Goal: Task Accomplishment & Management: Manage account settings

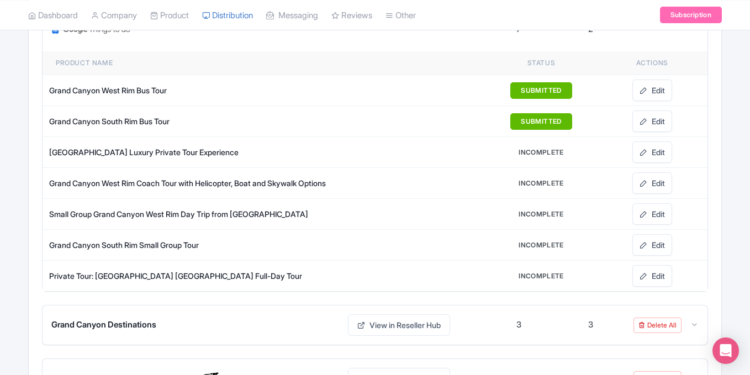
scroll to position [200, 0]
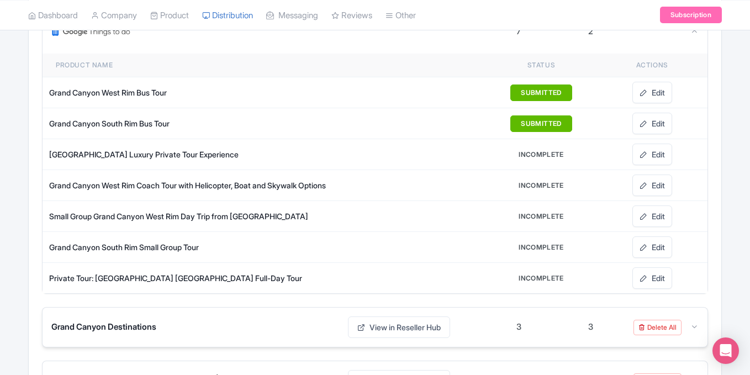
click at [691, 325] on icon at bounding box center [695, 327] width 8 height 8
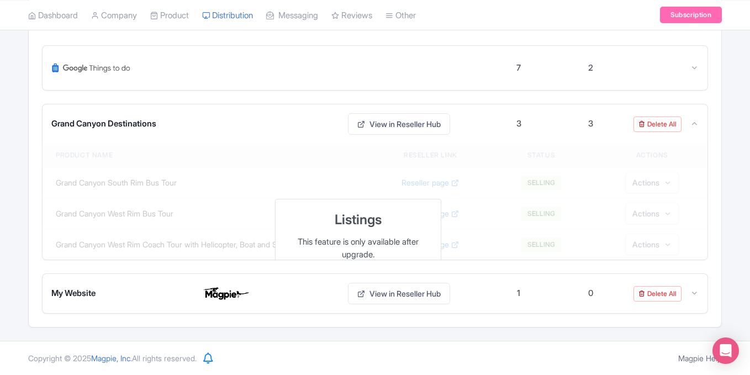
scroll to position [164, 0]
click at [720, 213] on div "Reseller Name Reseller All products Live products 7 2 Product name Status Actio…" at bounding box center [375, 159] width 693 height 336
click at [402, 293] on link "View in Reseller Hub" at bounding box center [399, 294] width 102 height 22
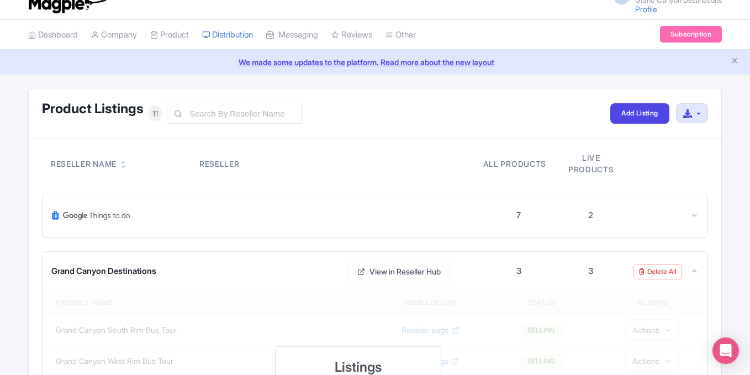
scroll to position [8, 0]
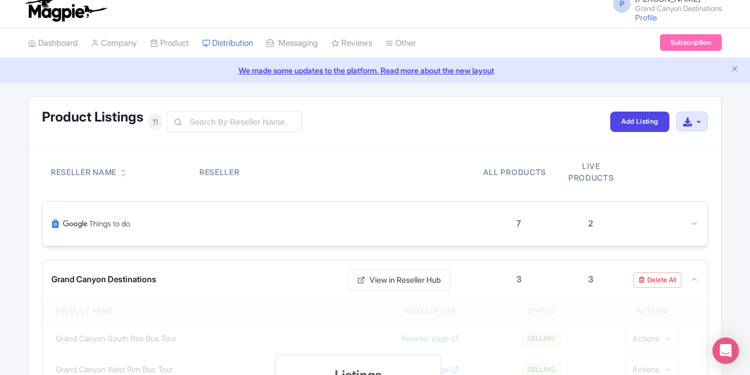
click at [687, 223] on div at bounding box center [663, 224] width 72 height 13
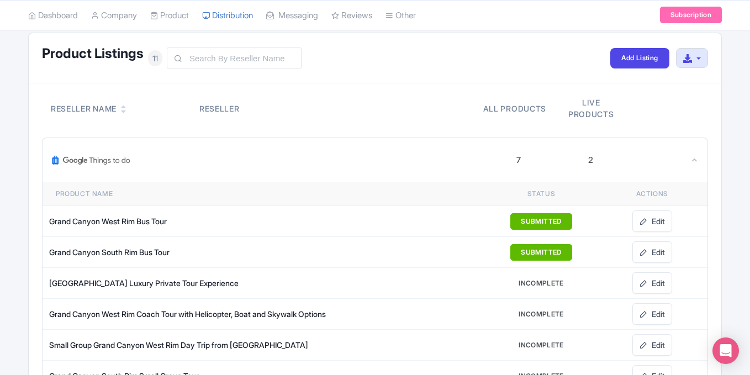
scroll to position [55, 0]
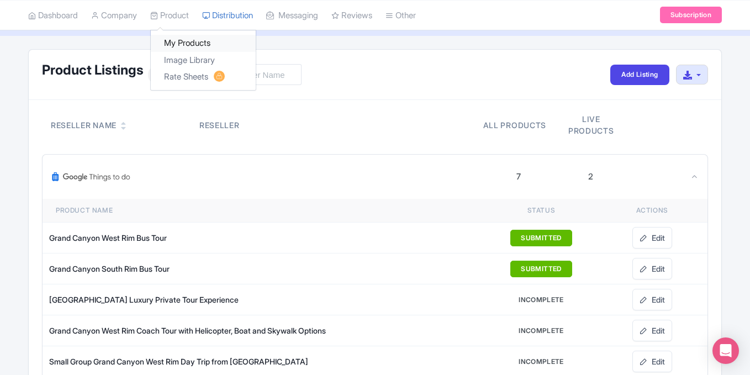
click at [181, 39] on link "My Products" at bounding box center [203, 43] width 105 height 17
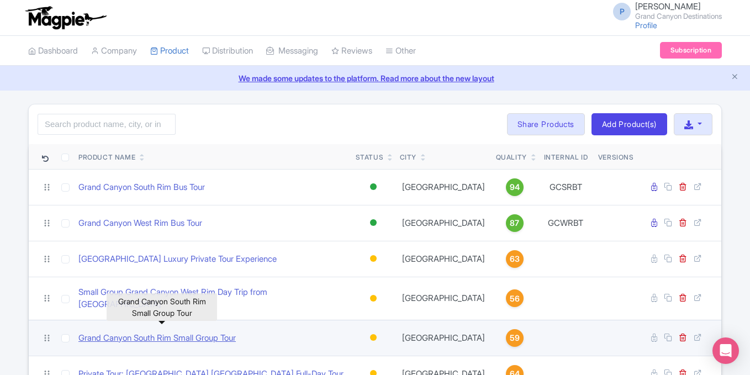
click at [168, 333] on link "Grand Canyon South Rim Small Group Tour" at bounding box center [156, 338] width 157 height 13
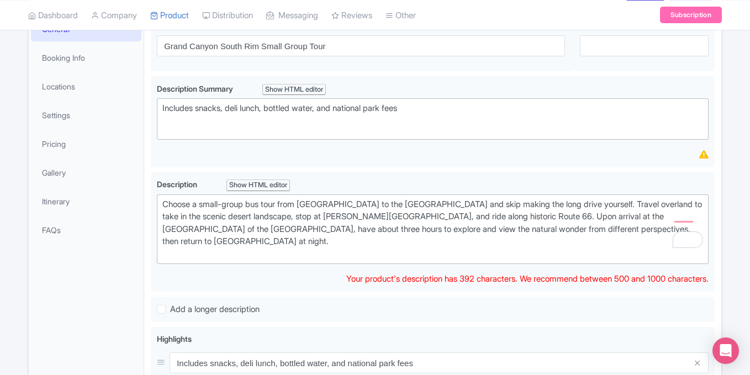
scroll to position [176, 0]
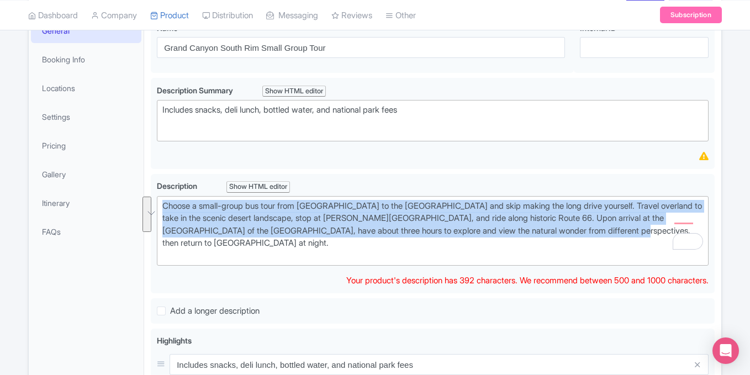
drag, startPoint x: 634, startPoint y: 234, endPoint x: 157, endPoint y: 210, distance: 476.8
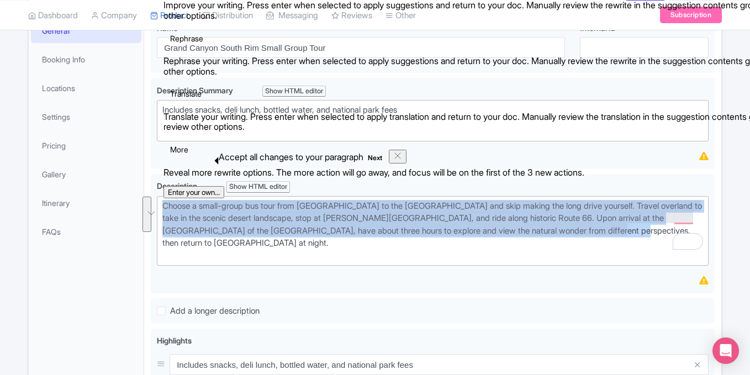
type trix-editor "<div>Choose a small-group bus tour from Las Vegas to the Grand Canyon and avoid…"
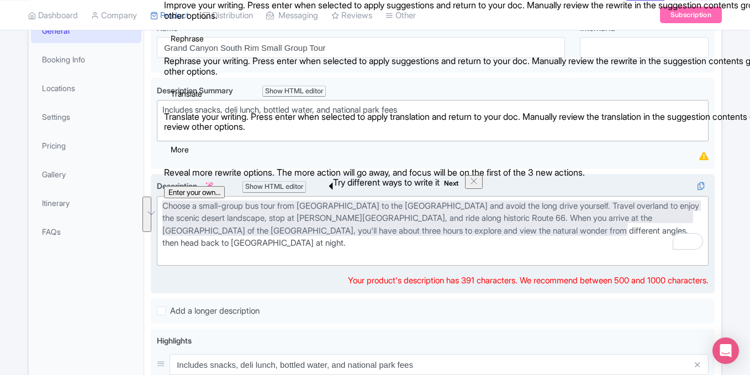
click at [642, 246] on div "Choose a small-group bus tour from Las Vegas to the Grand Canyon and avoid the …" at bounding box center [432, 231] width 541 height 62
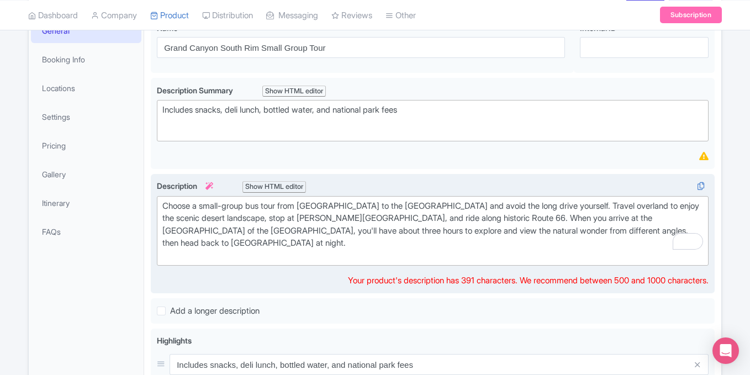
click at [655, 235] on div "Choose a small-group bus tour from Las Vegas to the Grand Canyon and avoid the …" at bounding box center [432, 231] width 541 height 62
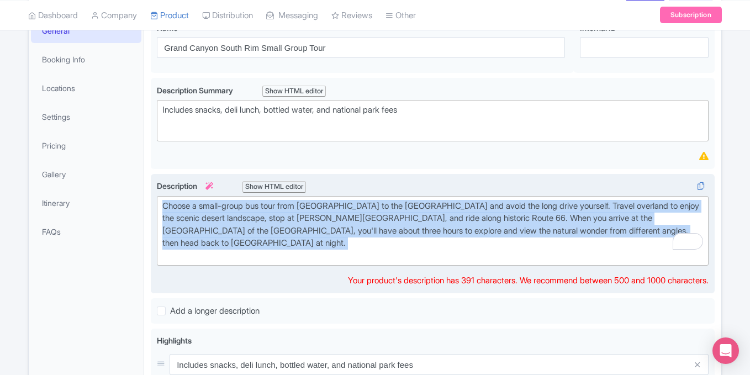
copy div "Choose a small-group bus tour from Las Vegas to the Grand Canyon and avoid the …"
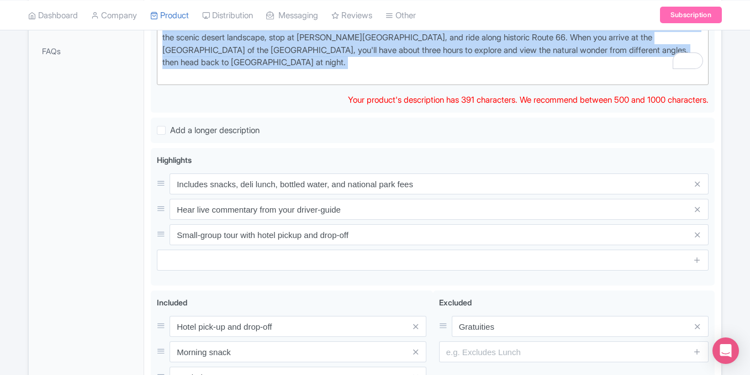
scroll to position [360, 0]
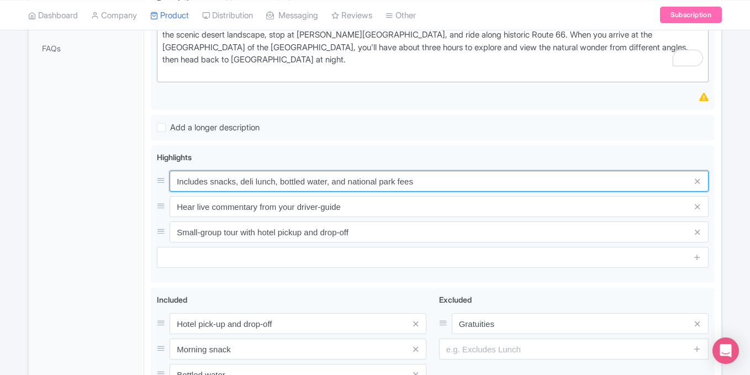
drag, startPoint x: 280, startPoint y: 169, endPoint x: 127, endPoint y: 178, distance: 153.3
click at [127, 178] on div "General Booking Info Locations Settings Pricing Gallery Itinerary FAQs Grand Ca…" at bounding box center [375, 218] width 693 height 785
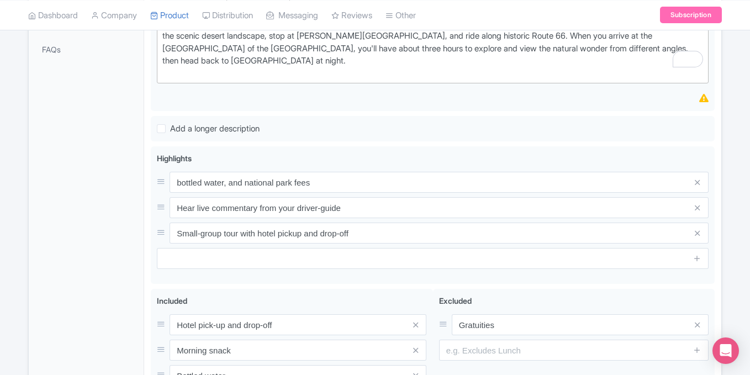
scroll to position [361, 0]
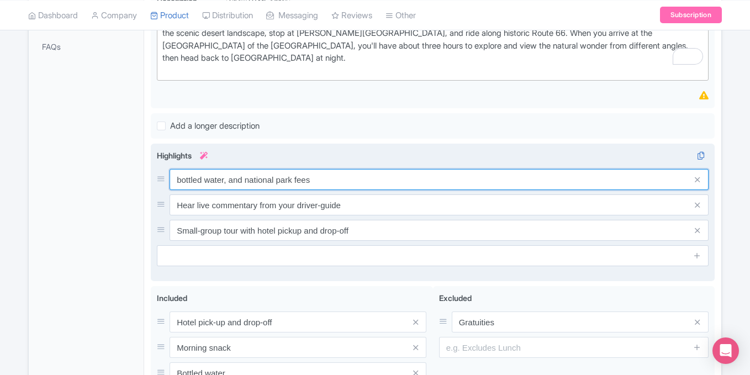
click at [361, 169] on input "bottled water, and national park fees" at bounding box center [439, 179] width 539 height 21
paste input "Explore [PERSON_NAME] Point and [GEOGRAPHIC_DATA]."
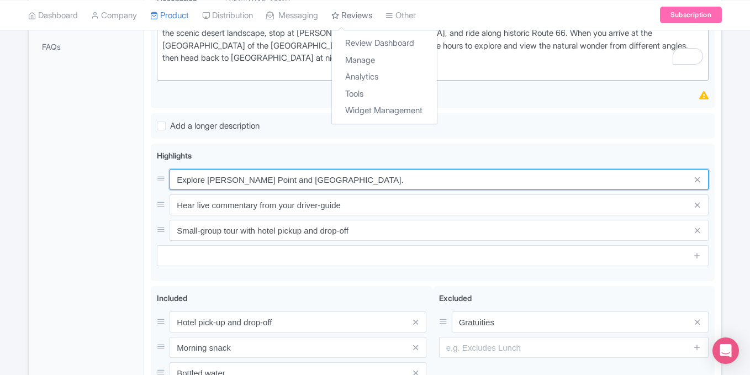
type input "Explore [PERSON_NAME] Point and [GEOGRAPHIC_DATA]."
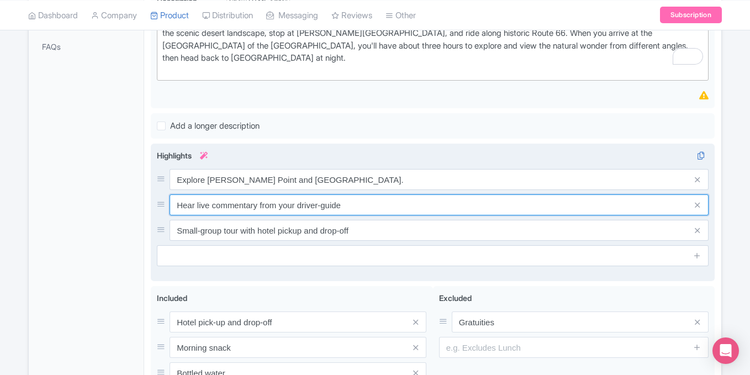
click at [264, 196] on input "Hear live commentary from your driver-guide" at bounding box center [439, 204] width 539 height 21
paste input "Visit iconic Route 66 [PERSON_NAME] stop."
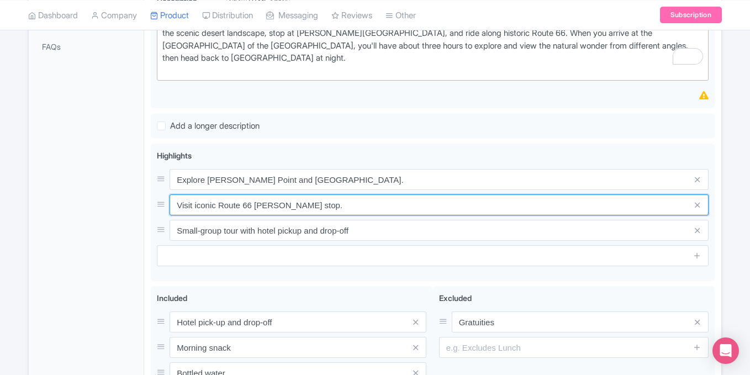
type input "Visit iconic Route 66 [PERSON_NAME] stop."
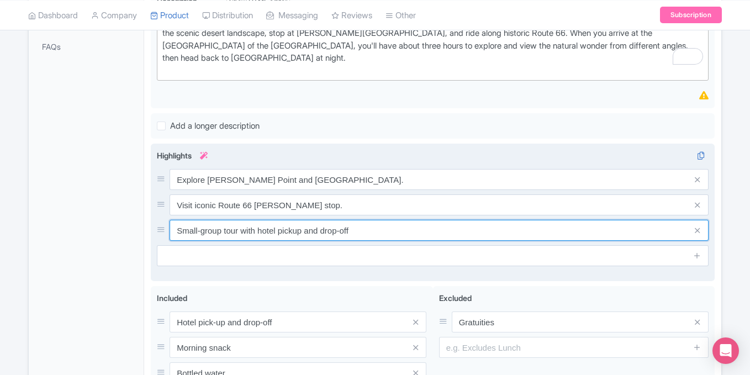
click at [291, 223] on input "Small-group tour with hotel pickup and drop-off" at bounding box center [439, 230] width 539 height 21
paste input "tops at Bright Angel Trail highlights."
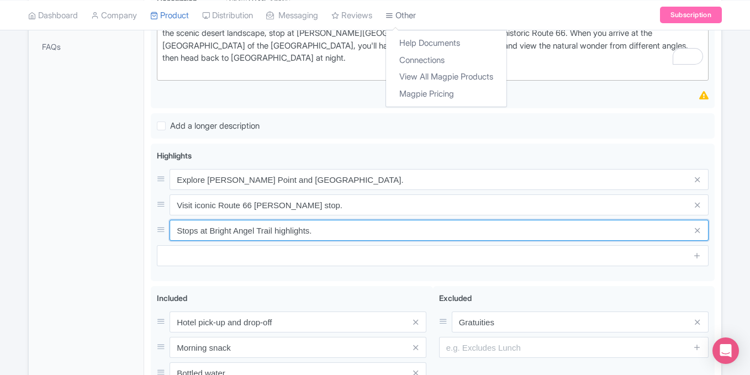
type input "Stops at Bright Angel Trail highlights."
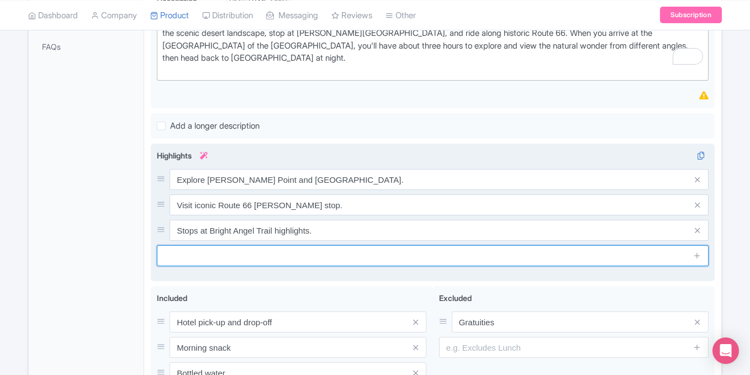
click at [240, 245] on input "text" at bounding box center [433, 255] width 552 height 21
paste input "Experience El [PERSON_NAME] and [GEOGRAPHIC_DATA]."
type input "Experience El [PERSON_NAME] and [GEOGRAPHIC_DATA]."
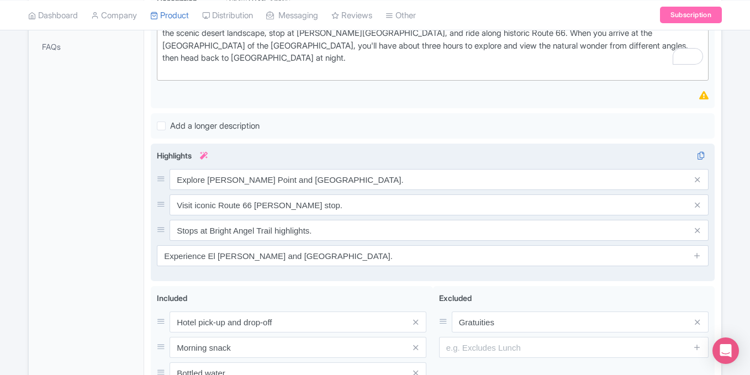
click at [693, 245] on span at bounding box center [698, 255] width 22 height 21
click at [696, 251] on icon at bounding box center [697, 255] width 8 height 8
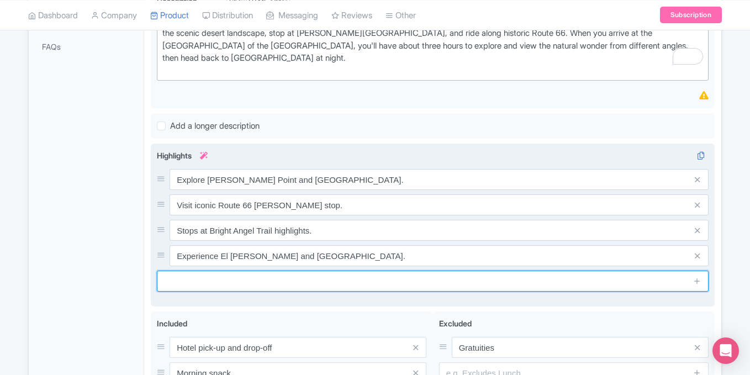
click at [409, 271] on input "text" at bounding box center [433, 281] width 552 height 21
paste input "Comfortable bus with Grand Canyon views.."
click at [220, 272] on input "Comfortable bus with Grand Canyon views.." at bounding box center [433, 281] width 552 height 21
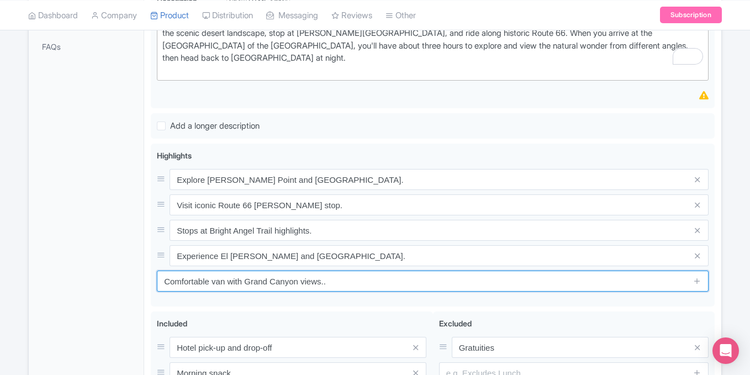
type input "Comfortable van with Grand Canyon views.."
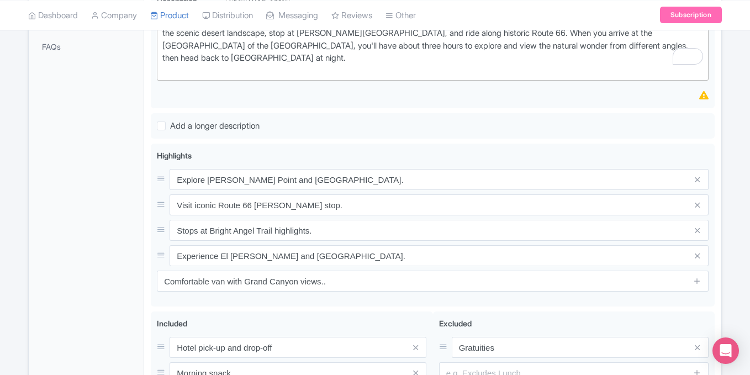
click at [733, 215] on div "Success Data saved automatically ← Back to Products Grand Canyon South Rim Smal…" at bounding box center [375, 189] width 750 height 893
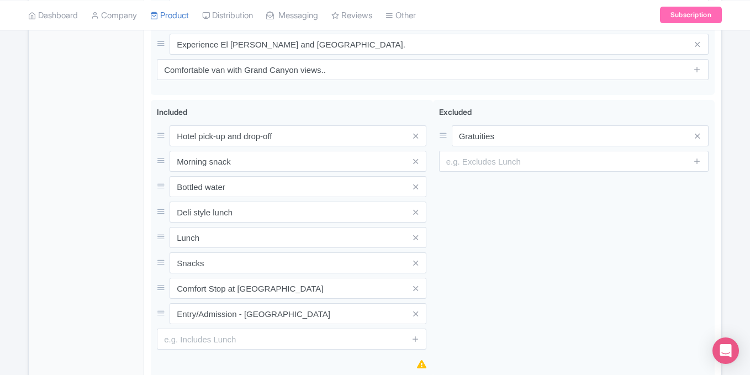
scroll to position [576, 0]
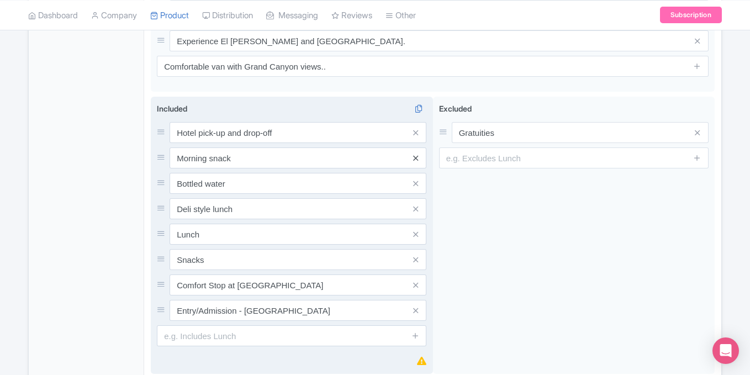
click at [414, 154] on icon at bounding box center [415, 158] width 5 height 8
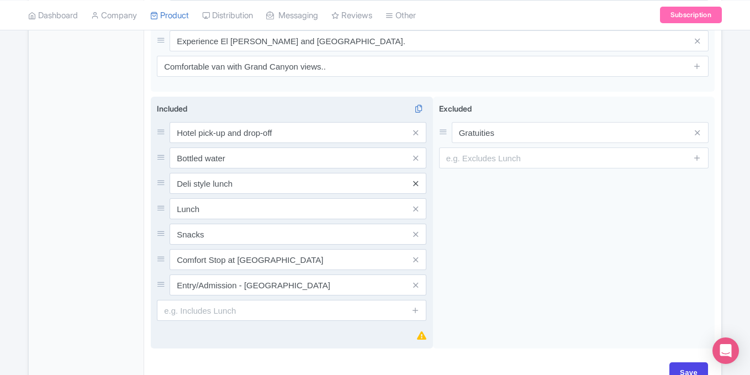
click at [414, 180] on icon at bounding box center [415, 184] width 5 height 8
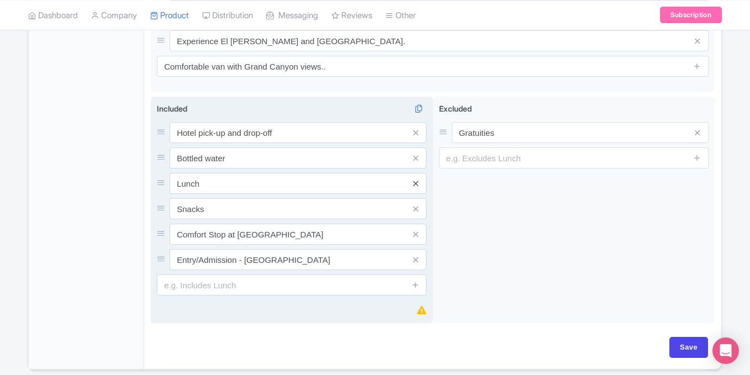
click at [414, 180] on icon at bounding box center [415, 184] width 5 height 8
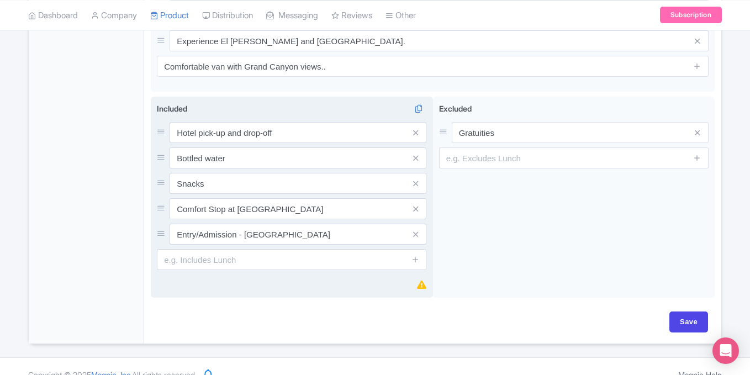
click at [414, 180] on icon at bounding box center [415, 184] width 5 height 8
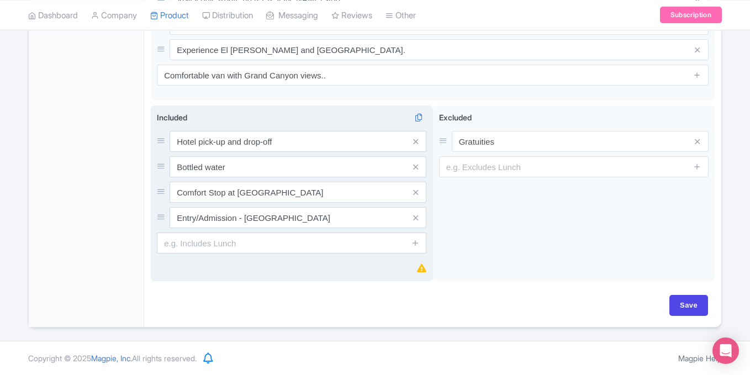
scroll to position [555, 0]
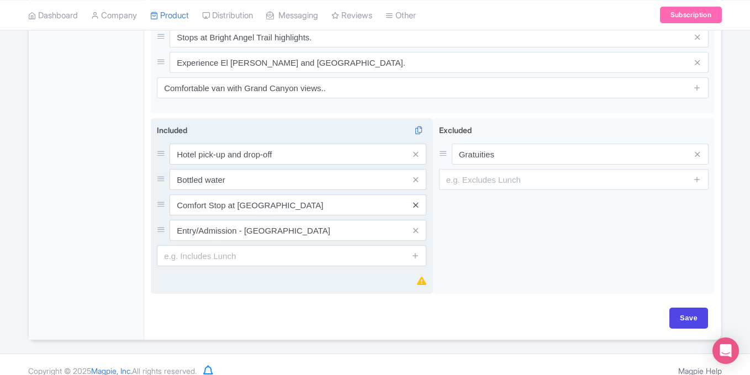
click at [415, 199] on link at bounding box center [415, 205] width 5 height 13
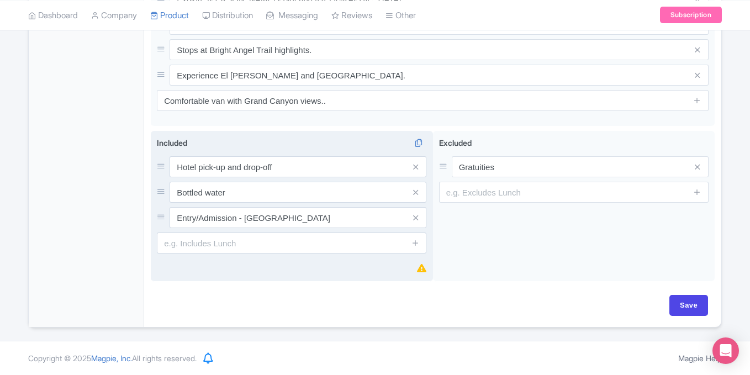
scroll to position [529, 0]
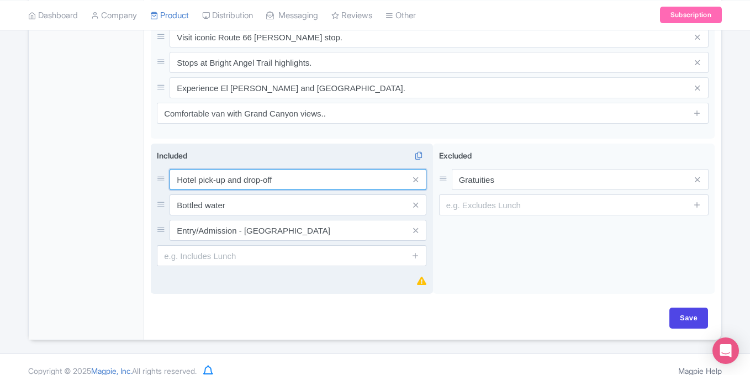
click at [262, 169] on input "Hotel pick-up and drop-off" at bounding box center [298, 179] width 257 height 21
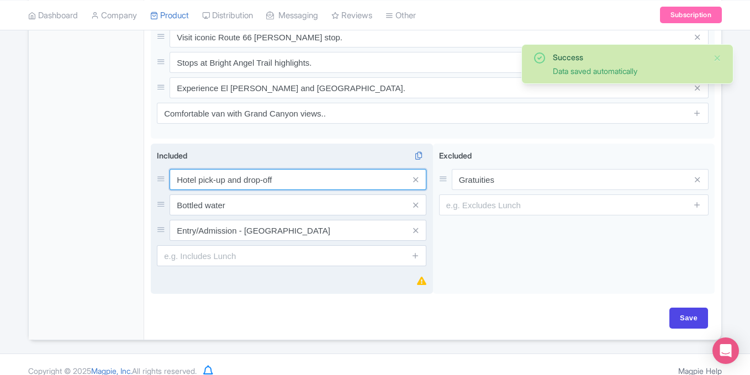
paste input "Bottled water"
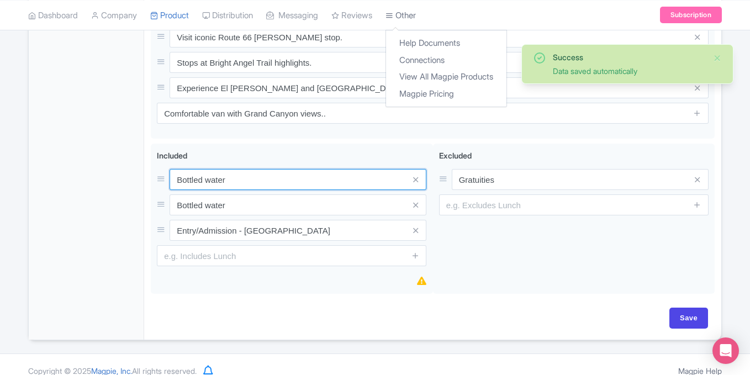
type input "Bottled water"
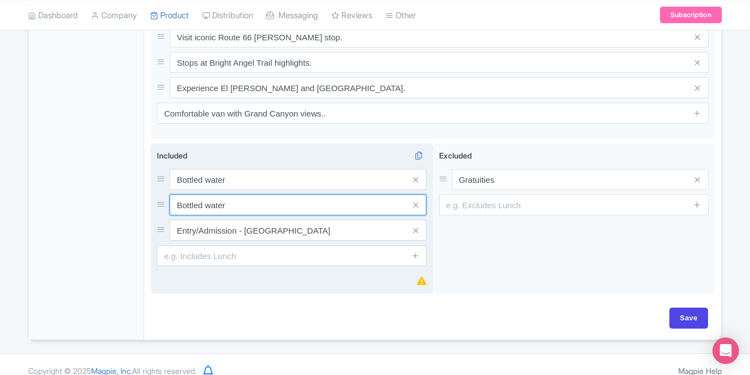
click at [236, 194] on input "Bottled water" at bounding box center [298, 204] width 257 height 21
paste input "All taxes, fees and handling charges"
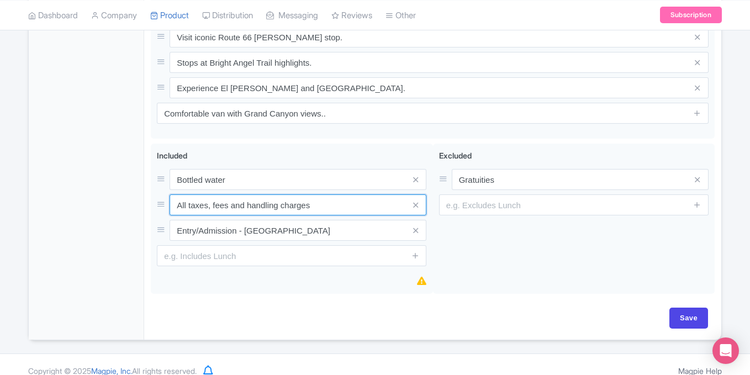
type input "All taxes, fees and handling charges"
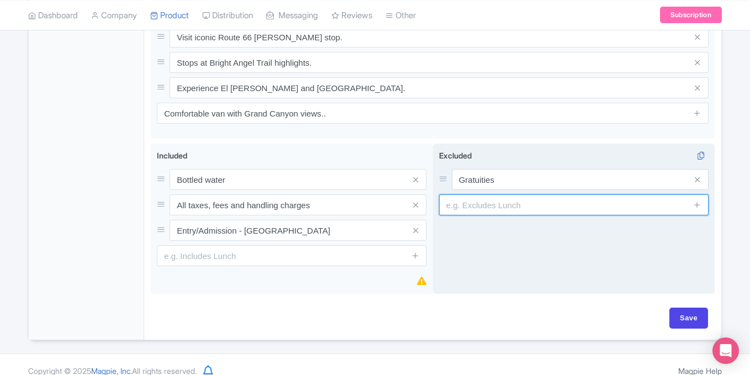
click at [507, 197] on input "text" at bounding box center [574, 204] width 270 height 21
paste input "Breakfast (if option not selected)"
type input "Breakfast (if option not selected)"
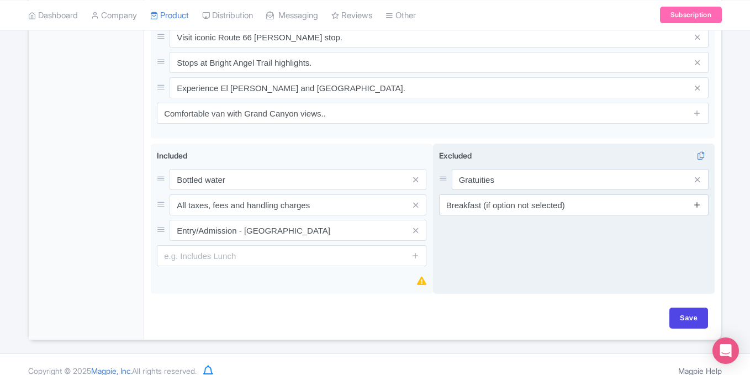
click at [699, 201] on icon at bounding box center [697, 205] width 8 height 8
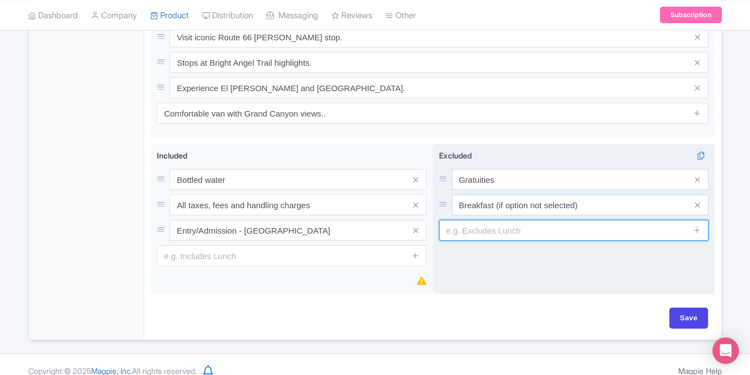
click at [470, 222] on input "text" at bounding box center [574, 230] width 270 height 21
paste input "Lunch (if option not selected)"
type input "Lunch (if option not selected)"
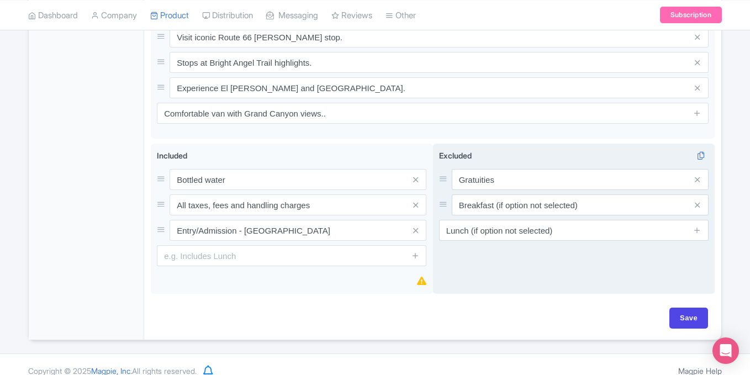
click at [657, 258] on div "Excluded i Gratuities Breakfast (if option not selected) Lunch (if option not s…" at bounding box center [574, 219] width 282 height 151
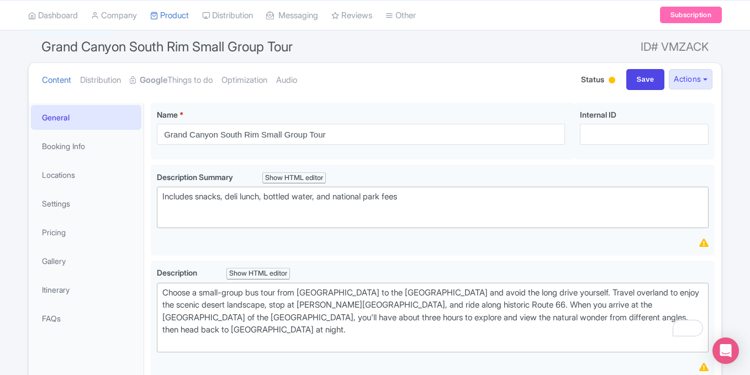
scroll to position [84, 0]
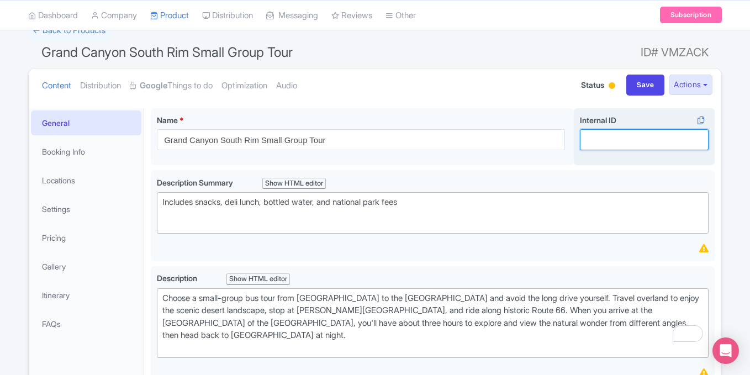
click at [605, 137] on input "Internal ID i" at bounding box center [644, 139] width 129 height 21
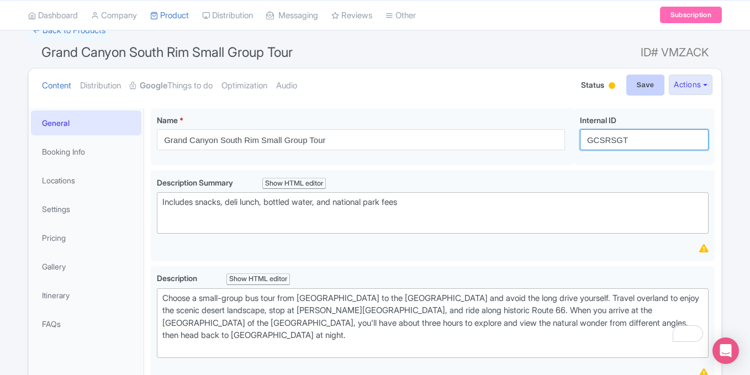
type input "GCSRSGT"
click at [633, 91] on input "Save" at bounding box center [645, 85] width 39 height 21
type input "Saving..."
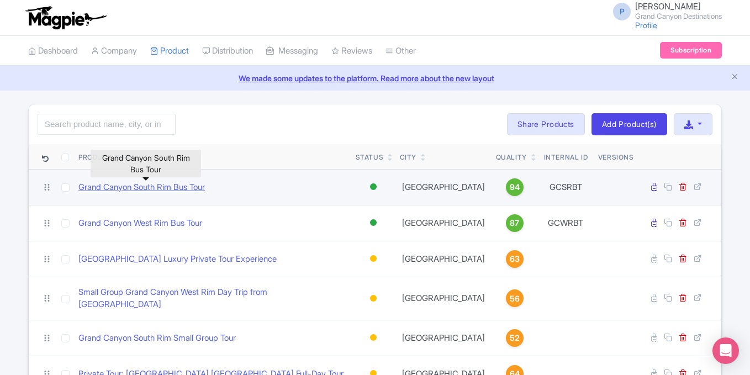
click at [160, 187] on link "Grand Canyon South Rim Bus Tour" at bounding box center [141, 187] width 127 height 13
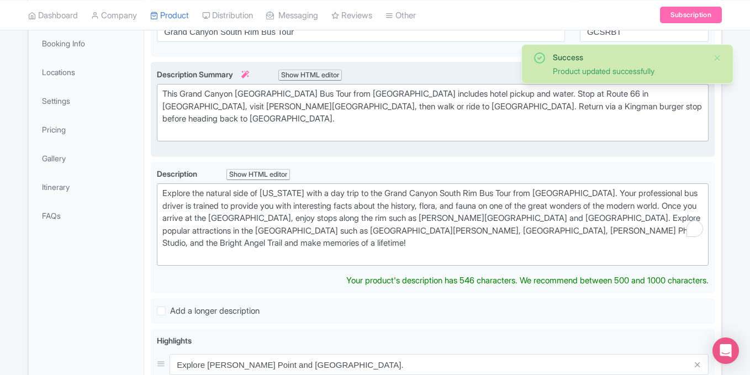
scroll to position [204, 0]
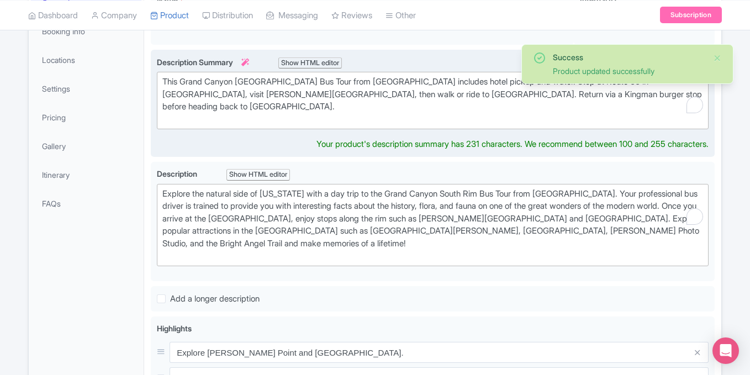
click at [529, 104] on div "This Grand Canyon [GEOGRAPHIC_DATA] Bus Tour from [GEOGRAPHIC_DATA] includes ho…" at bounding box center [432, 101] width 541 height 50
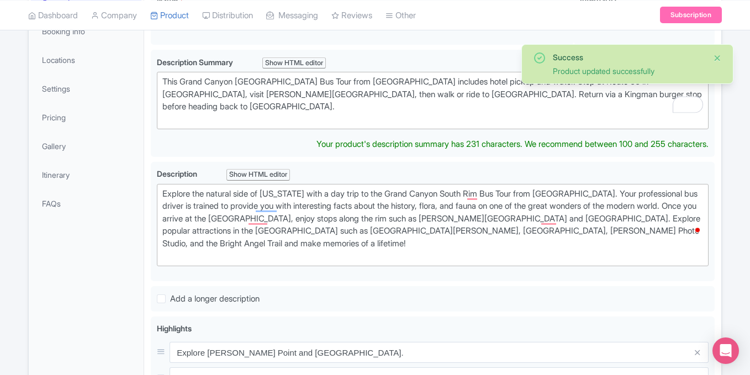
click at [719, 56] on button "Close" at bounding box center [717, 57] width 9 height 13
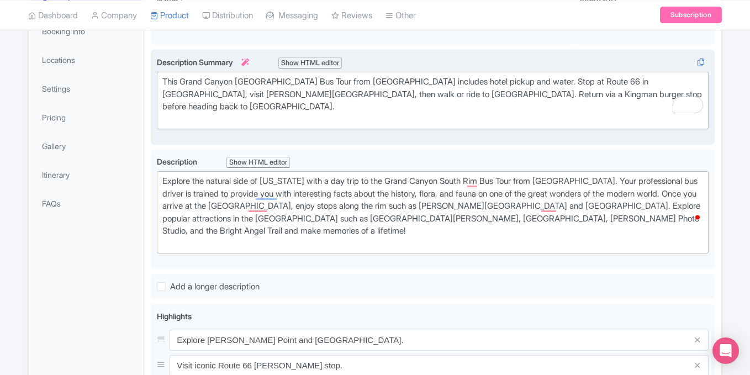
click at [540, 94] on div "This Grand Canyon South Rim Bus Tour from Las Vegas includes hotel pickup and w…" at bounding box center [432, 101] width 541 height 50
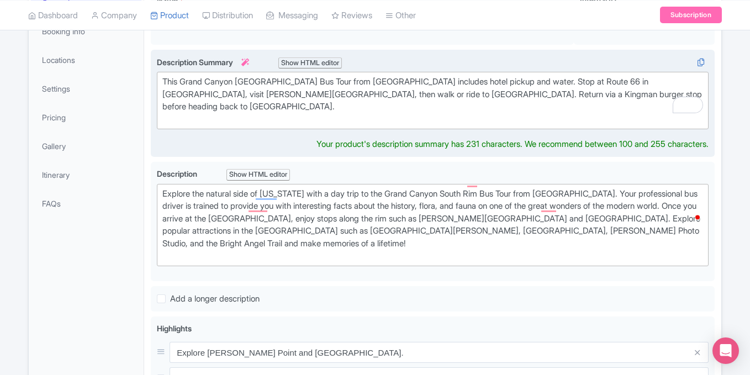
type trix-editor "<div>This Grand Canyon South Rim Bus Tour from Las Vegas includes hotel pickup …"
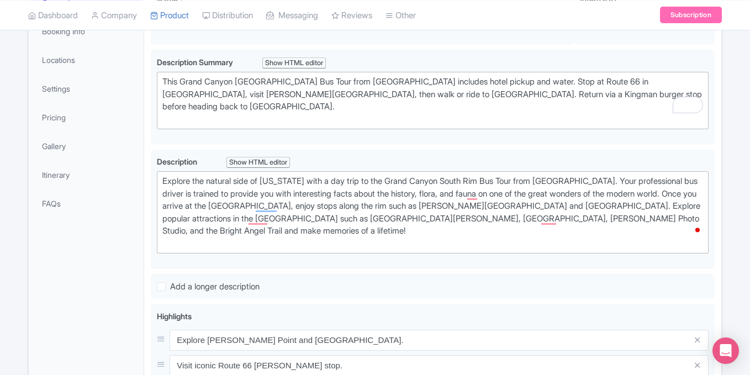
click at [729, 93] on div "← Back to Products Grand Canyon South Rim Bus Tour ID# CZARJH Content Distribut…" at bounding box center [375, 285] width 750 height 773
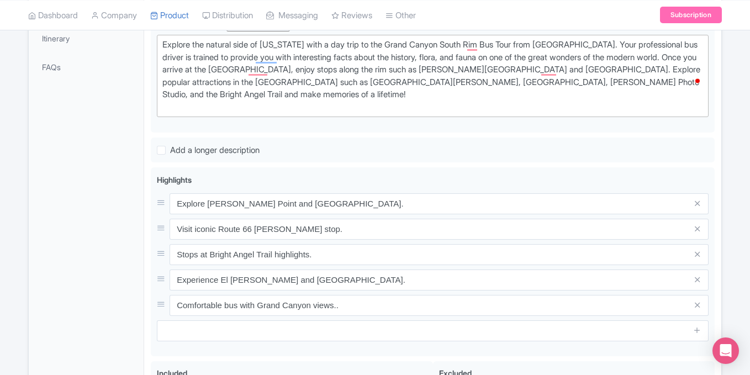
scroll to position [342, 0]
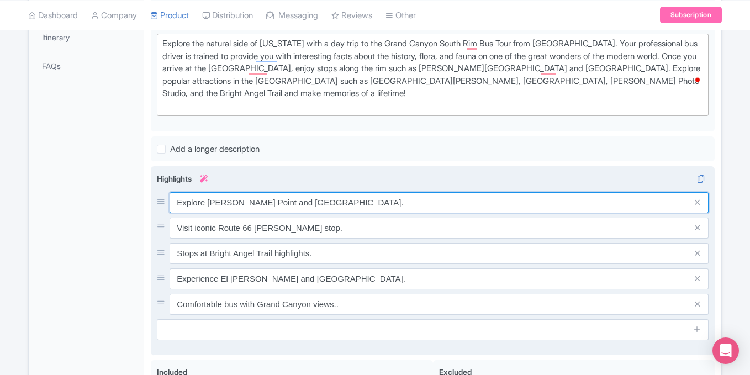
click at [314, 192] on input "Explore [PERSON_NAME] Point and [GEOGRAPHIC_DATA]." at bounding box center [439, 202] width 539 height 21
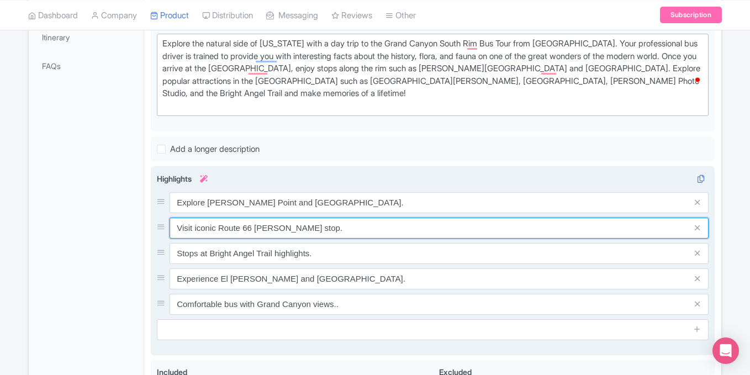
click at [247, 218] on input "Visit iconic Route 66 [PERSON_NAME] stop." at bounding box center [439, 228] width 539 height 21
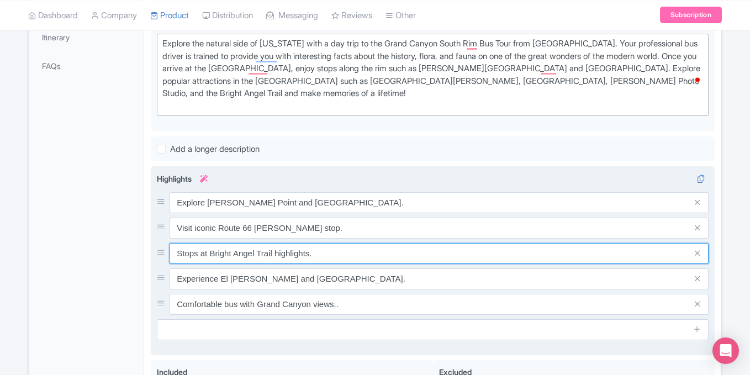
click at [291, 243] on input "Stops at Bright Angel Trail highlights." at bounding box center [439, 253] width 539 height 21
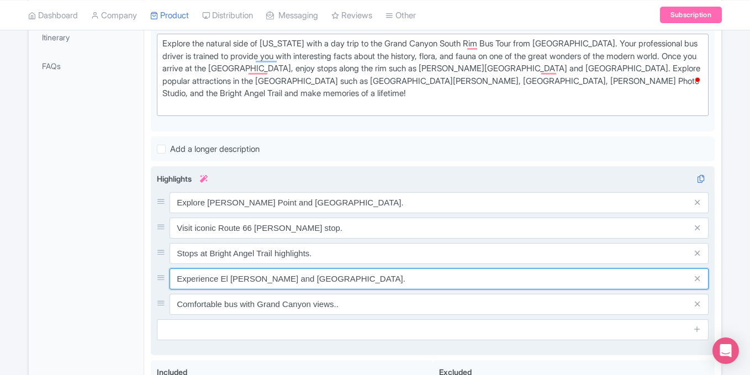
click at [289, 268] on input "Experience El [PERSON_NAME] and [GEOGRAPHIC_DATA]." at bounding box center [439, 278] width 539 height 21
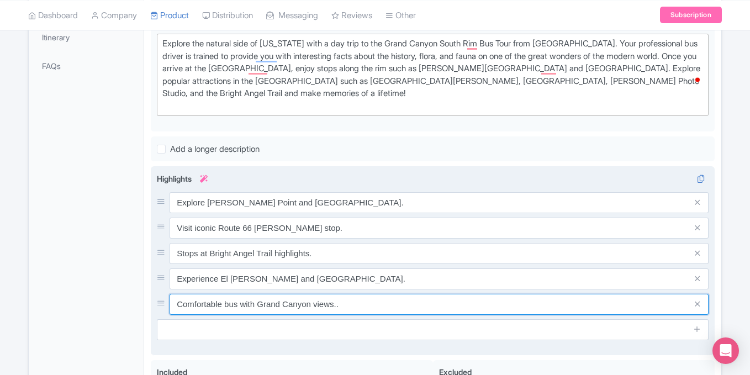
click at [239, 294] on input "Comfortable bus with Grand Canyon views.." at bounding box center [439, 304] width 539 height 21
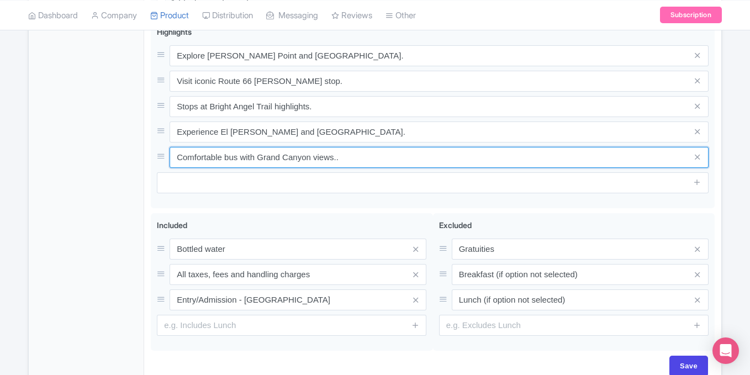
scroll to position [525, 0]
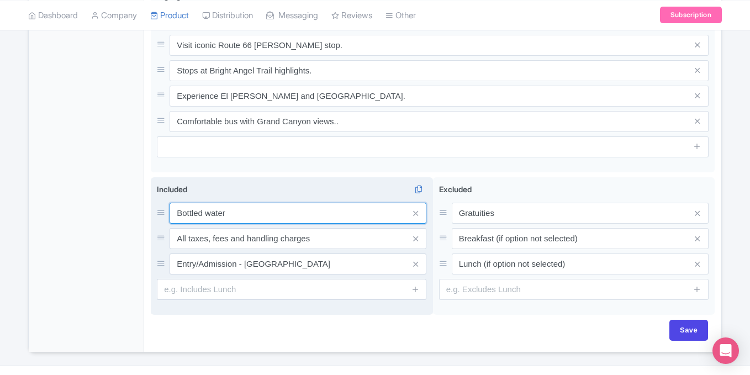
click at [241, 203] on input "Bottled water" at bounding box center [298, 213] width 257 height 21
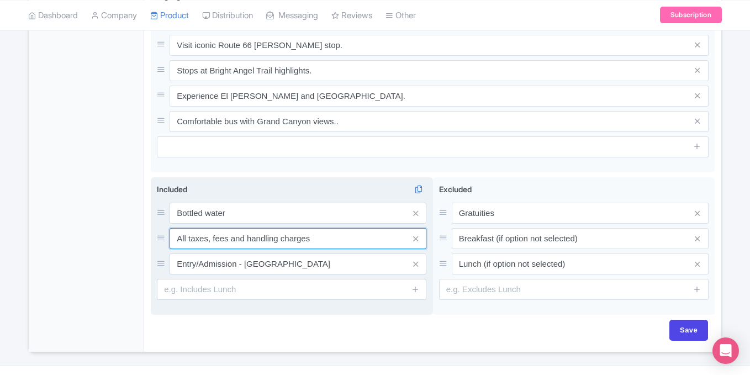
click at [253, 228] on input "All taxes, fees and handling charges" at bounding box center [298, 238] width 257 height 21
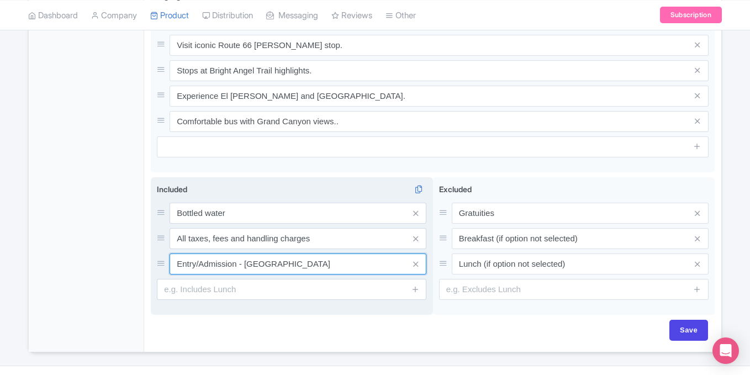
click at [291, 254] on input "Entry/Admission - Grand Canyon National Park" at bounding box center [298, 264] width 257 height 21
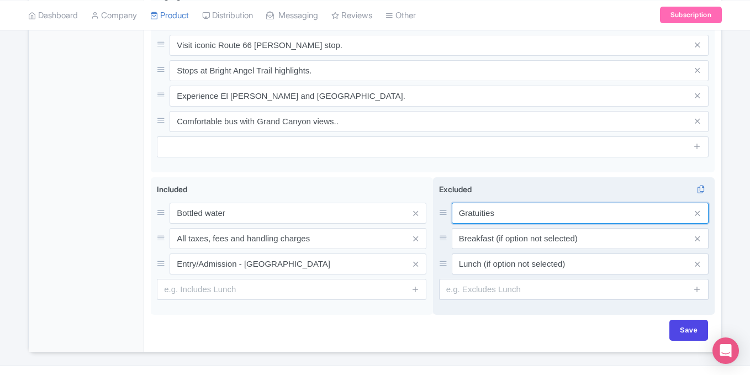
click at [483, 203] on input "Gratuities" at bounding box center [580, 213] width 257 height 21
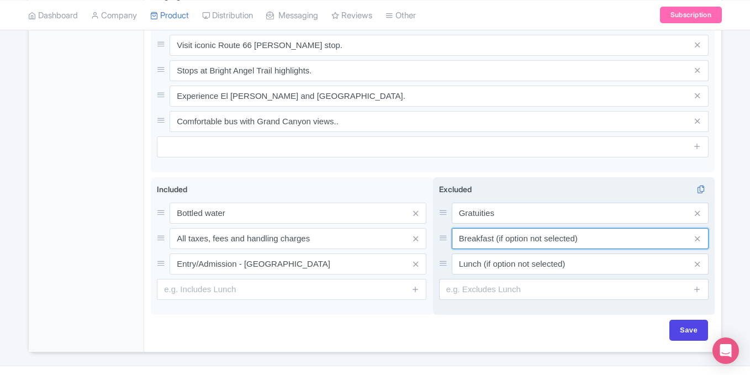
click at [532, 228] on input "Breakfast (if option not selected)" at bounding box center [580, 238] width 257 height 21
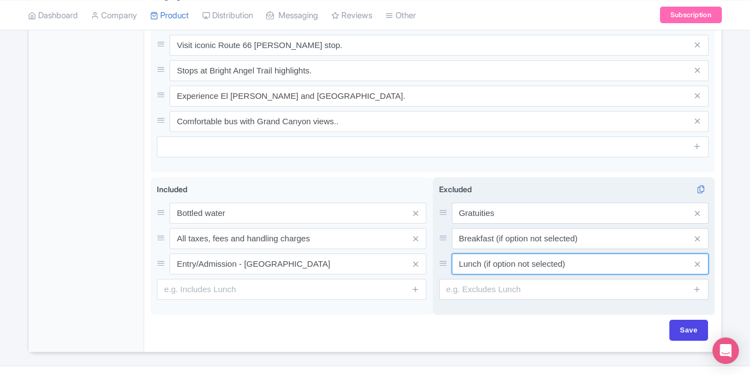
click at [488, 254] on input "Lunch (if option not selected)" at bounding box center [580, 264] width 257 height 21
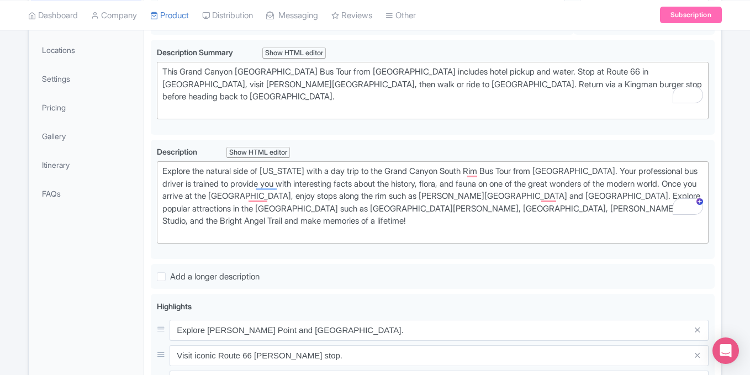
scroll to position [181, 0]
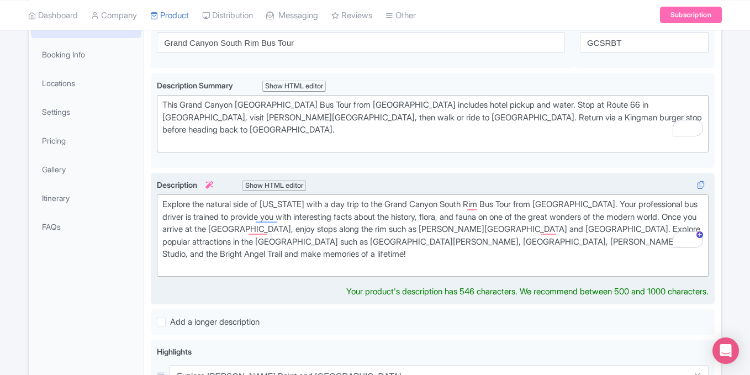
click at [433, 204] on div "Explore the natural side of Arizona with a day trip to the Grand Canyon South R…" at bounding box center [432, 235] width 541 height 75
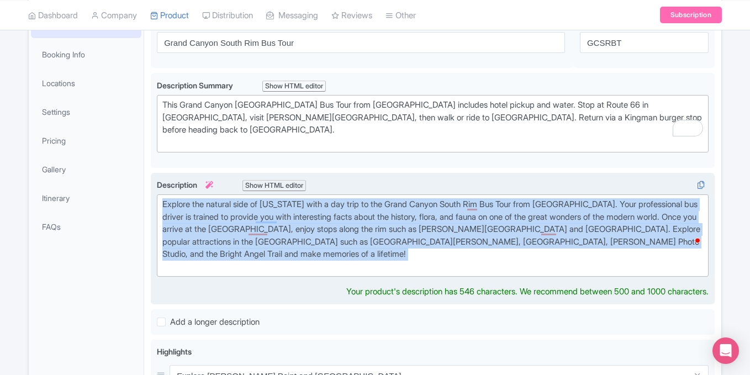
paste trix-editor "<strong>Grand Canyon South Rim</strong> small group tours are the ultimate Las …"
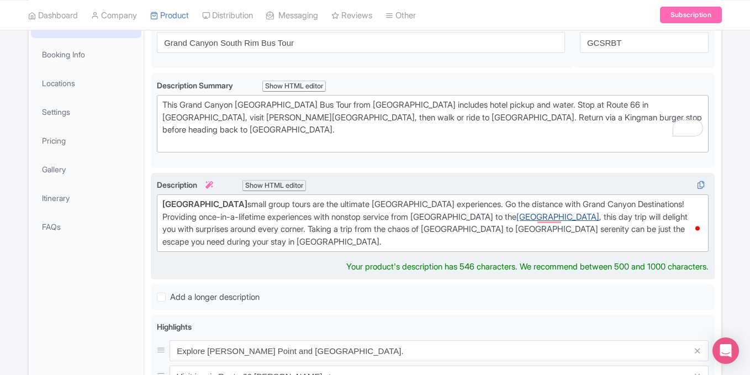
click at [599, 212] on link "Grand Canyon South Rim" at bounding box center [558, 217] width 83 height 10
click at [309, 224] on div "Grand Canyon South Rim small group tours are the ultimate Las Vegas Grand Canyo…" at bounding box center [432, 223] width 541 height 50
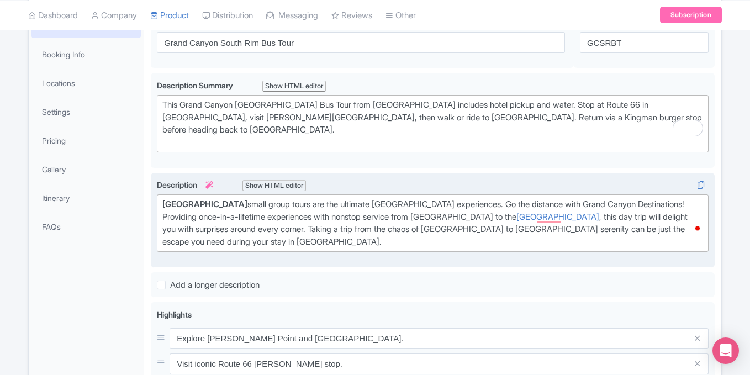
click at [278, 180] on div "Show HTML editor" at bounding box center [275, 186] width 64 height 12
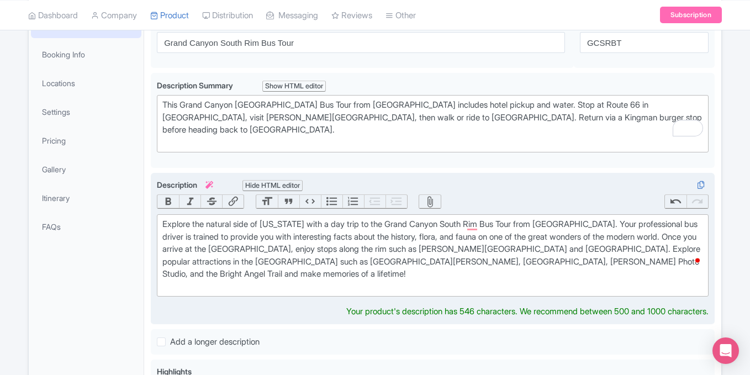
click at [326, 250] on div "Explore the natural side of Arizona with a day trip to the Grand Canyon South R…" at bounding box center [432, 255] width 541 height 75
type trix-editor "<div>Explore the natural side of Arizona with a day trip to the Grand Canyon So…"
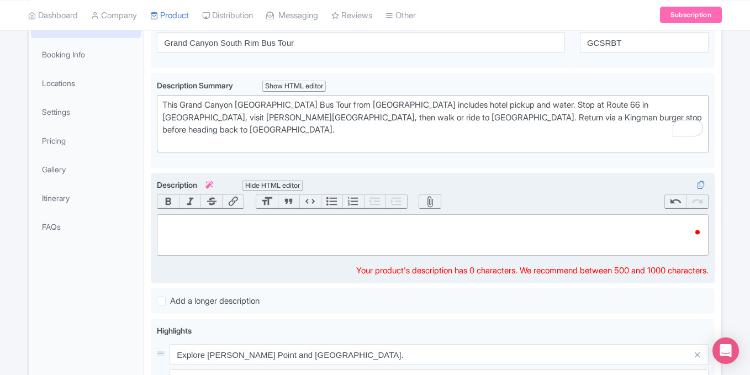
paste trix-editor "<div><strong>Grand Canyon South Rim</strong> small group tours are the ultimate…"
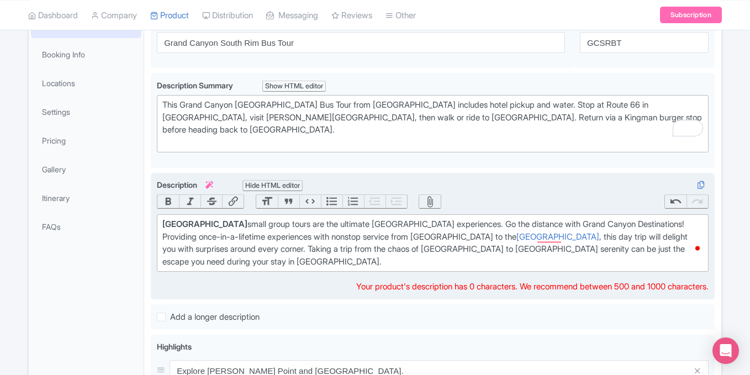
click at [275, 180] on div "Hide HTML editor" at bounding box center [273, 186] width 60 height 12
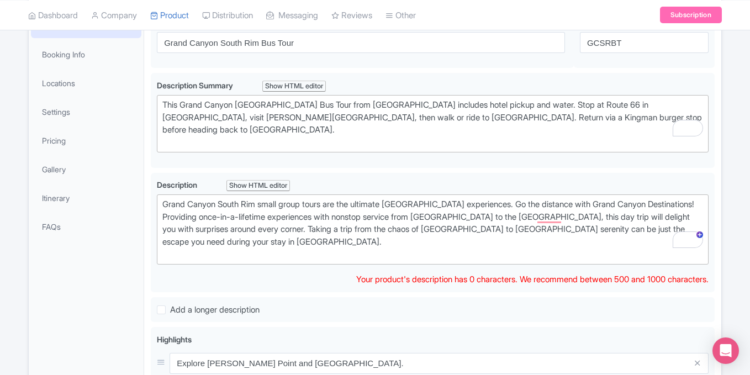
click at [730, 255] on div "← Back to Products Grand Canyon South Rim Bus Tour ID# CZARJH Content Distribut…" at bounding box center [375, 309] width 750 height 773
click at [354, 235] on div "Grand Canyon South Rim small group tours are the ultimate Las Vegas Grand Canyo…" at bounding box center [432, 229] width 541 height 62
type trix-editor "<div>Grand Canyon South Rim small group tours are the ultimate Las Vegas Grand …"
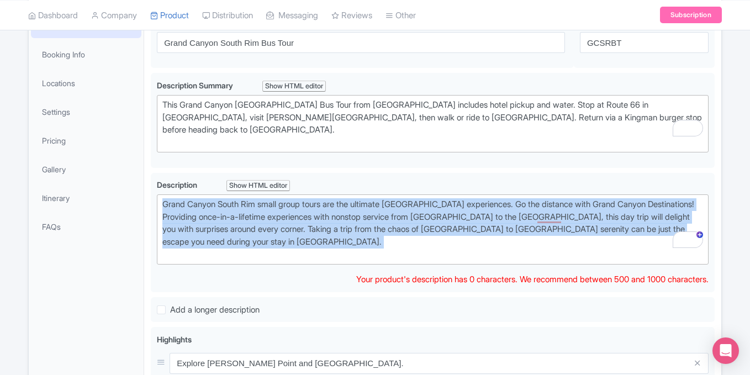
copy div "Grand Canyon South Rim small group tours are the ultimate Las Vegas Grand Canyo…"
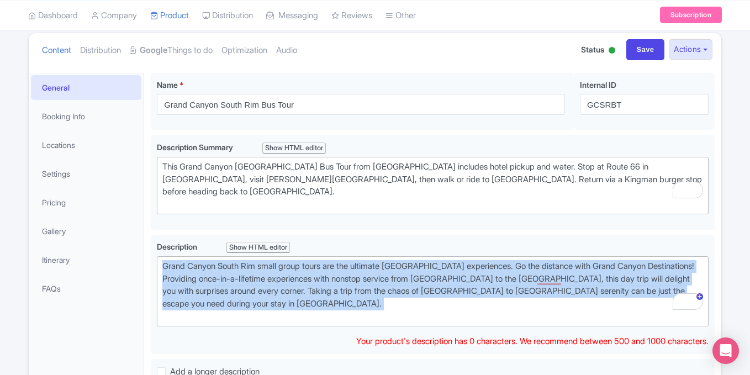
scroll to position [43, 0]
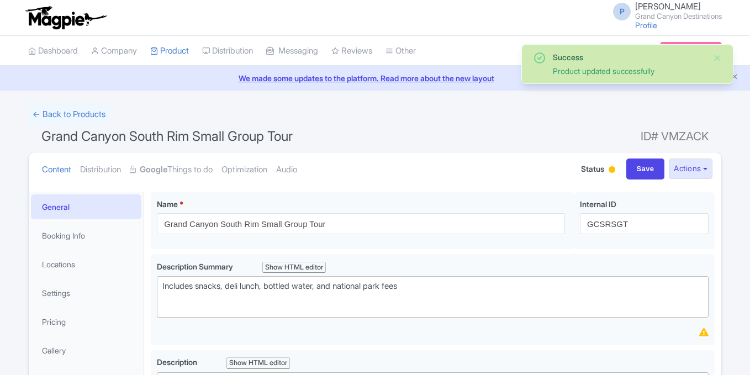
scroll to position [192, 0]
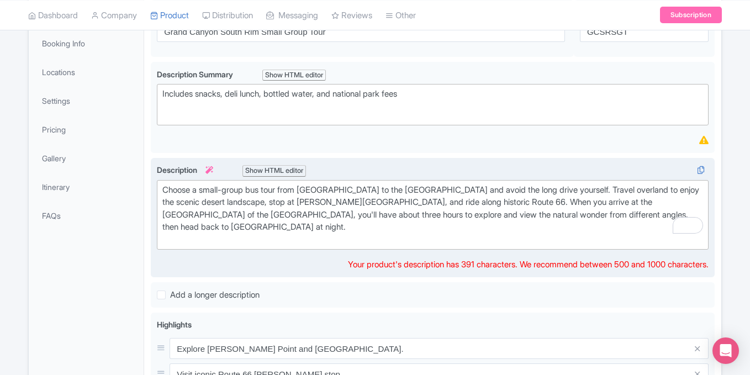
click at [324, 196] on div "Choose a small-group bus tour from Las Vegas to the Grand Canyon and avoid the …" at bounding box center [432, 215] width 541 height 62
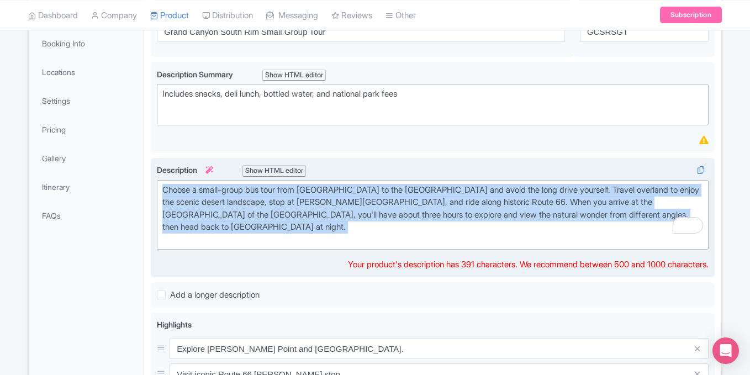
paste trix-editor "Grand Canyon South Rim small group tours are the ultimate Las Vegas Grand Canyo…"
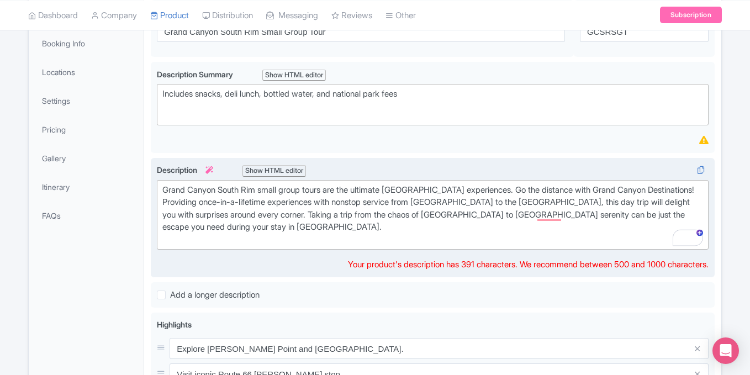
type trix-editor "<div>Grand Canyon South Rim small group tours are the ultimate Las Vegas Grand …"
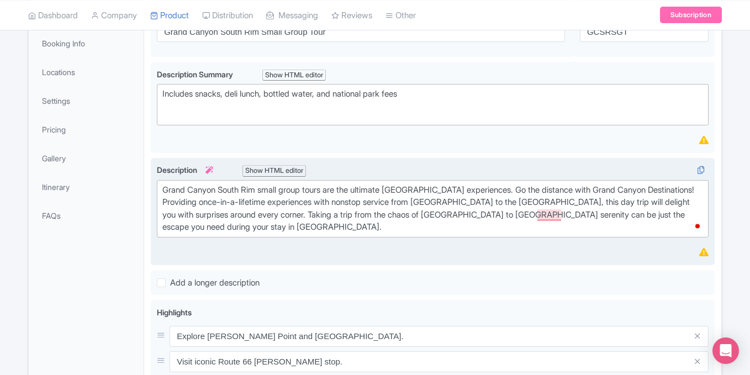
click at [732, 198] on div "Success Product updated successfully ← Back to Products Grand Canyon South Rim …" at bounding box center [375, 290] width 750 height 757
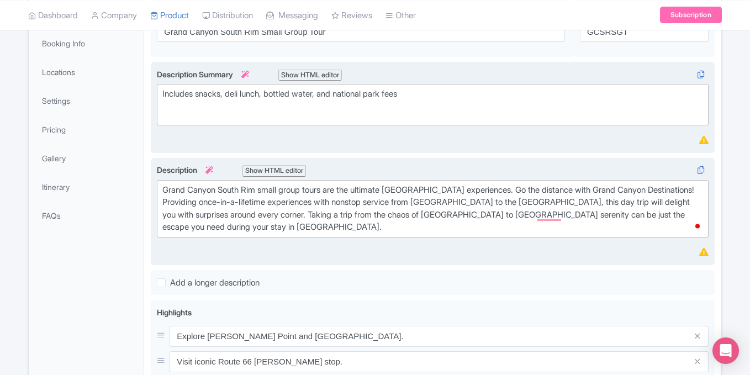
click at [403, 101] on div "Includes snacks, deli lunch, bottled water, and national park fees" at bounding box center [432, 100] width 541 height 25
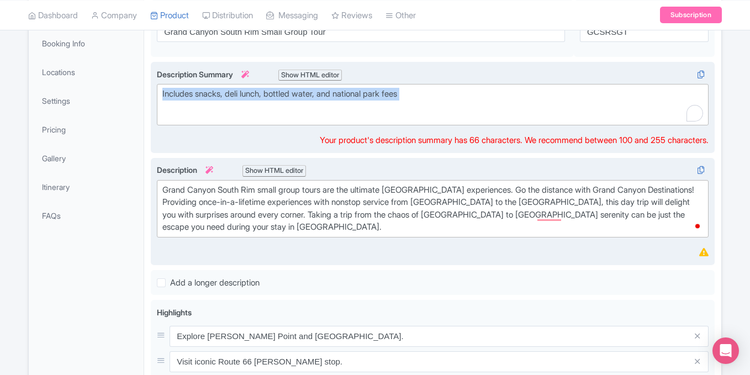
paste trix-editor "This Grand Canyon South Rim Bus Tour from Las Vegas includes hotel pickup and w…"
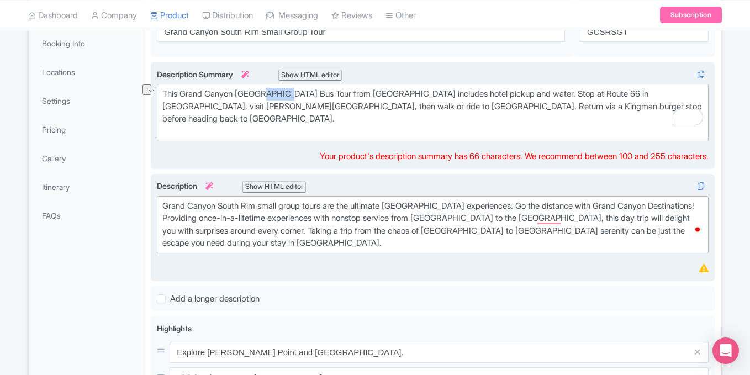
drag, startPoint x: 266, startPoint y: 93, endPoint x: 294, endPoint y: 92, distance: 28.2
click at [294, 92] on div "This Grand Canyon South Rim Bus Tour from Las Vegas includes hotel pickup and w…" at bounding box center [432, 113] width 541 height 50
drag, startPoint x: 298, startPoint y: 94, endPoint x: 265, endPoint y: 90, distance: 33.4
click at [265, 90] on div "This Grand Canyon South Rim Bus Tour from Las Vegas includes hotel pickup and w…" at bounding box center [432, 113] width 541 height 50
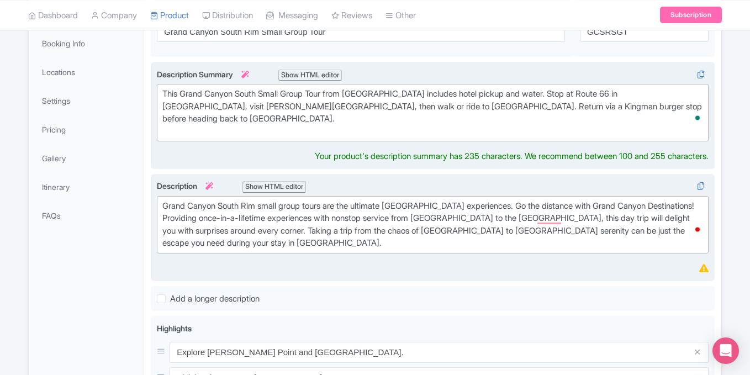
type trix-editor "<div>This Grand Canyon South Small Group Tour from Las Vegas includes hotel pic…"
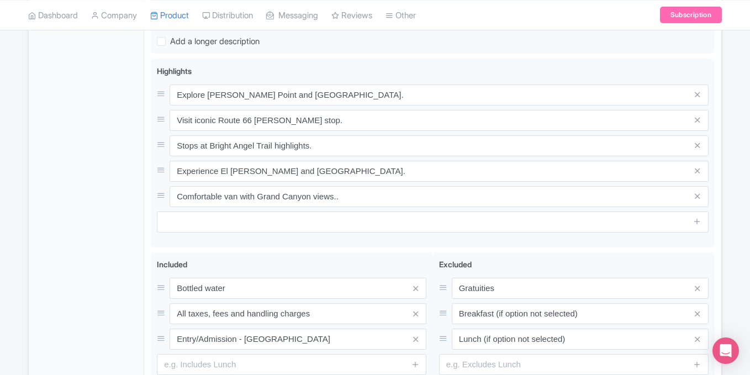
scroll to position [537, 0]
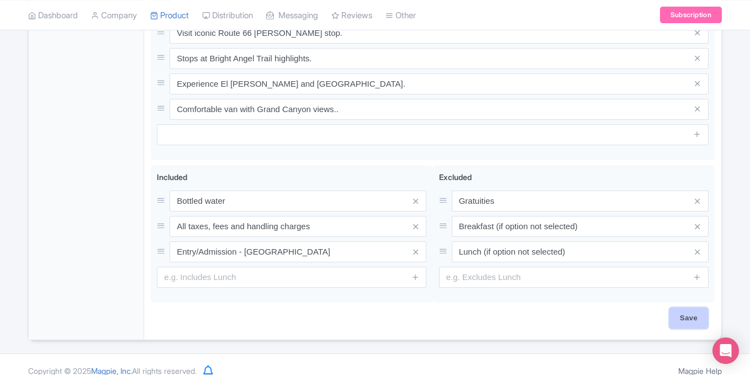
click at [691, 308] on input "Save" at bounding box center [689, 318] width 39 height 21
type input "Saving..."
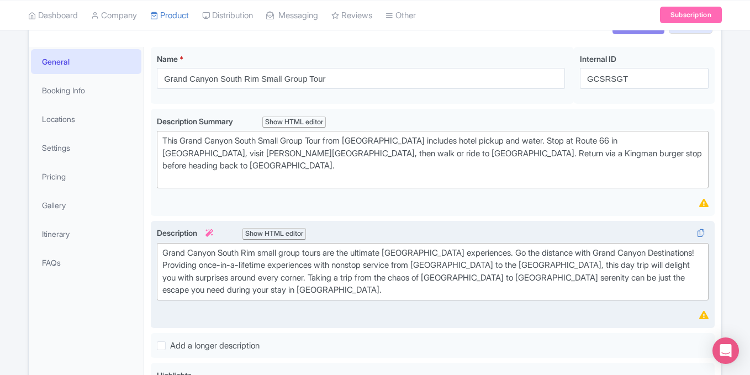
scroll to position [0, 0]
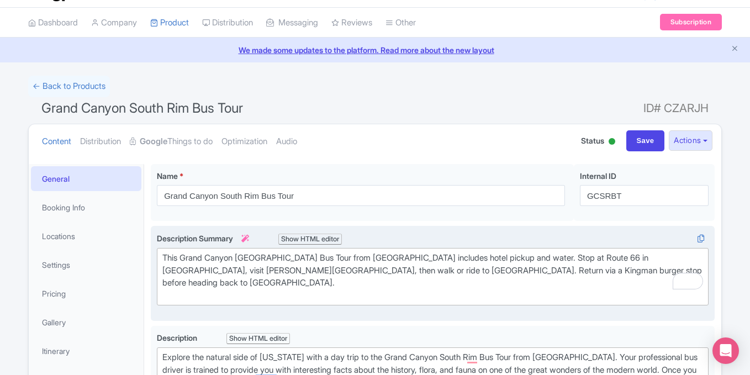
scroll to position [40, 0]
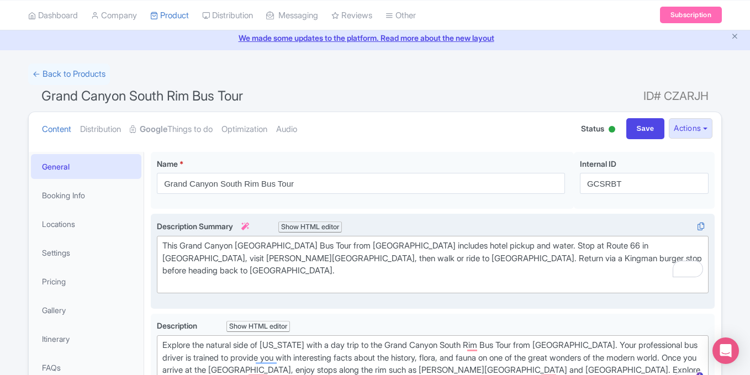
click at [341, 267] on div "This Grand Canyon [GEOGRAPHIC_DATA] Bus Tour from [GEOGRAPHIC_DATA] includes ho…" at bounding box center [432, 265] width 541 height 50
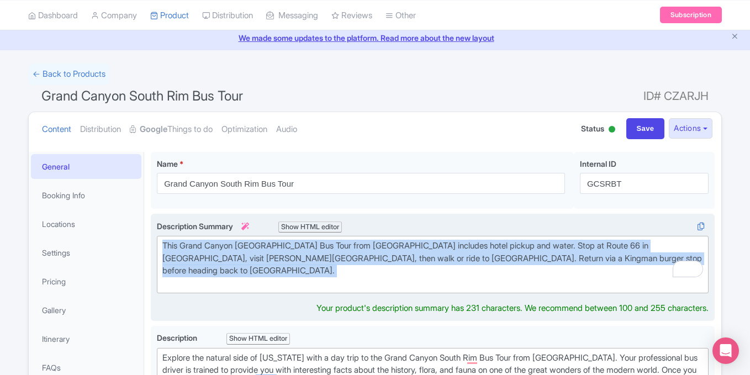
copy div "This Grand Canyon [GEOGRAPHIC_DATA] Bus Tour from [GEOGRAPHIC_DATA] includes ho…"
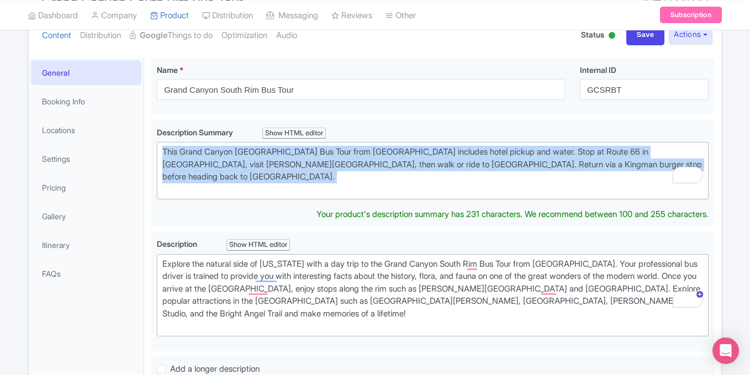
scroll to position [0, 0]
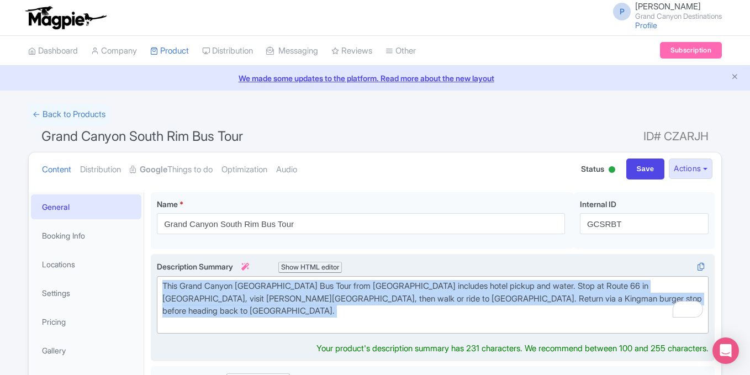
click at [504, 283] on div "This Grand Canyon [GEOGRAPHIC_DATA] Bus Tour from [GEOGRAPHIC_DATA] includes ho…" at bounding box center [432, 305] width 541 height 50
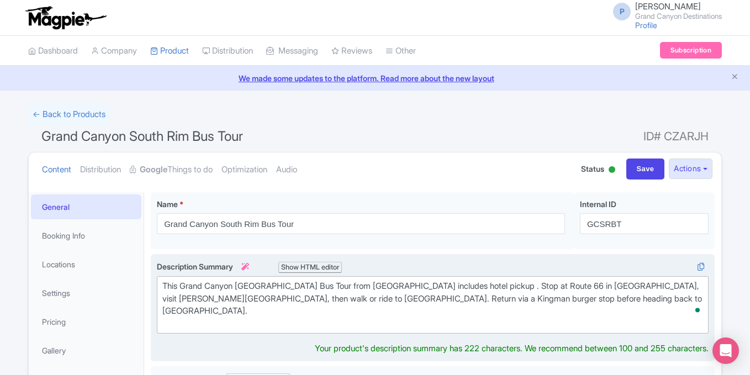
type trix-editor "<div>This [GEOGRAPHIC_DATA] Bus Tour from [GEOGRAPHIC_DATA] includes hotel pick…"
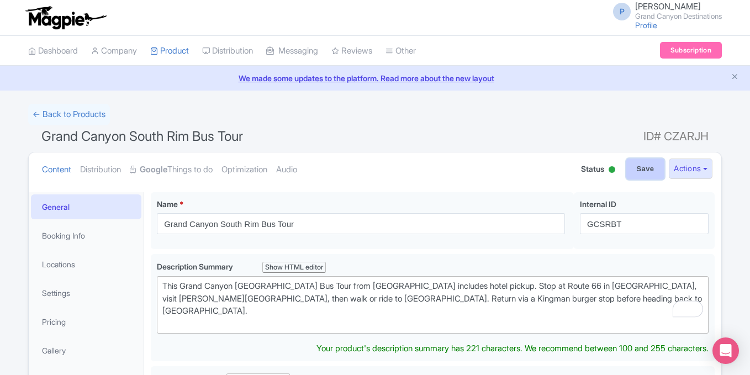
click at [644, 162] on input "Save" at bounding box center [645, 169] width 39 height 21
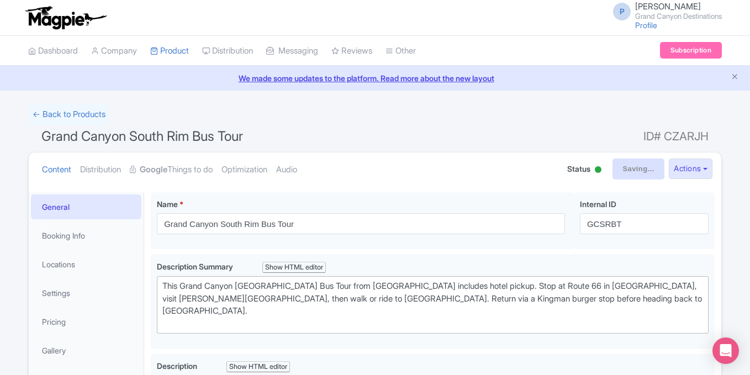
type input "Saving..."
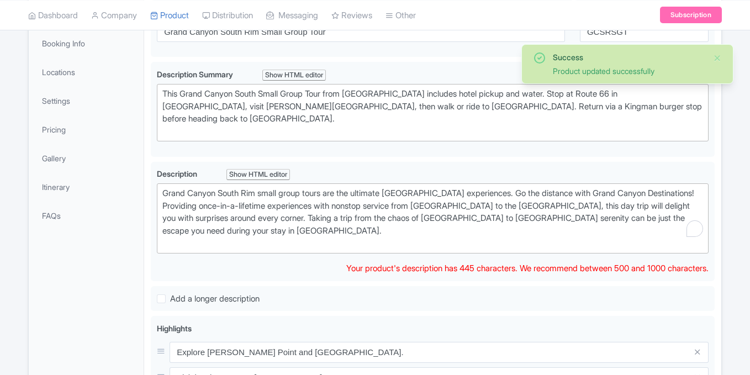
scroll to position [192, 0]
click at [734, 127] on div "Success Product updated successfully ← Back to Products Grand Canyon South Rim …" at bounding box center [375, 298] width 750 height 773
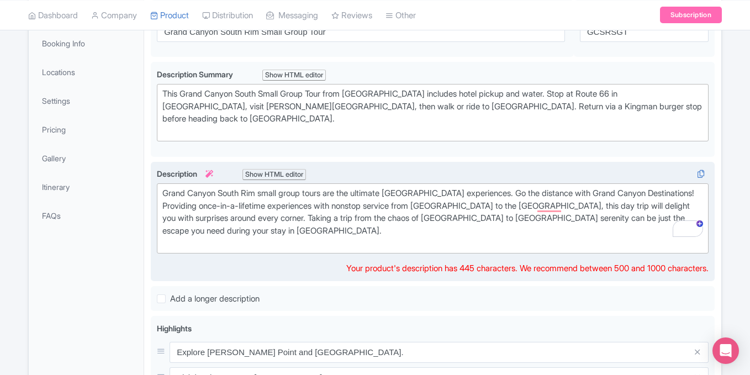
click at [361, 219] on div "Grand Canyon South Rim small group tours are the ultimate [GEOGRAPHIC_DATA] exp…" at bounding box center [432, 218] width 541 height 62
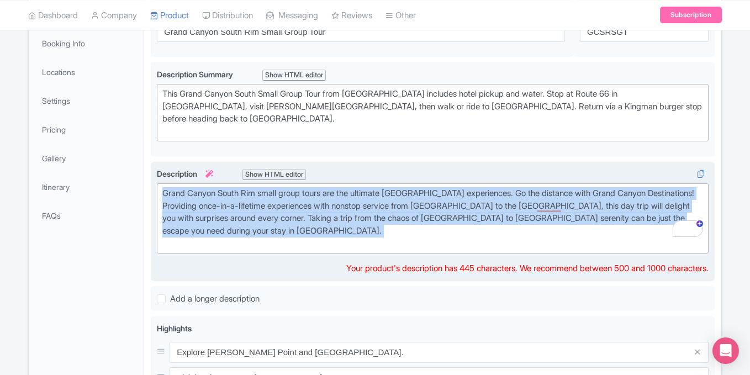
copy div "Grand Canyon South Rim small group tours are the ultimate [GEOGRAPHIC_DATA] exp…"
click at [347, 220] on div "Grand Canyon South Rim small group tours are the ultimate [GEOGRAPHIC_DATA] exp…" at bounding box center [432, 218] width 541 height 62
paste trix-editor "<div>Discover the ultimate [GEOGRAPHIC_DATA] to [GEOGRAPHIC_DATA] adventure wit…"
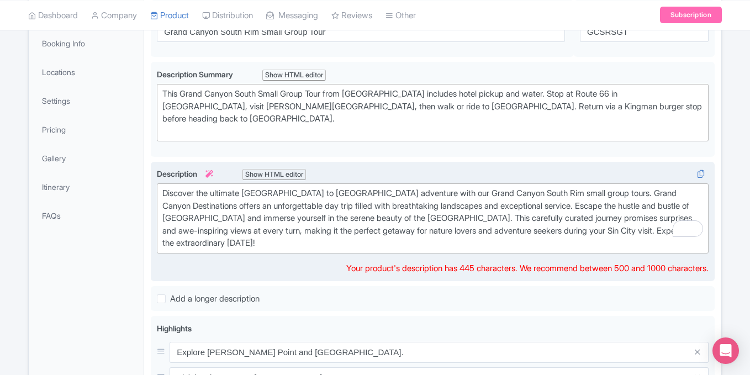
type trix-editor "<div>Discover the ultimate [GEOGRAPHIC_DATA] to [GEOGRAPHIC_DATA] adventure wit…"
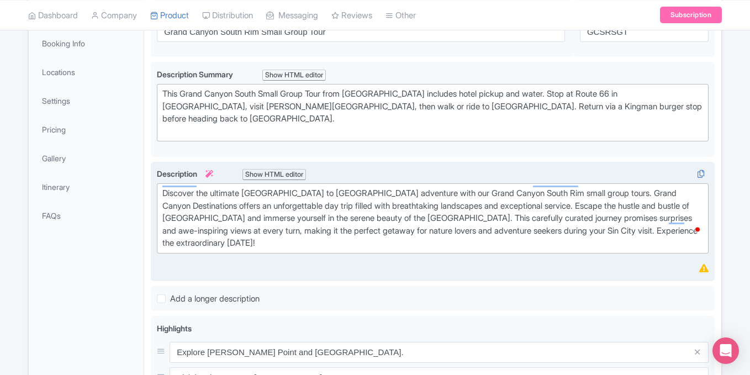
click at [721, 212] on div "Content Distribution Google Things to do Optimization Audio Status Active Inact…" at bounding box center [375, 323] width 694 height 726
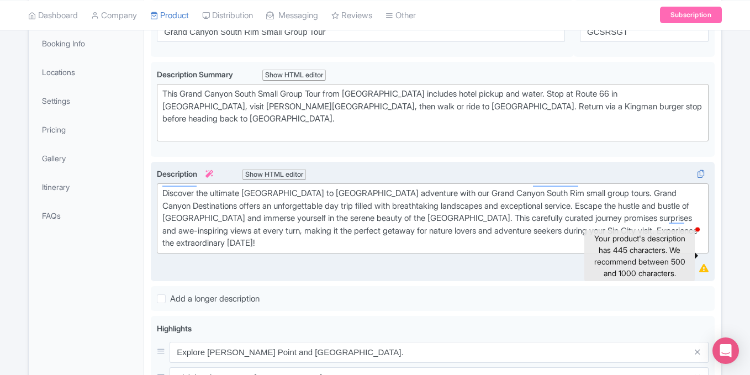
click at [706, 264] on icon at bounding box center [703, 268] width 9 height 8
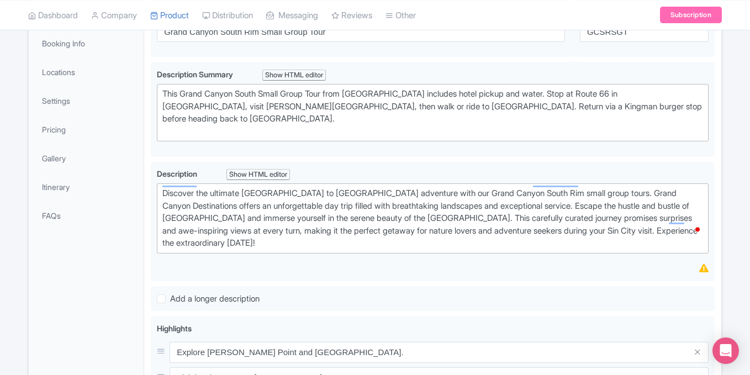
click at [720, 237] on div "Grand Canyon South Rim Small Group Tour Name * i Grand Canyon South Rim Small G…" at bounding box center [432, 338] width 577 height 691
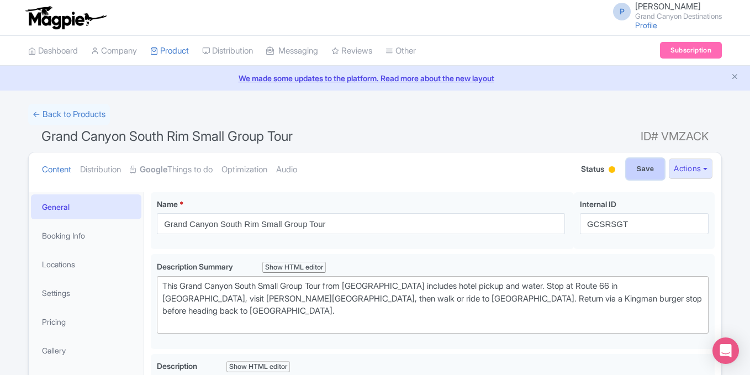
click at [638, 171] on input "Save" at bounding box center [645, 169] width 39 height 21
type input "Saving..."
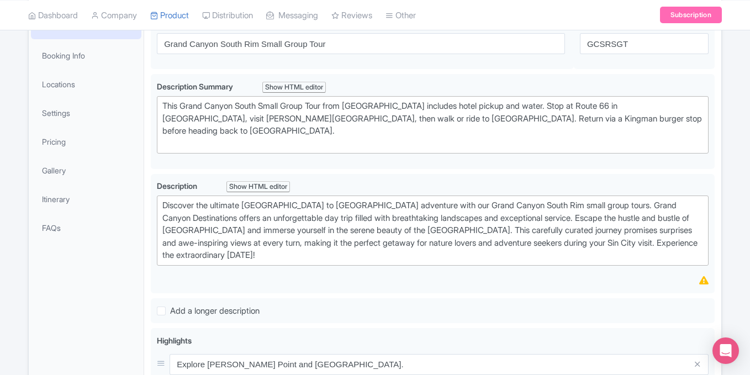
scroll to position [279, 0]
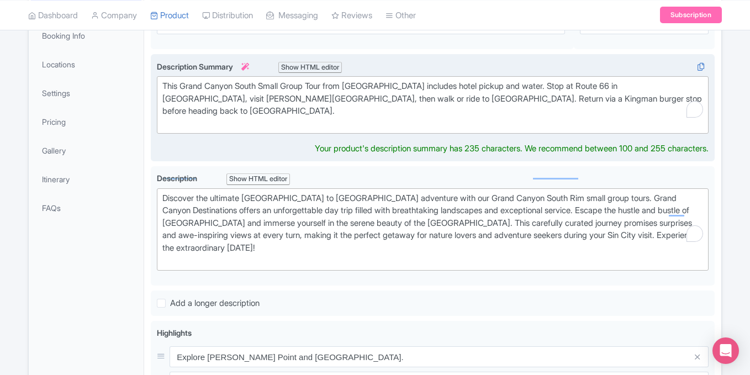
scroll to position [212, 0]
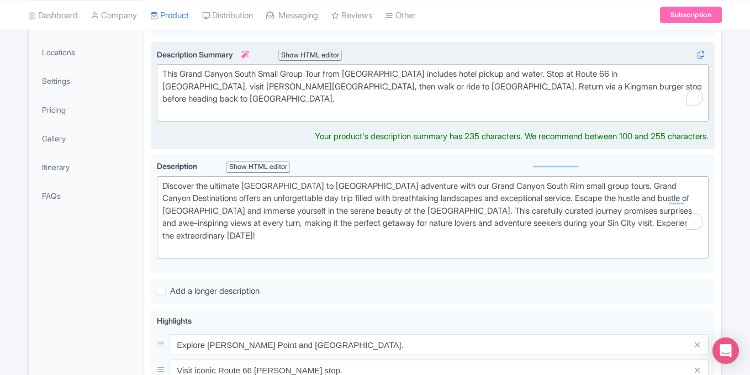
click at [499, 81] on div "This Grand Canyon South Small Group Tour from Las Vegas includes hotel pickup a…" at bounding box center [432, 93] width 541 height 50
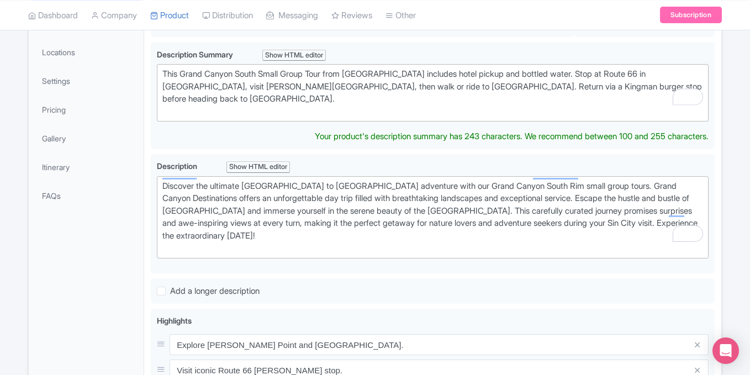
click at [738, 114] on div "Success Product updated successfully ← Back to Products Grand Canyon South Rim …" at bounding box center [375, 285] width 750 height 786
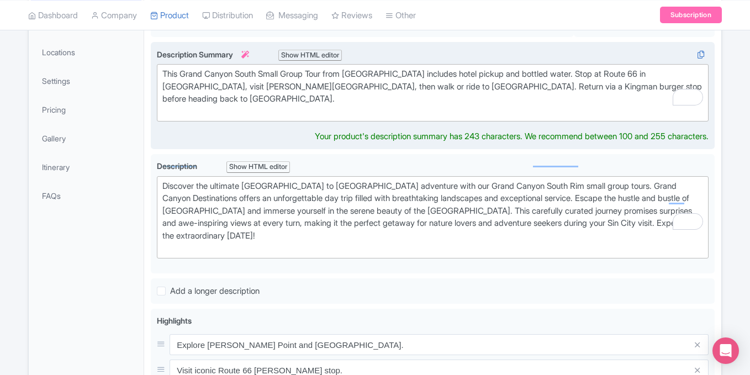
click at [550, 73] on div "This Grand Canyon South Small Group Tour from Las Vegas includes hotel pickup a…" at bounding box center [432, 93] width 541 height 50
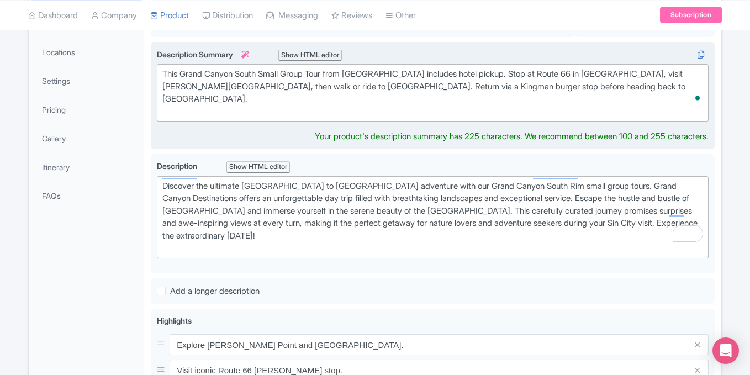
type trix-editor "<div>This Grand Canyon South Small Group Tour from Las Vegas includes hotel pic…"
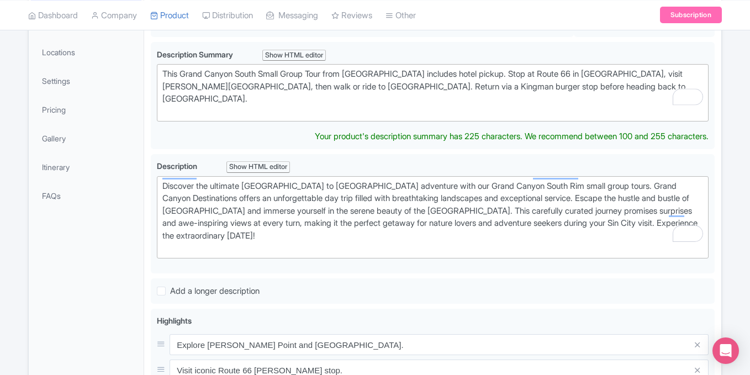
scroll to position [35, 0]
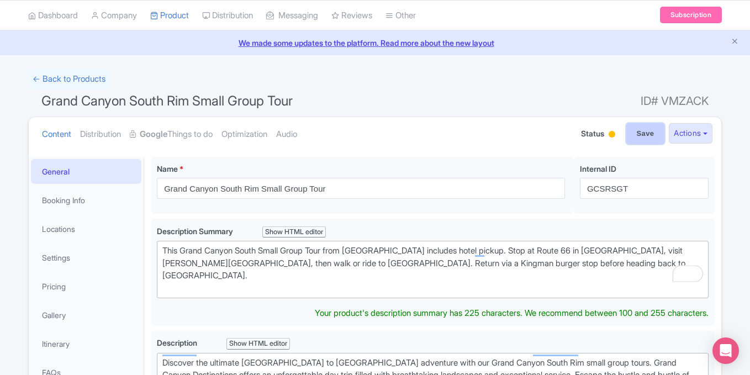
click at [644, 135] on input "Save" at bounding box center [645, 133] width 39 height 21
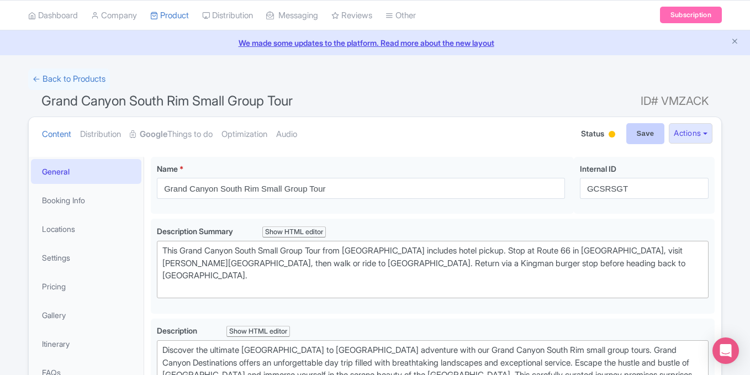
type input "Saving..."
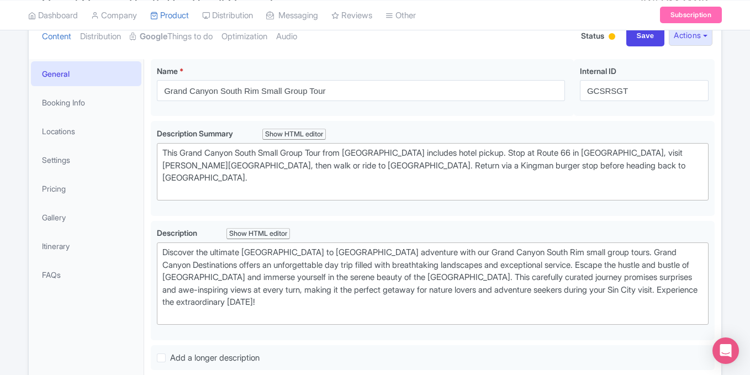
scroll to position [129, 0]
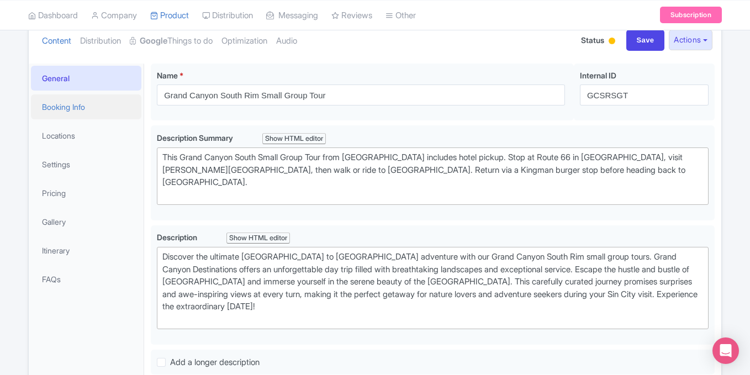
click at [49, 103] on link "Booking Info" at bounding box center [86, 106] width 110 height 25
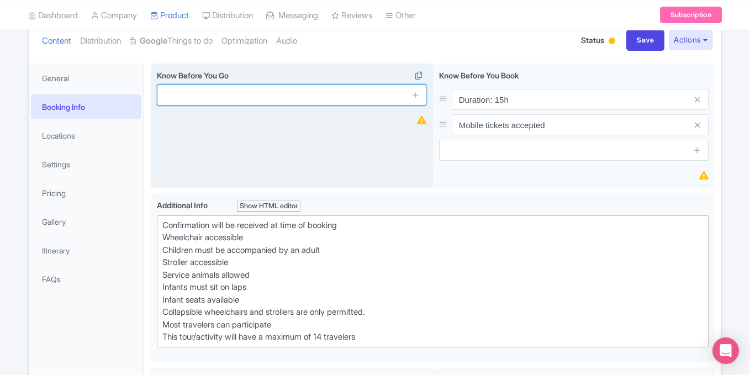
click at [334, 95] on input "text" at bounding box center [292, 95] width 270 height 21
paste input "Tour modes: Bus/Coach, Walking"
drag, startPoint x: 252, startPoint y: 96, endPoint x: 211, endPoint y: 94, distance: 41.4
click at [211, 94] on input "Tour modes: Bus/Coach, Walking" at bounding box center [292, 95] width 270 height 21
type input "Tour modes: Van, Walking"
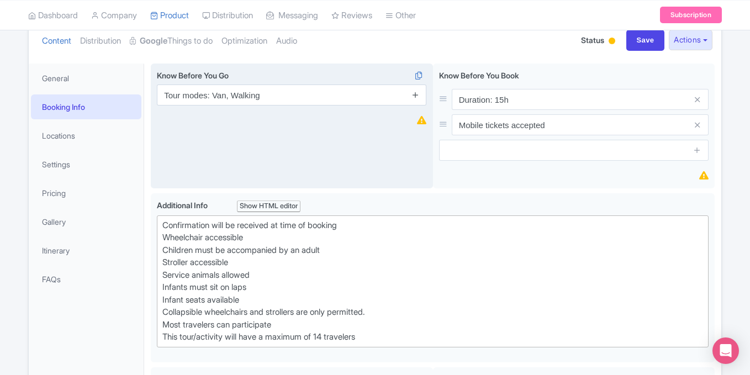
click at [415, 96] on icon at bounding box center [416, 95] width 8 height 8
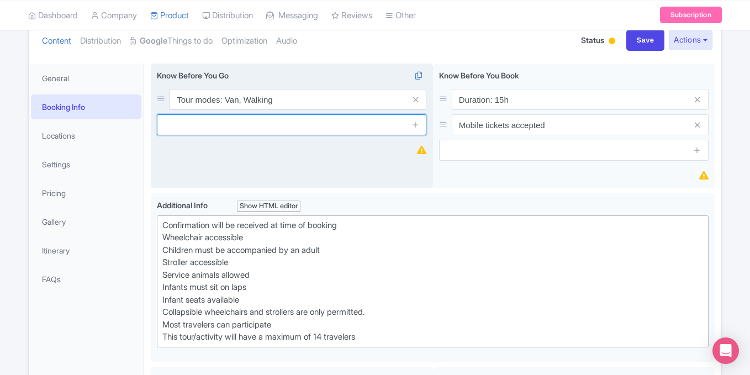
click at [254, 122] on input "text" at bounding box center [292, 124] width 270 height 21
paste input "Professionally Trained Separate Step-On Tour Guide"
type input "Professionally Trained Separate Step-On Tour Guide"
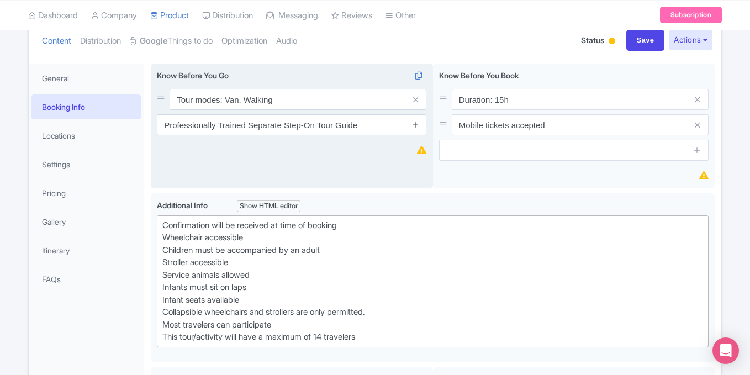
click at [414, 125] on icon at bounding box center [416, 124] width 8 height 8
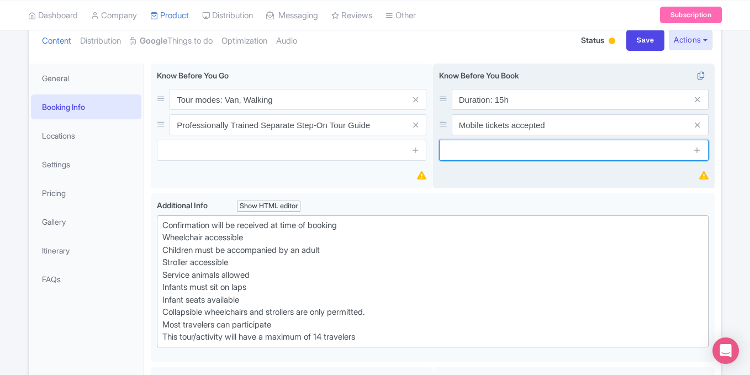
click at [476, 150] on input "text" at bounding box center [574, 150] width 270 height 21
paste input "We offer optional boxed lunches and breakfast items that can be purchased at th…"
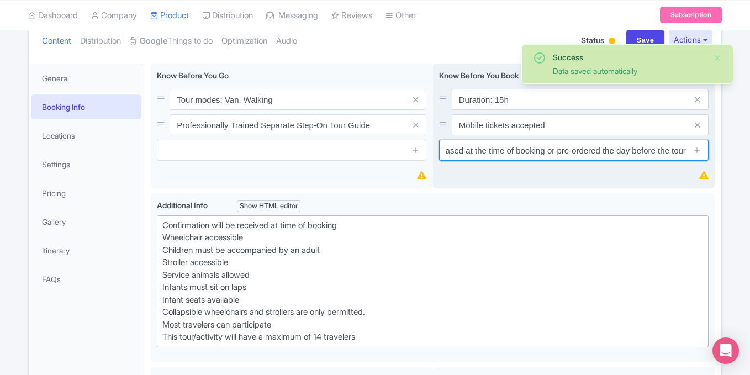
type input "We offer optional boxed lunches and breakfast items that can be purchased at th…"
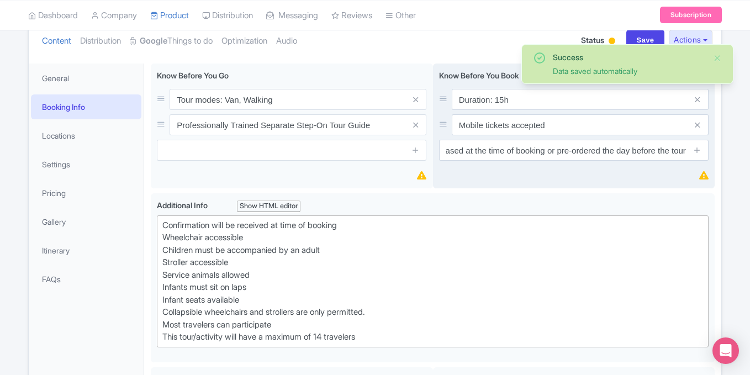
scroll to position [0, 0]
click at [662, 175] on div "Duration: 15h Mobile tickets accepted Know Before You Book i Duration: 15h Mobi…" at bounding box center [574, 126] width 282 height 125
click at [698, 151] on icon at bounding box center [697, 150] width 8 height 8
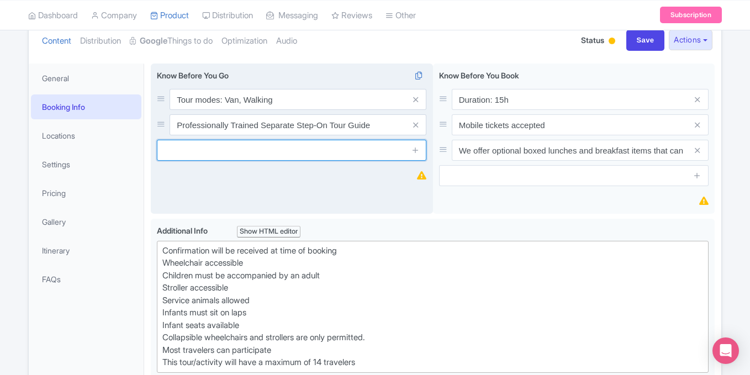
click at [372, 154] on input "text" at bounding box center [292, 150] width 270 height 21
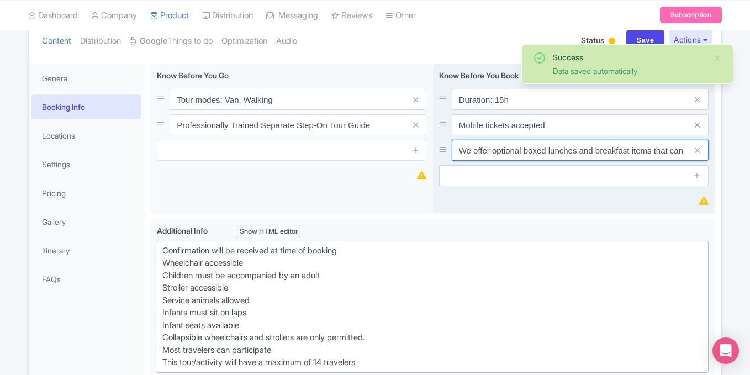
click at [512, 154] on input "We offer optional boxed lunches and breakfast items that can be purchased at th…" at bounding box center [580, 150] width 257 height 21
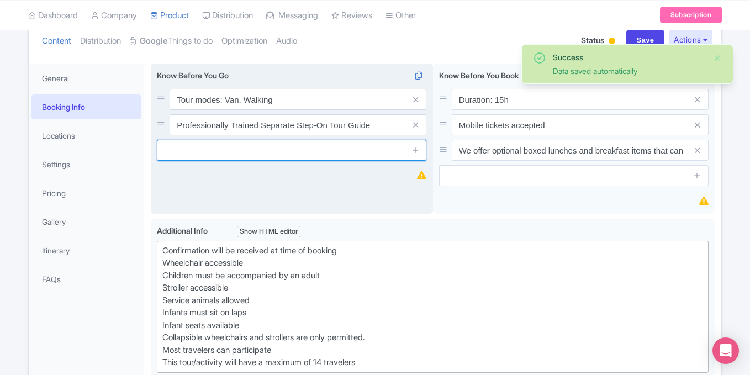
click at [293, 149] on input "text" at bounding box center [292, 150] width 270 height 21
paste input "We offer optional boxed lunches and breakfast items that can be purchased at th…"
type input "We offer optional boxed lunches and breakfast items that can be purchased at th…"
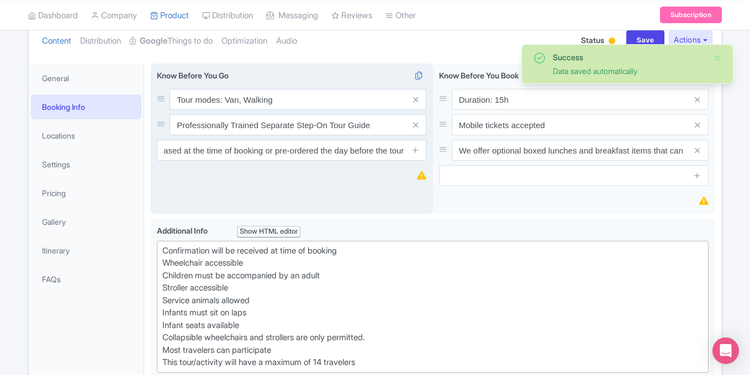
click at [381, 195] on div "Know Before You Go i Tour modes: Van, Walking Professionally Trained Separate S…" at bounding box center [292, 139] width 282 height 151
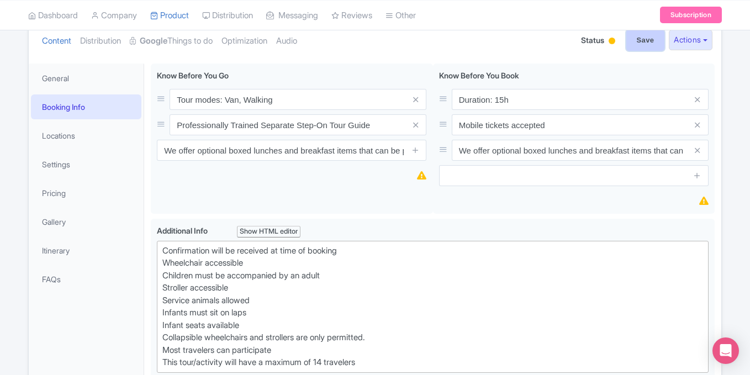
click at [635, 45] on input "Save" at bounding box center [645, 40] width 39 height 21
type input "Saving..."
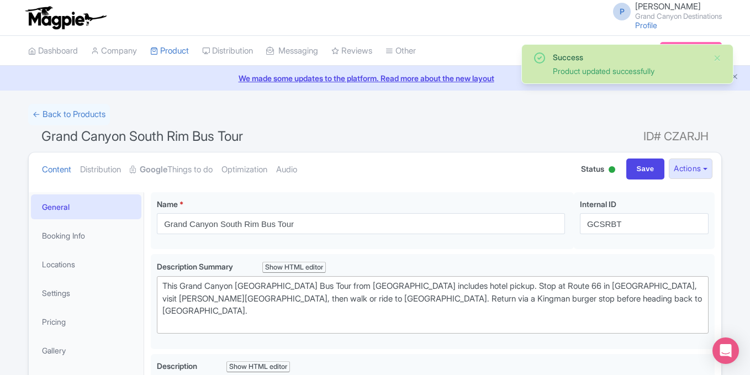
scroll to position [192, 0]
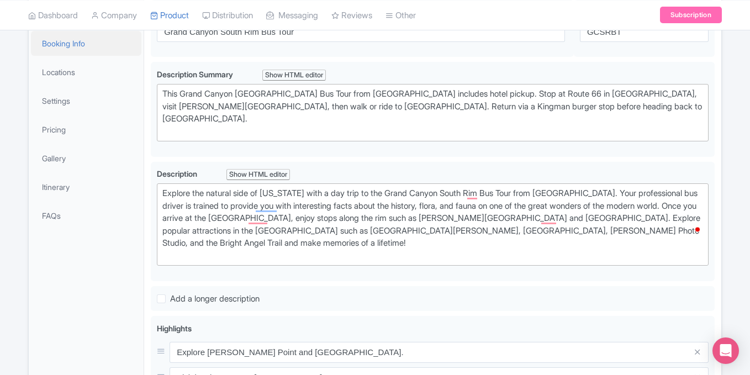
click at [88, 49] on link "Booking Info" at bounding box center [86, 43] width 110 height 25
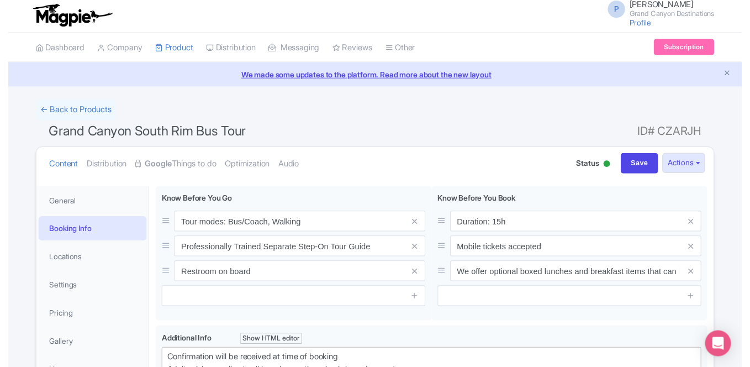
scroll to position [3, 0]
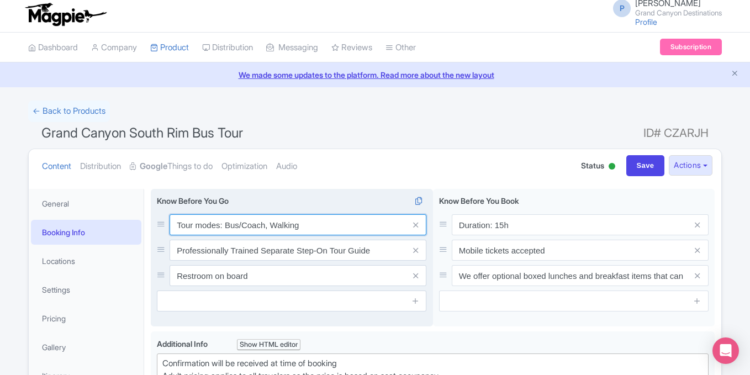
click at [296, 225] on input "Tour modes: Bus/Coach, Walking" at bounding box center [298, 224] width 257 height 21
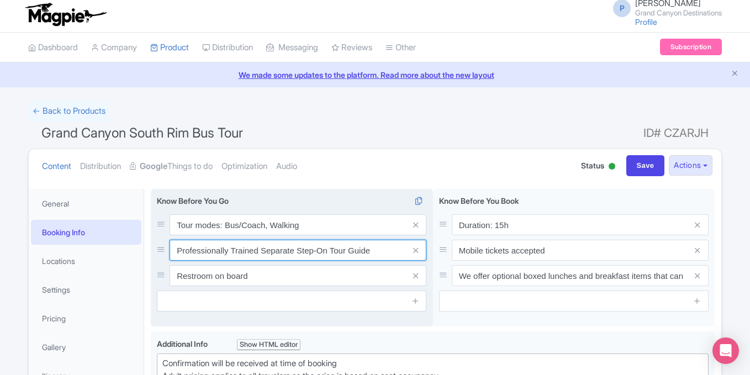
click at [239, 248] on input "Professionally Trained Separate Step-On Tour Guide" at bounding box center [298, 250] width 257 height 21
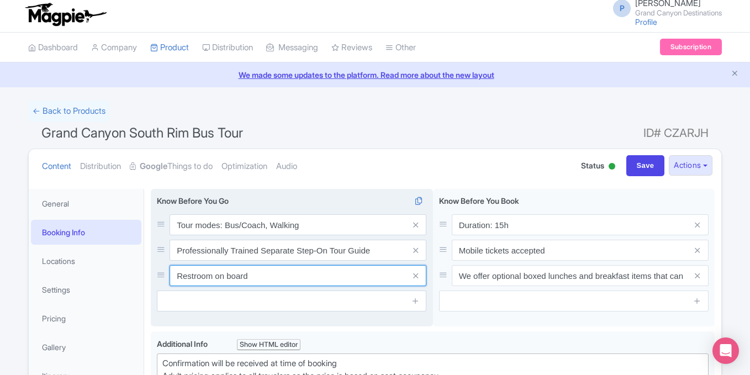
click at [245, 274] on input "Restroom on board" at bounding box center [298, 275] width 257 height 21
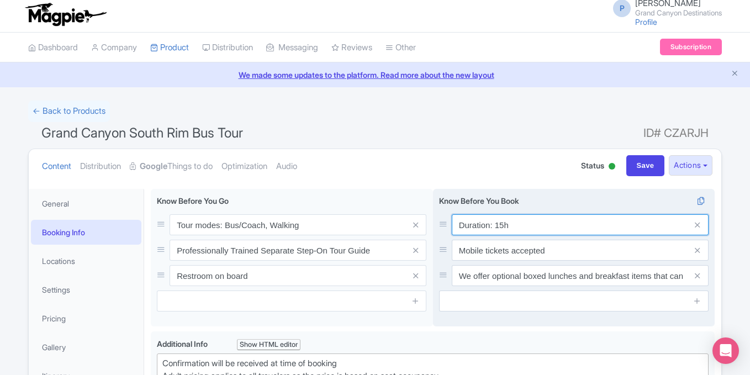
click at [513, 229] on input "Duration: 15h" at bounding box center [580, 224] width 257 height 21
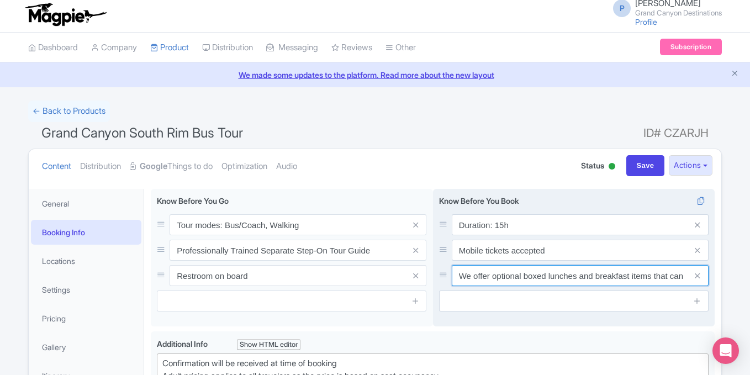
click at [513, 276] on input "We offer optional boxed lunches and breakfast items that can be purchased at th…" at bounding box center [580, 275] width 257 height 21
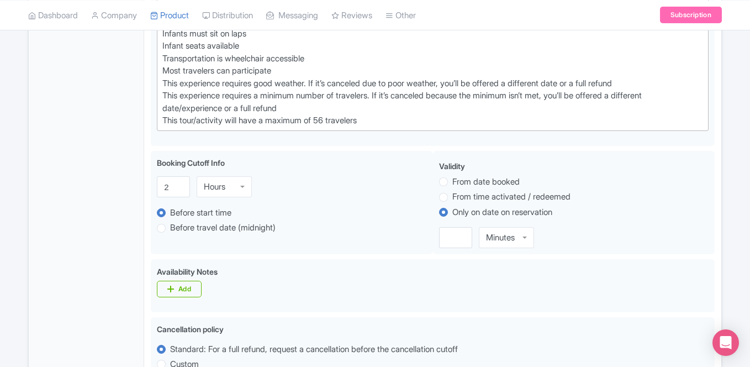
scroll to position [398, 0]
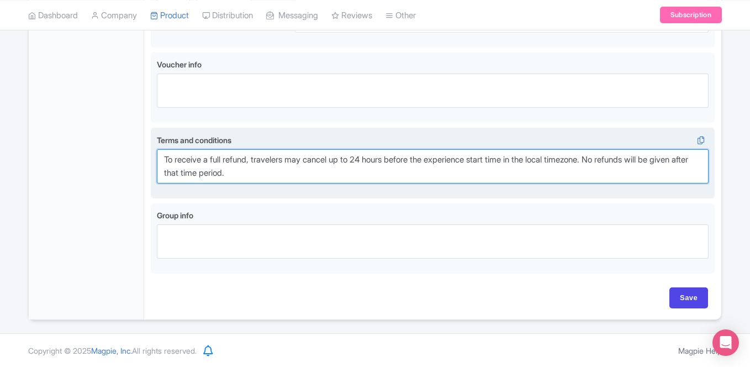
click at [379, 171] on textarea "To receive a full refund, travelers may cancel up to 24 hours before the experi…" at bounding box center [433, 166] width 552 height 34
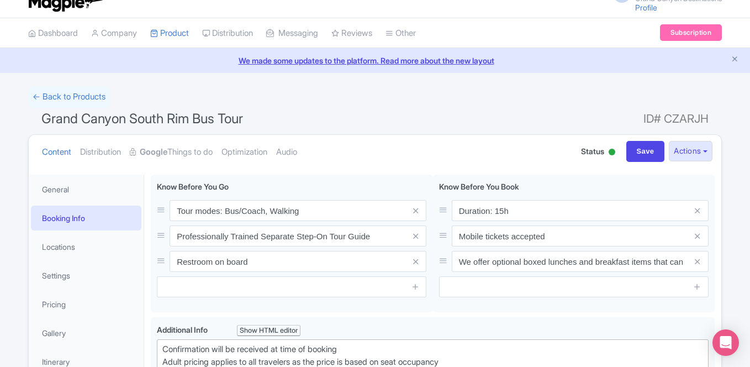
scroll to position [11, 0]
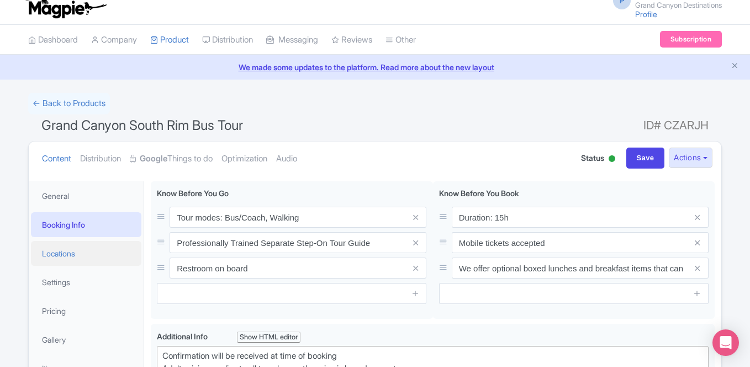
click at [71, 260] on link "Locations" at bounding box center [86, 253] width 110 height 25
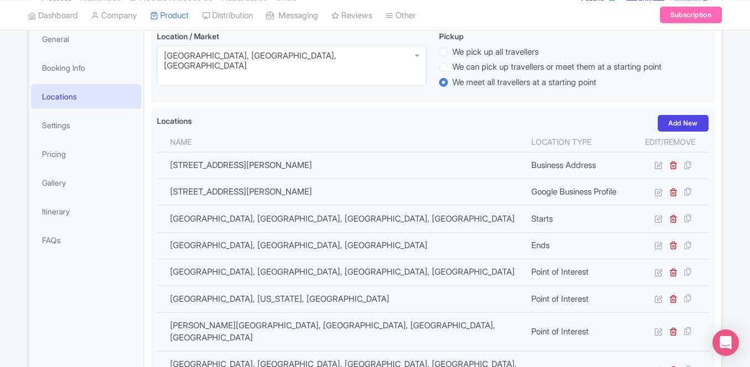
scroll to position [237, 0]
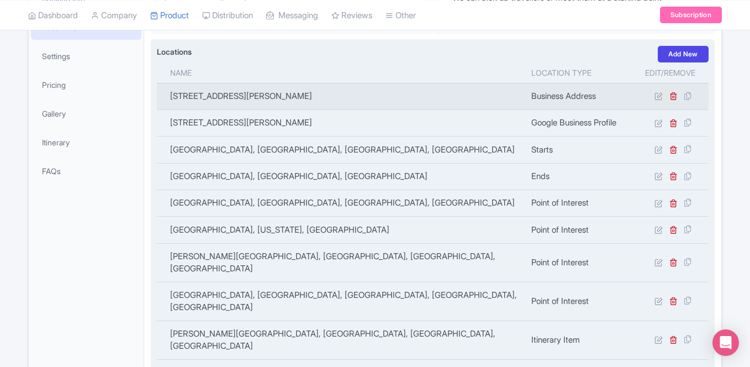
drag, startPoint x: 418, startPoint y: 93, endPoint x: 171, endPoint y: 92, distance: 246.4
click at [171, 92] on td "[STREET_ADDRESS][PERSON_NAME]" at bounding box center [341, 96] width 368 height 27
copy td "[STREET_ADDRESS][PERSON_NAME]"
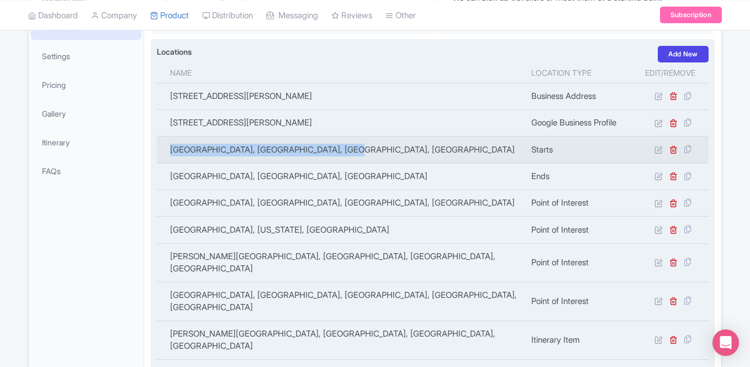
drag, startPoint x: 335, startPoint y: 146, endPoint x: 167, endPoint y: 140, distance: 168.6
click at [167, 140] on td "Las Vegas Strip, Las Vegas Strip, NV, USA" at bounding box center [341, 149] width 368 height 27
copy td "Las Vegas Strip, Las Vegas Strip, NV, USA"
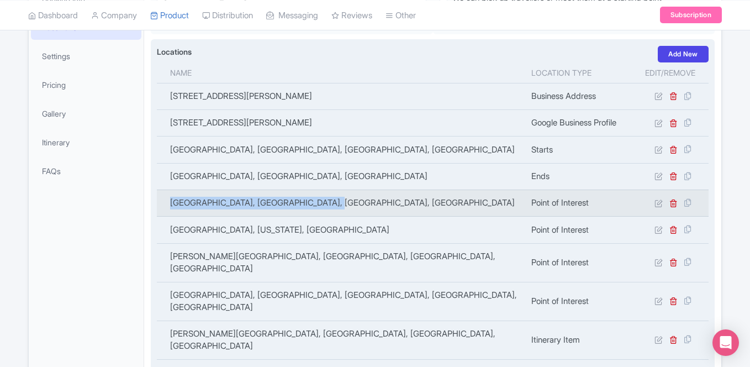
drag, startPoint x: 325, startPoint y: 200, endPoint x: 165, endPoint y: 202, distance: 160.8
click at [165, 202] on td "Bright Angel Point, North Rim, AZ, USA" at bounding box center [341, 202] width 368 height 27
copy td "Bright Angel Point, North Rim, AZ, USA"
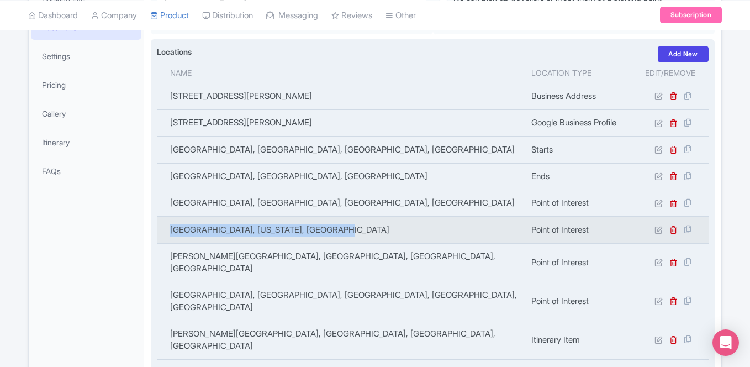
drag, startPoint x: 347, startPoint y: 226, endPoint x: 168, endPoint y: 227, distance: 178.4
click at [168, 227] on td "Grand Canyon National Park, Arizona, USA" at bounding box center [341, 230] width 368 height 27
copy td "[GEOGRAPHIC_DATA], [US_STATE], [GEOGRAPHIC_DATA]"
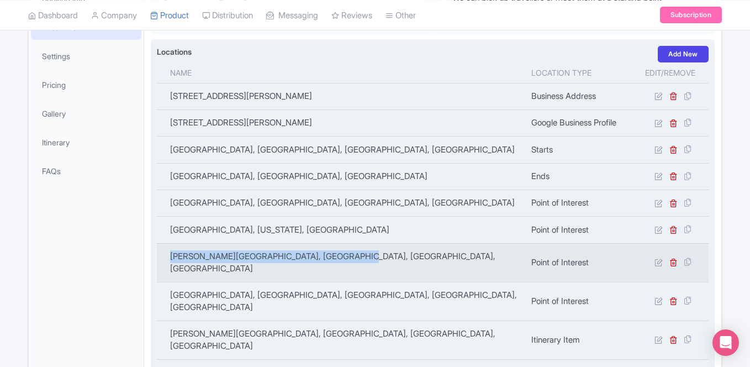
drag, startPoint x: 345, startPoint y: 257, endPoint x: 171, endPoint y: 250, distance: 174.1
click at [171, 250] on td "[PERSON_NAME][GEOGRAPHIC_DATA], [GEOGRAPHIC_DATA], [GEOGRAPHIC_DATA], [GEOGRAPH…" at bounding box center [341, 262] width 368 height 39
copy td "[PERSON_NAME][GEOGRAPHIC_DATA], [GEOGRAPHIC_DATA], [GEOGRAPHIC_DATA], [GEOGRAPH…"
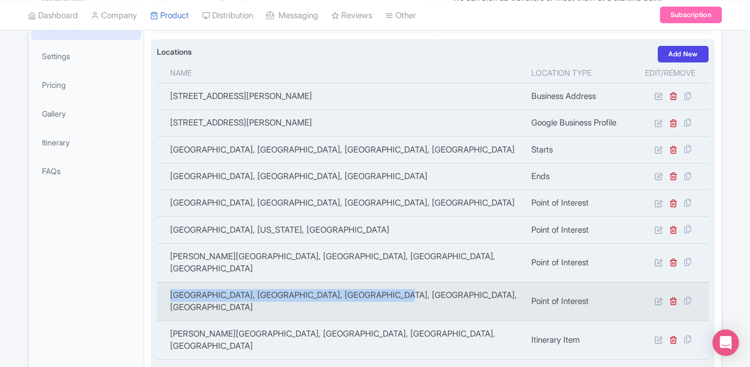
drag, startPoint x: 167, startPoint y: 283, endPoint x: 397, endPoint y: 286, distance: 230.4
click at [397, 286] on td "[GEOGRAPHIC_DATA], [GEOGRAPHIC_DATA], [GEOGRAPHIC_DATA], [GEOGRAPHIC_DATA], [GE…" at bounding box center [341, 301] width 368 height 39
copy td "[GEOGRAPHIC_DATA], [GEOGRAPHIC_DATA], [GEOGRAPHIC_DATA], [GEOGRAPHIC_DATA], [GE…"
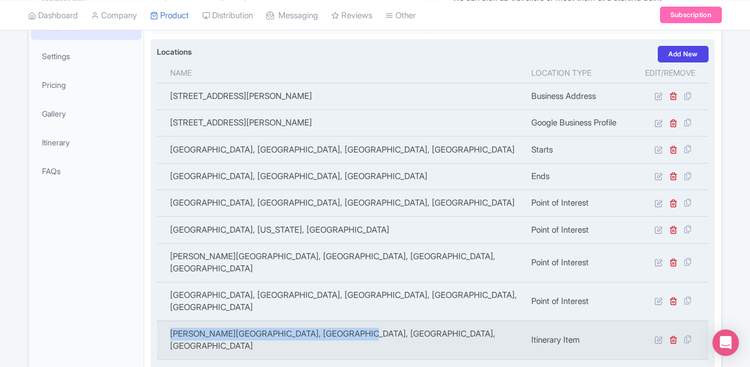
drag, startPoint x: 366, startPoint y: 306, endPoint x: 172, endPoint y: 309, distance: 193.9
click at [172, 320] on td "[PERSON_NAME][GEOGRAPHIC_DATA], [GEOGRAPHIC_DATA], [GEOGRAPHIC_DATA], [GEOGRAPH…" at bounding box center [341, 339] width 368 height 39
copy td "[PERSON_NAME][GEOGRAPHIC_DATA], [GEOGRAPHIC_DATA], [GEOGRAPHIC_DATA], [GEOGRAPH…"
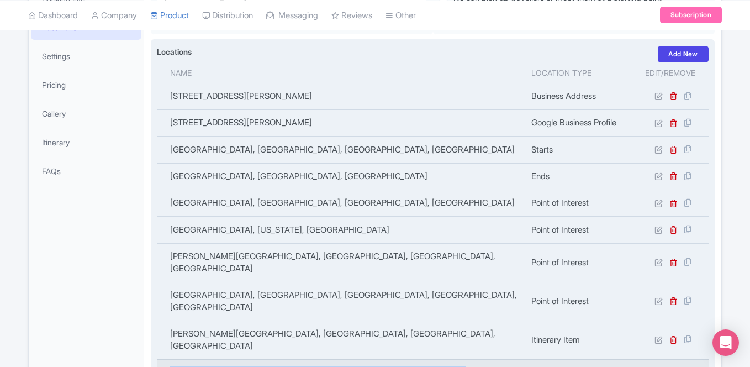
drag, startPoint x: 428, startPoint y: 331, endPoint x: 166, endPoint y: 332, distance: 261.9
copy td "Mather Point, Rim Trail, Grand Canyon Village, AZ 86023, USA"
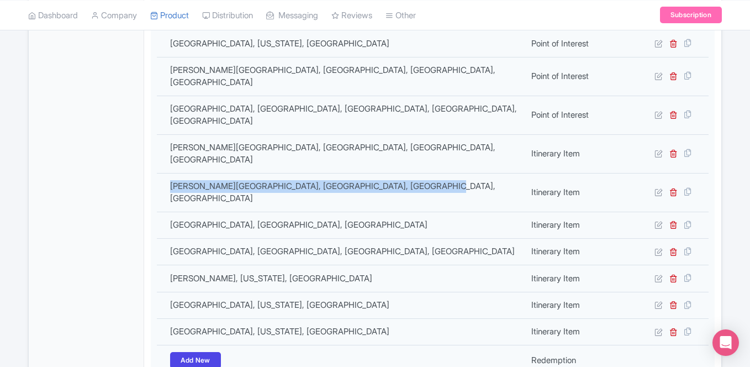
scroll to position [449, 0]
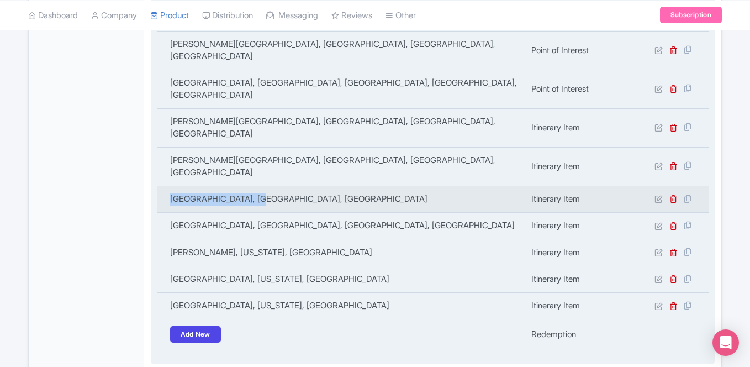
drag, startPoint x: 261, startPoint y: 150, endPoint x: 172, endPoint y: 157, distance: 89.2
click at [172, 186] on td "Boulder City, NV, USA" at bounding box center [341, 199] width 368 height 27
copy td "Boulder City, NV, USA"
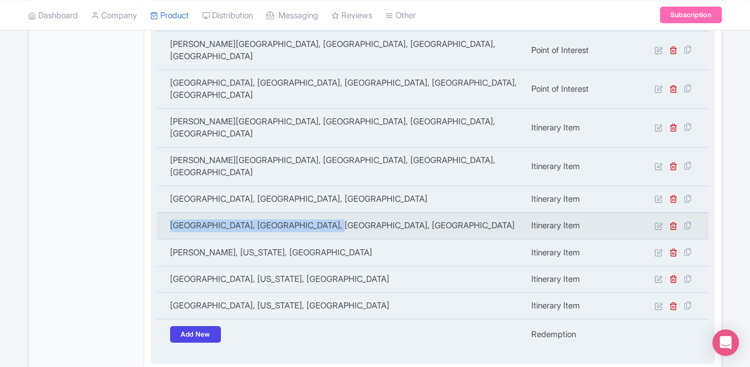
drag, startPoint x: 330, startPoint y: 177, endPoint x: 167, endPoint y: 175, distance: 163.5
click at [167, 212] on td "[GEOGRAPHIC_DATA], [GEOGRAPHIC_DATA], [GEOGRAPHIC_DATA], [GEOGRAPHIC_DATA]" at bounding box center [341, 225] width 368 height 27
copy td "[GEOGRAPHIC_DATA], [GEOGRAPHIC_DATA], [GEOGRAPHIC_DATA], [GEOGRAPHIC_DATA]"
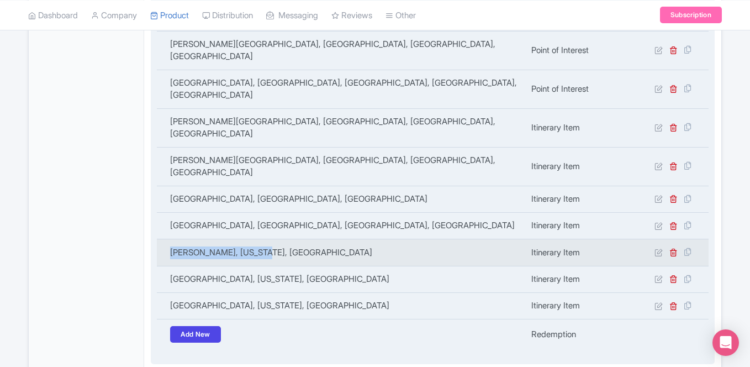
drag, startPoint x: 277, startPoint y: 202, endPoint x: 170, endPoint y: 202, distance: 107.2
click at [170, 239] on td "Seligman, Arizona, USA" at bounding box center [341, 252] width 368 height 27
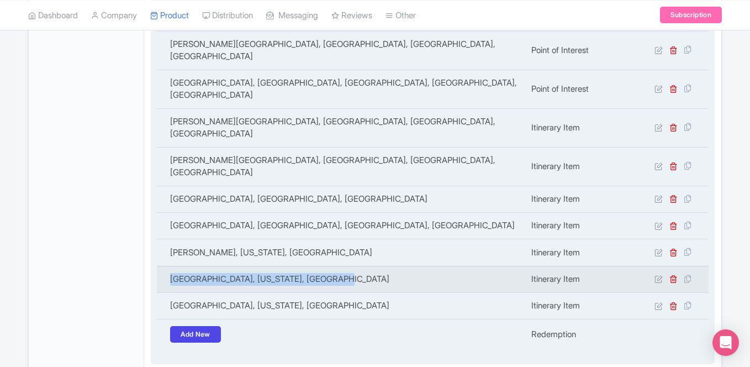
drag, startPoint x: 345, startPoint y: 228, endPoint x: 171, endPoint y: 228, distance: 174.6
click at [171, 266] on td "[GEOGRAPHIC_DATA], [US_STATE], [GEOGRAPHIC_DATA]" at bounding box center [341, 279] width 368 height 27
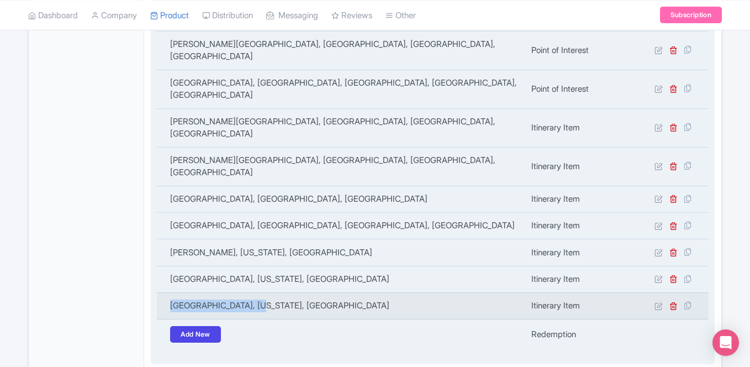
drag, startPoint x: 268, startPoint y: 260, endPoint x: 170, endPoint y: 257, distance: 97.8
click at [170, 292] on td "Kingman, Arizona, USA" at bounding box center [341, 305] width 368 height 27
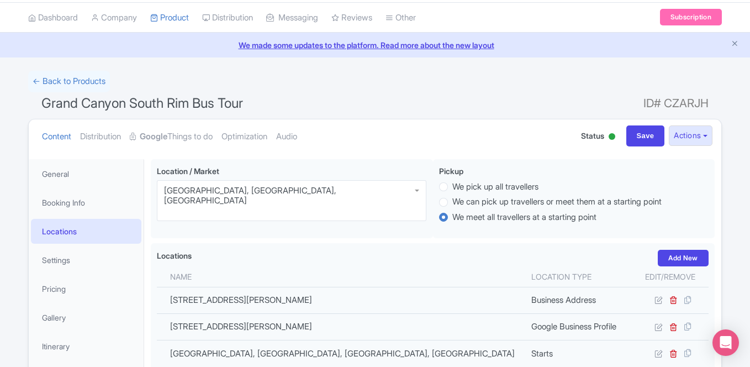
scroll to position [31, 0]
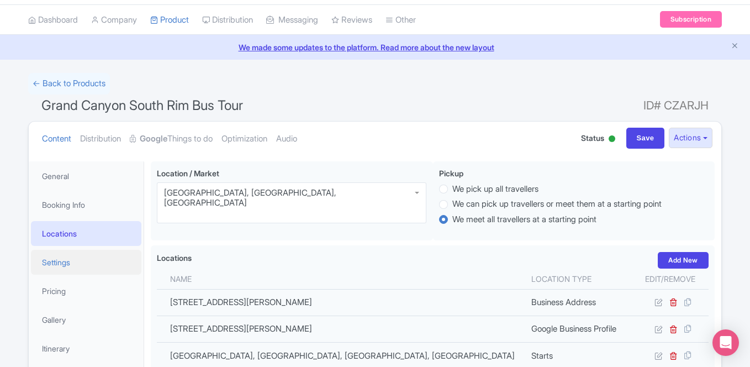
click at [57, 266] on link "Settings" at bounding box center [86, 262] width 110 height 25
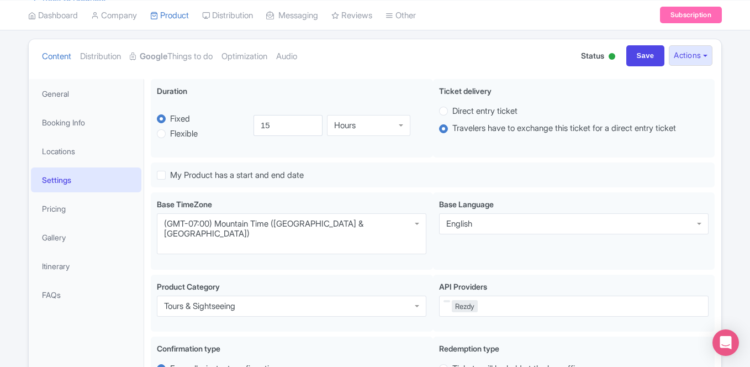
scroll to position [109, 0]
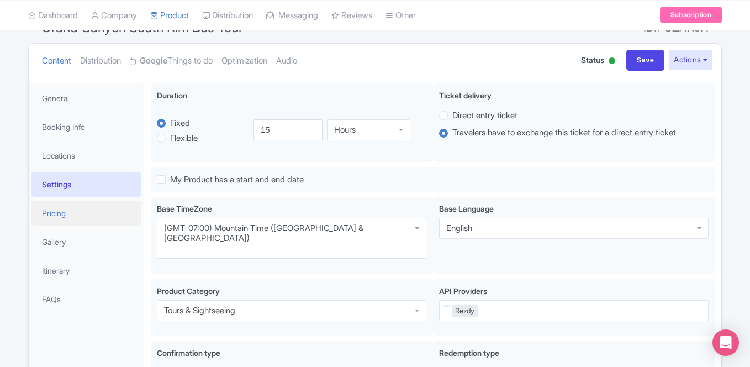
click at [95, 216] on link "Pricing" at bounding box center [86, 213] width 110 height 25
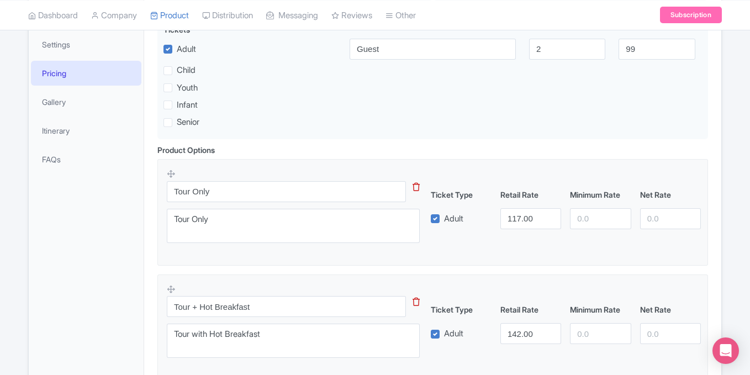
scroll to position [262, 0]
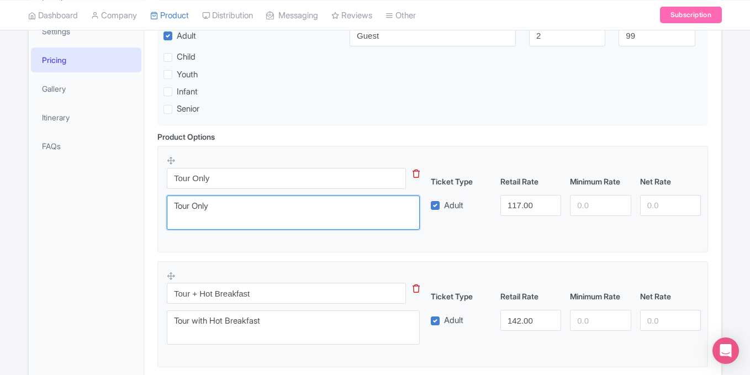
click at [306, 212] on textarea "Tour Only" at bounding box center [293, 213] width 253 height 34
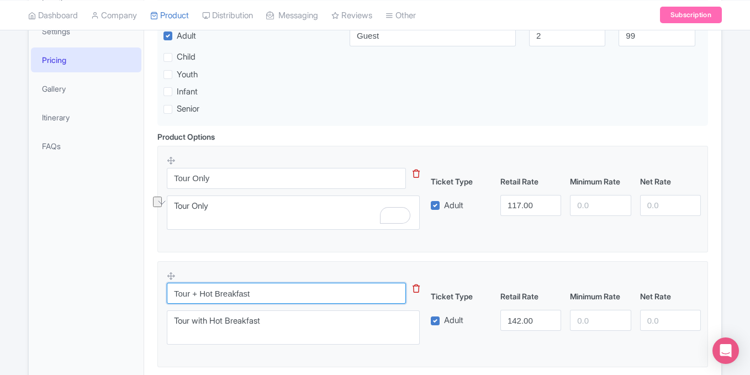
click at [259, 295] on input "Tour + Hot Breakfast" at bounding box center [286, 293] width 239 height 21
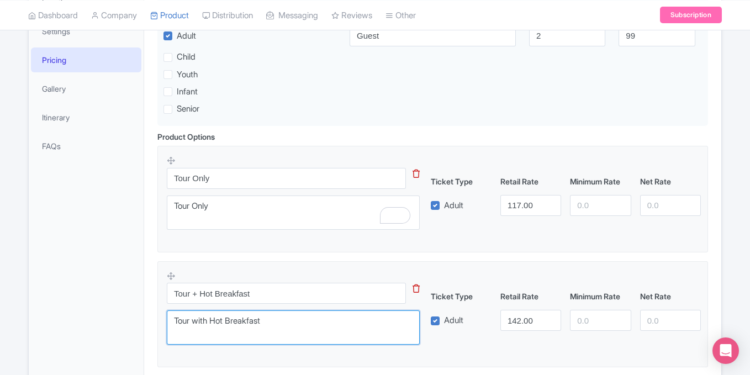
click at [260, 319] on textarea "Tour with Hot Breakfast" at bounding box center [293, 327] width 253 height 34
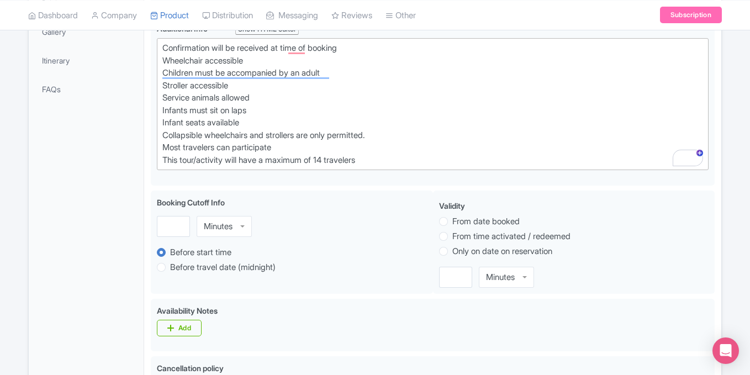
scroll to position [321, 0]
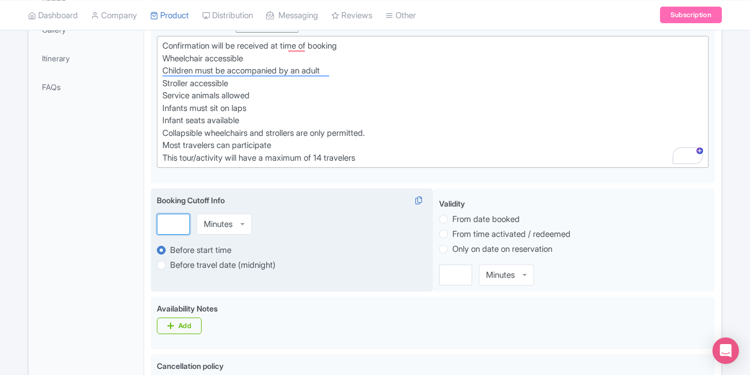
click at [173, 223] on input "number" at bounding box center [173, 224] width 33 height 21
type input "2"
click at [231, 224] on div "Minutes" at bounding box center [218, 224] width 29 height 10
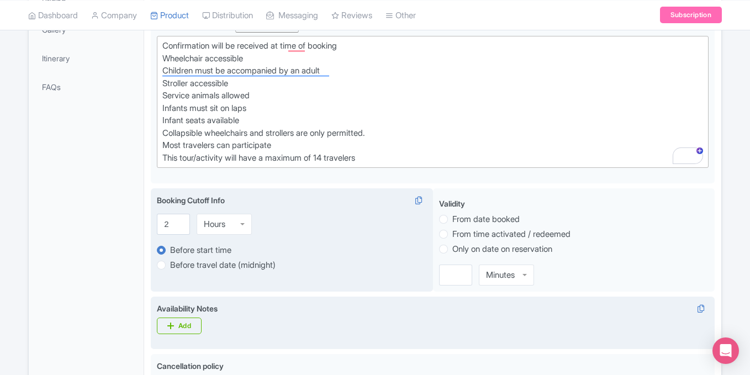
click at [309, 318] on div "Availability Notes i Add" at bounding box center [433, 318] width 552 height 31
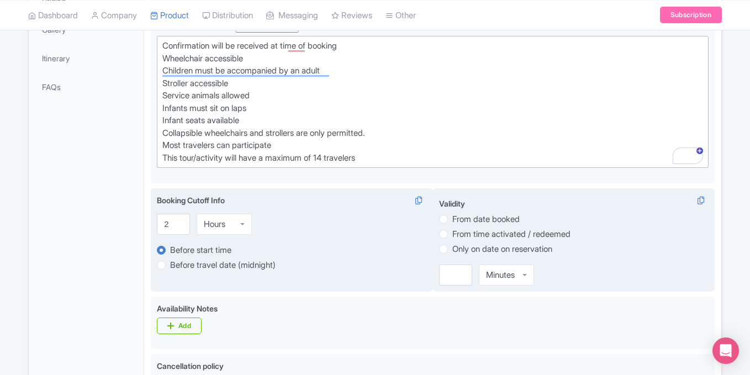
click at [452, 249] on label "Only on date on reservation" at bounding box center [502, 249] width 100 height 13
click at [452, 249] on input "Only on date on reservation" at bounding box center [457, 248] width 11 height 11
radio input "true"
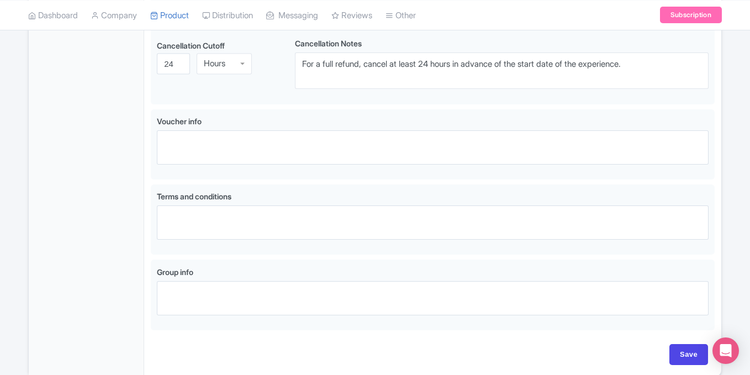
scroll to position [727, 0]
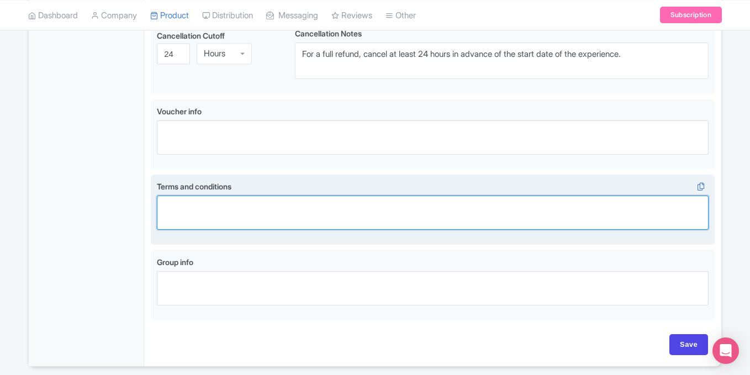
click at [433, 201] on textarea "Terms and conditions" at bounding box center [433, 213] width 552 height 34
paste textarea "To receive a full refund, travelers may cancel up to 24 hours before the experi…"
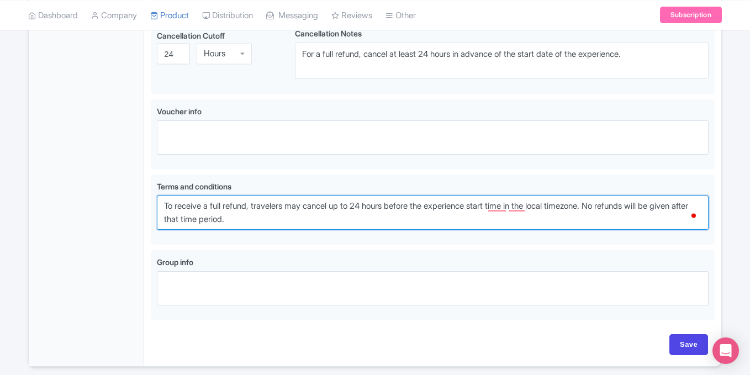
type textarea "To receive a full refund, travelers may cancel up to 24 hours before the experi…"
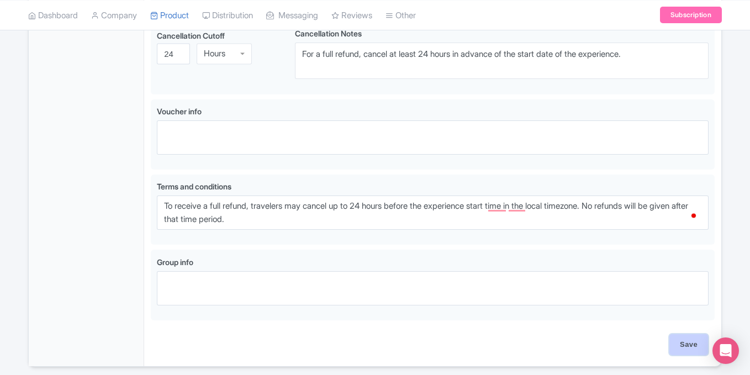
click at [686, 340] on input "Save" at bounding box center [689, 344] width 39 height 21
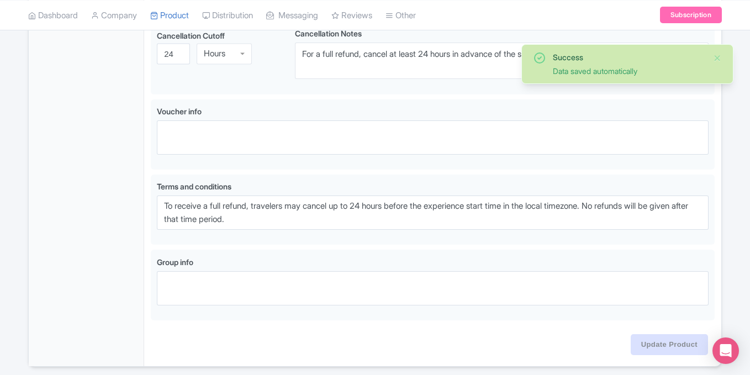
type input "Update Product"
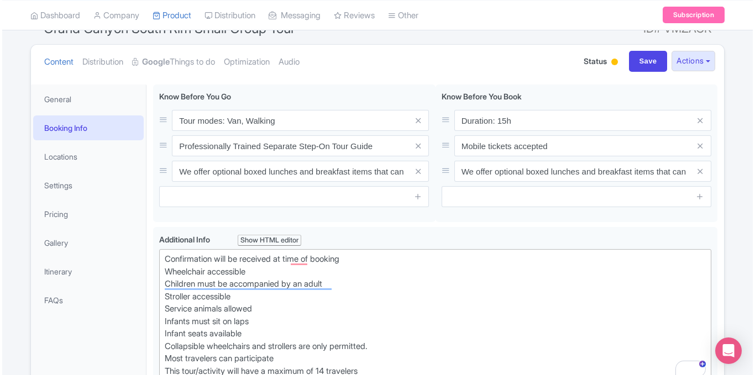
scroll to position [109, 0]
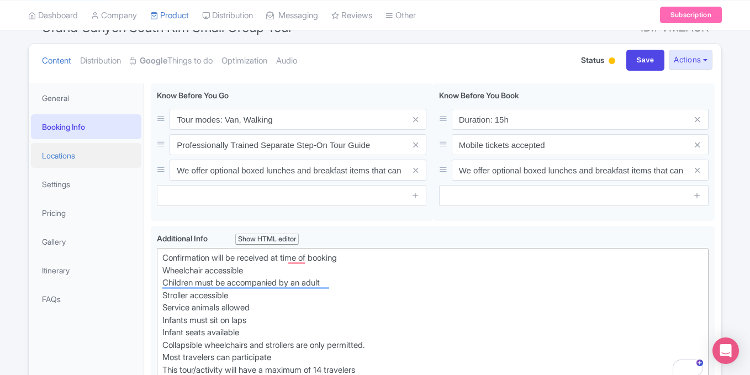
click at [68, 160] on link "Locations" at bounding box center [86, 155] width 110 height 25
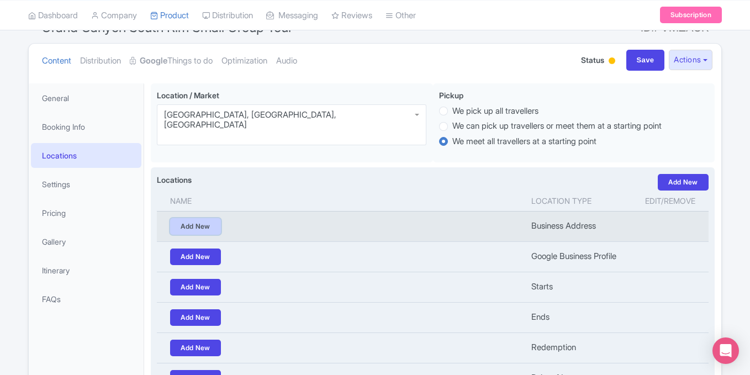
click at [199, 224] on link "Add New" at bounding box center [195, 226] width 51 height 17
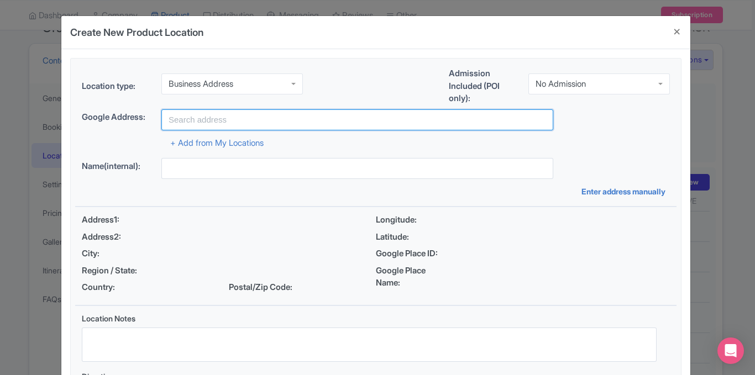
click at [310, 118] on input "text" at bounding box center [357, 119] width 392 height 21
paste input "[STREET_ADDRESS][PERSON_NAME]"
type input "[STREET_ADDRESS][PERSON_NAME]"
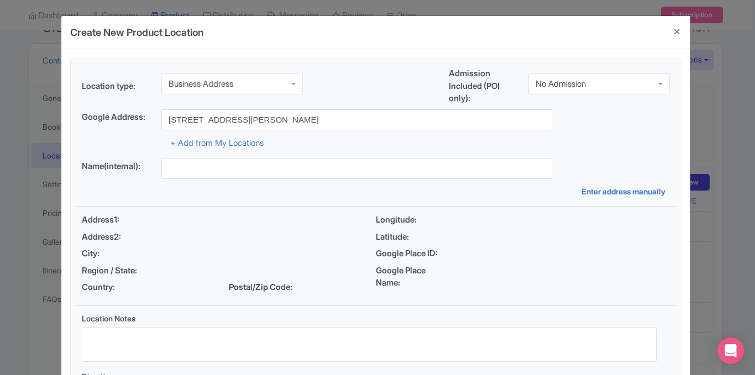
drag, startPoint x: 666, startPoint y: 140, endPoint x: 661, endPoint y: 141, distance: 5.6
click at [662, 141] on div "+ Add from My Locations" at bounding box center [376, 139] width 588 height 19
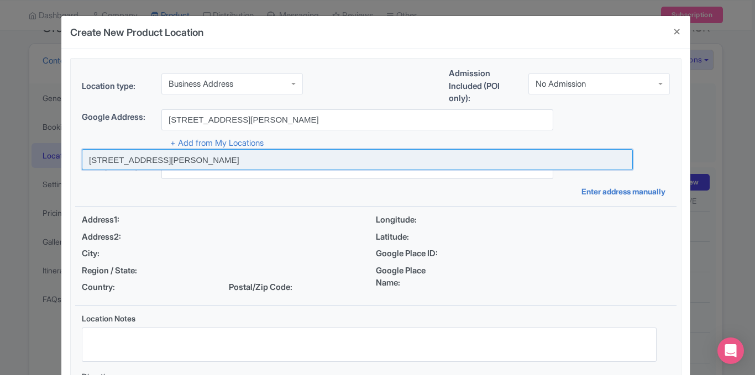
click at [422, 162] on input at bounding box center [357, 159] width 551 height 21
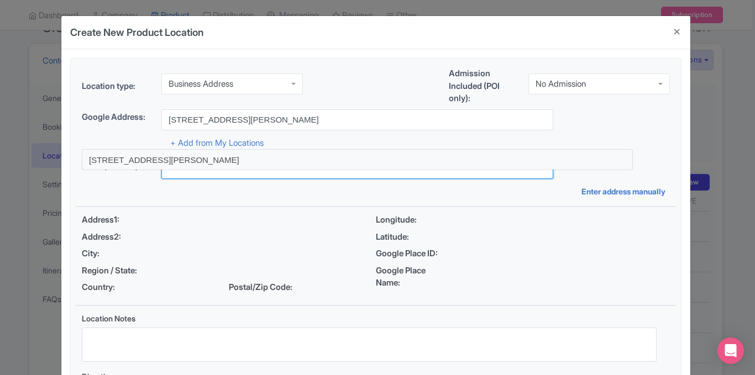
click at [422, 162] on input "text" at bounding box center [357, 168] width 392 height 21
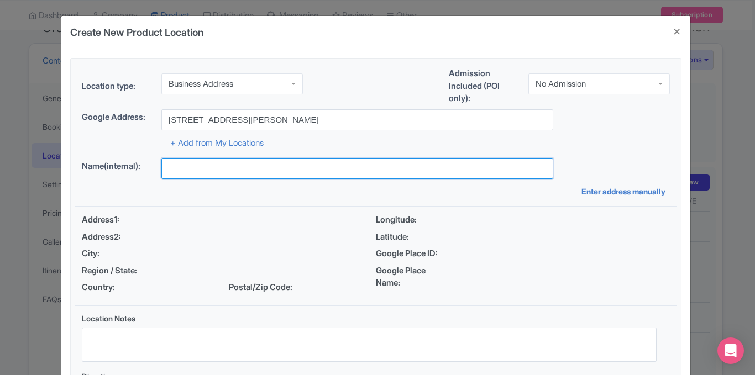
type input "[STREET_ADDRESS][PERSON_NAME]"
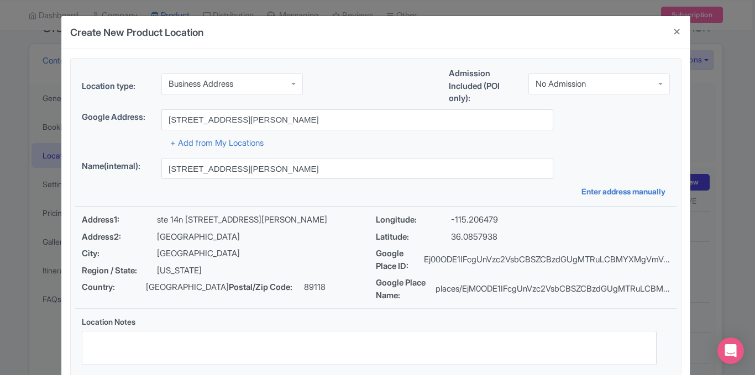
click at [660, 129] on div "Google Address: [STREET_ADDRESS][PERSON_NAME]" at bounding box center [376, 119] width 588 height 21
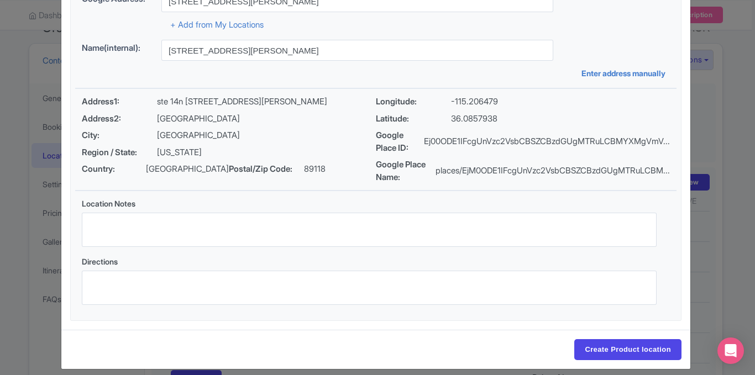
scroll to position [128, 0]
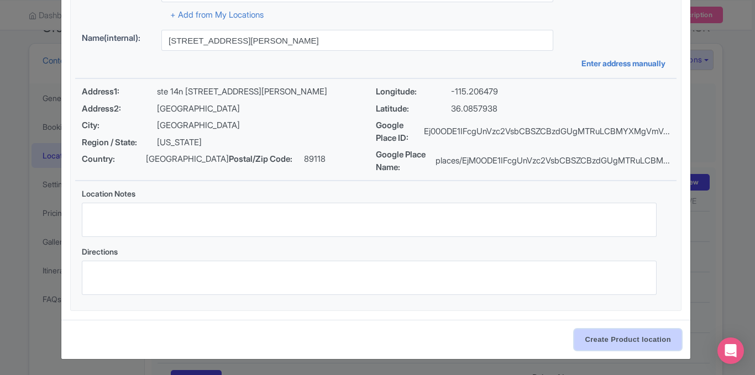
click at [616, 338] on input "Create Product location" at bounding box center [627, 339] width 107 height 21
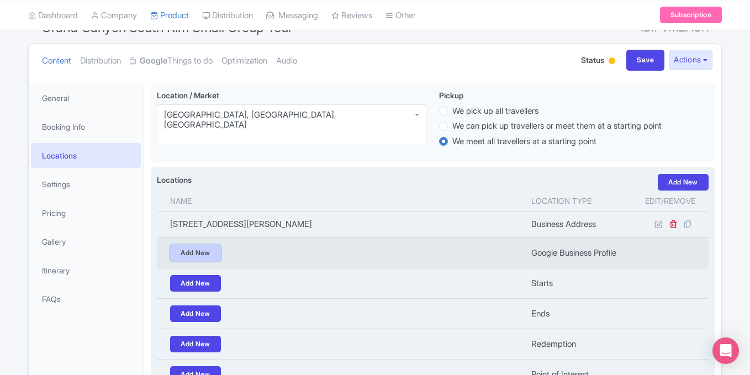
click at [213, 254] on link "Add New" at bounding box center [195, 253] width 51 height 17
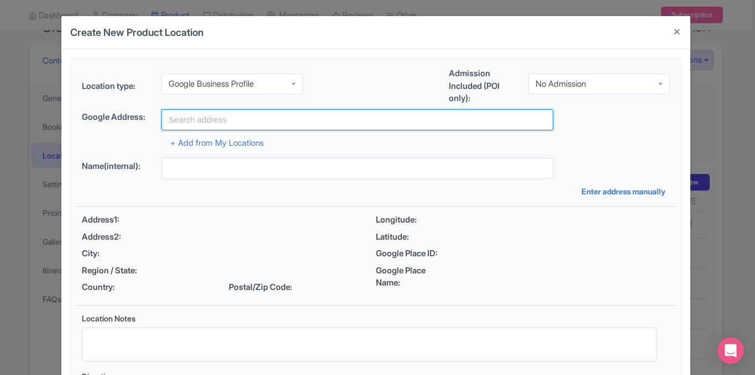
click at [331, 121] on input "text" at bounding box center [357, 119] width 392 height 21
paste input "[STREET_ADDRESS][PERSON_NAME]"
type input "[STREET_ADDRESS][PERSON_NAME]"
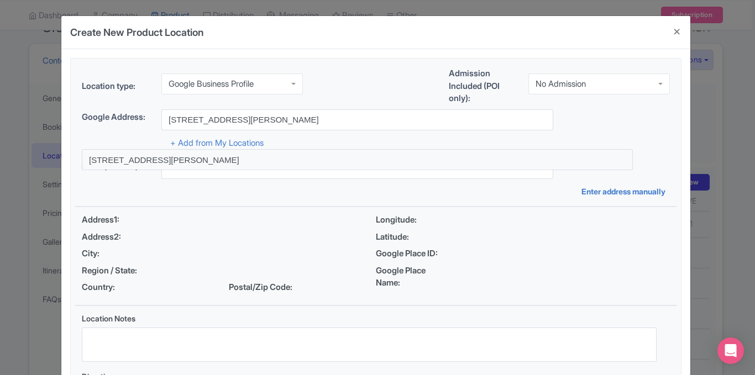
click at [271, 183] on div "Name(internal): Enter address manually" at bounding box center [375, 177] width 601 height 39
click at [625, 122] on div "Google Address: 4815 W Russell Rd ste 14n, Las Vegas, NV 89118, United States" at bounding box center [376, 119] width 588 height 21
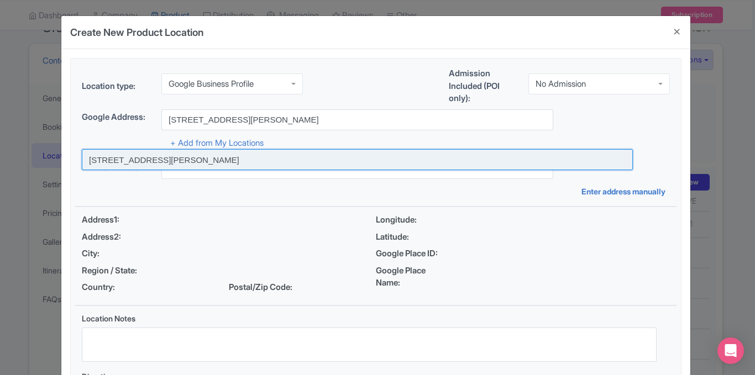
click at [454, 157] on input at bounding box center [357, 159] width 551 height 21
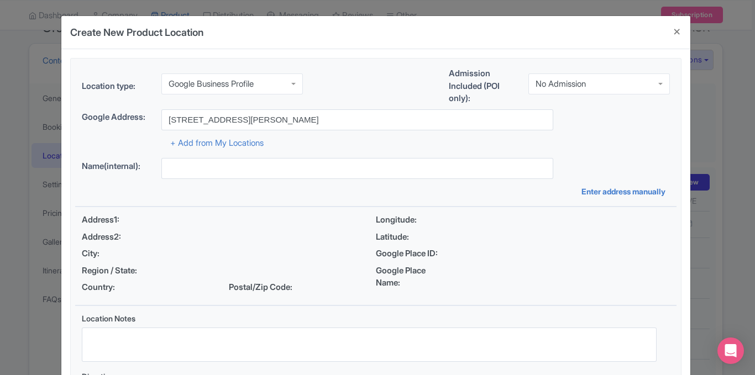
type input "[STREET_ADDRESS][PERSON_NAME]"
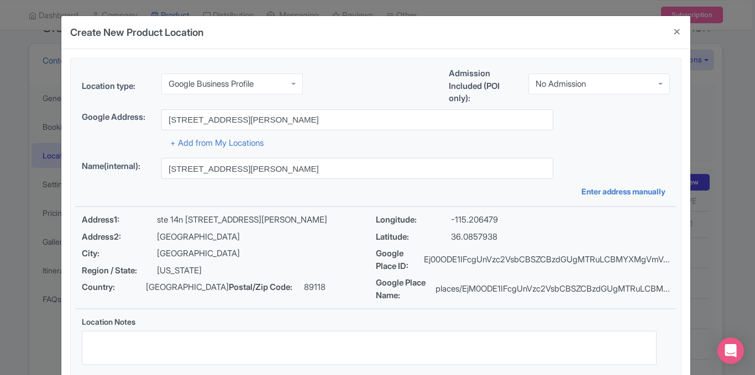
click at [641, 119] on div "Google Address: 4815 W Russell Rd ste 14n, Las Vegas, NV 89118, United States" at bounding box center [376, 119] width 588 height 21
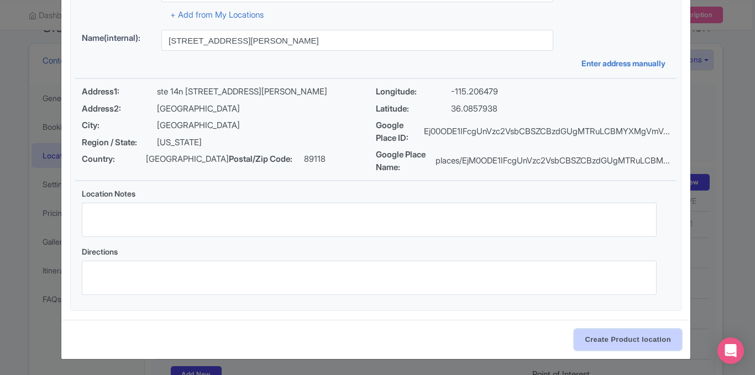
click at [610, 335] on input "Create Product location" at bounding box center [627, 339] width 107 height 21
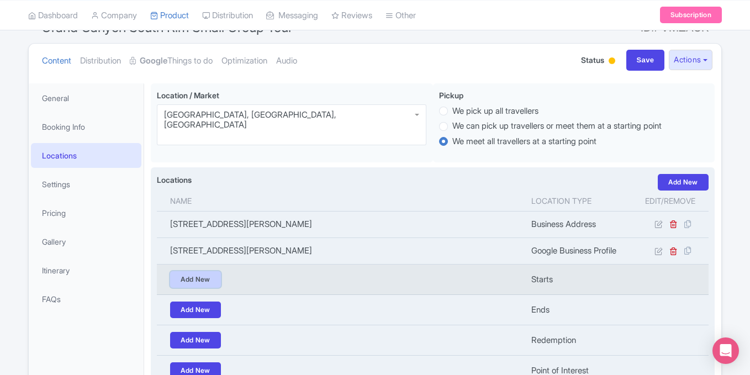
click at [203, 281] on link "Add New" at bounding box center [195, 279] width 51 height 17
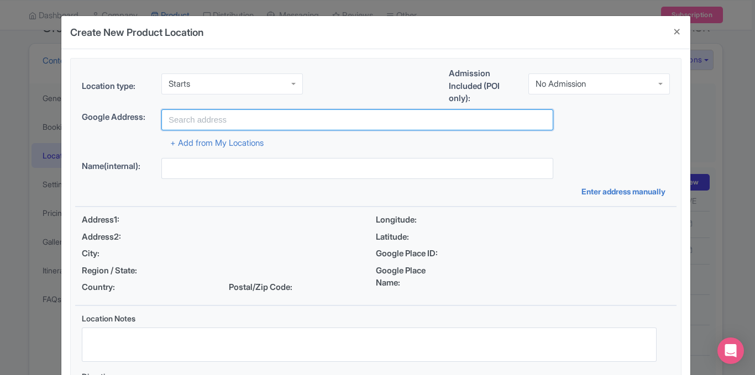
click at [302, 123] on input "text" at bounding box center [357, 119] width 392 height 21
paste input "Las Vegas Strip, Las Vegas Strip, NV, USA"
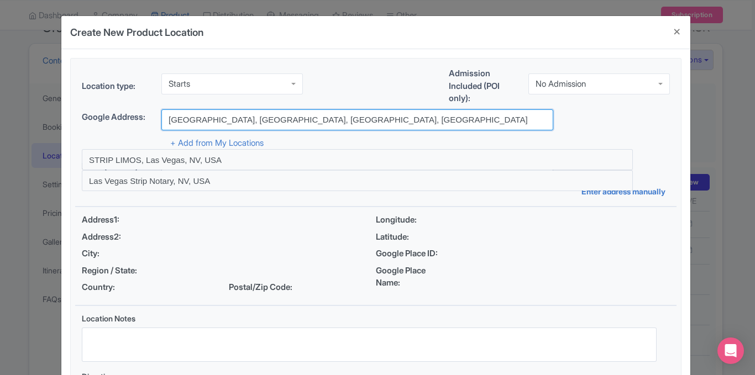
drag, startPoint x: 229, startPoint y: 117, endPoint x: 420, endPoint y: 102, distance: 191.7
click at [420, 102] on div "Location type: Starts Starts Admission Included (POI only): No Admission No Adm…" at bounding box center [375, 247] width 601 height 377
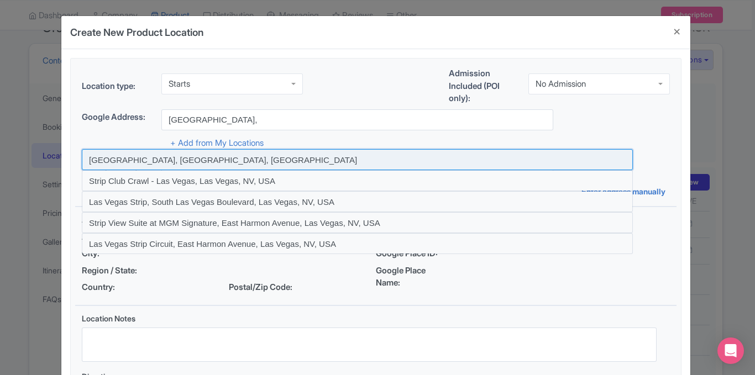
click at [134, 161] on input at bounding box center [357, 159] width 551 height 21
type input "[GEOGRAPHIC_DATA], [GEOGRAPHIC_DATA], [GEOGRAPHIC_DATA]"
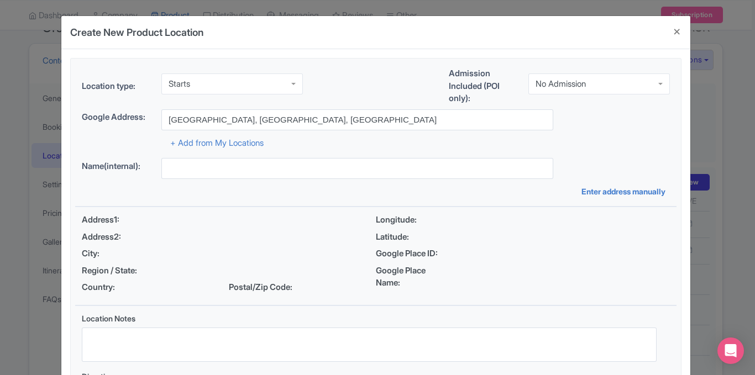
type input "[GEOGRAPHIC_DATA], [GEOGRAPHIC_DATA], [GEOGRAPHIC_DATA]"
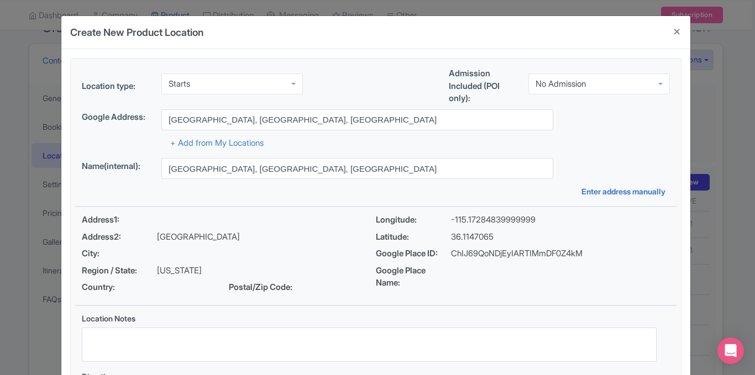
click at [666, 127] on div "Google Address: Las Vegas Strip, NV, USA" at bounding box center [376, 119] width 588 height 21
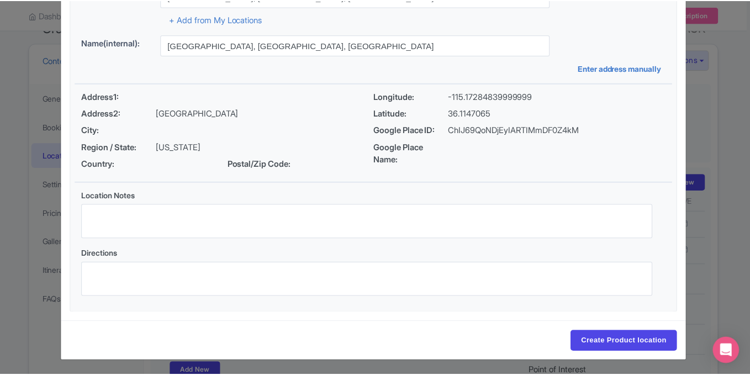
scroll to position [125, 0]
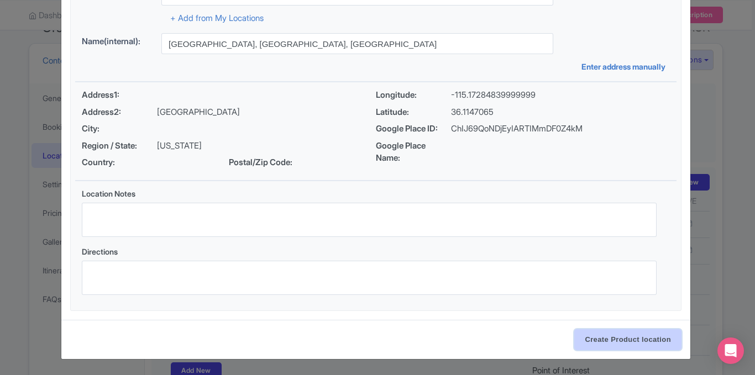
click at [609, 334] on input "Create Product location" at bounding box center [627, 339] width 107 height 21
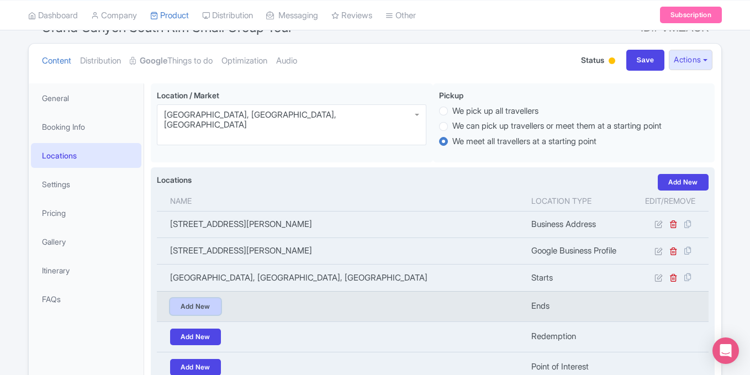
click at [211, 308] on link "Add New" at bounding box center [195, 306] width 51 height 17
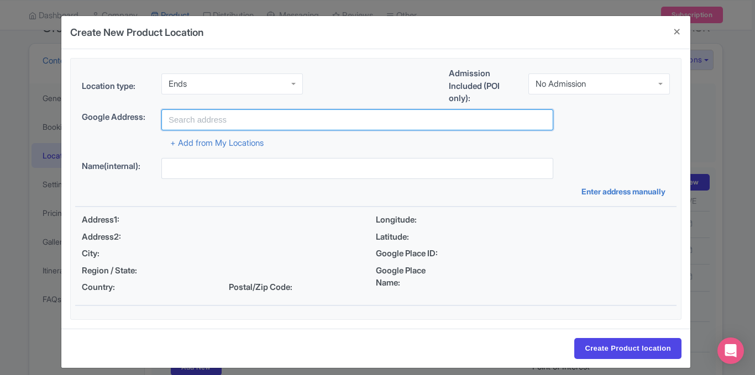
click at [298, 122] on input "text" at bounding box center [357, 119] width 392 height 21
paste input "Las Vegas Strip, Las Vegas Strip, NV, USA"
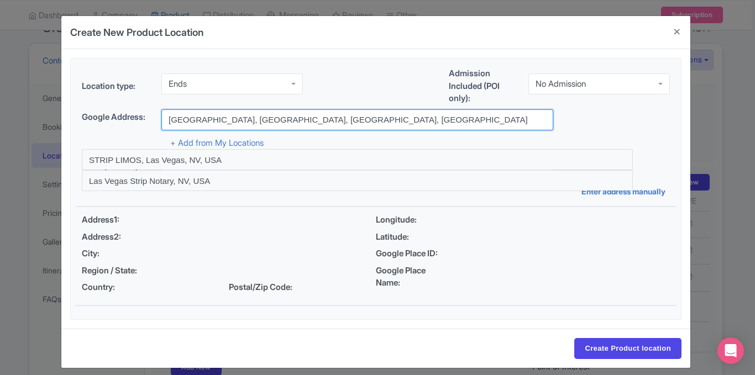
drag, startPoint x: 225, startPoint y: 122, endPoint x: 518, endPoint y: 118, distance: 292.8
click at [518, 118] on div "Google Address: Las Vegas Strip, Las Vegas Strip, NV, USA" at bounding box center [376, 119] width 588 height 21
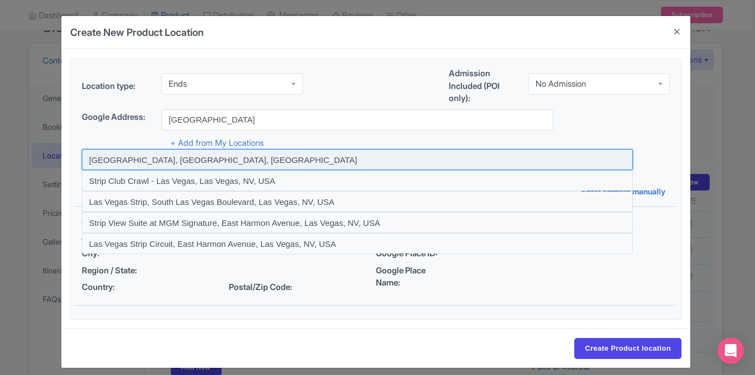
click at [136, 158] on input at bounding box center [357, 159] width 551 height 21
type input "[GEOGRAPHIC_DATA], [GEOGRAPHIC_DATA], [GEOGRAPHIC_DATA]"
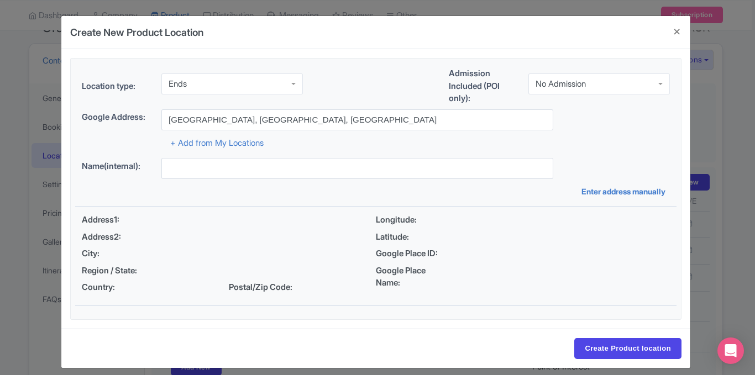
type input "[GEOGRAPHIC_DATA], [GEOGRAPHIC_DATA], [GEOGRAPHIC_DATA]"
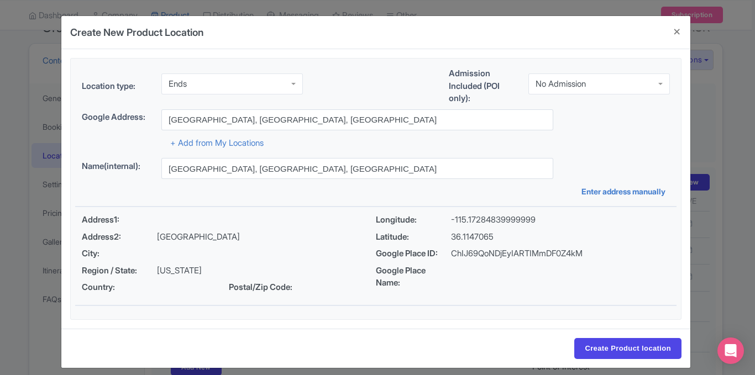
click at [677, 128] on fieldset "Location type: Ends Ends Admission Included (POI only): No Admission No Admissi…" at bounding box center [375, 189] width 611 height 262
click at [606, 346] on input "Create Product location" at bounding box center [627, 348] width 107 height 21
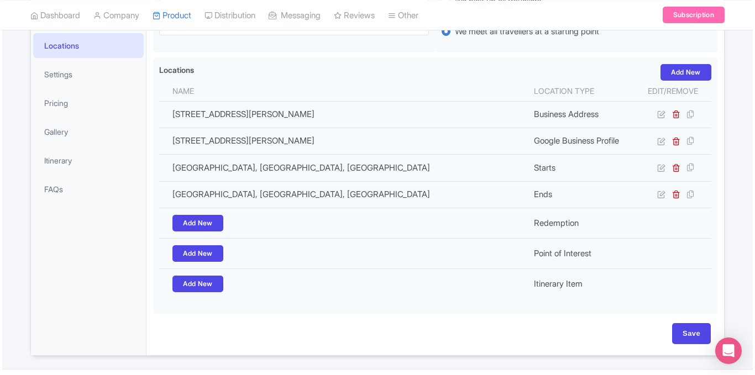
scroll to position [224, 0]
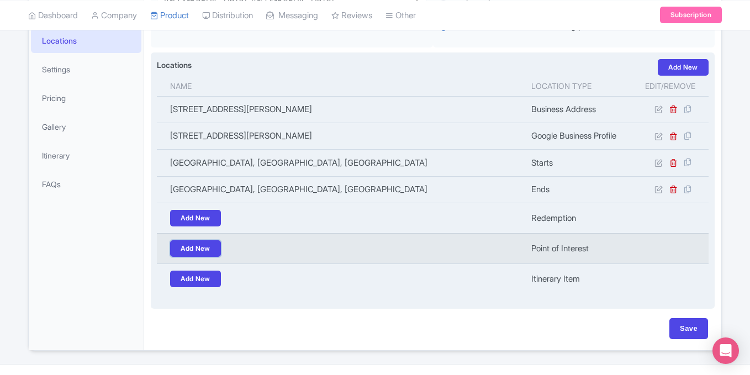
click at [206, 248] on link "Add New" at bounding box center [195, 248] width 51 height 17
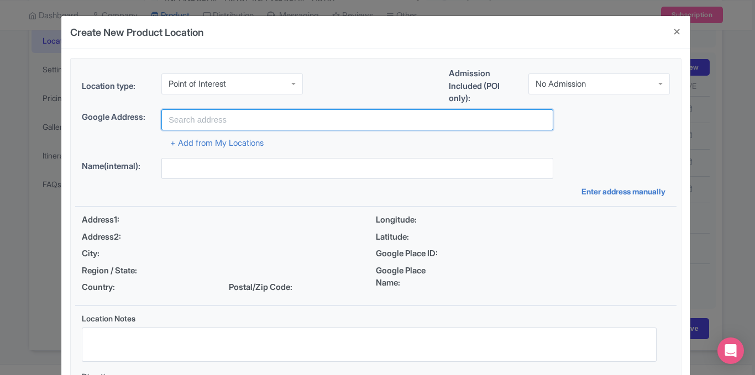
click at [240, 124] on input "text" at bounding box center [357, 119] width 392 height 21
paste input "[GEOGRAPHIC_DATA], [GEOGRAPHIC_DATA], [GEOGRAPHIC_DATA], [GEOGRAPHIC_DATA]"
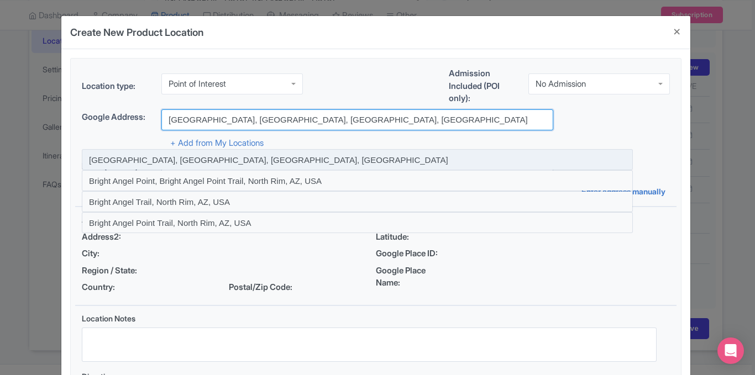
type input "[GEOGRAPHIC_DATA], [GEOGRAPHIC_DATA], [GEOGRAPHIC_DATA], [GEOGRAPHIC_DATA]"
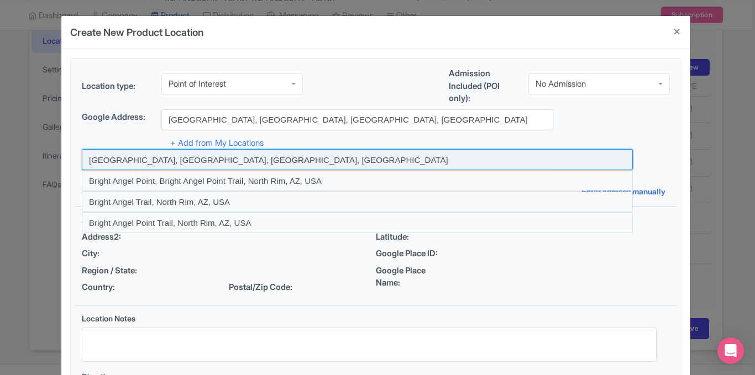
click at [233, 160] on input at bounding box center [357, 159] width 551 height 21
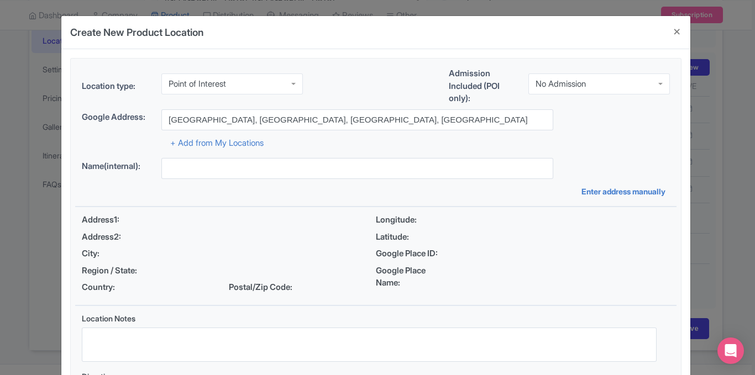
type input "[GEOGRAPHIC_DATA], [GEOGRAPHIC_DATA], [GEOGRAPHIC_DATA], [GEOGRAPHIC_DATA]"
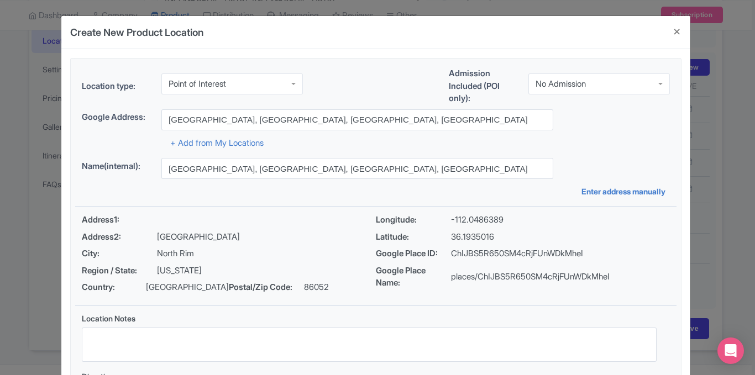
click at [599, 145] on div "+ Add from My Locations" at bounding box center [376, 139] width 588 height 19
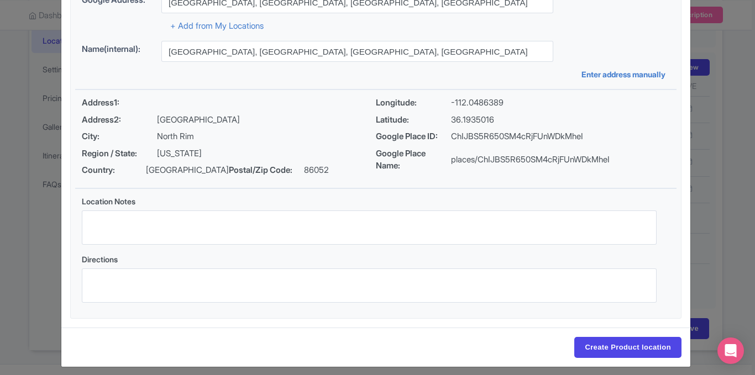
scroll to position [125, 0]
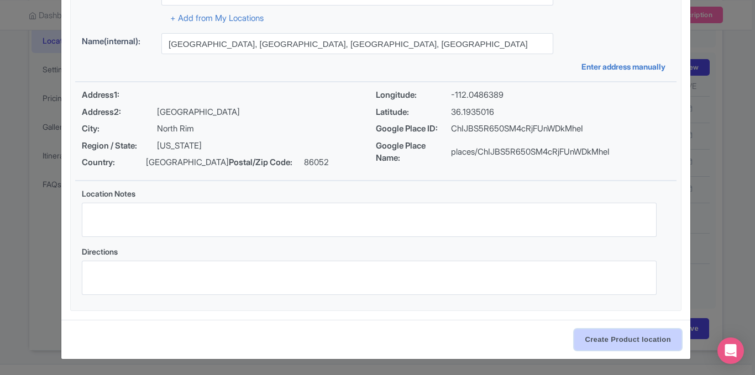
click at [593, 338] on input "Create Product location" at bounding box center [627, 339] width 107 height 21
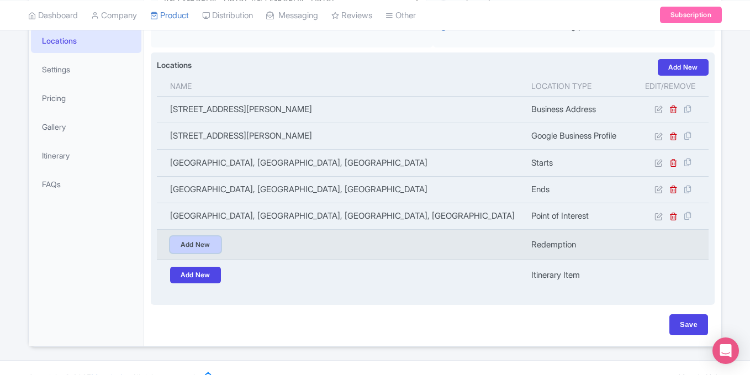
click at [179, 243] on link "Add New" at bounding box center [195, 244] width 51 height 17
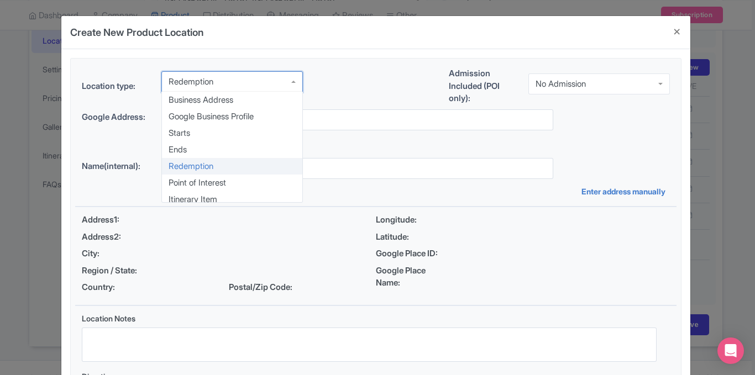
click at [281, 88] on div "Redemption" at bounding box center [231, 81] width 141 height 21
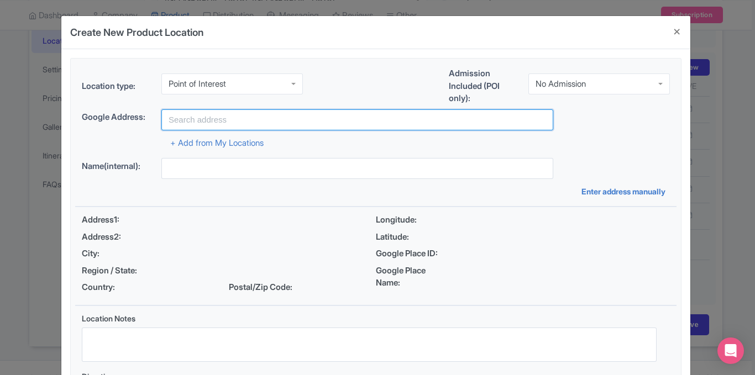
click at [312, 119] on input "text" at bounding box center [357, 119] width 392 height 21
paste input "[GEOGRAPHIC_DATA], [US_STATE], [GEOGRAPHIC_DATA]"
type input "[GEOGRAPHIC_DATA], [US_STATE], [GEOGRAPHIC_DATA]"
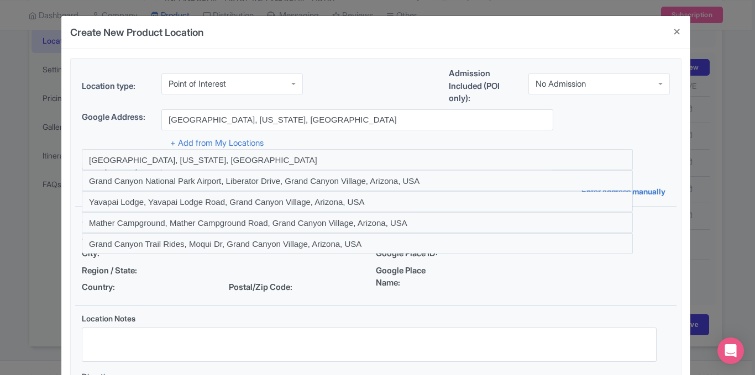
click at [296, 139] on div "+ Add from My Locations" at bounding box center [376, 139] width 588 height 19
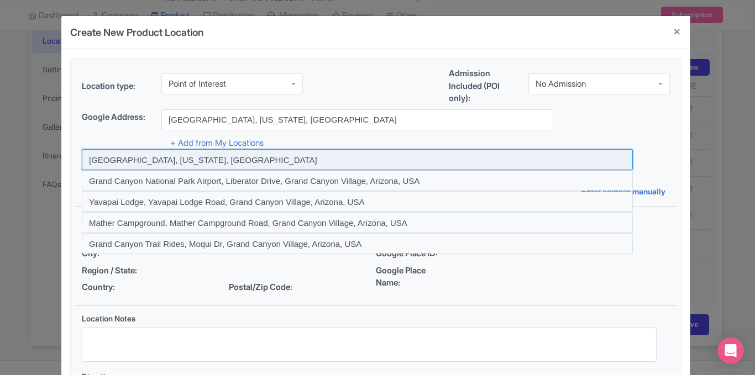
click at [236, 161] on input at bounding box center [357, 159] width 551 height 21
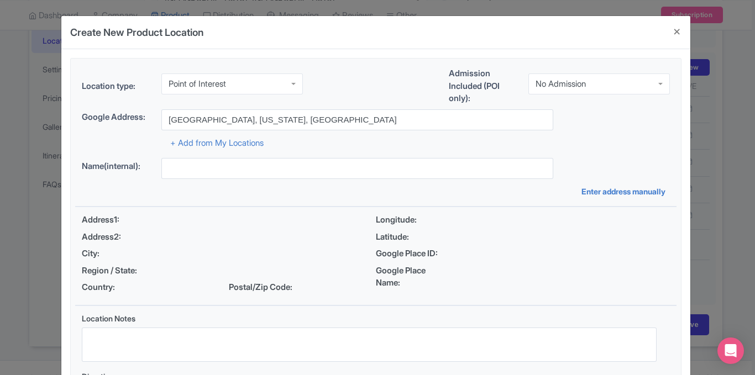
type input "[GEOGRAPHIC_DATA], [US_STATE], [GEOGRAPHIC_DATA]"
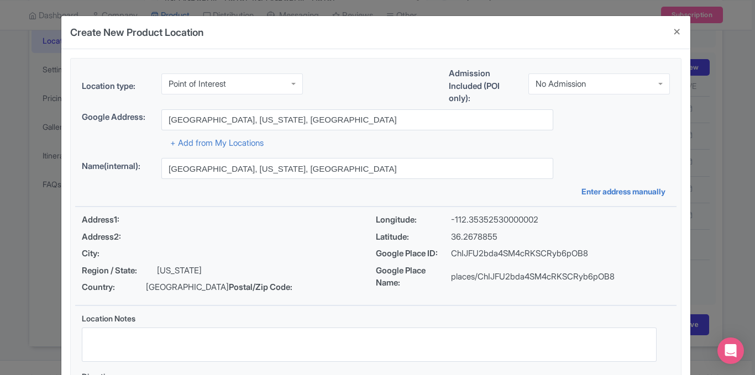
click at [660, 160] on div "Name(internal): Grand Canyon National Park, Arizona, USA" at bounding box center [376, 168] width 588 height 21
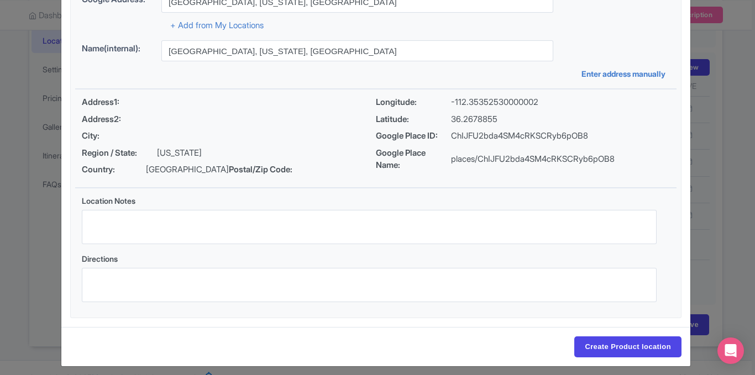
scroll to position [125, 0]
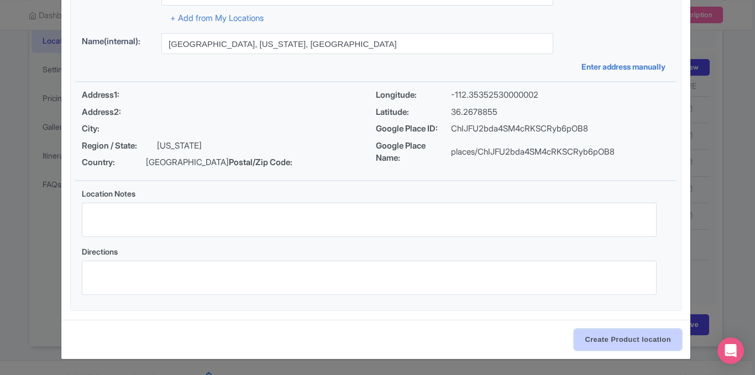
click at [608, 345] on input "Create Product location" at bounding box center [627, 339] width 107 height 21
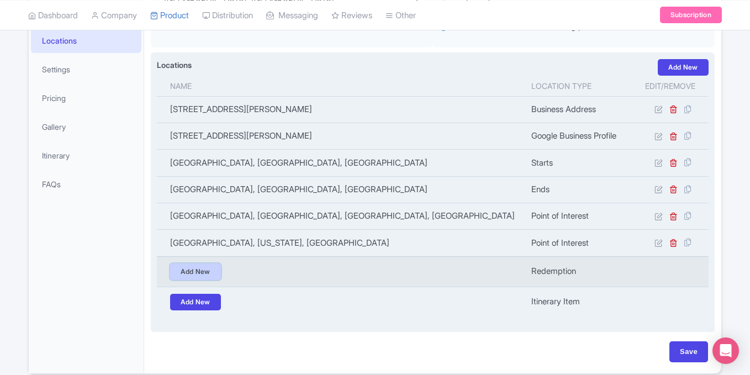
click at [198, 268] on link "Add New" at bounding box center [195, 272] width 51 height 17
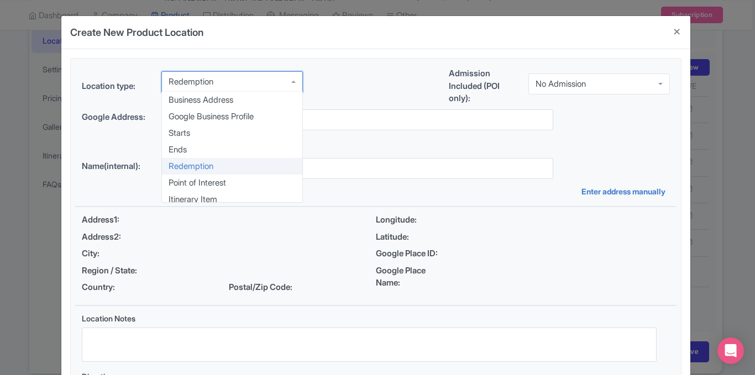
click at [266, 88] on div "Redemption" at bounding box center [231, 81] width 141 height 21
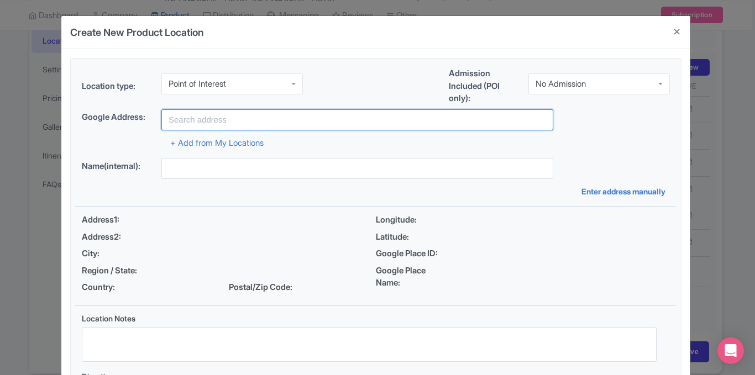
click at [308, 125] on input "text" at bounding box center [357, 119] width 392 height 21
paste input "[PERSON_NAME][GEOGRAPHIC_DATA], [GEOGRAPHIC_DATA], [GEOGRAPHIC_DATA], [GEOGRAPH…"
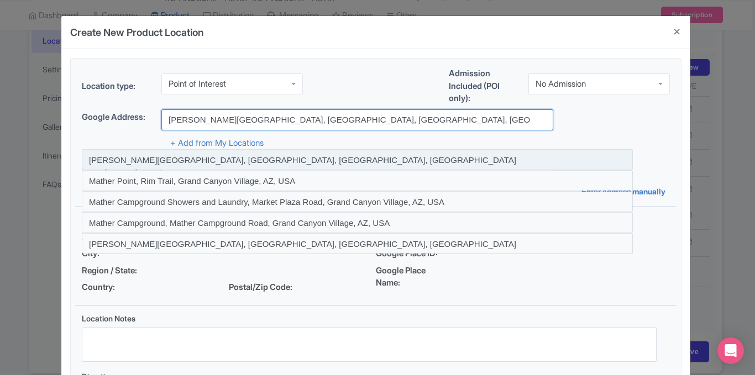
type input "[PERSON_NAME][GEOGRAPHIC_DATA], [GEOGRAPHIC_DATA], [GEOGRAPHIC_DATA], [GEOGRAPH…"
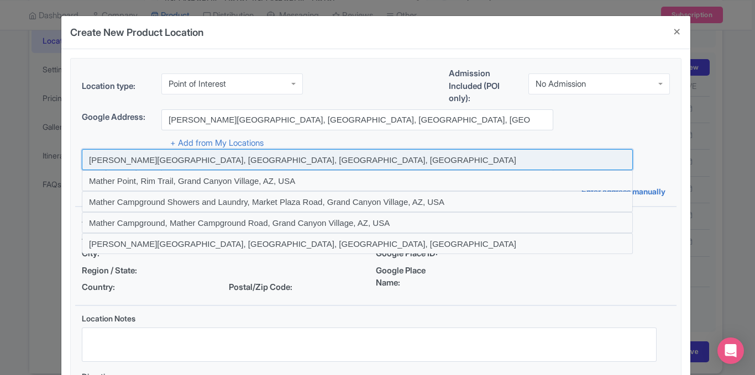
click at [243, 165] on input at bounding box center [357, 159] width 551 height 21
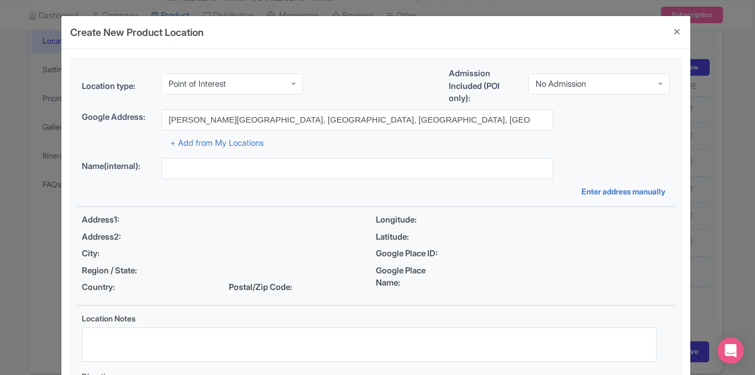
type input "[PERSON_NAME][GEOGRAPHIC_DATA], [GEOGRAPHIC_DATA], [GEOGRAPHIC_DATA], [GEOGRAPH…"
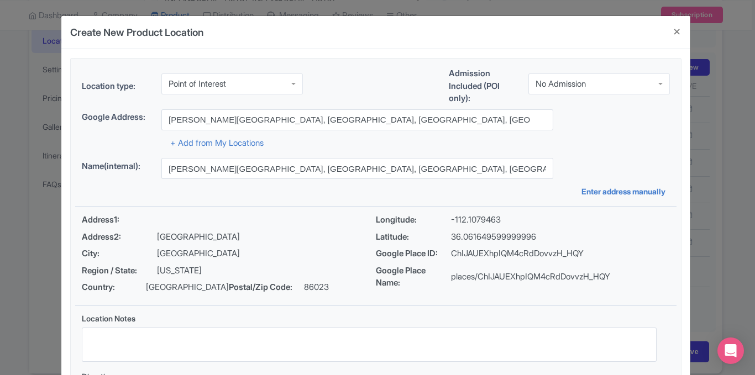
click at [638, 131] on div "+ Add from My Locations" at bounding box center [376, 139] width 588 height 19
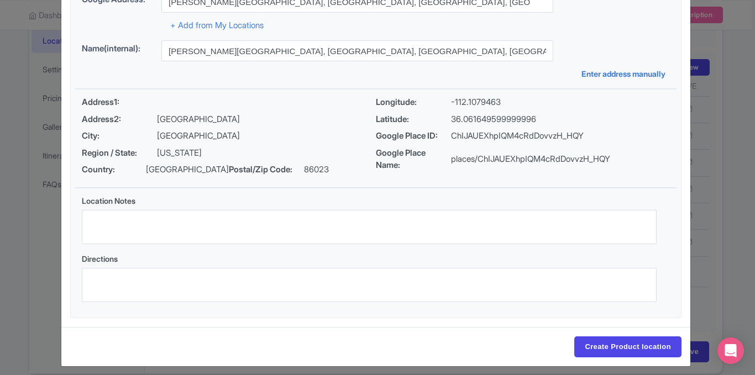
scroll to position [125, 0]
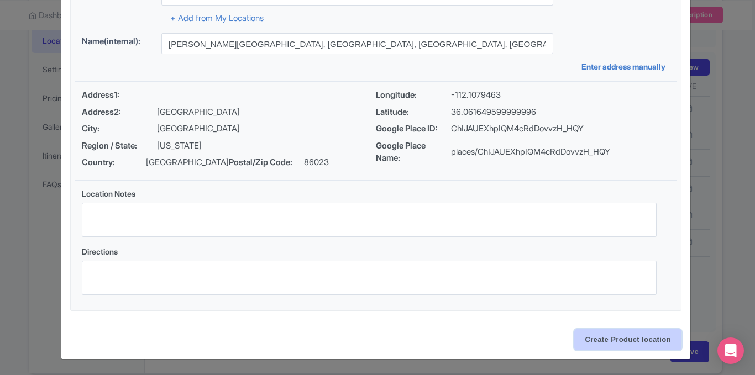
click at [604, 343] on input "Create Product location" at bounding box center [627, 339] width 107 height 21
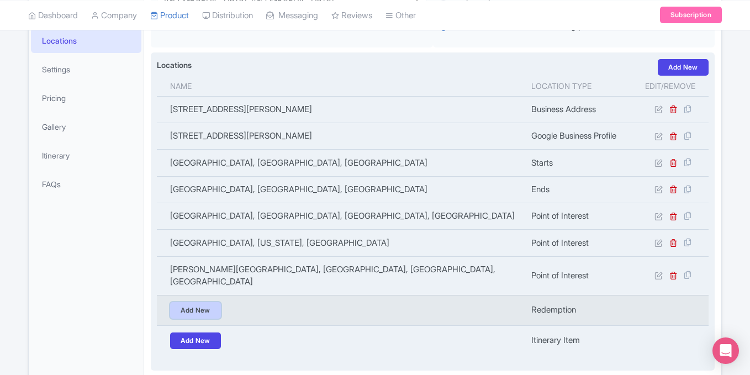
click at [198, 302] on link "Add New" at bounding box center [195, 310] width 51 height 17
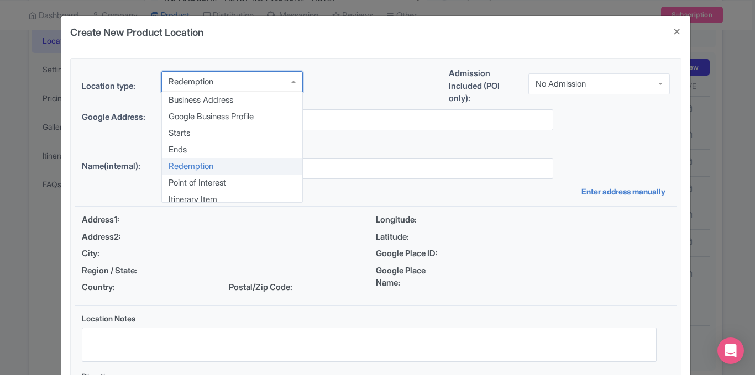
click at [261, 81] on div "Redemption" at bounding box center [231, 81] width 141 height 21
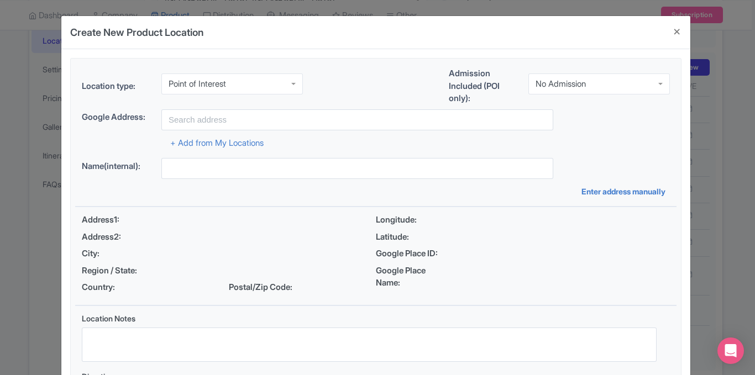
scroll to position [0, 0]
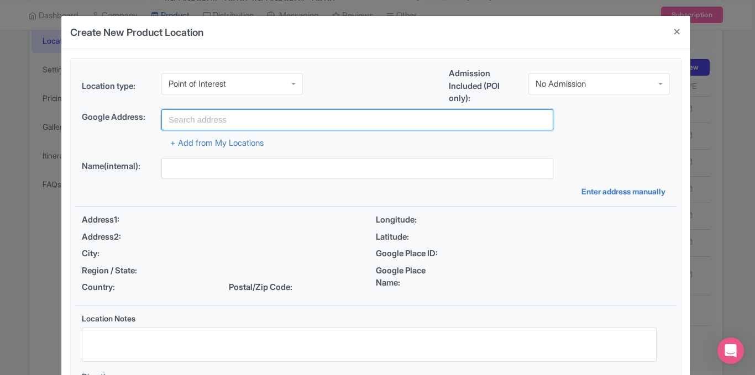
click at [296, 126] on input "text" at bounding box center [357, 119] width 392 height 21
paste input "[GEOGRAPHIC_DATA], [GEOGRAPHIC_DATA], [GEOGRAPHIC_DATA], [GEOGRAPHIC_DATA], [GE…"
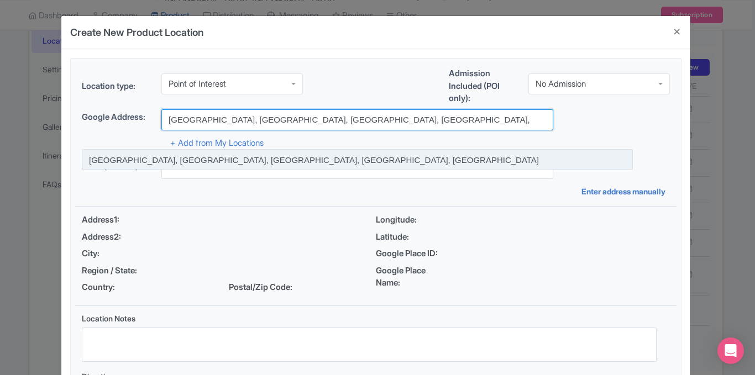
type input "[GEOGRAPHIC_DATA], [GEOGRAPHIC_DATA], [GEOGRAPHIC_DATA], [GEOGRAPHIC_DATA], [GE…"
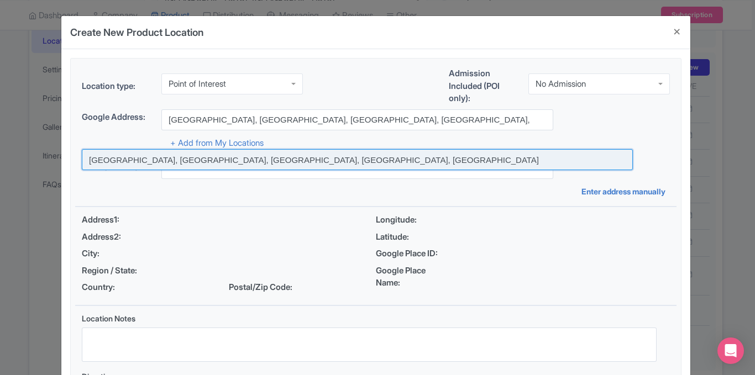
click at [245, 158] on input at bounding box center [357, 159] width 551 height 21
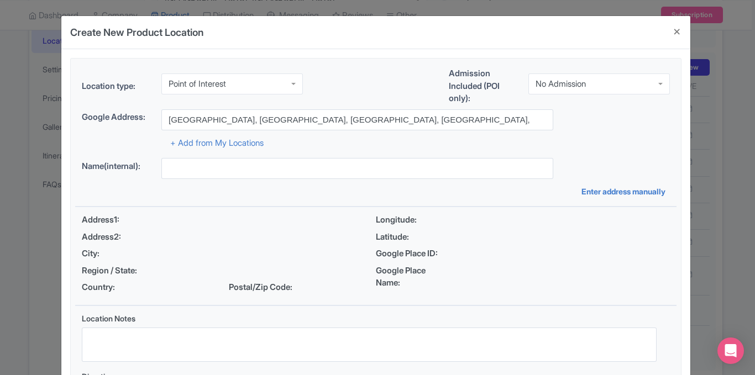
type input "[GEOGRAPHIC_DATA], [GEOGRAPHIC_DATA], [GEOGRAPHIC_DATA], [GEOGRAPHIC_DATA], [GE…"
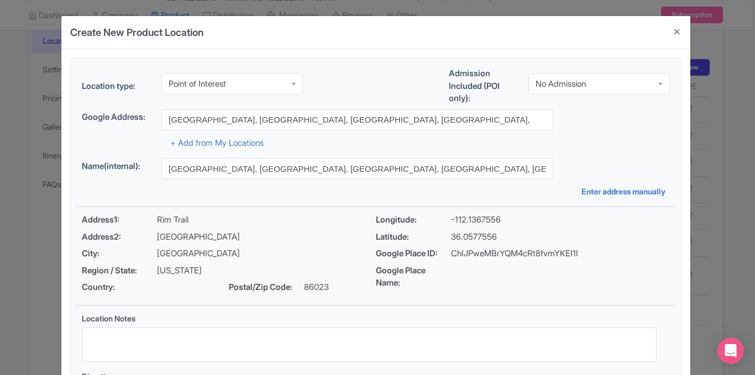
click at [633, 124] on div "Google Address: Hopi House, Rim Trail, Grand Canyon Village, AZ, USA" at bounding box center [376, 119] width 588 height 21
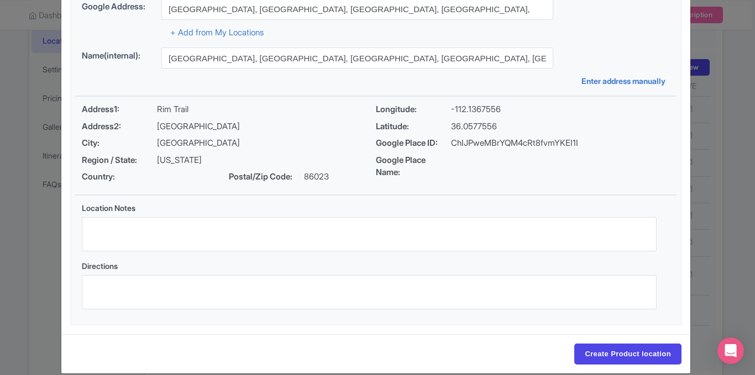
scroll to position [125, 0]
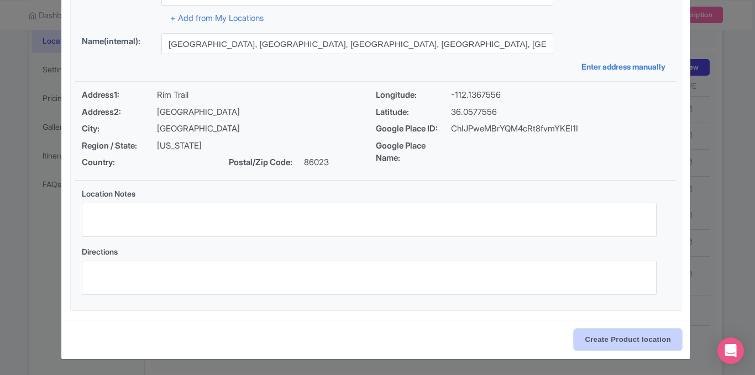
click at [609, 339] on input "Create Product location" at bounding box center [627, 339] width 107 height 21
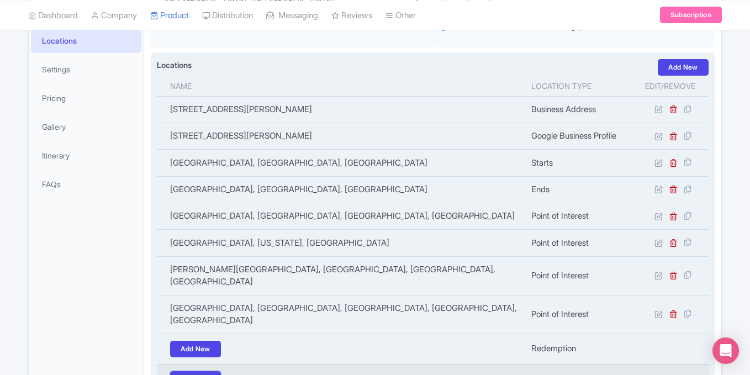
click at [211, 371] on link "Add New" at bounding box center [195, 379] width 51 height 17
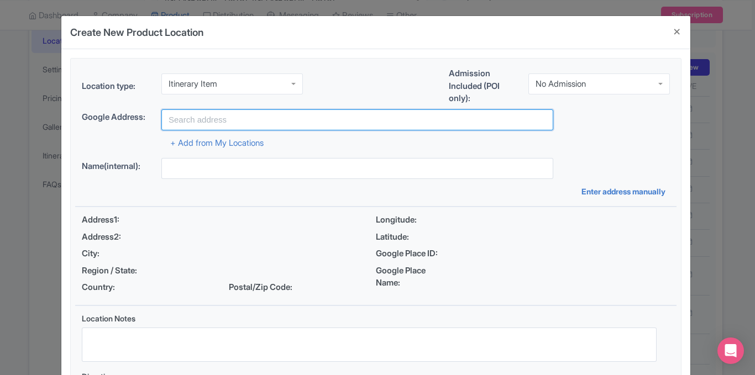
click at [299, 117] on input "text" at bounding box center [357, 119] width 392 height 21
paste input "[PERSON_NAME][GEOGRAPHIC_DATA], [GEOGRAPHIC_DATA], [GEOGRAPHIC_DATA], [GEOGRAPH…"
type input "[PERSON_NAME][GEOGRAPHIC_DATA], [GEOGRAPHIC_DATA], [GEOGRAPHIC_DATA], [GEOGRAPH…"
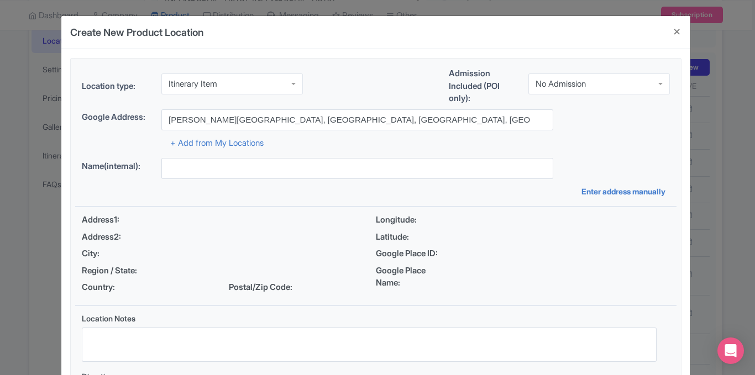
click at [634, 110] on div "Google Address: Mather Point, Grand Canyon Village, AZ, USA" at bounding box center [376, 119] width 588 height 21
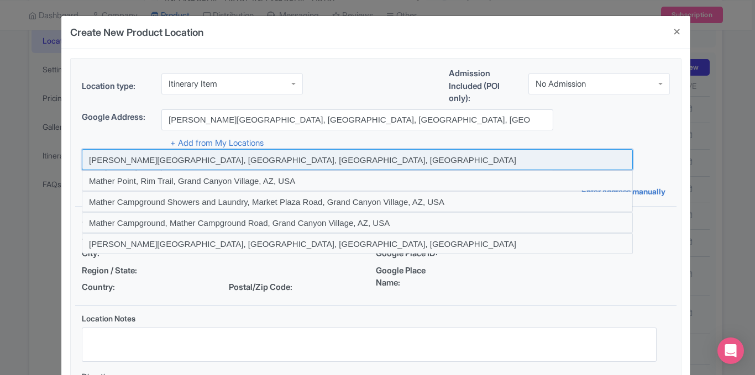
click at [412, 160] on input at bounding box center [357, 159] width 551 height 21
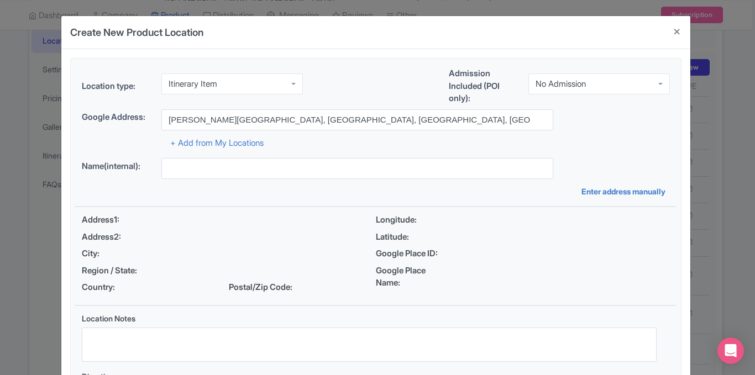
type input "[PERSON_NAME][GEOGRAPHIC_DATA], [GEOGRAPHIC_DATA], [GEOGRAPHIC_DATA], [GEOGRAPH…"
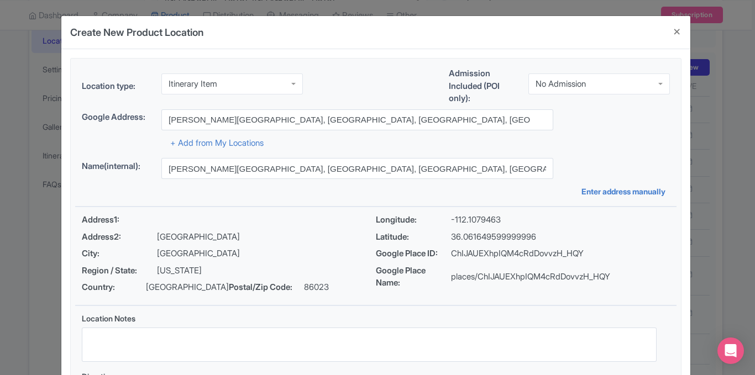
click at [656, 116] on div "Google Address: Mather Point, Grand Canyon Village, AZ, USA" at bounding box center [376, 119] width 588 height 21
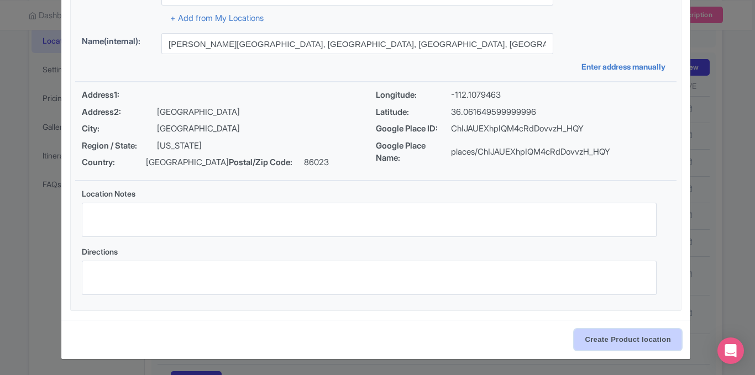
click at [600, 339] on input "Create Product location" at bounding box center [627, 339] width 107 height 21
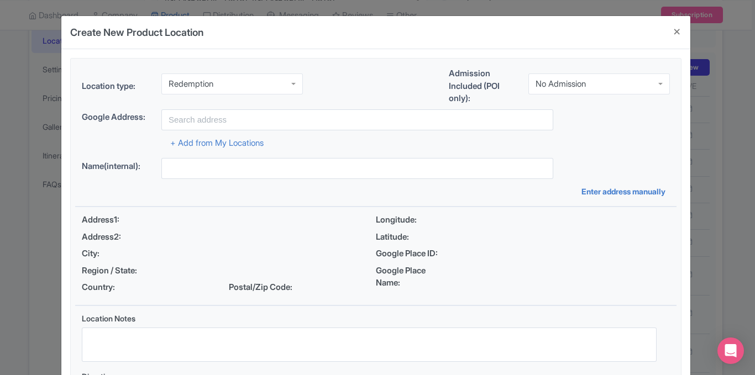
click at [276, 89] on div "Redemption" at bounding box center [231, 83] width 141 height 21
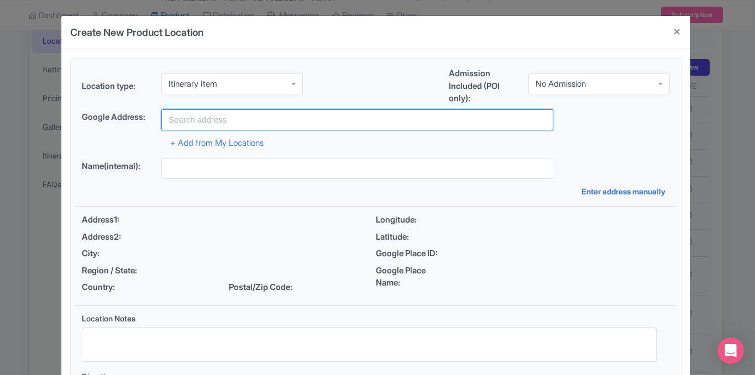
click at [236, 120] on input "text" at bounding box center [357, 119] width 392 height 21
paste input "Mather Point, Rim Trail, Grand Canyon Village, AZ 86023, USA"
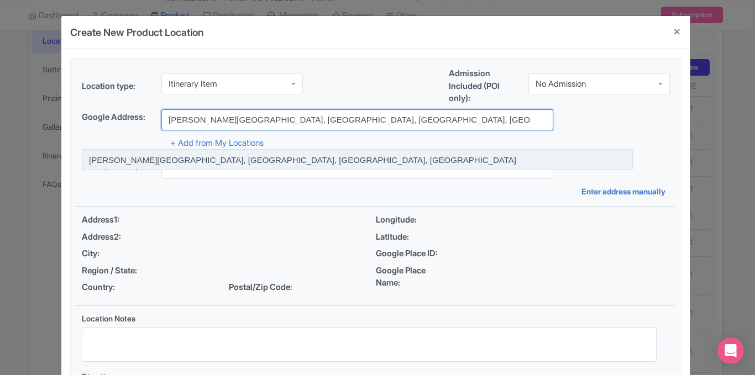
type input "Mather Point, Rim Trail, Grand Canyon Village, AZ 86023, USA"
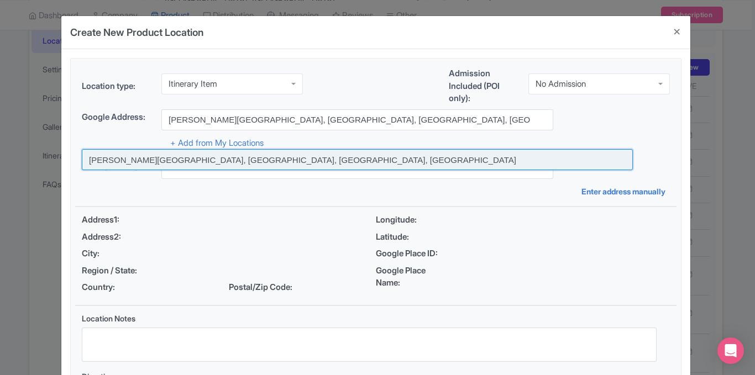
click at [214, 160] on input at bounding box center [357, 159] width 551 height 21
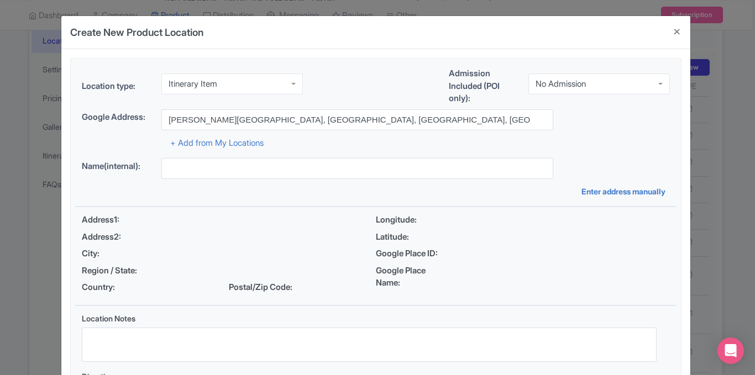
type input "Mather Point, Rim Trail, Grand Canyon Village, AZ 86023, USA"
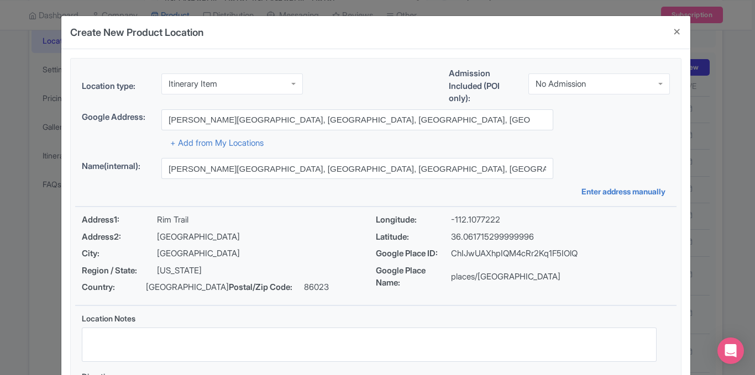
click at [592, 146] on div "+ Add from My Locations" at bounding box center [376, 139] width 588 height 19
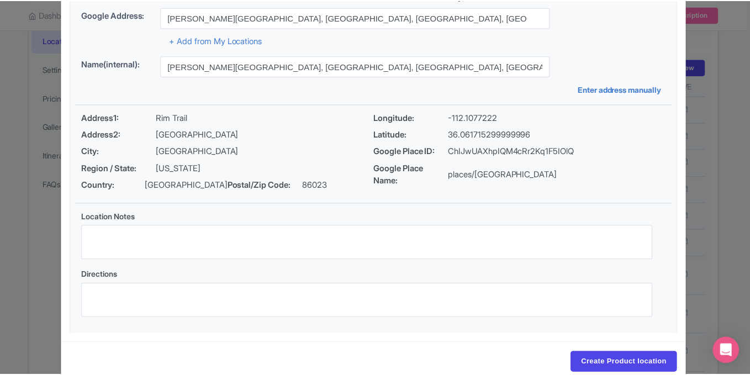
scroll to position [125, 0]
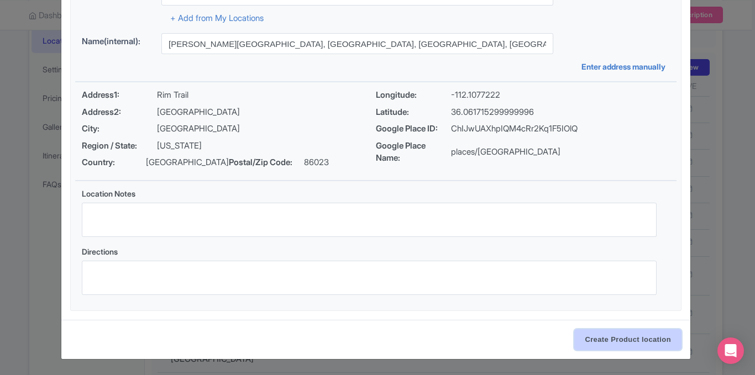
click at [623, 337] on input "Create Product location" at bounding box center [627, 339] width 107 height 21
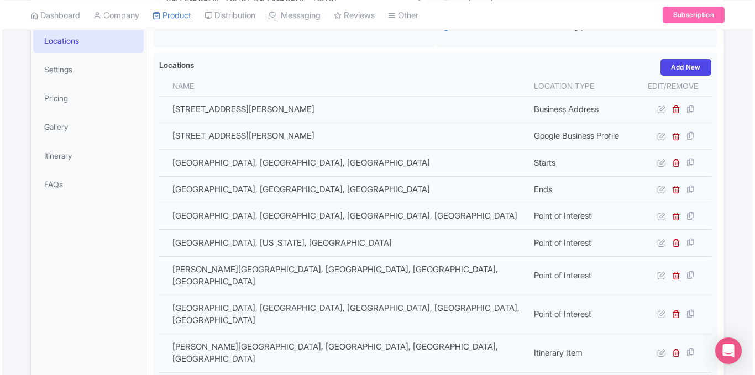
scroll to position [345, 0]
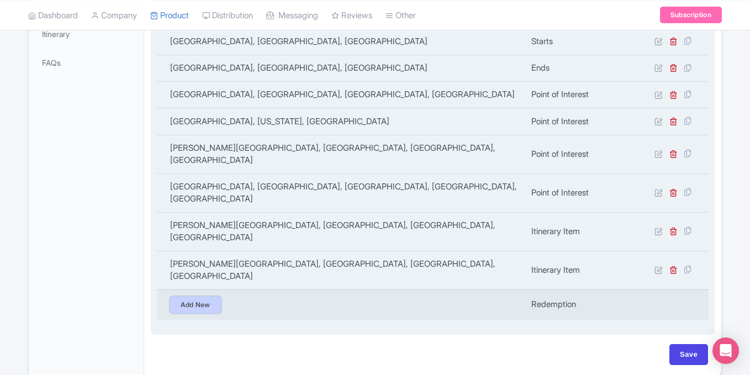
click at [197, 297] on link "Add New" at bounding box center [195, 305] width 51 height 17
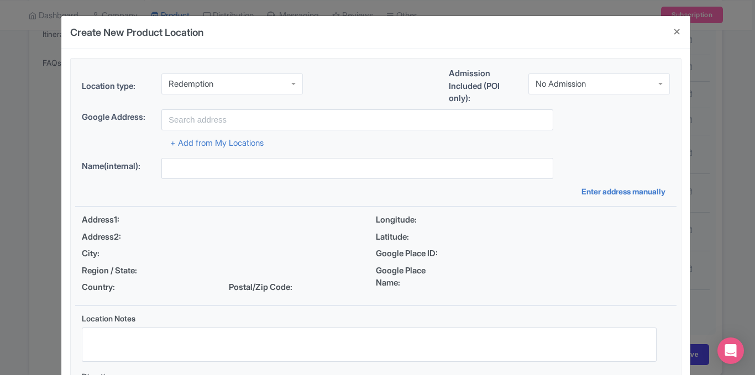
click at [283, 79] on div "Redemption" at bounding box center [231, 83] width 141 height 21
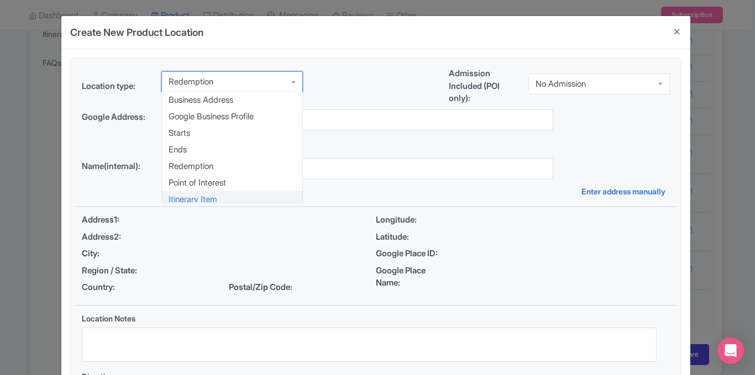
scroll to position [0, 0]
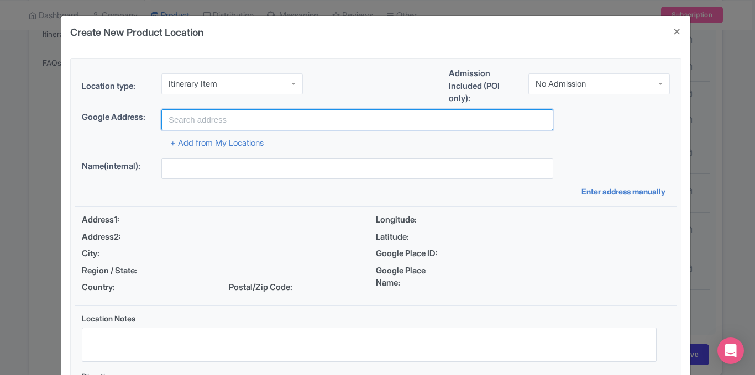
click at [312, 116] on input "text" at bounding box center [357, 119] width 392 height 21
paste input "[GEOGRAPHIC_DATA], [GEOGRAPHIC_DATA], [GEOGRAPHIC_DATA]"
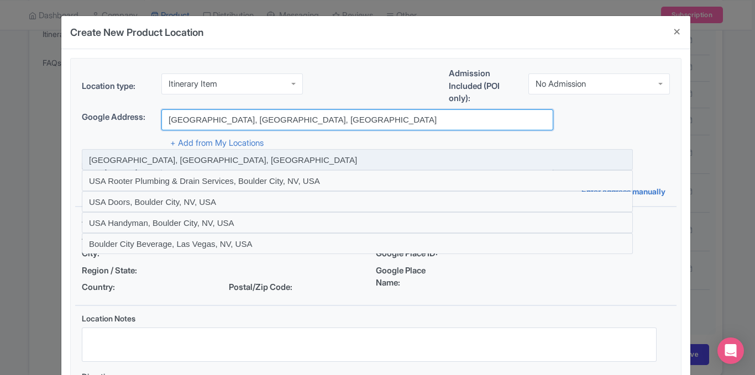
type input "[GEOGRAPHIC_DATA], [GEOGRAPHIC_DATA], [GEOGRAPHIC_DATA]"
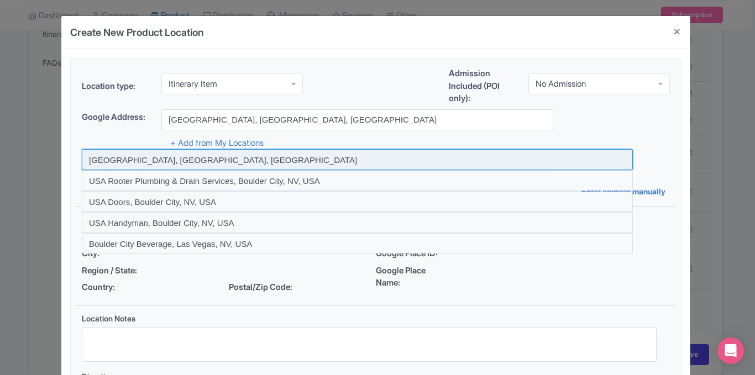
click at [210, 160] on input at bounding box center [357, 159] width 551 height 21
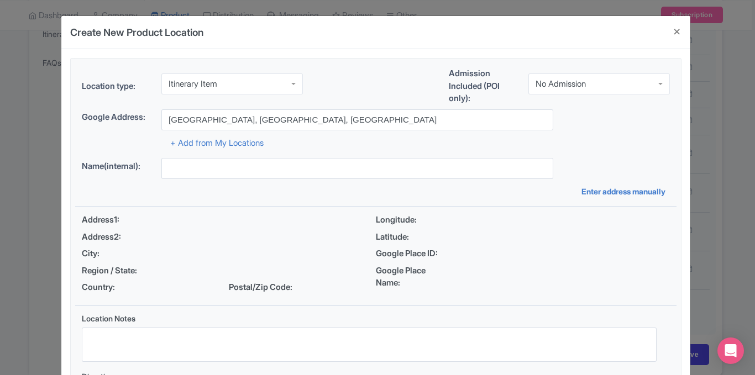
type input "[GEOGRAPHIC_DATA], [GEOGRAPHIC_DATA], [GEOGRAPHIC_DATA]"
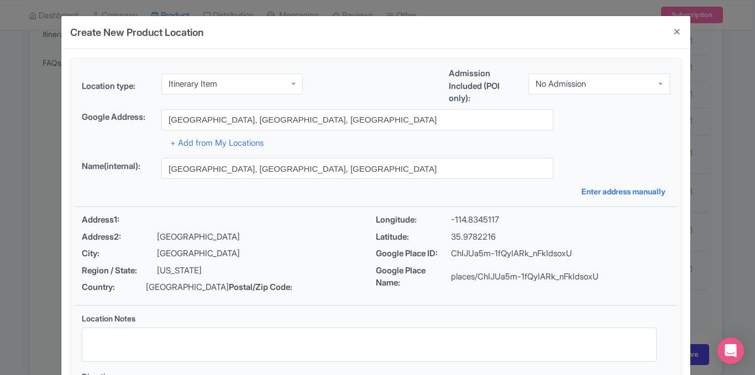
click at [672, 101] on div "Location type: Itinerary Item Itinerary Item Business Address Google Business P…" at bounding box center [375, 88] width 601 height 42
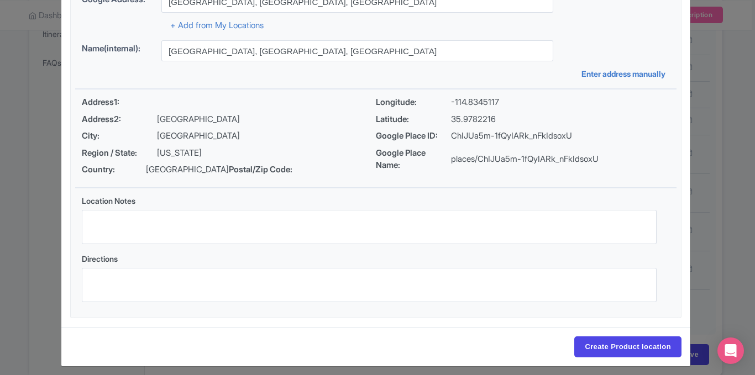
scroll to position [125, 0]
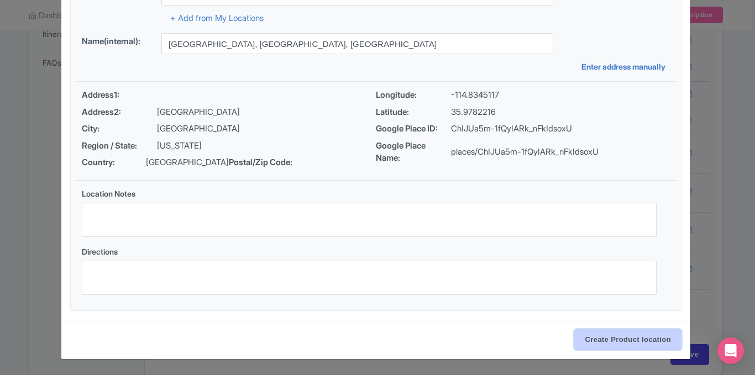
click at [608, 335] on input "Create Product location" at bounding box center [627, 339] width 107 height 21
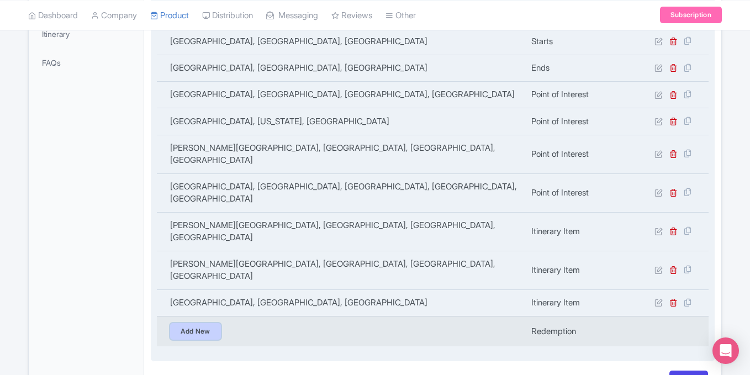
click at [201, 323] on link "Add New" at bounding box center [195, 331] width 51 height 17
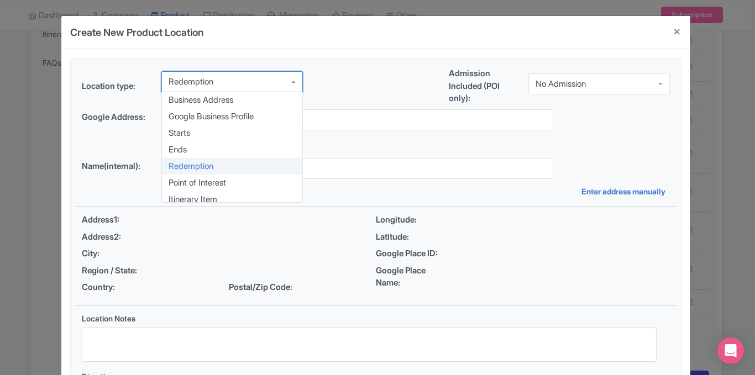
click at [275, 82] on div "Redemption" at bounding box center [231, 81] width 141 height 21
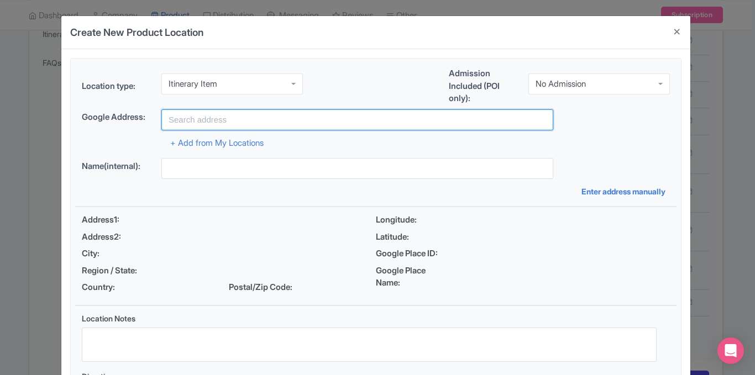
click at [288, 120] on input "text" at bounding box center [357, 119] width 392 height 21
paste input "[GEOGRAPHIC_DATA], [GEOGRAPHIC_DATA], [GEOGRAPHIC_DATA], [GEOGRAPHIC_DATA]"
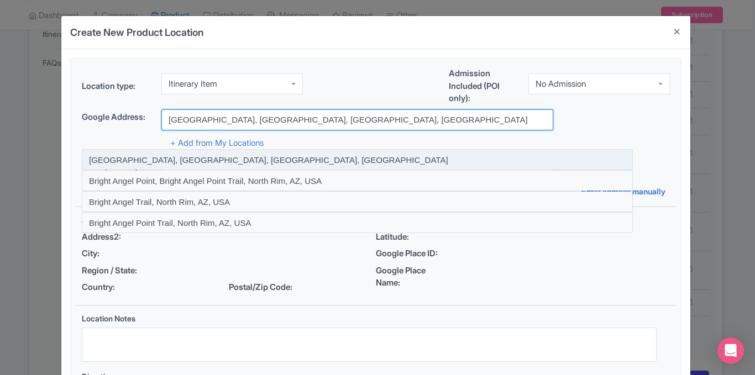
type input "[GEOGRAPHIC_DATA], [GEOGRAPHIC_DATA], [GEOGRAPHIC_DATA], [GEOGRAPHIC_DATA]"
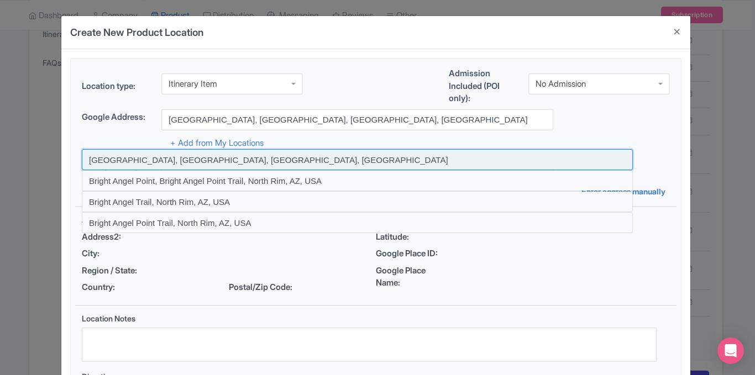
click at [224, 160] on input at bounding box center [357, 159] width 551 height 21
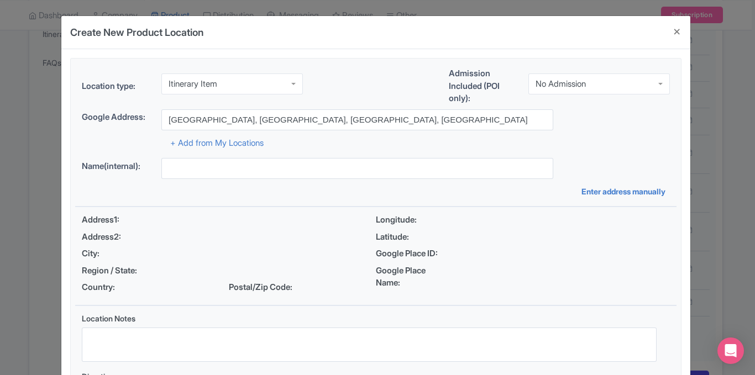
type input "[GEOGRAPHIC_DATA], [GEOGRAPHIC_DATA], [GEOGRAPHIC_DATA], [GEOGRAPHIC_DATA]"
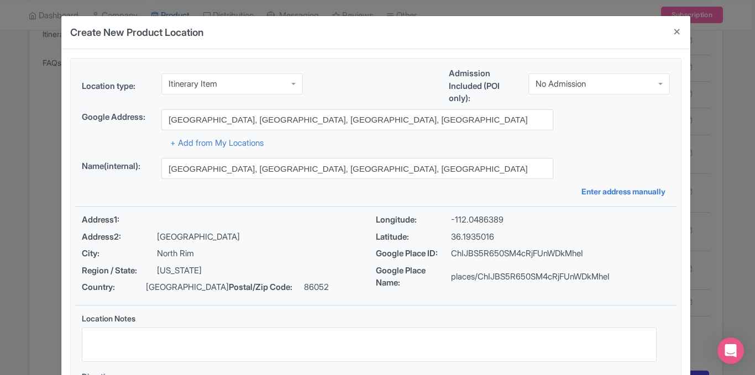
click at [630, 122] on div "Google Address: Bright Angel Point, North Rim, AZ, USA" at bounding box center [376, 119] width 588 height 21
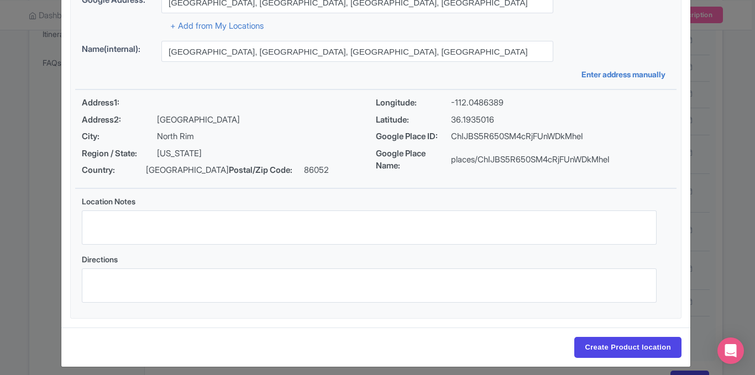
scroll to position [125, 0]
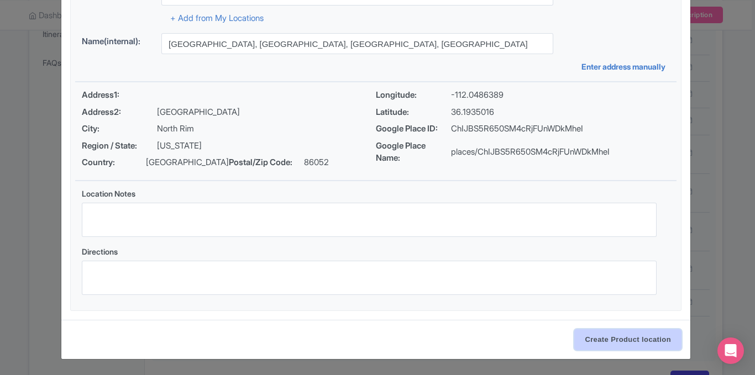
click at [608, 334] on input "Create Product location" at bounding box center [627, 339] width 107 height 21
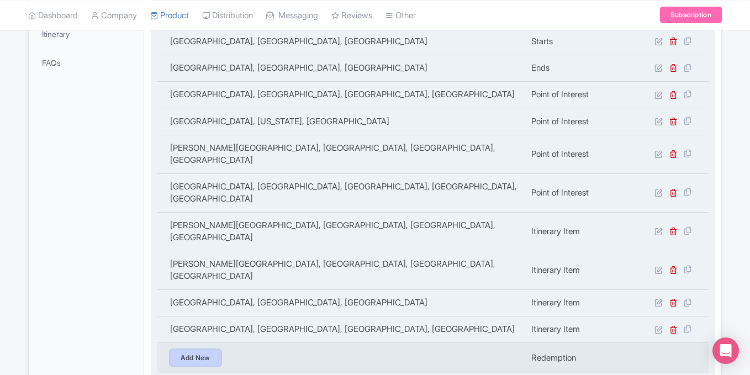
click at [192, 350] on link "Add New" at bounding box center [195, 358] width 51 height 17
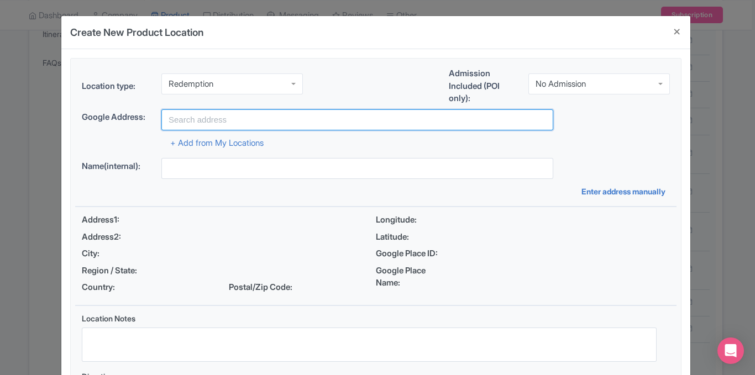
click at [252, 119] on input "text" at bounding box center [357, 119] width 392 height 21
paste input "Seligman, Arizona, USA"
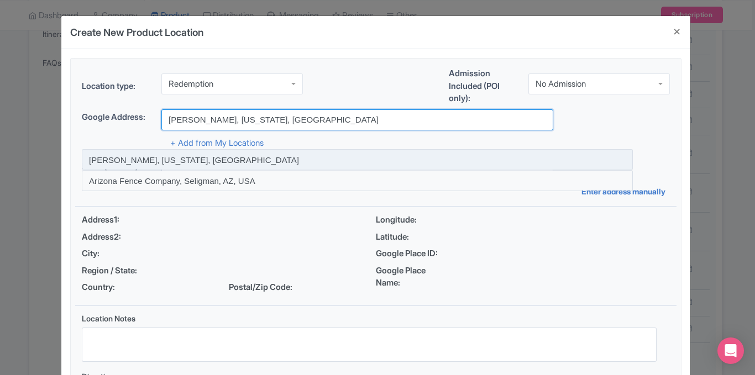
type input "Seligman, Arizona, USA"
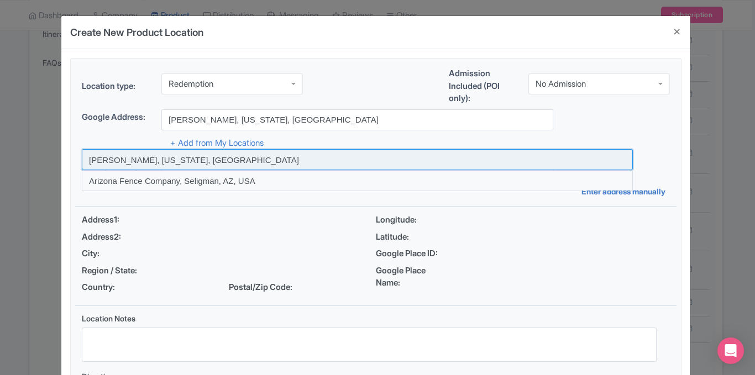
click at [189, 158] on input at bounding box center [357, 159] width 551 height 21
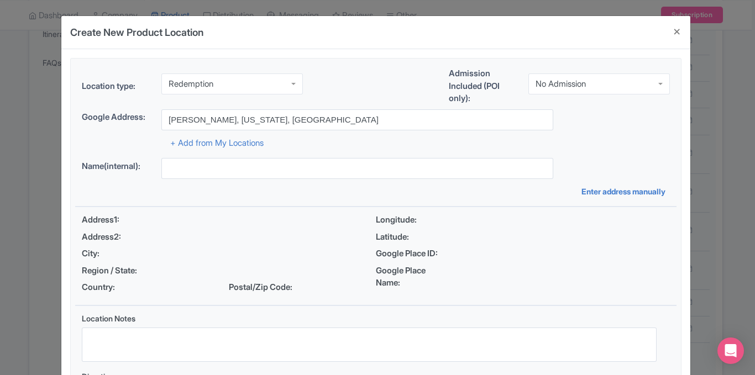
type input "Seligman, Arizona, USA"
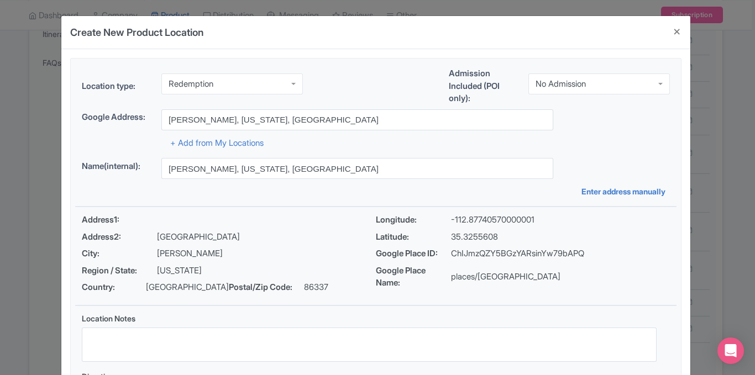
click at [654, 111] on div "Google Address: Seligman, Arizona, USA" at bounding box center [376, 119] width 588 height 21
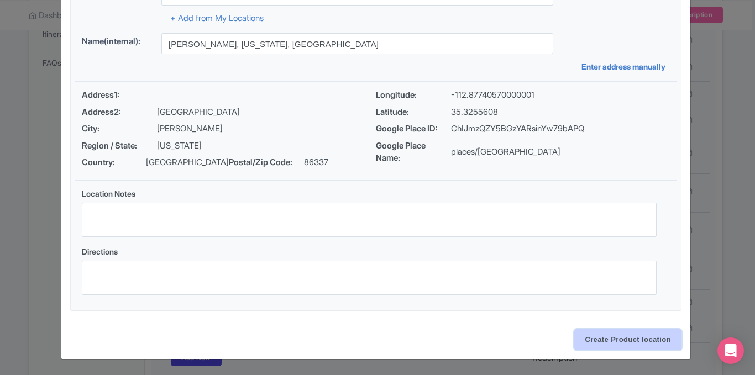
click at [591, 336] on input "Create Product location" at bounding box center [627, 339] width 107 height 21
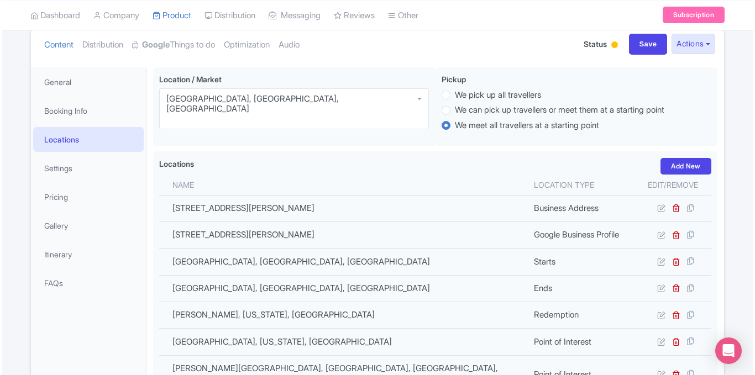
scroll to position [134, 0]
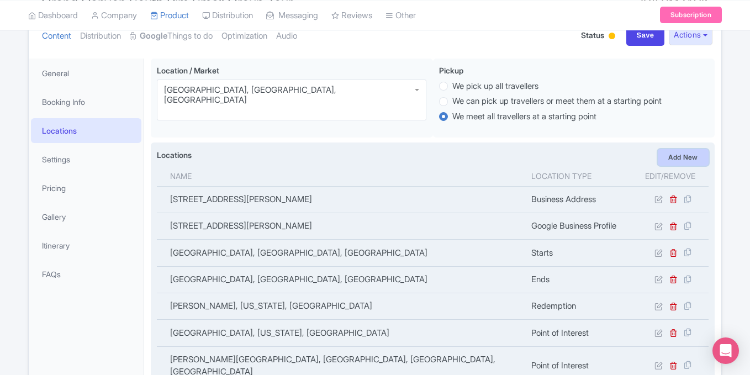
click at [689, 150] on link "Add New" at bounding box center [683, 157] width 51 height 17
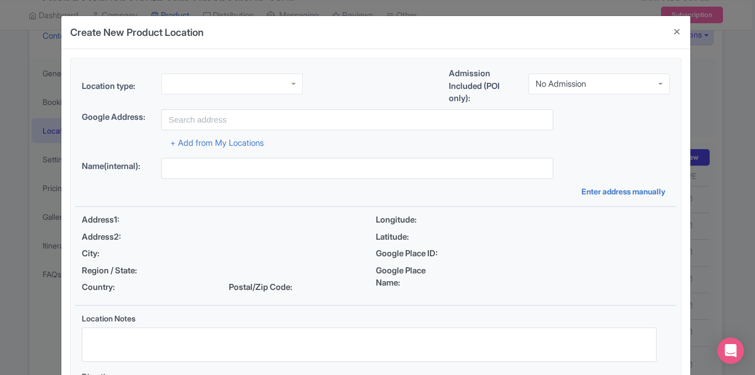
click at [254, 76] on div at bounding box center [231, 83] width 141 height 21
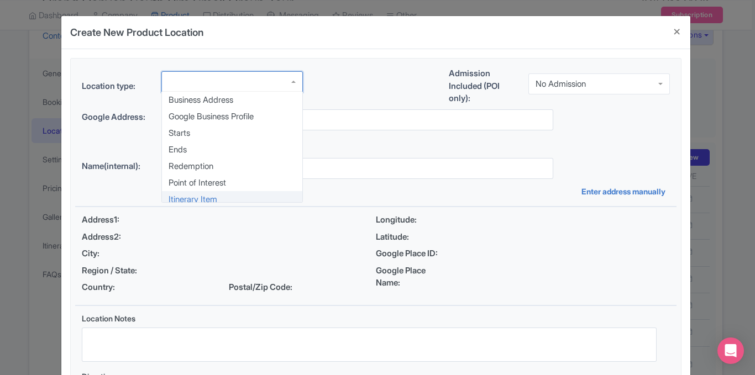
scroll to position [0, 0]
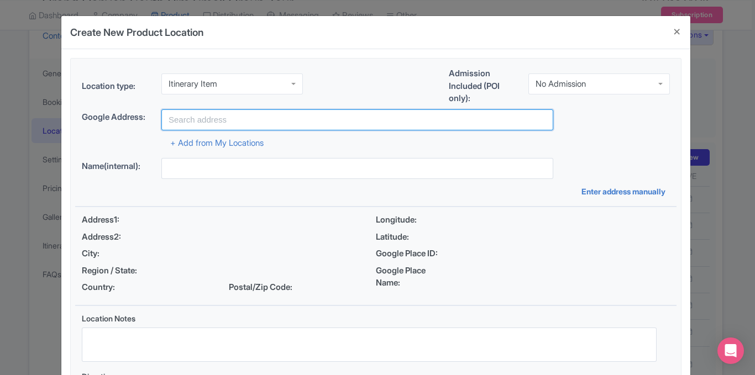
click at [264, 120] on input "text" at bounding box center [357, 119] width 392 height 21
paste input "Grand Canyon National Park, Arizona, USA"
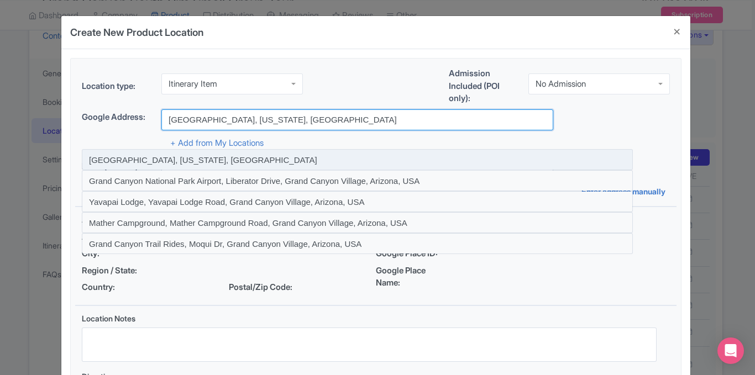
type input "Grand Canyon National Park, Arizona, USA"
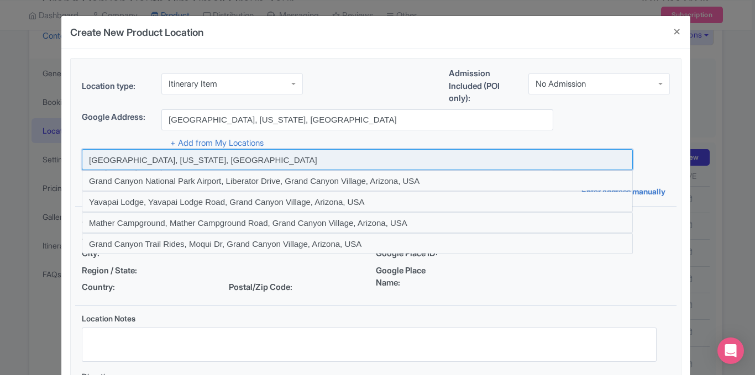
click at [219, 154] on input at bounding box center [357, 159] width 551 height 21
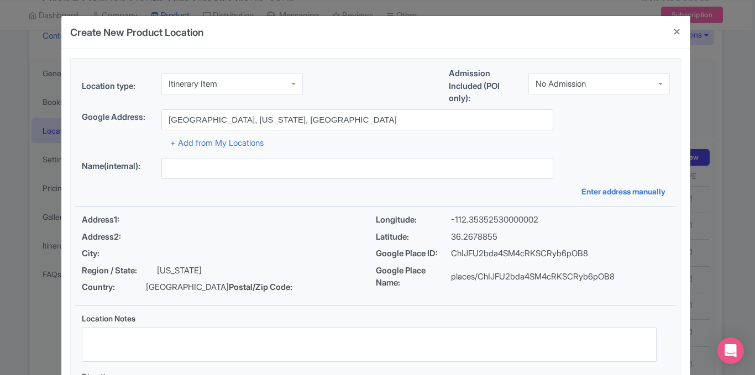
type input "Grand Canyon National Park, Arizona, USA"
click at [644, 119] on div "Google Address: Grand Canyon National Park, Arizona, USA" at bounding box center [376, 119] width 588 height 21
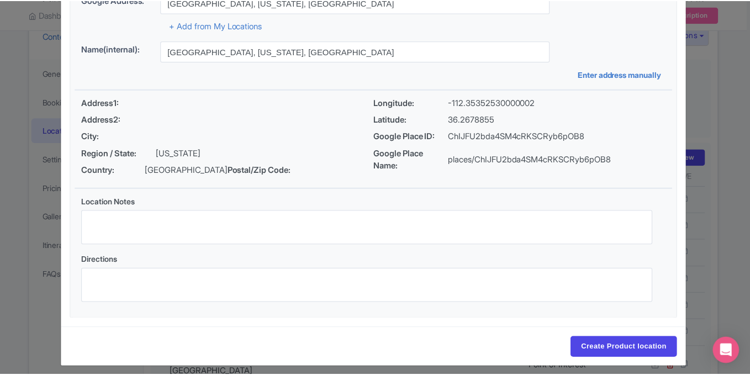
scroll to position [125, 0]
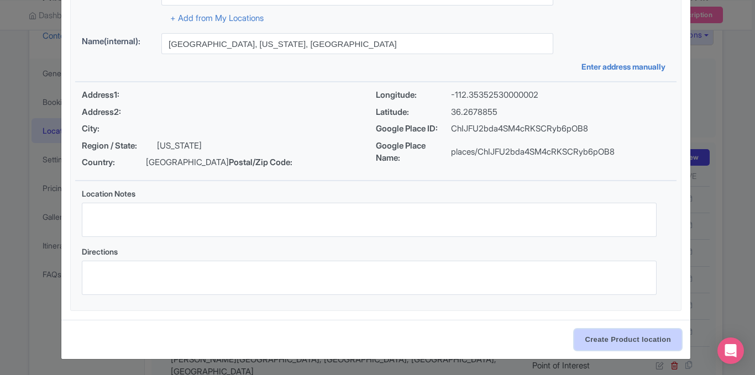
click at [610, 335] on input "Create Product location" at bounding box center [627, 339] width 107 height 21
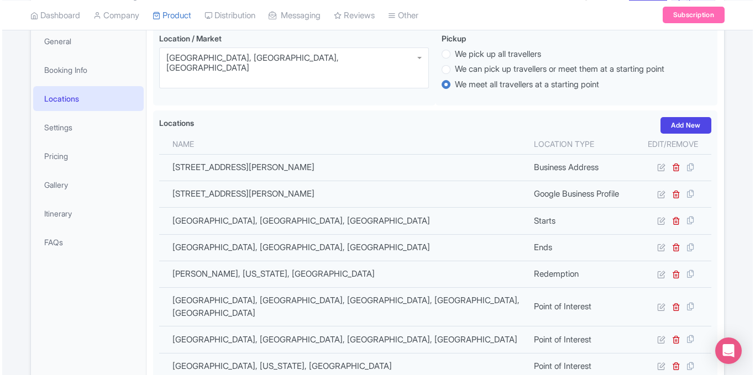
scroll to position [163, 0]
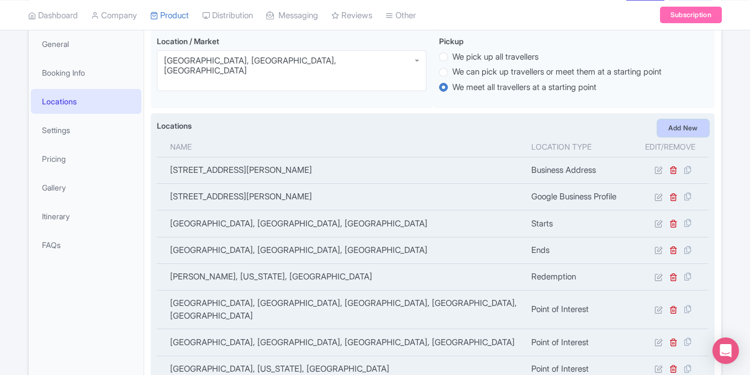
click at [664, 132] on link "Add New" at bounding box center [683, 128] width 51 height 17
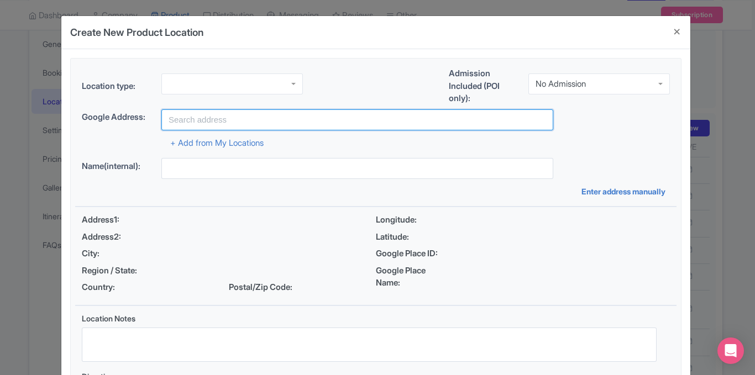
click at [290, 118] on input "text" at bounding box center [357, 119] width 392 height 21
paste input "Kingman, Arizona, USA"
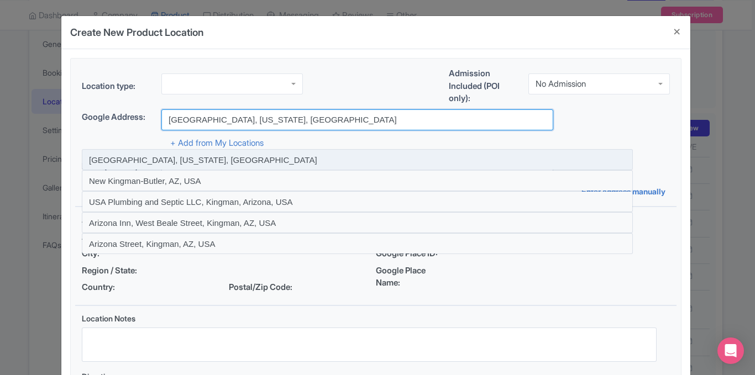
type input "Kingman, Arizona, USA"
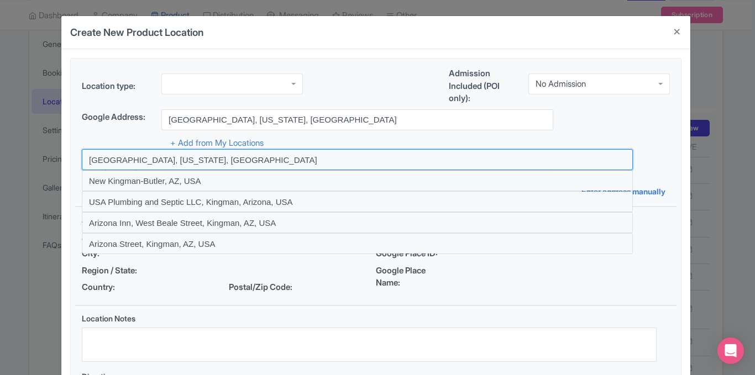
click at [186, 158] on input at bounding box center [357, 159] width 551 height 21
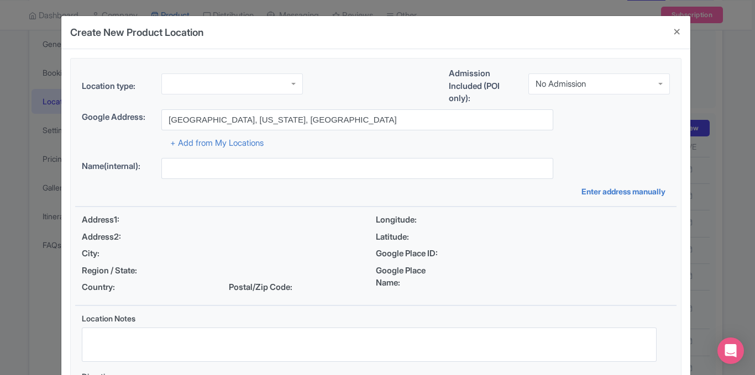
type input "Kingman, Arizona, USA"
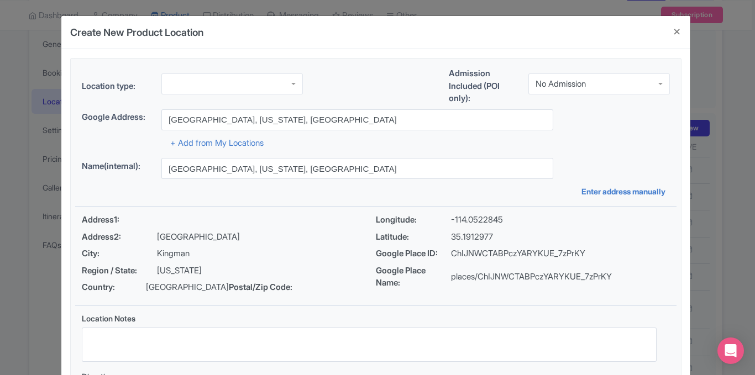
click at [605, 120] on div "Google Address: Kingman, Arizona, USA" at bounding box center [376, 119] width 588 height 21
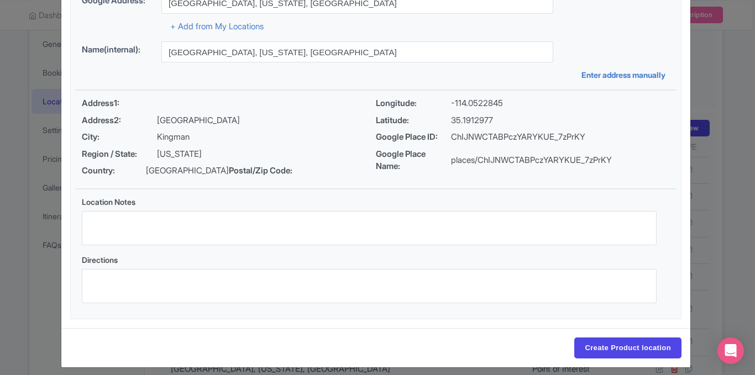
scroll to position [125, 0]
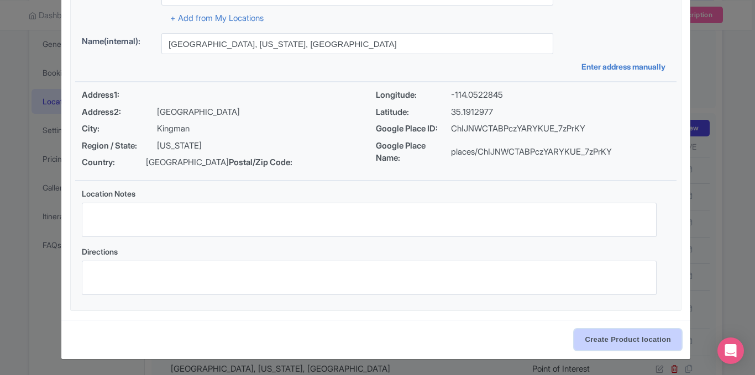
click at [602, 338] on input "Create Product location" at bounding box center [627, 339] width 107 height 21
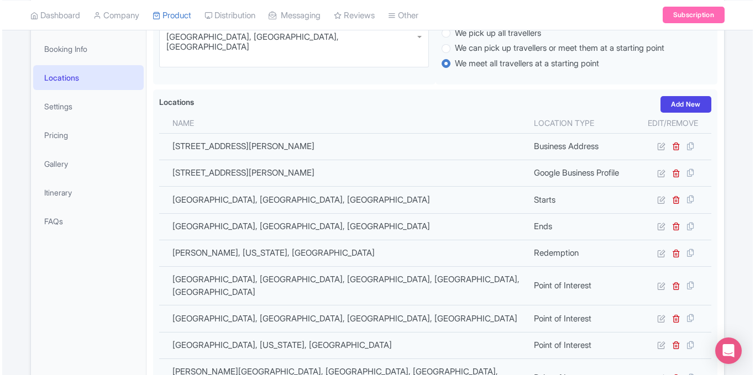
scroll to position [175, 0]
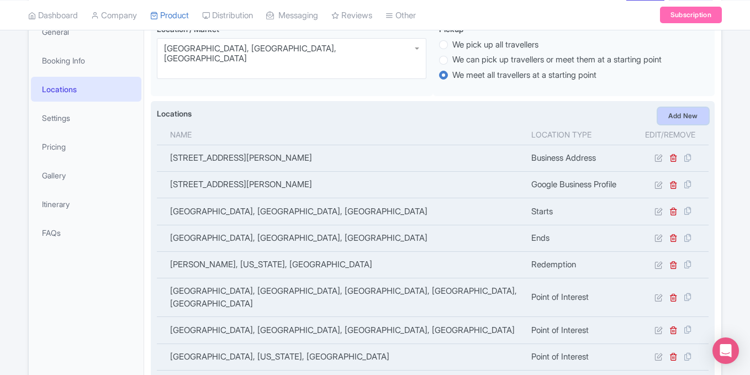
click at [683, 117] on link "Add New" at bounding box center [683, 116] width 51 height 17
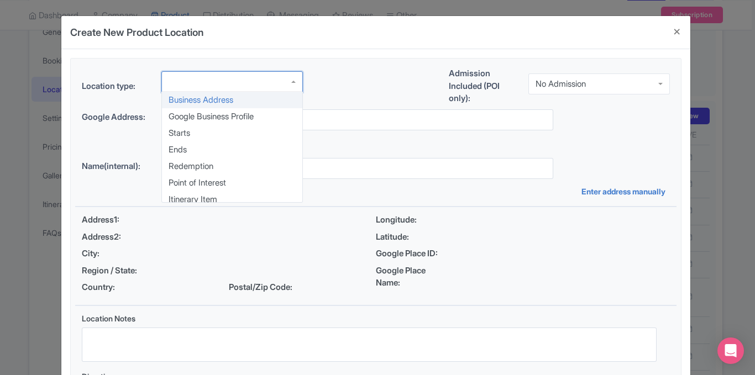
click at [270, 85] on div at bounding box center [231, 81] width 141 height 21
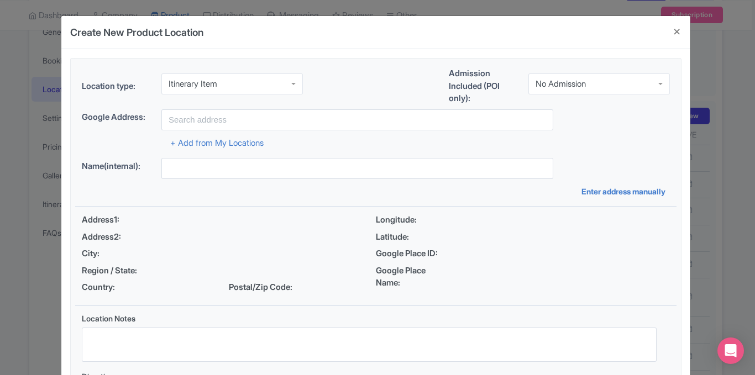
scroll to position [0, 0]
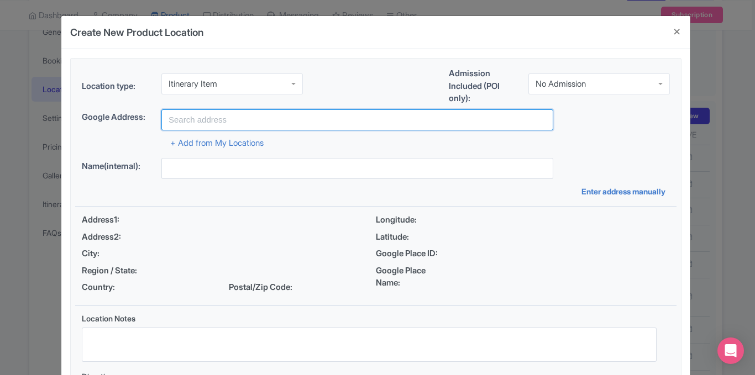
click at [260, 119] on input "text" at bounding box center [357, 119] width 392 height 21
paste input "[GEOGRAPHIC_DATA], [US_STATE], [GEOGRAPHIC_DATA]"
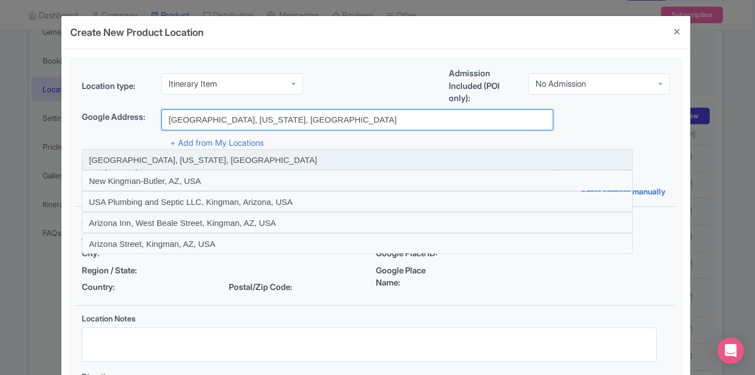
type input "[GEOGRAPHIC_DATA], [US_STATE], [GEOGRAPHIC_DATA]"
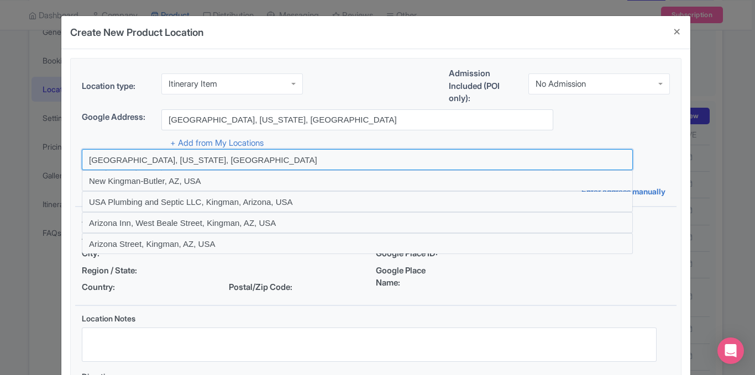
click at [184, 161] on input at bounding box center [357, 159] width 551 height 21
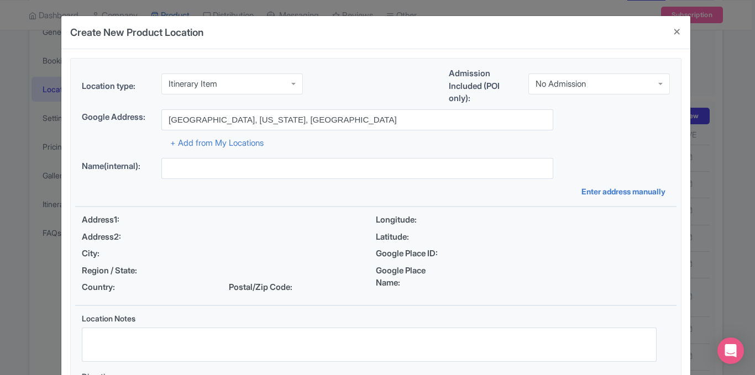
type input "[GEOGRAPHIC_DATA], [US_STATE], [GEOGRAPHIC_DATA]"
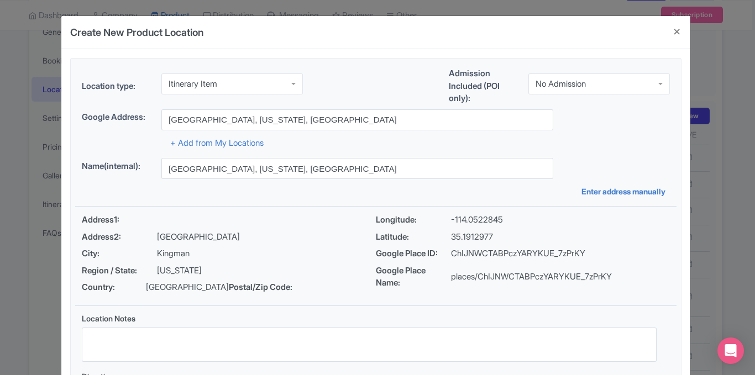
click at [637, 135] on div "+ Add from My Locations" at bounding box center [376, 139] width 588 height 19
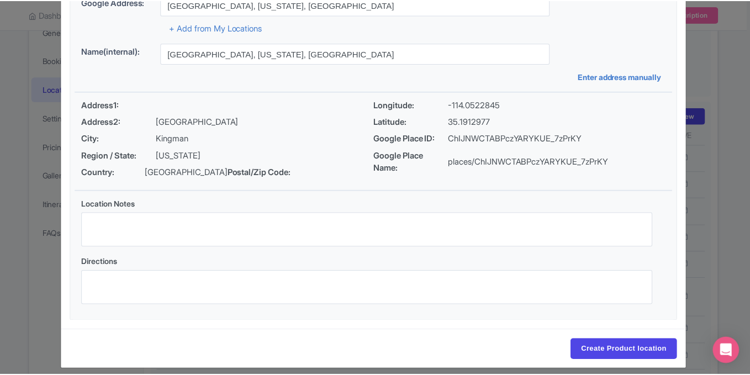
scroll to position [125, 0]
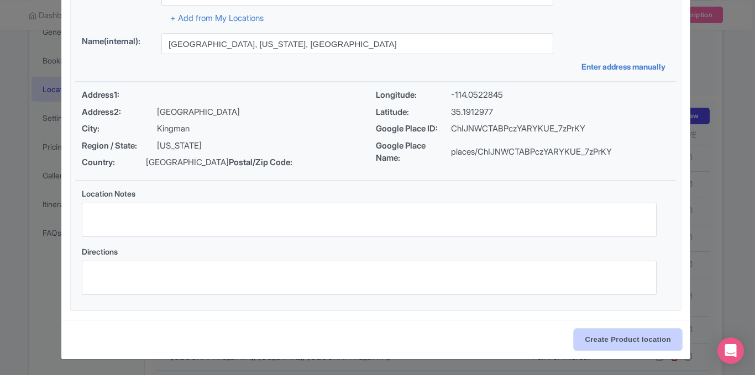
click at [606, 340] on input "Create Product location" at bounding box center [627, 339] width 107 height 21
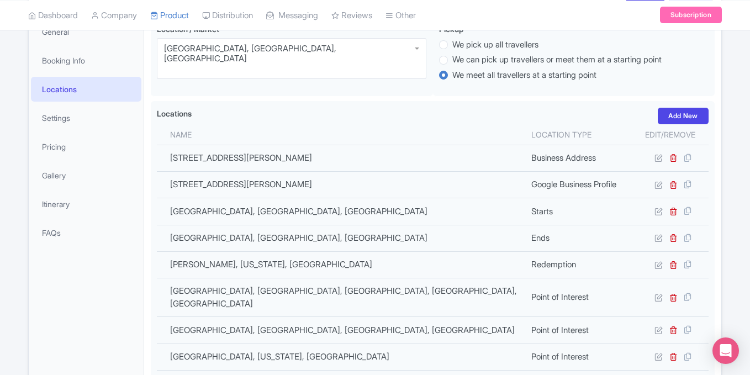
scroll to position [448, 0]
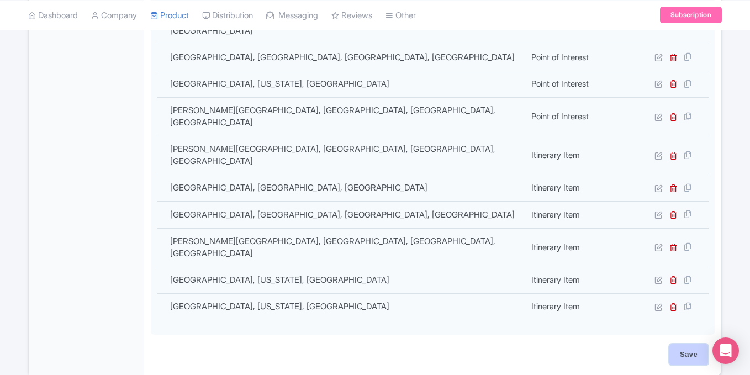
click at [683, 344] on input "Save" at bounding box center [689, 354] width 39 height 21
type input "Update Product"
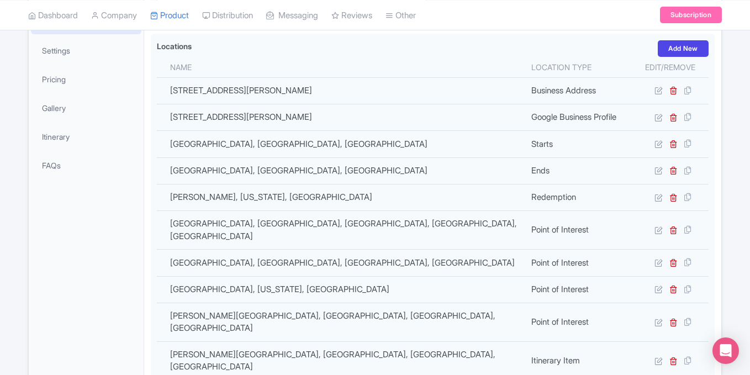
scroll to position [23, 0]
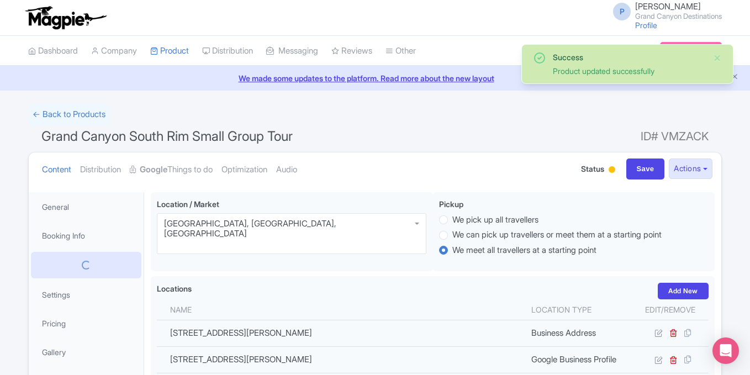
scroll to position [192, 0]
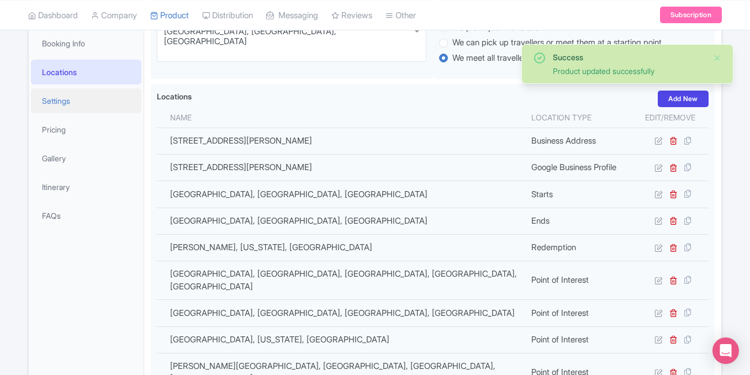
click at [82, 103] on link "Settings" at bounding box center [86, 100] width 110 height 25
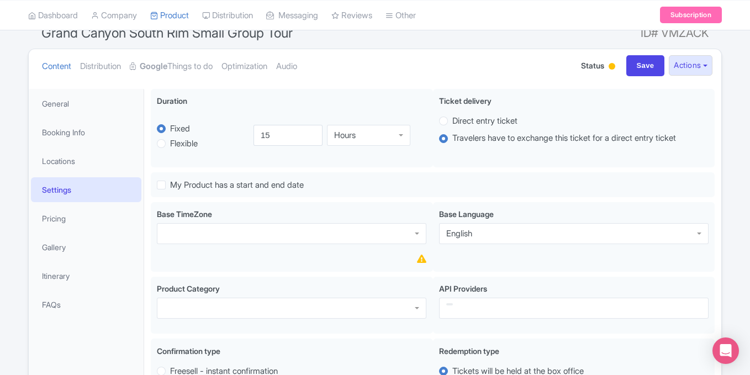
scroll to position [106, 0]
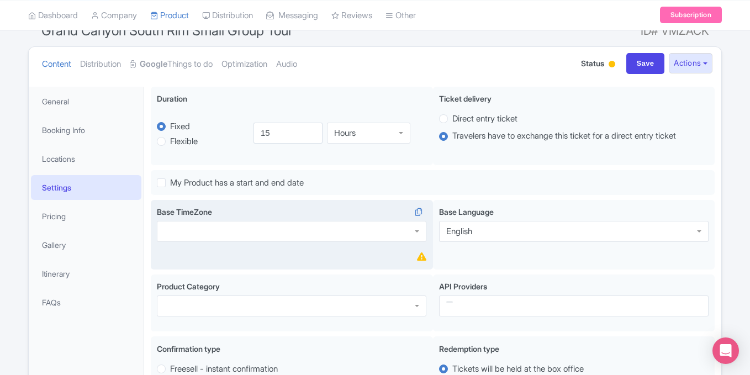
click at [266, 231] on div at bounding box center [292, 231] width 270 height 21
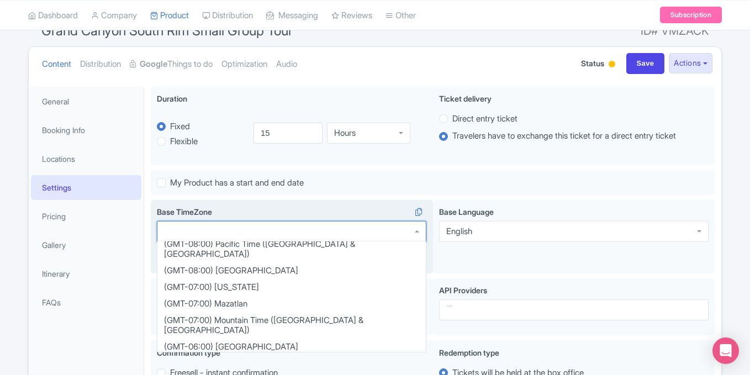
scroll to position [105, 0]
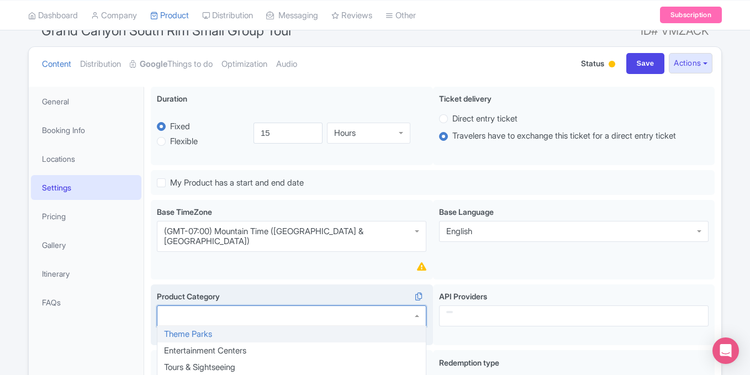
click at [224, 307] on div at bounding box center [292, 316] width 270 height 21
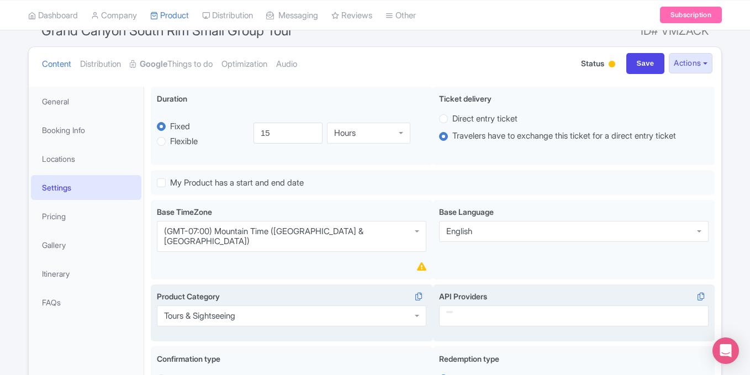
click at [511, 306] on div at bounding box center [574, 316] width 270 height 21
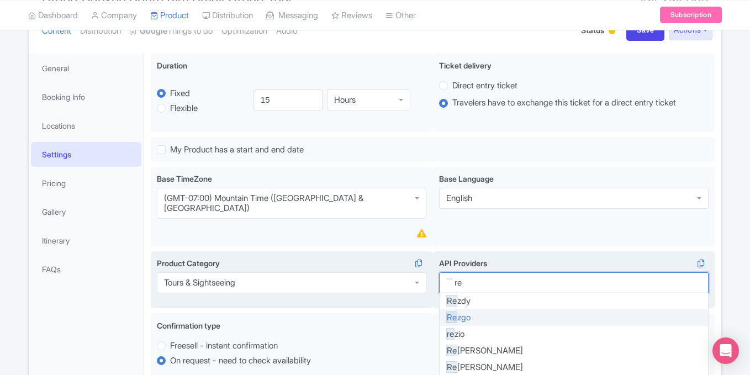
scroll to position [140, 0]
type input "rez"
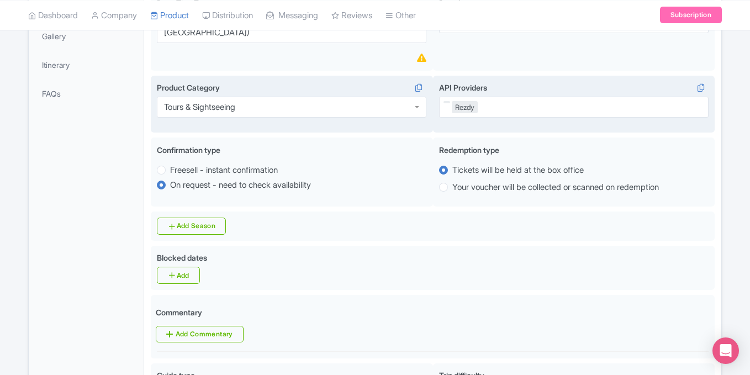
scroll to position [0, 0]
click at [523, 97] on div "Rezdy" at bounding box center [574, 107] width 270 height 21
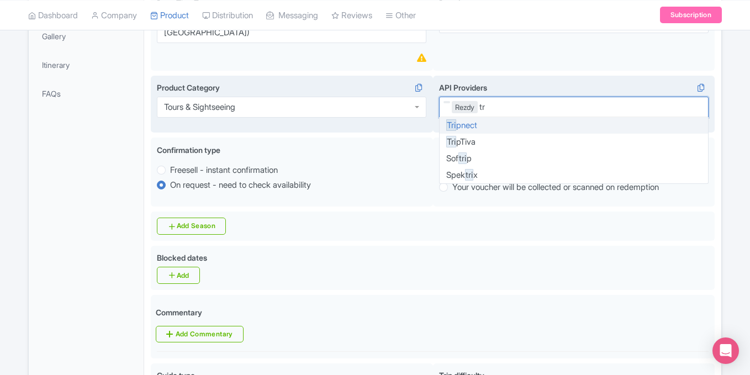
type input "t"
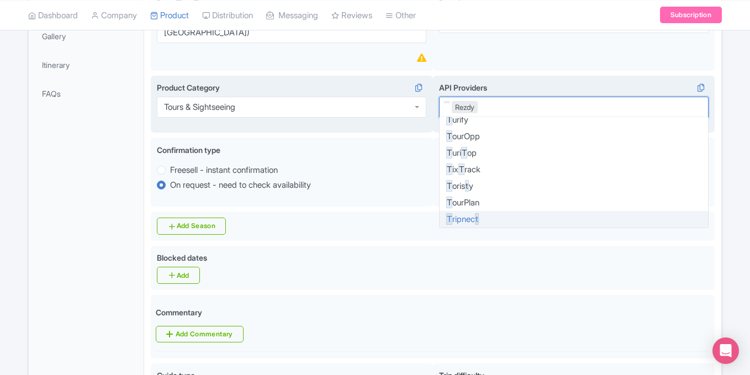
scroll to position [1713, 0]
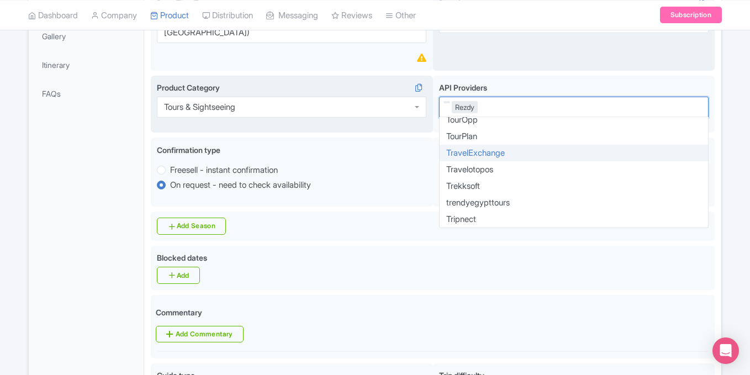
click at [554, 46] on div "en Base Language English English" at bounding box center [574, 31] width 282 height 80
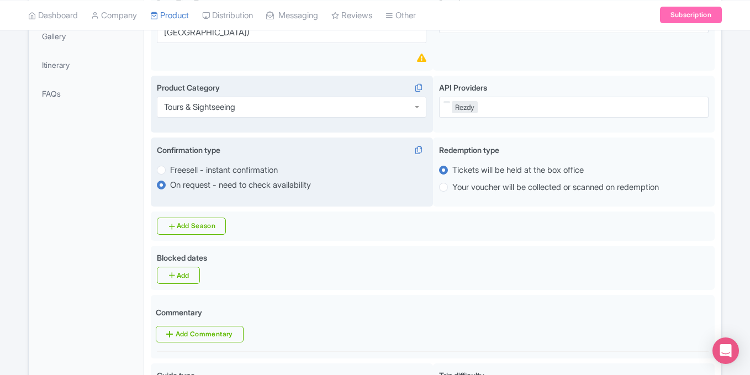
click at [170, 164] on label "Freesell - instant confirmation" at bounding box center [224, 170] width 108 height 13
click at [170, 164] on input "Freesell - instant confirmation" at bounding box center [175, 169] width 11 height 11
radio input "true"
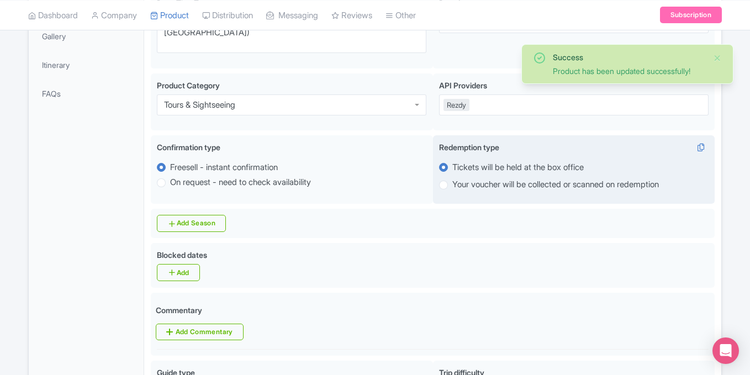
click at [452, 178] on label "Your voucher will be collected or scanned on redemption" at bounding box center [555, 184] width 207 height 13
click at [452, 178] on input "Your voucher will be collected or scanned on redemption" at bounding box center [457, 183] width 11 height 11
radio input "true"
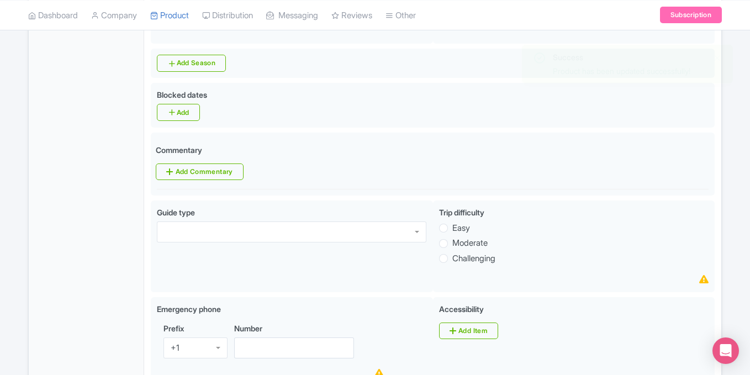
scroll to position [475, 0]
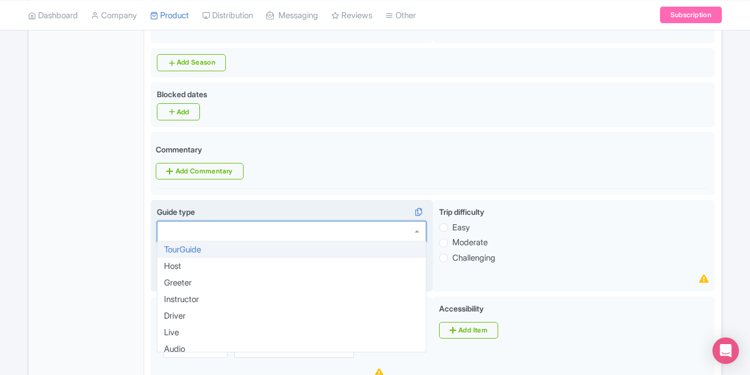
click at [317, 221] on div at bounding box center [292, 231] width 270 height 21
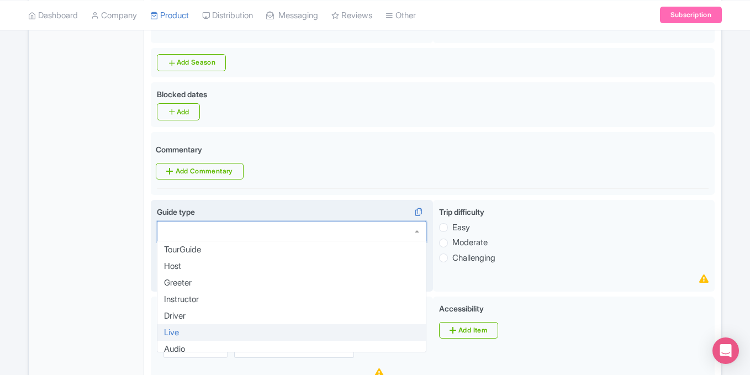
scroll to position [0, 0]
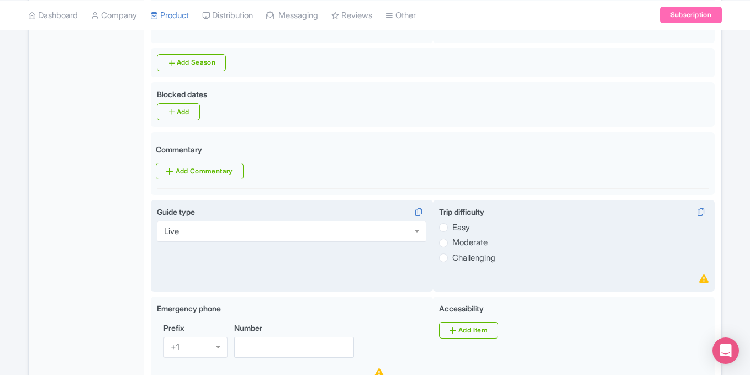
click at [452, 222] on label "Easy" at bounding box center [461, 228] width 18 height 13
click at [452, 221] on input "Easy" at bounding box center [457, 226] width 11 height 11
radio input "true"
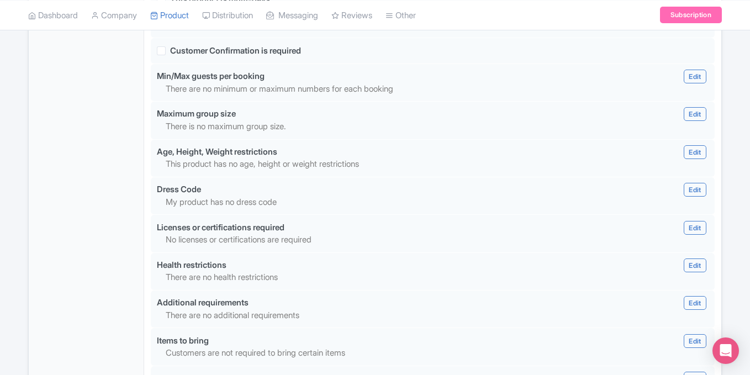
scroll to position [1076, 0]
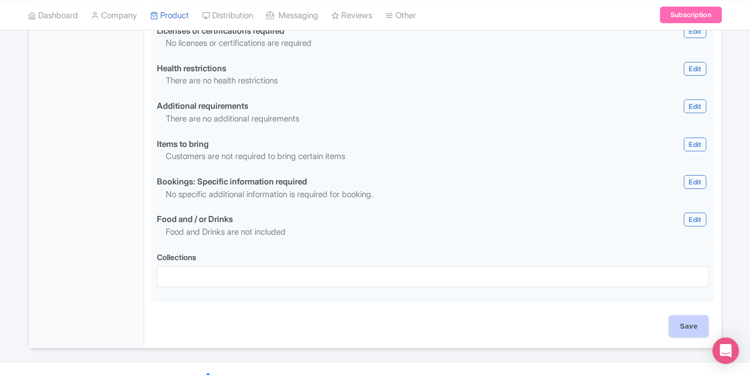
click at [685, 316] on input "Save" at bounding box center [689, 326] width 39 height 21
type input "Update Product"
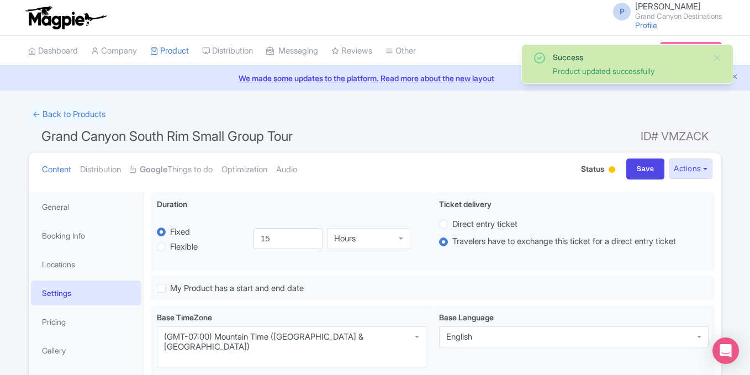
scroll to position [192, 0]
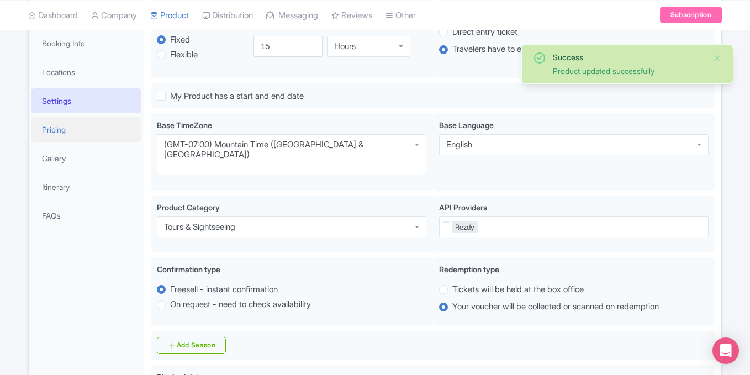
click at [74, 129] on link "Pricing" at bounding box center [86, 129] width 110 height 25
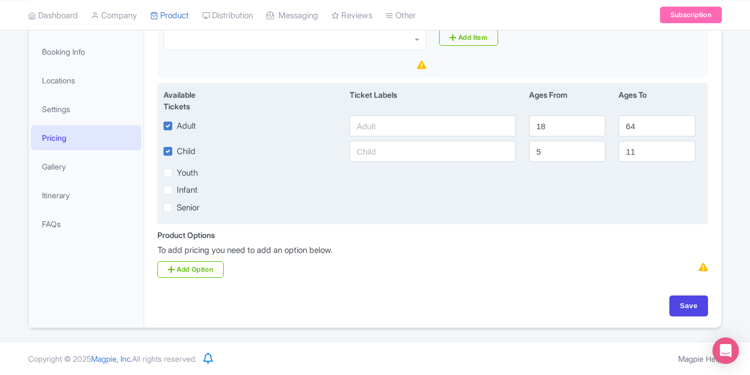
click at [177, 152] on label "Child" at bounding box center [186, 151] width 19 height 13
click at [177, 152] on input "Child" at bounding box center [180, 148] width 7 height 7
checkbox input "false"
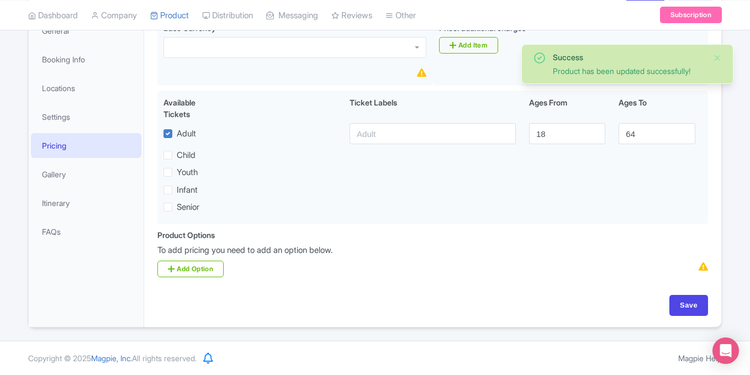
scroll to position [176, 0]
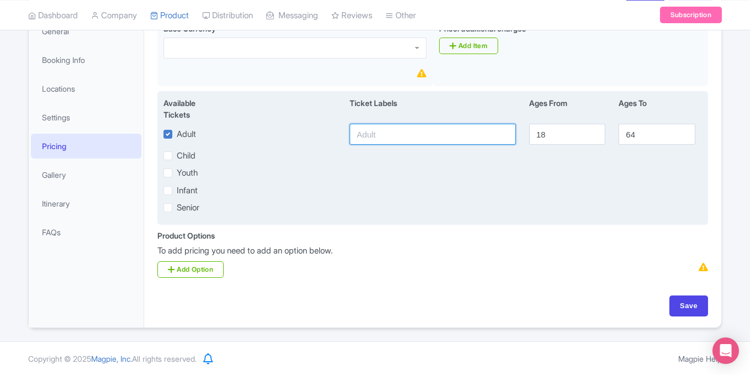
click at [443, 124] on input "text" at bounding box center [433, 134] width 166 height 21
type input "Guest"
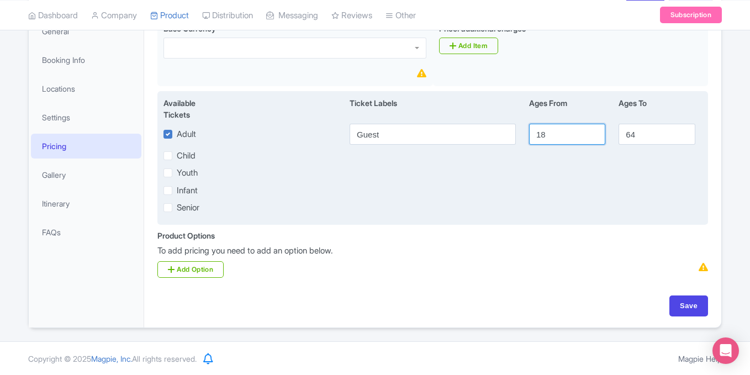
drag, startPoint x: 553, startPoint y: 135, endPoint x: 457, endPoint y: 135, distance: 96.1
click at [466, 139] on div "Adult Guest 18 64" at bounding box center [433, 134] width 552 height 21
type input "2"
drag, startPoint x: 638, startPoint y: 142, endPoint x: 491, endPoint y: 137, distance: 147.6
click at [491, 137] on div "Adult Guest 2 64" at bounding box center [433, 134] width 552 height 21
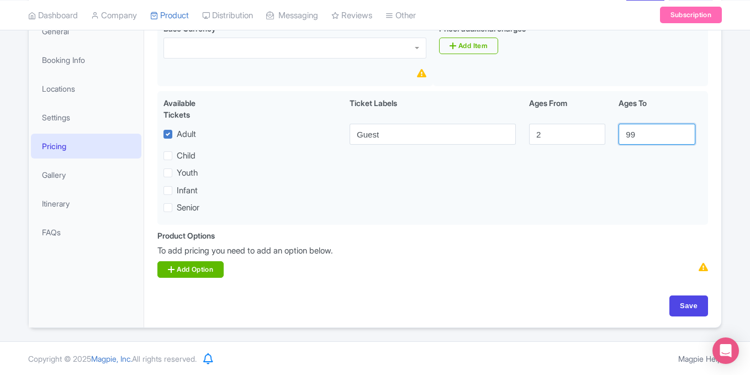
type input "99"
click at [221, 268] on link "Add Option" at bounding box center [190, 269] width 66 height 17
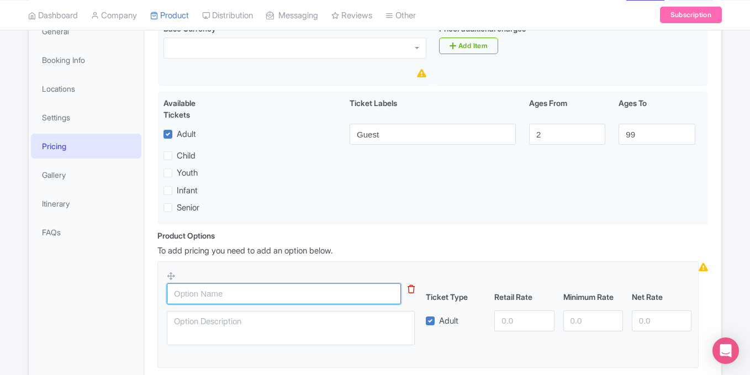
click at [275, 291] on input "text" at bounding box center [284, 293] width 234 height 21
type input "Tour Only"
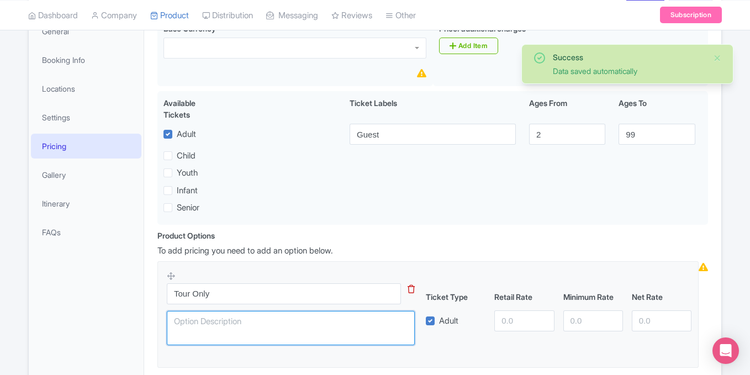
click at [223, 325] on textarea at bounding box center [291, 328] width 248 height 34
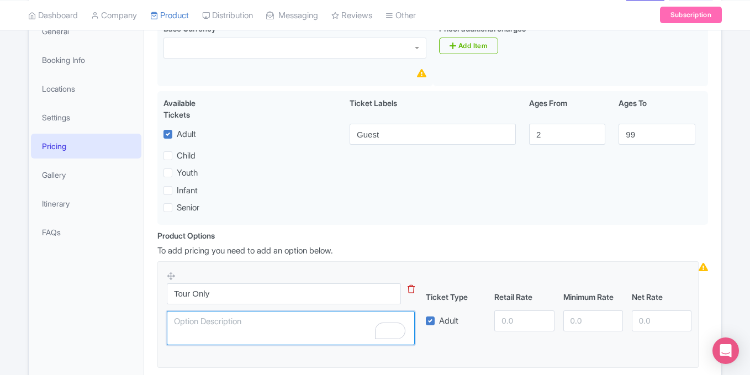
click at [335, 323] on textarea "To enrich screen reader interactions, please activate Accessibility in Grammarl…" at bounding box center [291, 328] width 248 height 34
paste textarea "Tour Only"
type textarea "Tour Only"
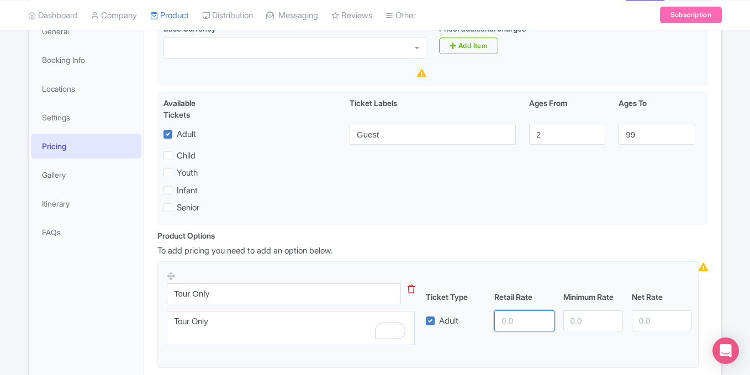
click at [535, 323] on input "number" at bounding box center [524, 320] width 60 height 21
click at [515, 319] on input "number" at bounding box center [524, 320] width 60 height 21
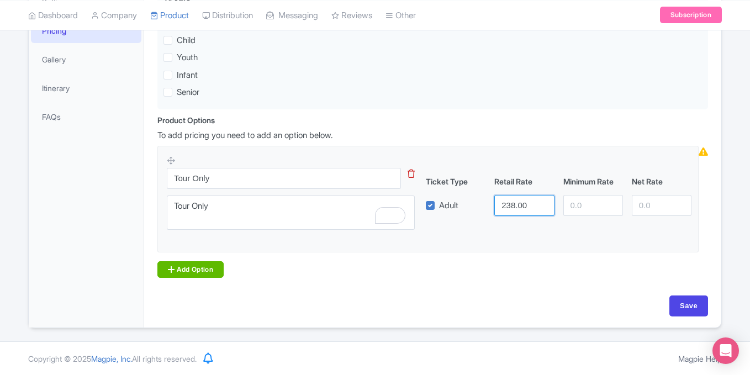
type input "238.00"
click at [203, 268] on link "Add Option" at bounding box center [190, 269] width 66 height 17
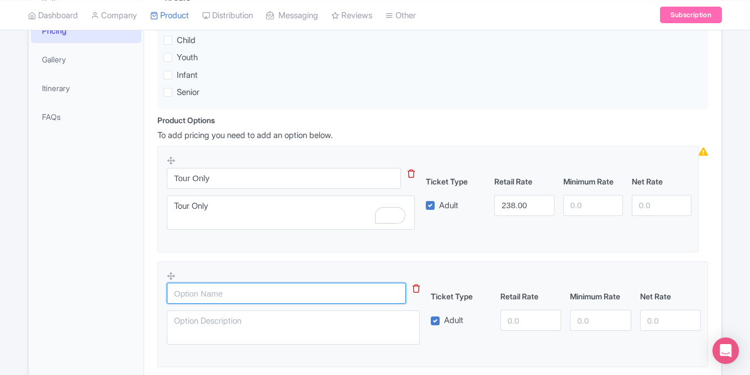
click at [231, 293] on input "text" at bounding box center [286, 293] width 239 height 21
paste input "Tour + Hot Breakfast"
type input "Tour + Hot Breakfast"
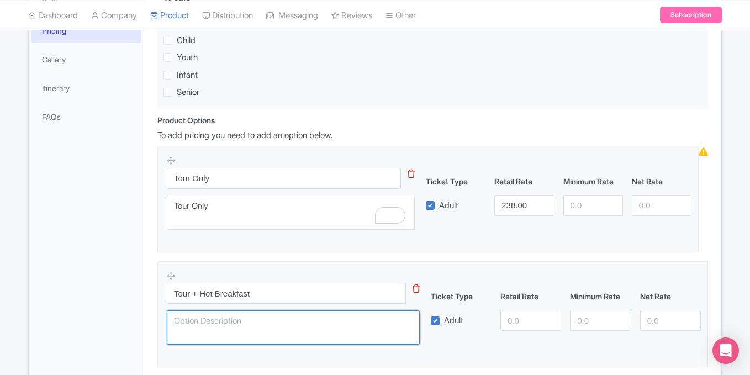
drag, startPoint x: 244, startPoint y: 314, endPoint x: 243, endPoint y: 319, distance: 5.6
click at [244, 316] on textarea at bounding box center [293, 327] width 253 height 34
click at [270, 326] on textarea "To enrich screen reader interactions, please activate Accessibility in Grammarl…" at bounding box center [293, 327] width 253 height 34
paste textarea "Tour with Hot Breakfast"
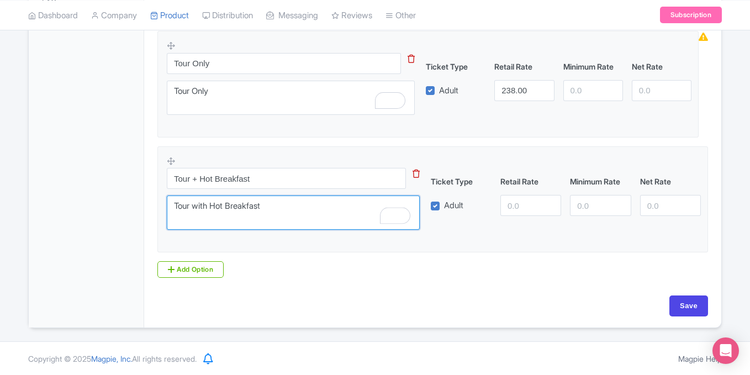
type textarea "Tour with Hot Breakfast"
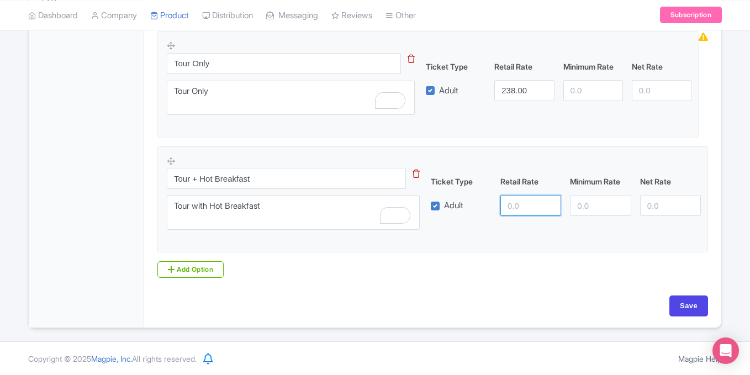
click at [513, 203] on input "number" at bounding box center [531, 205] width 61 height 21
type input "248.00"
click at [211, 271] on link "Add Option" at bounding box center [190, 269] width 66 height 17
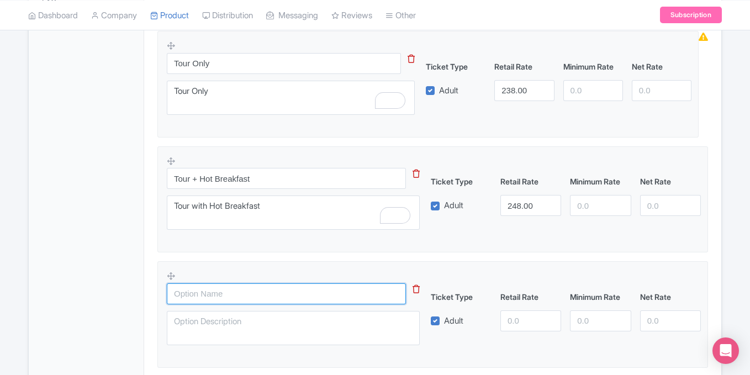
click at [219, 293] on input "text" at bounding box center [286, 293] width 239 height 21
type input "Tour + Lunch"
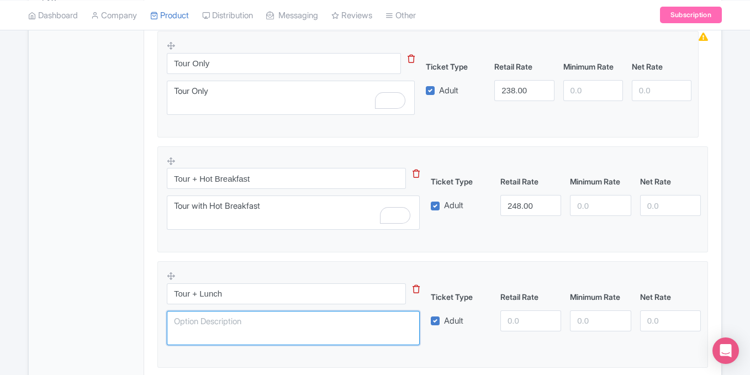
click at [235, 328] on textarea at bounding box center [293, 328] width 253 height 34
paste textarea "Tour with Lunch"
type textarea "Tour with Lunch"
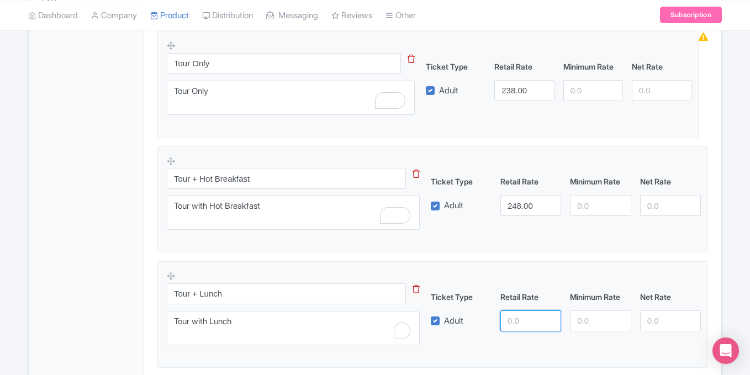
click at [519, 317] on input "number" at bounding box center [531, 320] width 61 height 21
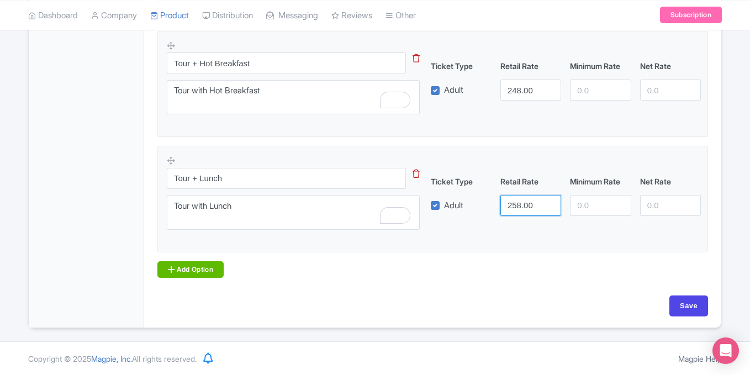
type input "258.00"
click at [194, 267] on link "Add Option" at bounding box center [190, 269] width 66 height 17
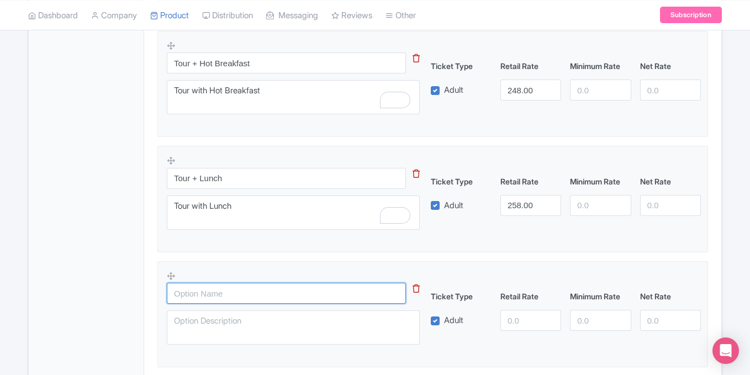
click at [227, 299] on input "text" at bounding box center [286, 293] width 239 height 21
type input "Tour + Breakfast & Lunch"
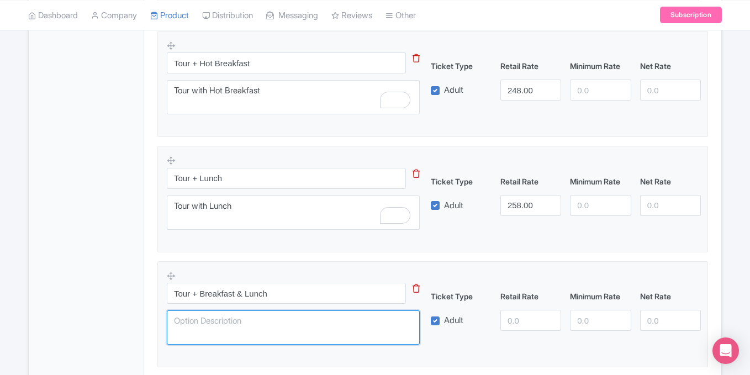
click at [229, 323] on textarea at bounding box center [293, 327] width 253 height 34
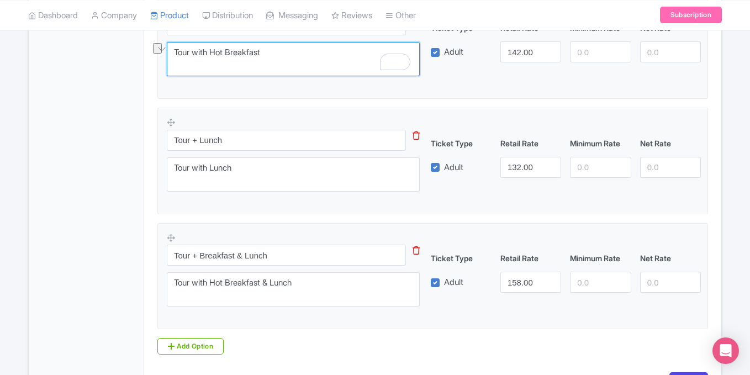
scroll to position [534, 0]
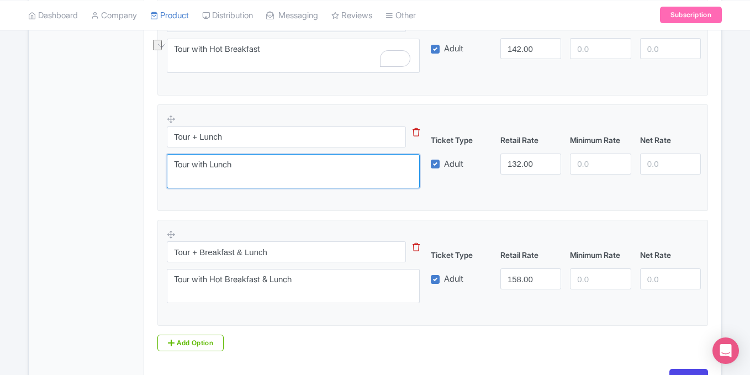
click at [297, 170] on textarea "Tour with Lunch" at bounding box center [293, 171] width 253 height 34
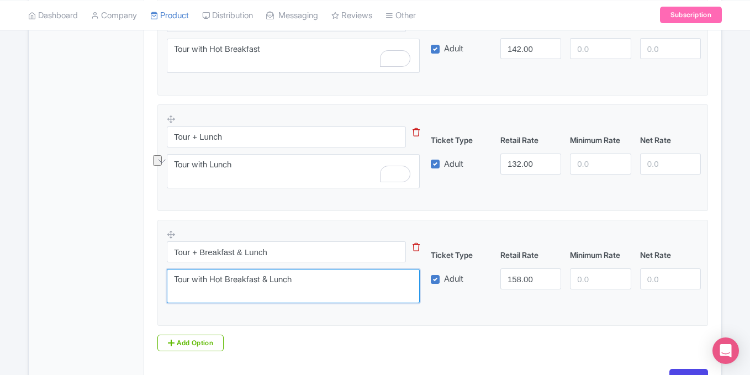
click at [268, 281] on textarea "Tour with Hot Breakfast & Lunch" at bounding box center [293, 286] width 253 height 34
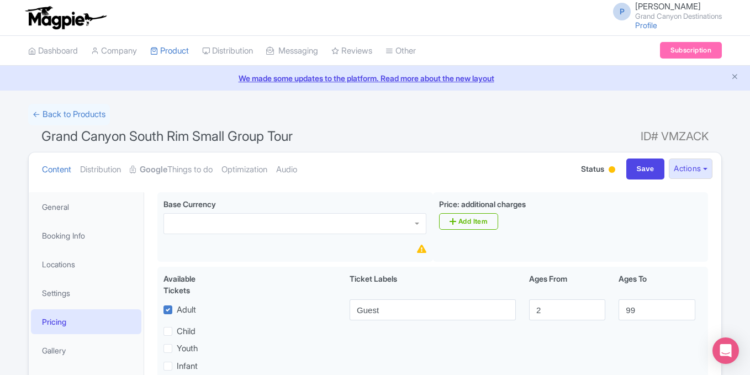
drag, startPoint x: 0, startPoint y: 0, endPoint x: 274, endPoint y: 329, distance: 428.4
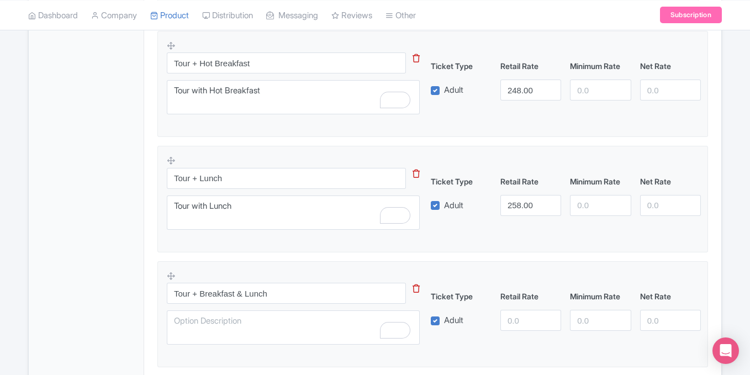
scroll to position [522, 0]
type textarea "Tour with Hot Breakfast & Lunch"
click at [520, 317] on input "number" at bounding box center [531, 320] width 61 height 21
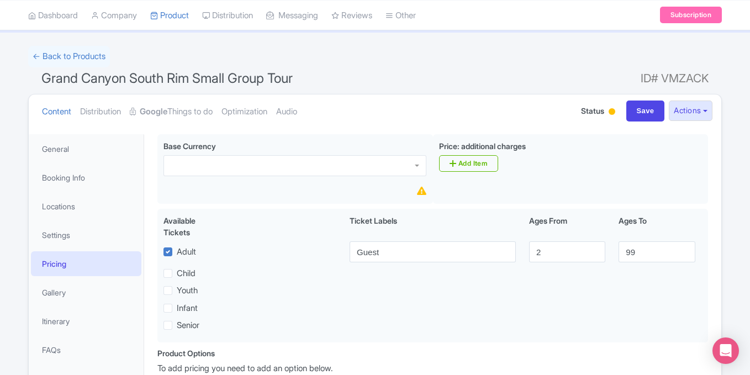
scroll to position [98, 0]
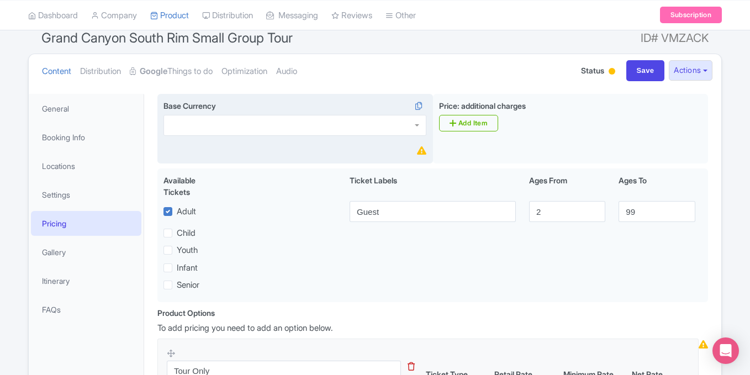
type input "268.00"
click at [271, 123] on div at bounding box center [295, 125] width 263 height 21
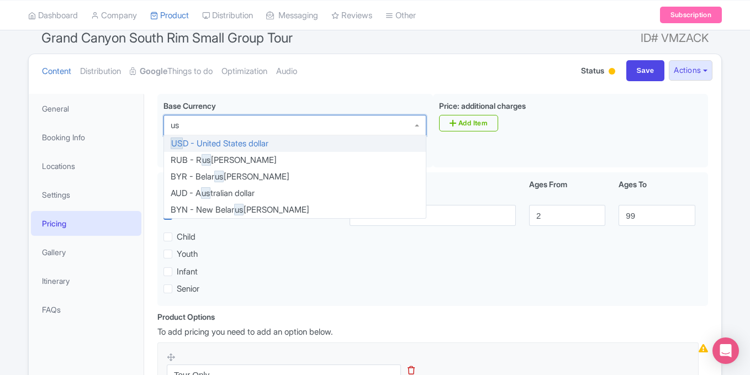
type input "usd"
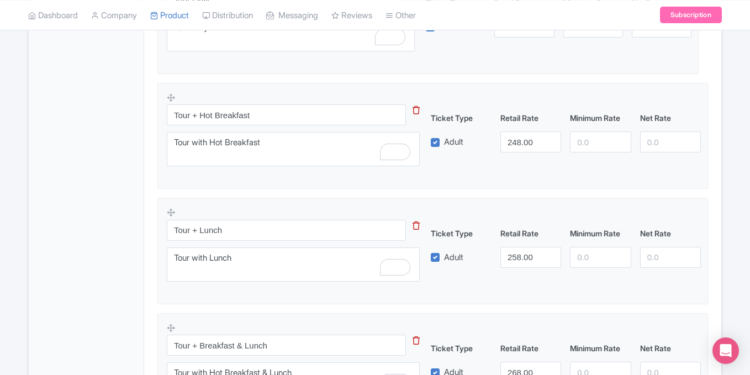
scroll to position [635, 0]
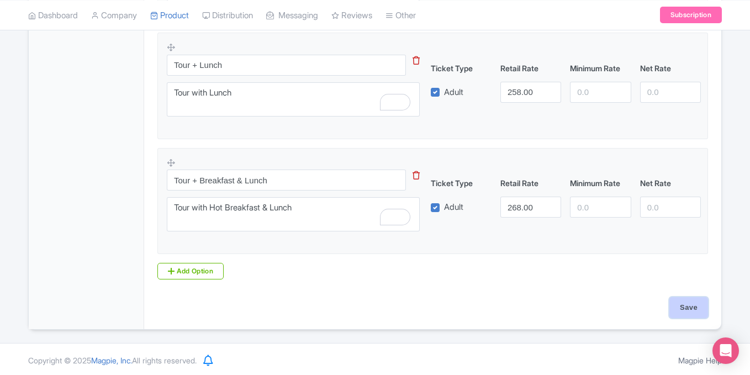
click at [693, 304] on input "Save" at bounding box center [689, 307] width 39 height 21
type input "Update Product"
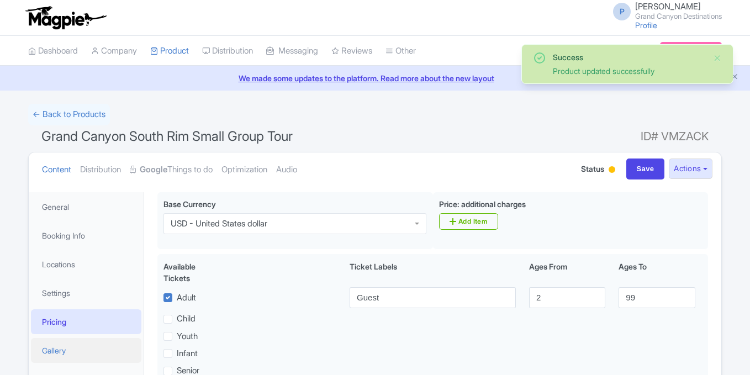
scroll to position [192, 0]
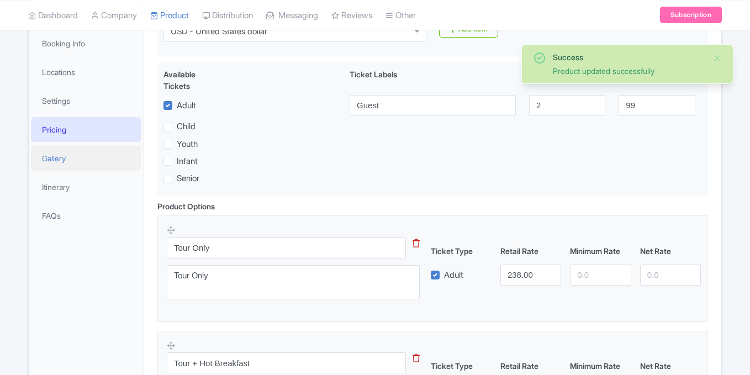
click at [86, 158] on link "Gallery" at bounding box center [86, 158] width 110 height 25
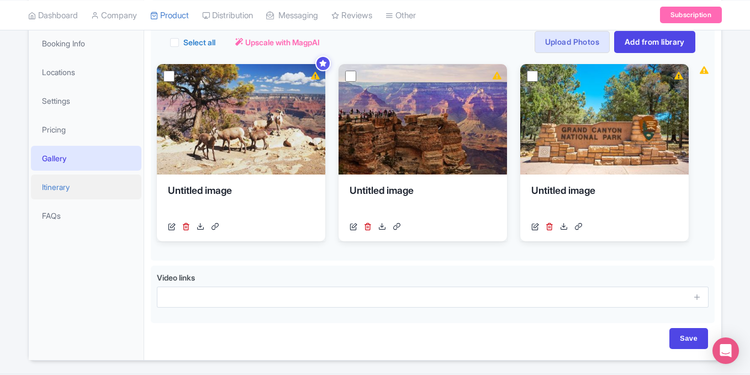
click at [84, 188] on link "Itinerary" at bounding box center [86, 187] width 110 height 25
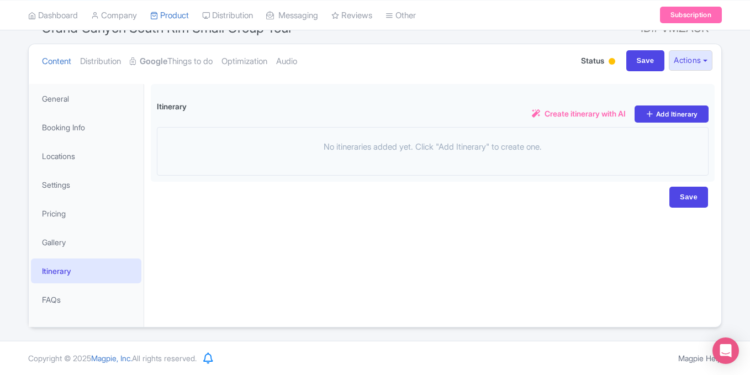
scroll to position [108, 0]
click at [684, 195] on input "Save" at bounding box center [689, 197] width 39 height 21
type input "Saving..."
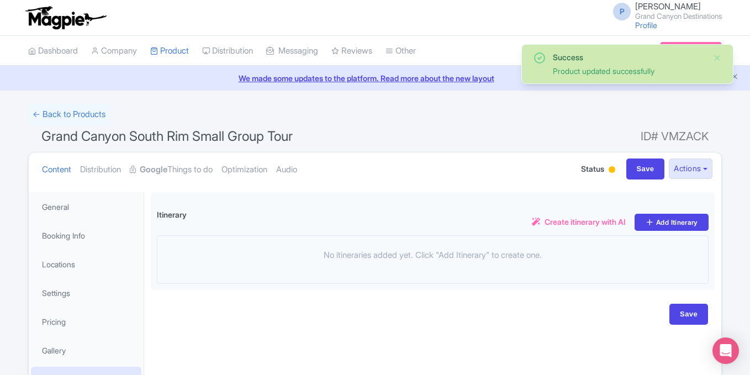
scroll to position [108, 0]
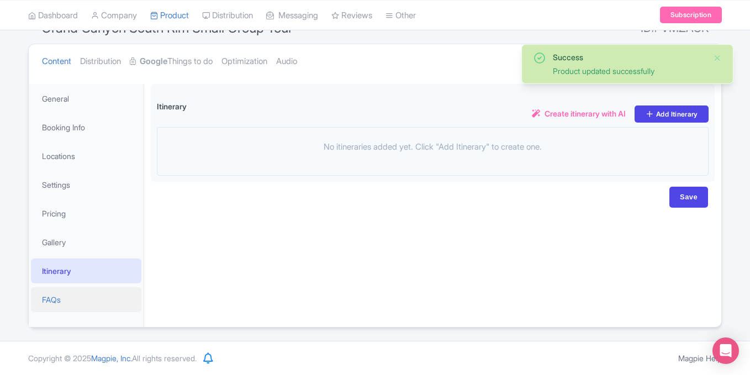
click at [61, 295] on link "FAQs" at bounding box center [86, 299] width 110 height 25
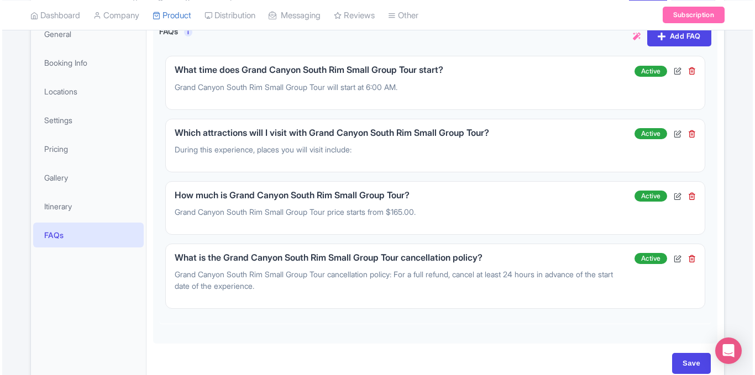
scroll to position [174, 0]
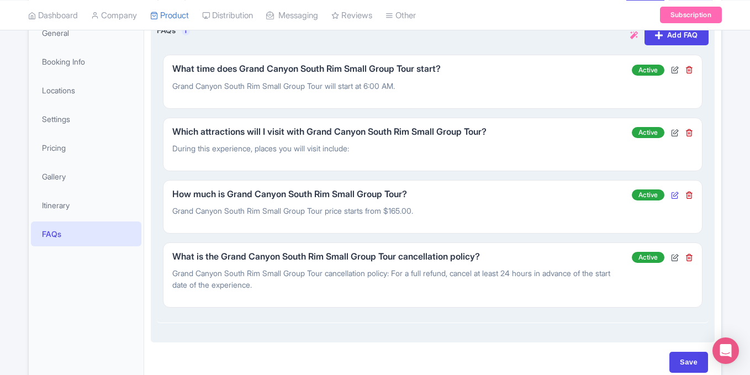
click at [674, 195] on icon at bounding box center [675, 195] width 8 height 8
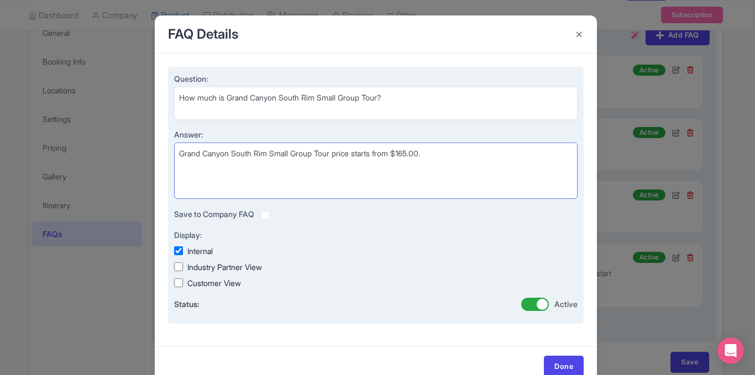
click at [416, 150] on textarea "Grand Canyon South Rim Small Group Tour price starts from $165.00." at bounding box center [375, 171] width 403 height 56
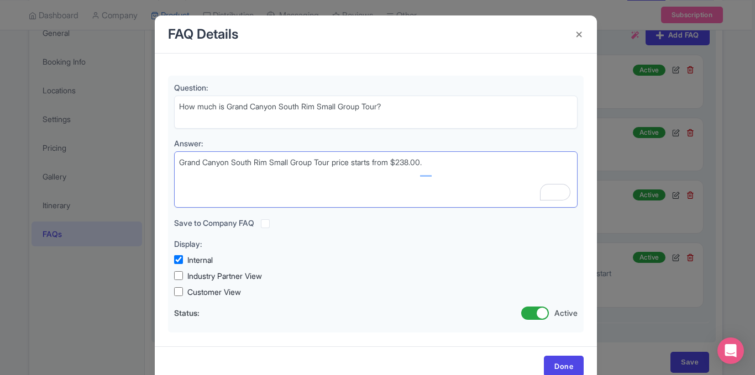
type textarea "Grand Canyon South Rim Small Group Tour price starts from $238.00."
click at [582, 232] on div "Question: How much is Grand Canyon South Rim Small Group Tour? Answer: Grand Ca…" at bounding box center [376, 200] width 442 height 293
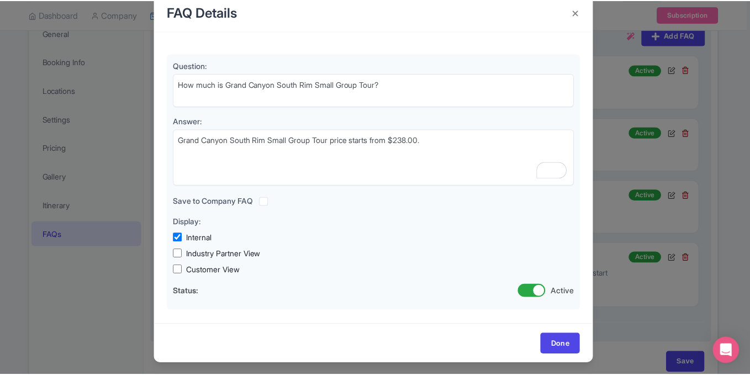
scroll to position [26, 0]
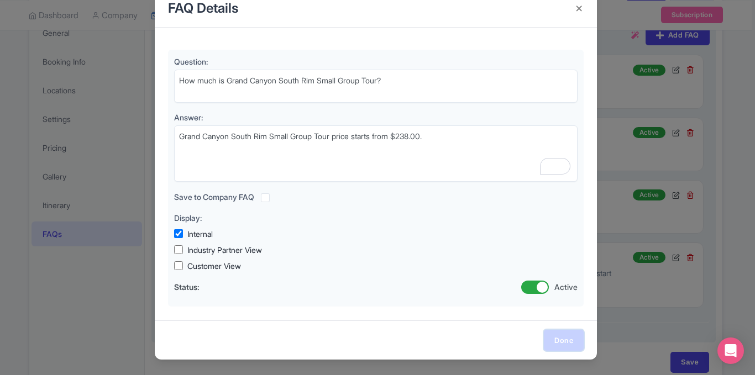
click at [559, 333] on link "Done" at bounding box center [564, 340] width 40 height 21
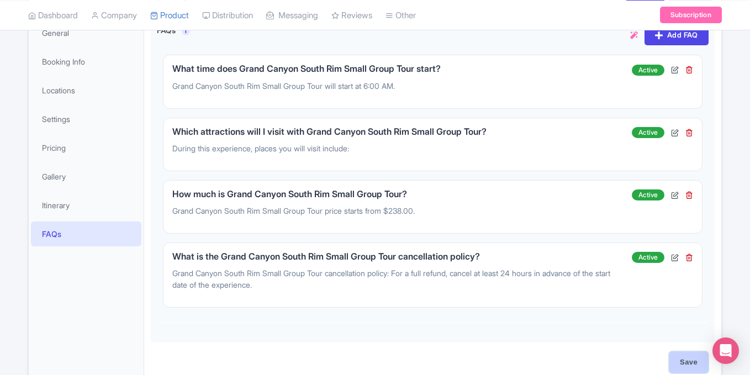
click at [688, 355] on input "Save" at bounding box center [689, 362] width 39 height 21
type input "Saving..."
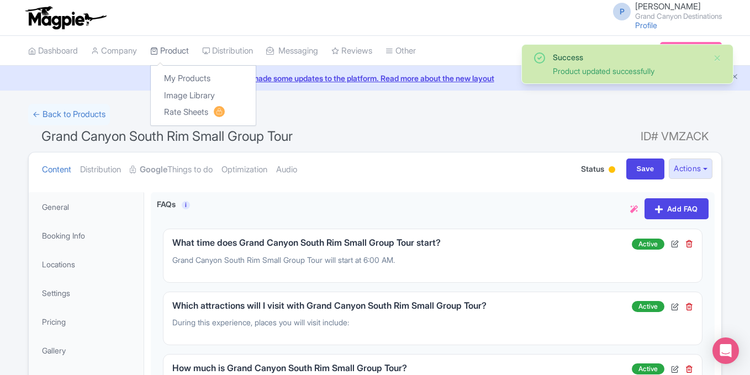
click at [189, 46] on link "Product" at bounding box center [169, 51] width 39 height 30
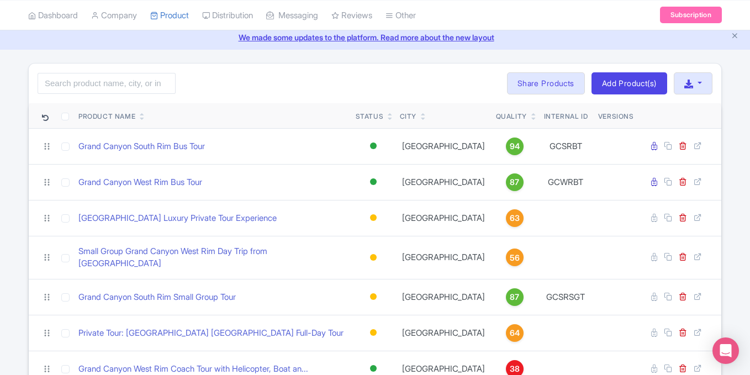
scroll to position [45, 0]
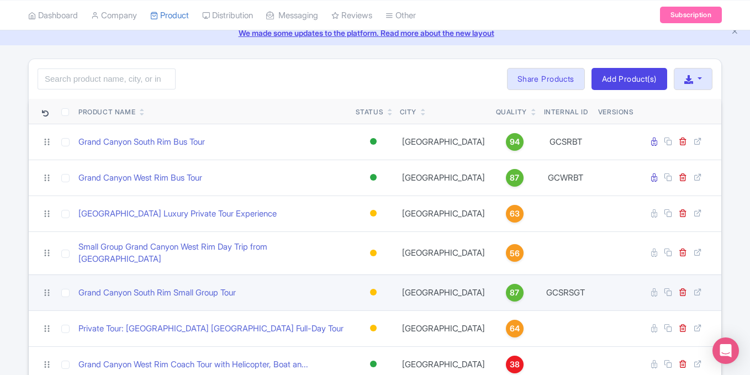
click at [372, 289] on div at bounding box center [373, 292] width 7 height 7
click at [345, 305] on div "Active" at bounding box center [345, 311] width 65 height 20
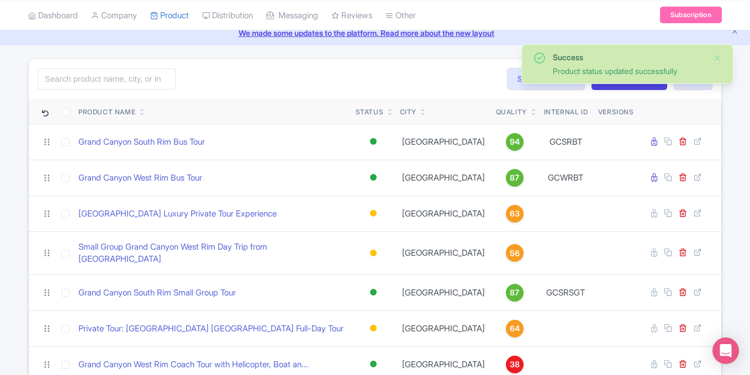
scroll to position [93, 0]
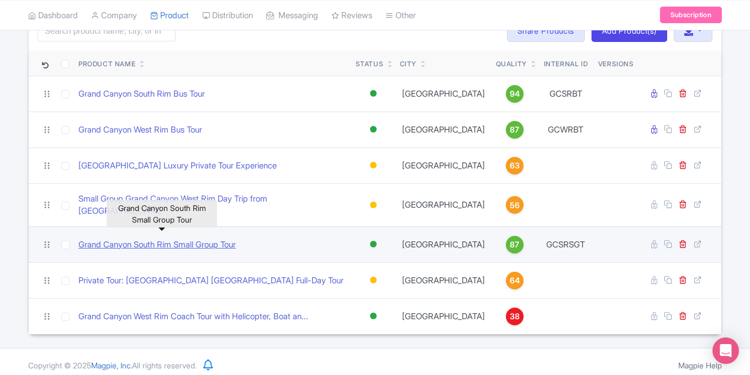
click at [197, 239] on link "Grand Canyon South Rim Small Group Tour" at bounding box center [156, 245] width 157 height 13
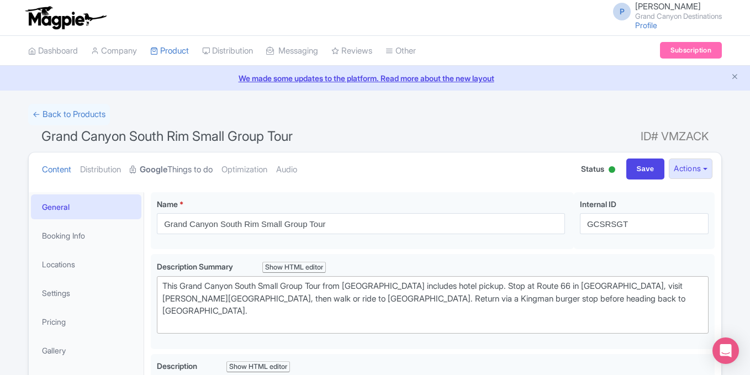
click at [167, 171] on strong "Google" at bounding box center [154, 170] width 28 height 13
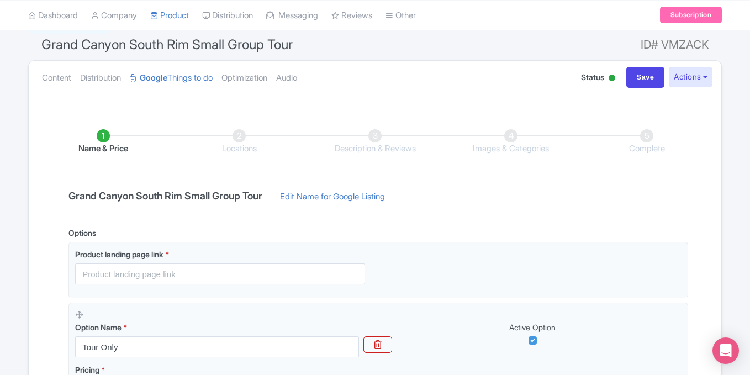
scroll to position [87, 0]
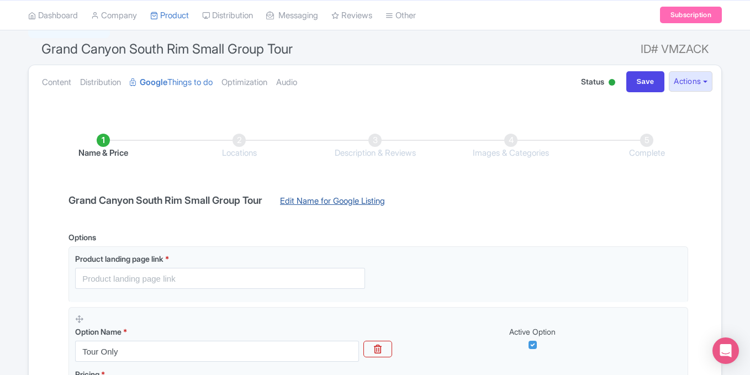
click at [354, 203] on link "Edit Name for Google Listing" at bounding box center [332, 204] width 127 height 18
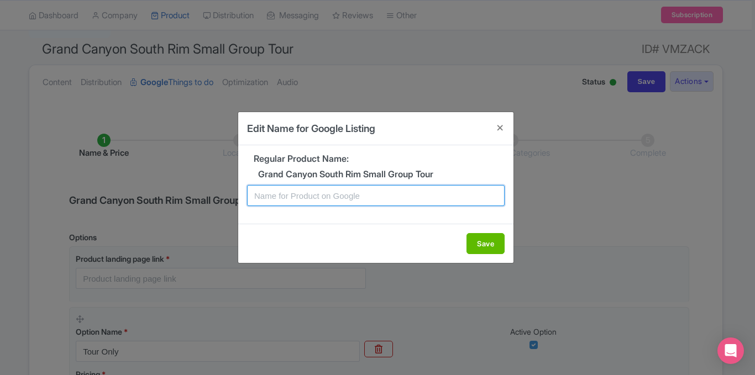
click at [310, 195] on input "text" at bounding box center [375, 195] width 257 height 21
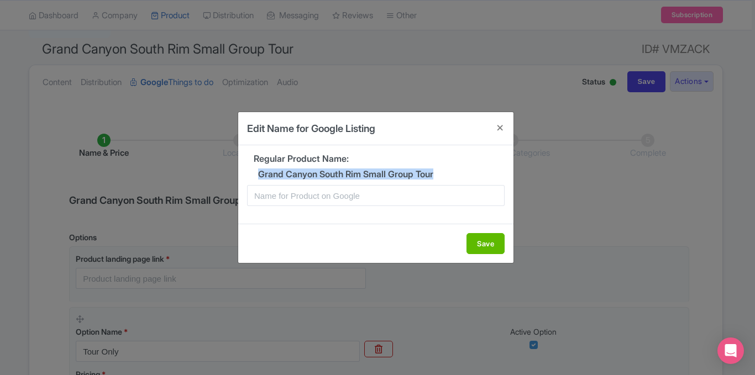
drag, startPoint x: 445, startPoint y: 172, endPoint x: 259, endPoint y: 177, distance: 186.2
click at [259, 177] on h5 "Grand Canyon South Rim Small Group Tour" at bounding box center [375, 175] width 257 height 10
copy h5 "Grand Canyon South Rim Small Group Tour"
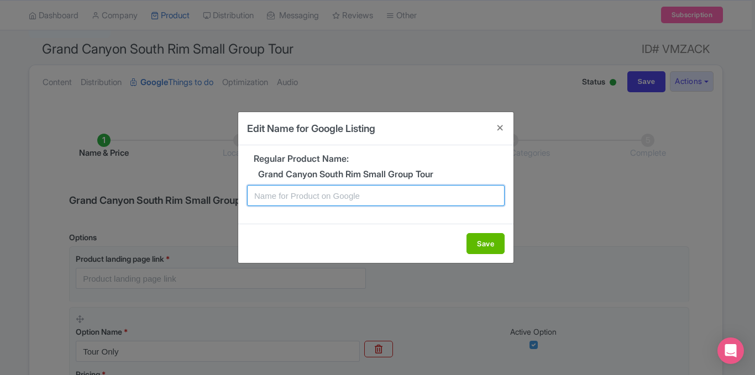
click at [263, 201] on input "text" at bounding box center [375, 195] width 257 height 21
paste input "Grand Canyon South Rim Small Group Tour"
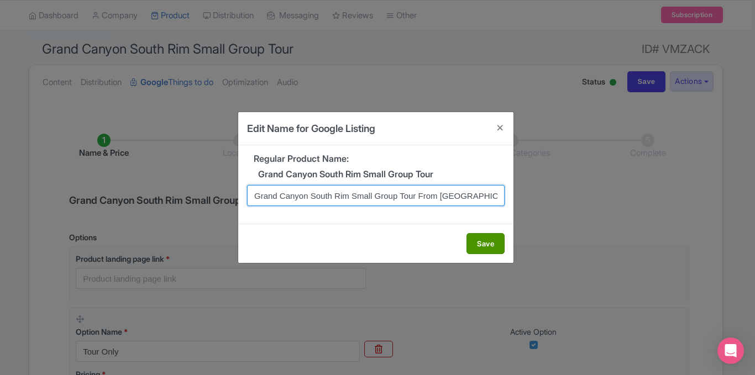
type input "Grand Canyon South Rim Small Group Tour From Las Vegas"
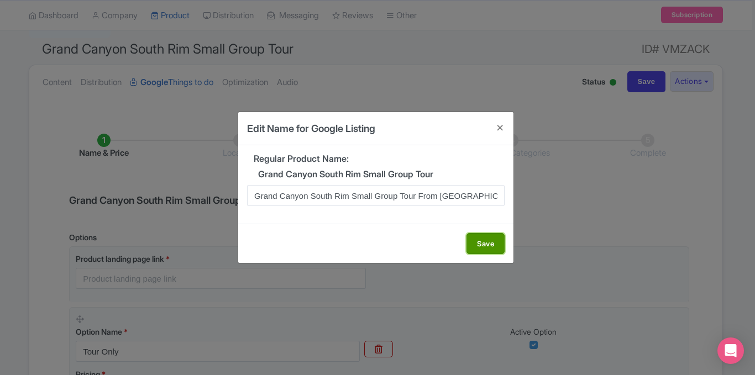
click at [494, 241] on button "Save" at bounding box center [485, 243] width 38 height 21
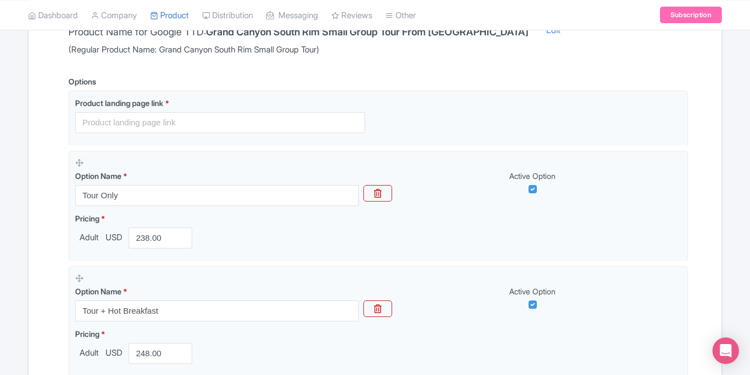
scroll to position [260, 0]
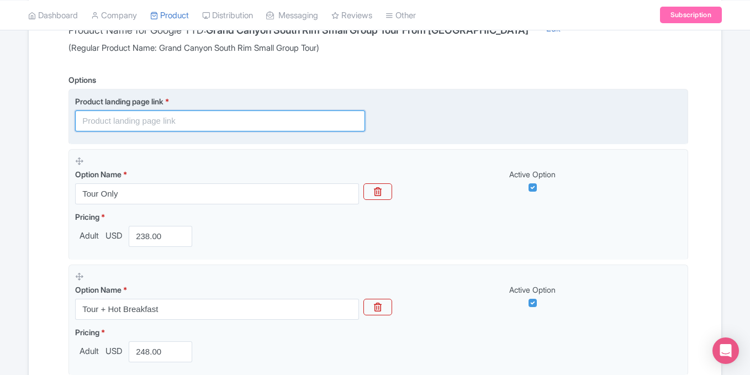
click at [196, 123] on input "text" at bounding box center [220, 120] width 290 height 21
paste input "[URL][DOMAIN_NAME]"
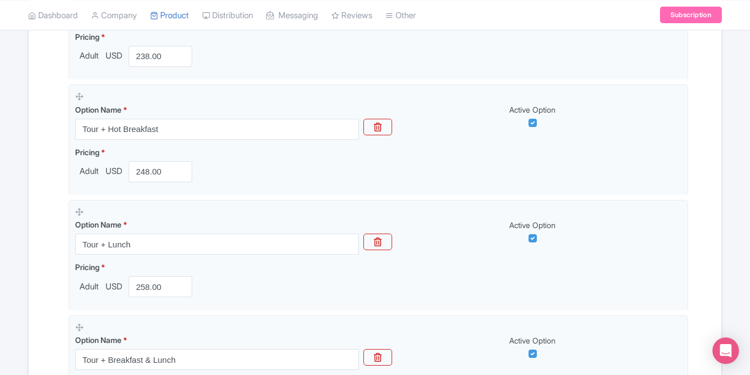
scroll to position [644, 0]
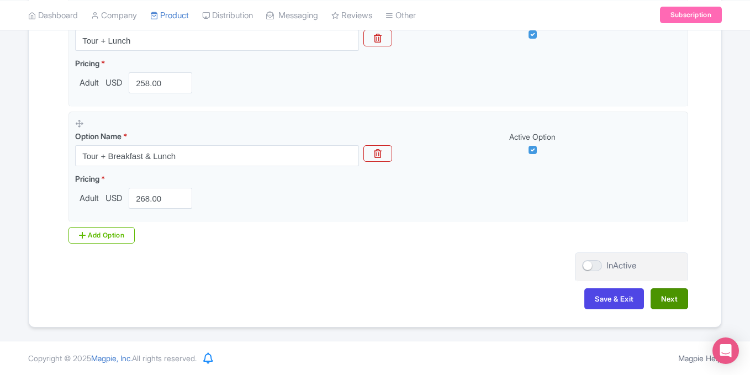
type input "[URL][DOMAIN_NAME]"
click at [670, 301] on button "Next" at bounding box center [670, 298] width 38 height 21
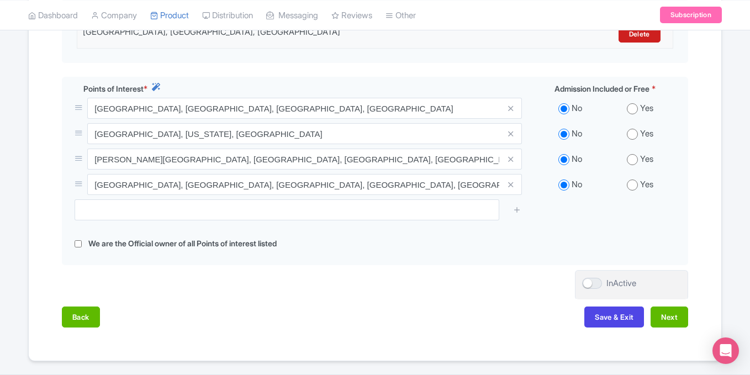
scroll to position [382, 0]
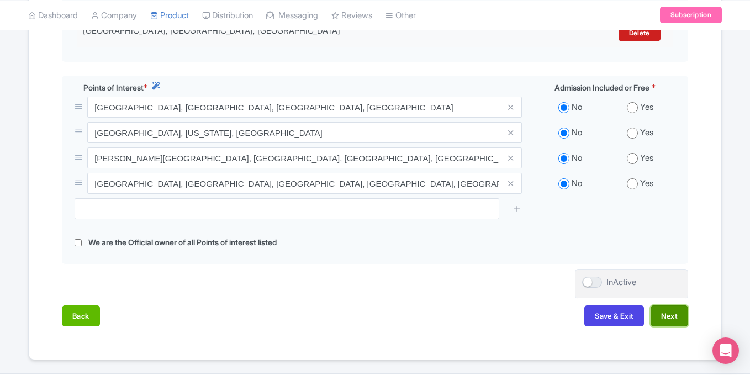
click at [673, 320] on button "Next" at bounding box center [670, 316] width 38 height 21
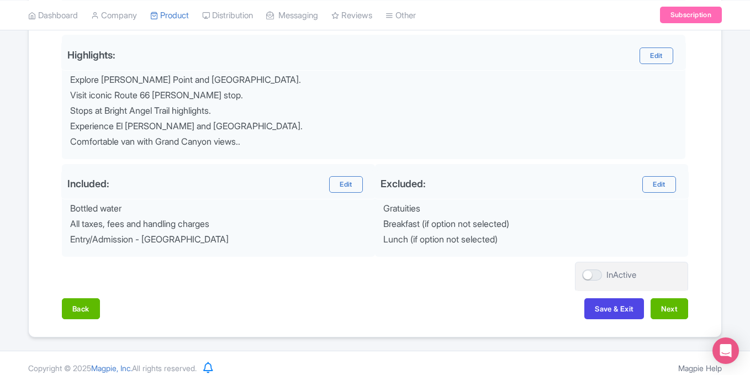
scroll to position [449, 0]
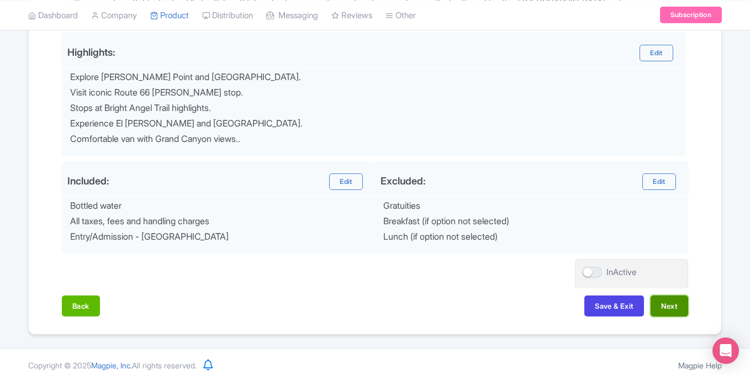
click at [671, 303] on button "Next" at bounding box center [670, 306] width 38 height 21
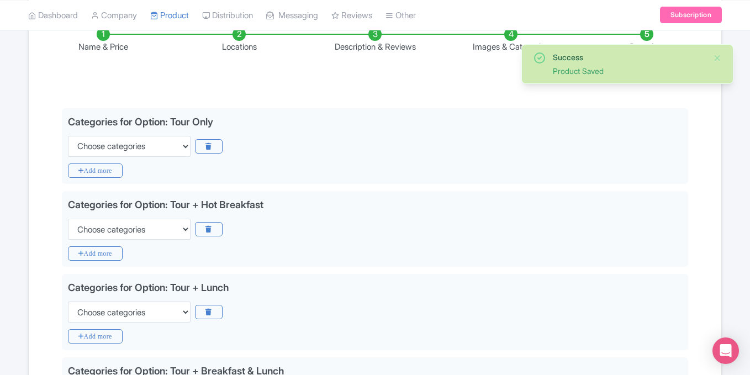
scroll to position [187, 0]
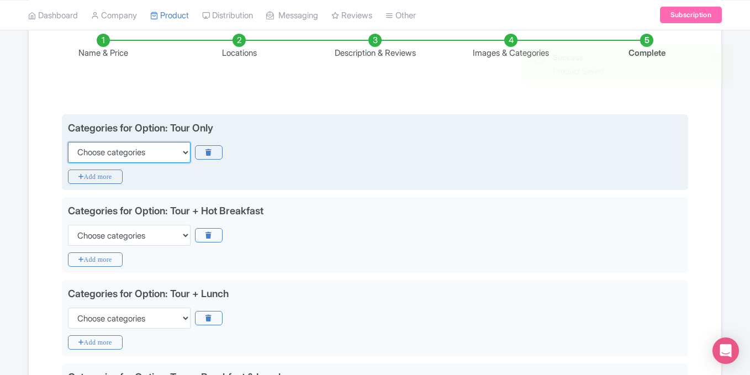
click at [168, 150] on select "Choose categories Adults Only Animals Audio Guide Beaches Bike Tours Boat Tours…" at bounding box center [129, 152] width 123 height 21
select select "day-trips"
click at [68, 142] on select "Choose categories Adults Only Animals Audio Guide Beaches Bike Tours Boat Tours…" at bounding box center [129, 152] width 123 height 21
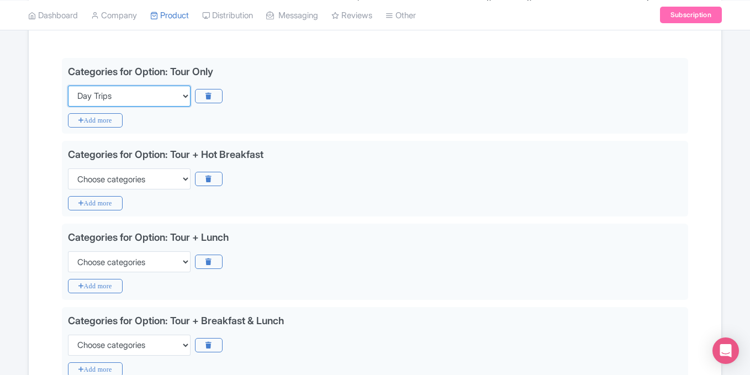
scroll to position [245, 0]
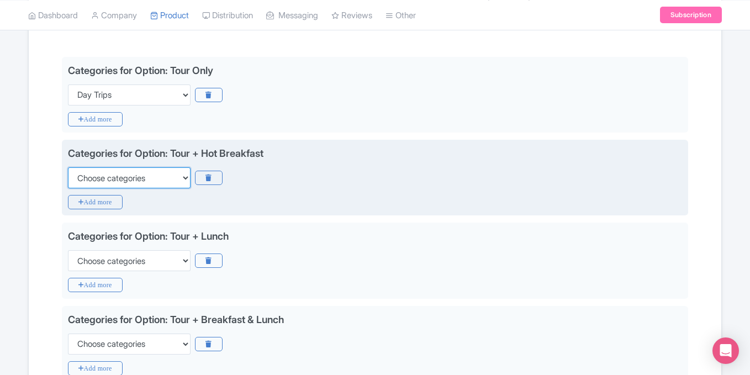
click at [164, 175] on select "Choose categories Adults Only Animals Audio Guide Beaches Bike Tours Boat Tours…" at bounding box center [129, 177] width 123 height 21
select select "day-trips"
click at [68, 167] on select "Choose categories Adults Only Animals Audio Guide Beaches Bike Tours Boat Tours…" at bounding box center [129, 177] width 123 height 21
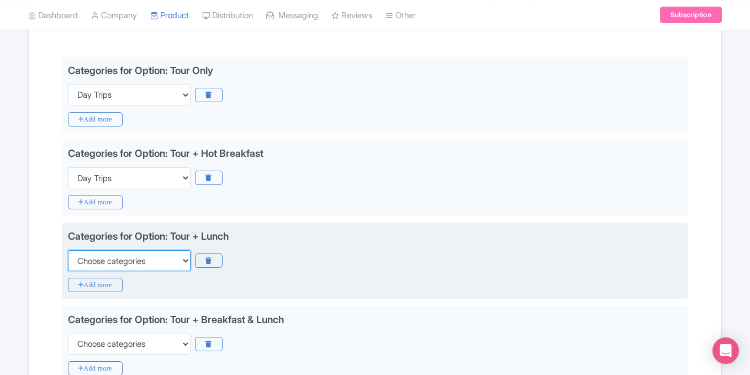
click at [167, 264] on select "Choose categories Adults Only Animals Audio Guide Beaches Bike Tours Boat Tours…" at bounding box center [129, 260] width 123 height 21
select select "day-trips"
click at [68, 250] on select "Choose categories Adults Only Animals Audio Guide Beaches Bike Tours Boat Tours…" at bounding box center [129, 260] width 123 height 21
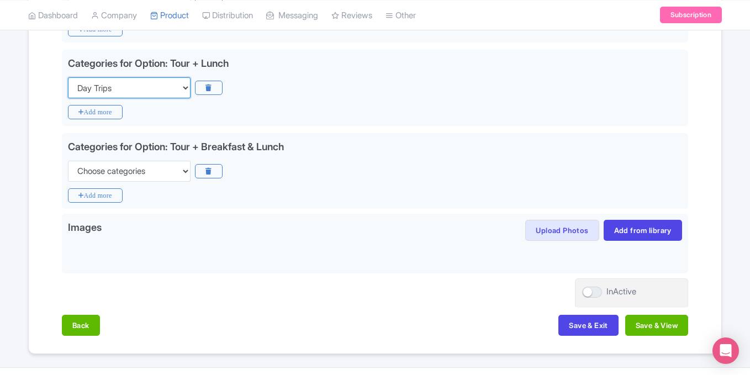
scroll to position [422, 0]
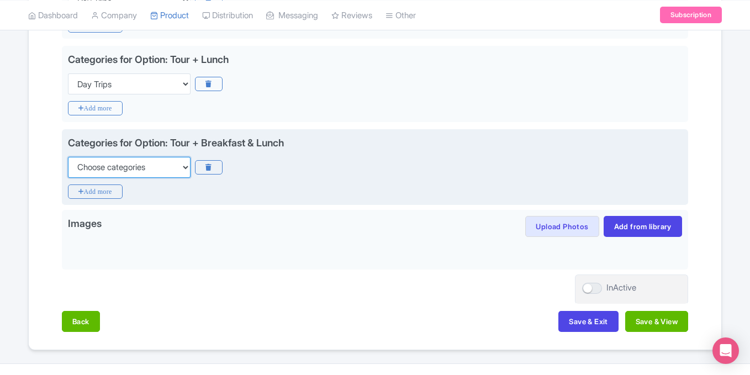
click at [154, 166] on select "Choose categories Adults Only Animals Audio Guide Beaches Bike Tours Boat Tours…" at bounding box center [129, 167] width 123 height 21
select select "day-trips"
click at [68, 157] on select "Choose categories Adults Only Animals Audio Guide Beaches Bike Tours Boat Tours…" at bounding box center [129, 167] width 123 height 21
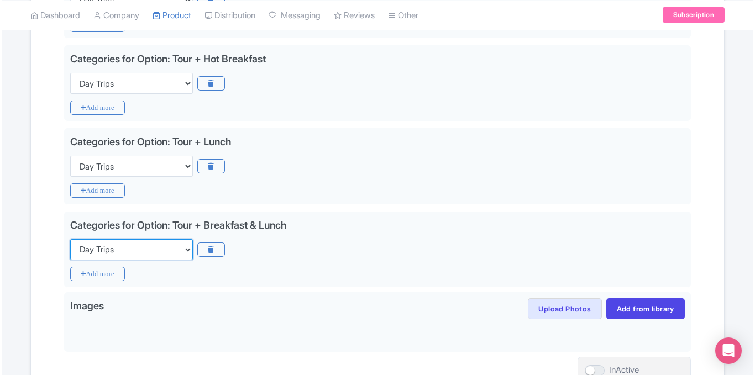
scroll to position [444, 0]
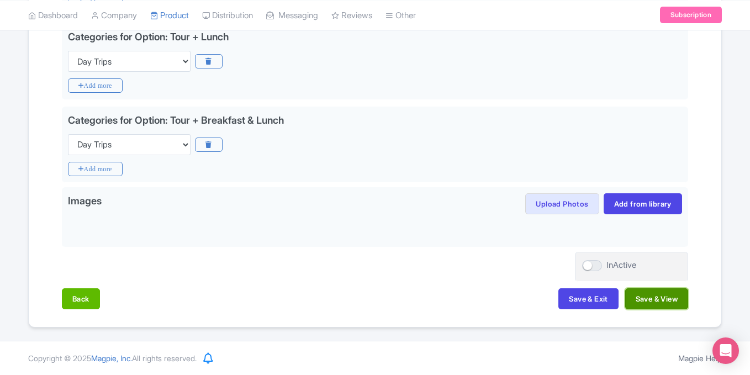
click at [666, 299] on button "Save & View" at bounding box center [656, 298] width 63 height 21
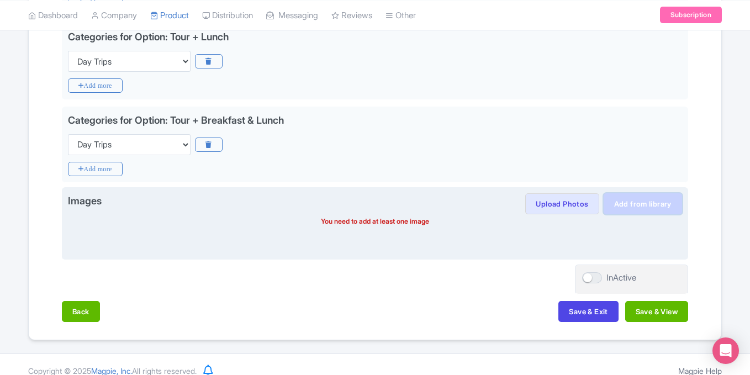
click at [638, 204] on link "Add from library" at bounding box center [643, 203] width 78 height 21
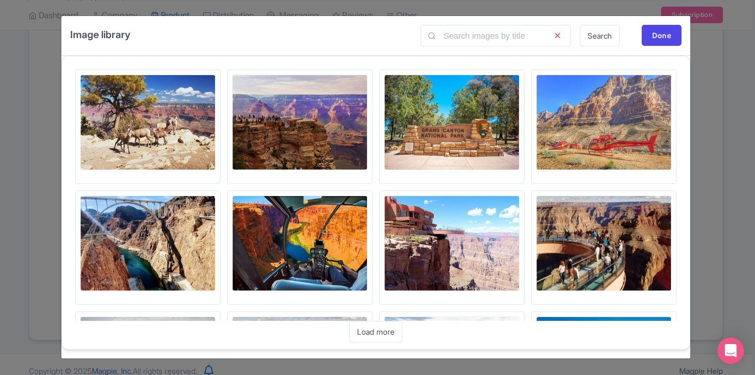
click at [437, 122] on img at bounding box center [451, 123] width 135 height 96
click at [313, 122] on img at bounding box center [299, 123] width 135 height 96
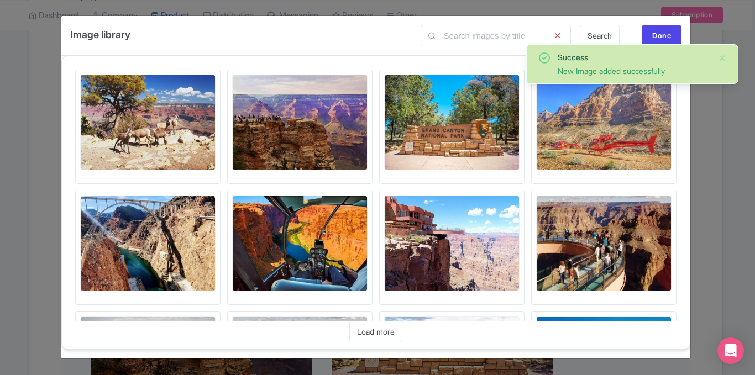
click at [156, 127] on img at bounding box center [147, 123] width 135 height 96
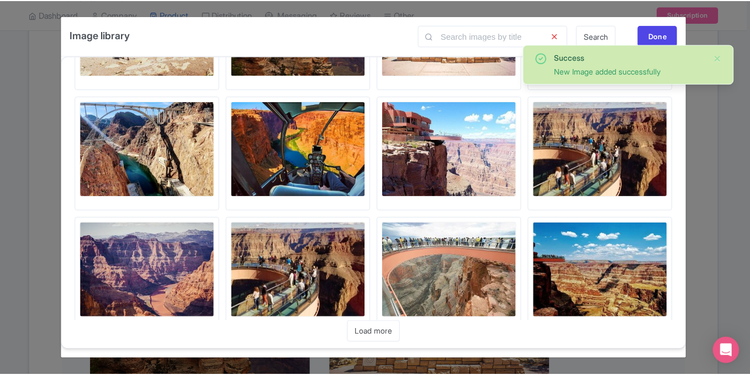
scroll to position [123, 0]
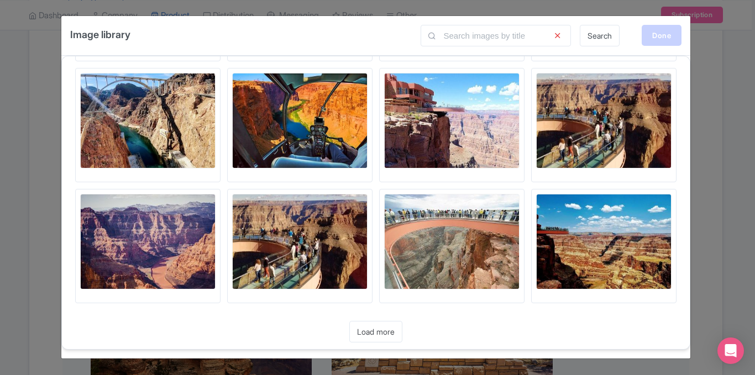
click at [656, 39] on div "Done" at bounding box center [661, 35] width 40 height 21
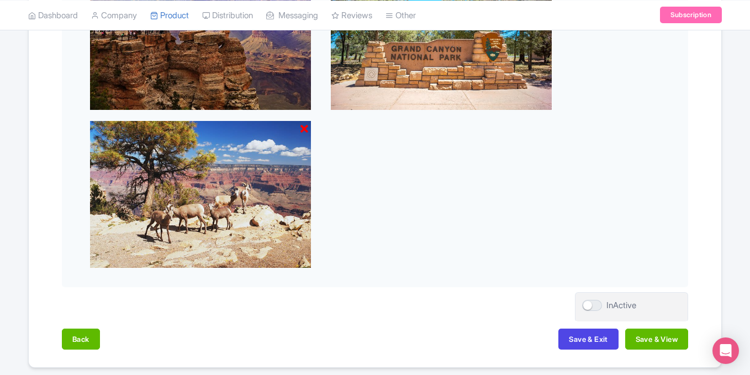
scroll to position [769, 0]
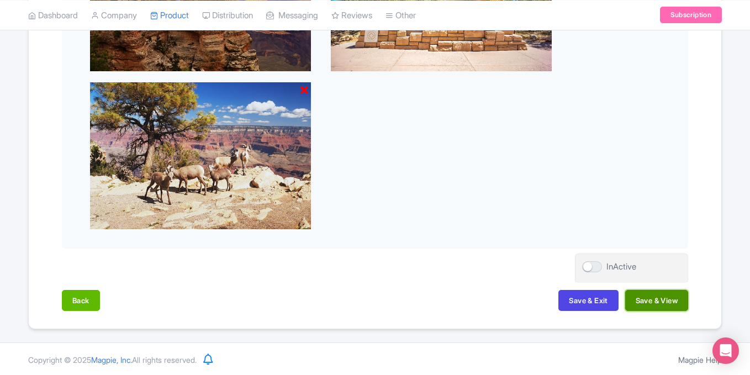
click at [638, 302] on button "Save & View" at bounding box center [656, 300] width 63 height 21
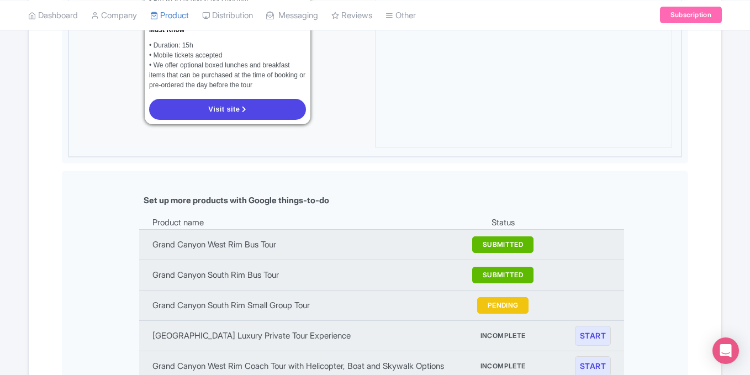
scroll to position [1356, 0]
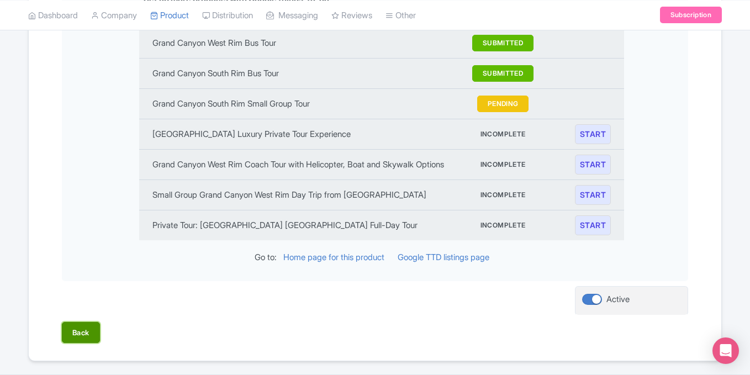
click at [85, 322] on button "Back" at bounding box center [81, 332] width 38 height 21
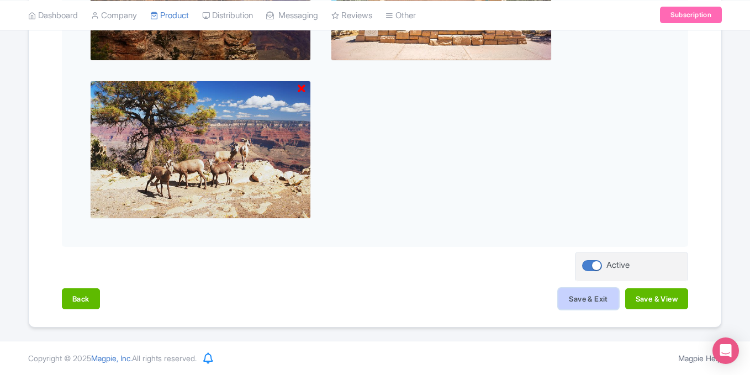
click at [587, 307] on button "Save & Exit" at bounding box center [589, 298] width 60 height 21
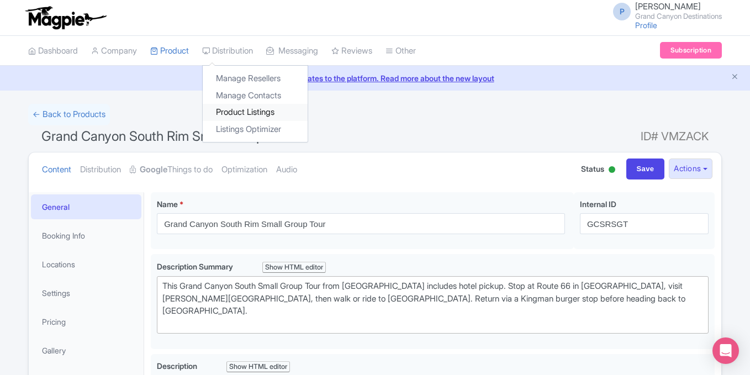
click at [245, 113] on link "Product Listings" at bounding box center [255, 112] width 105 height 17
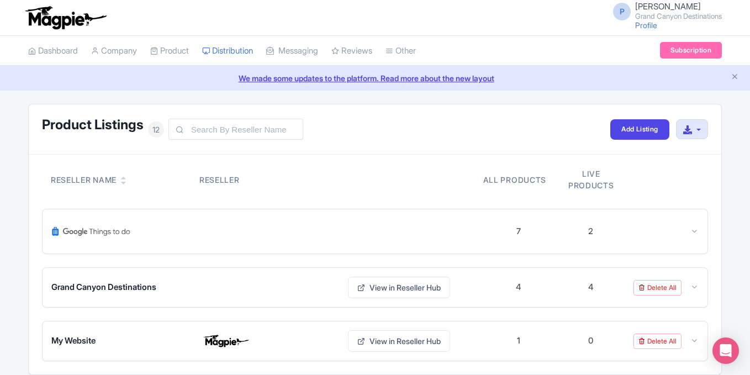
scroll to position [48, 0]
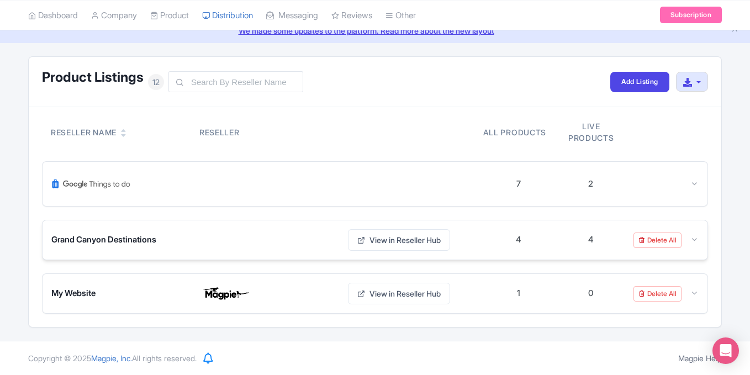
click at [692, 239] on icon at bounding box center [695, 239] width 8 height 8
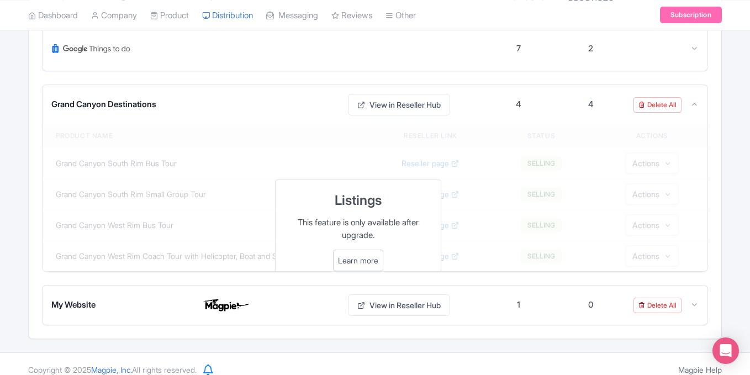
scroll to position [186, 0]
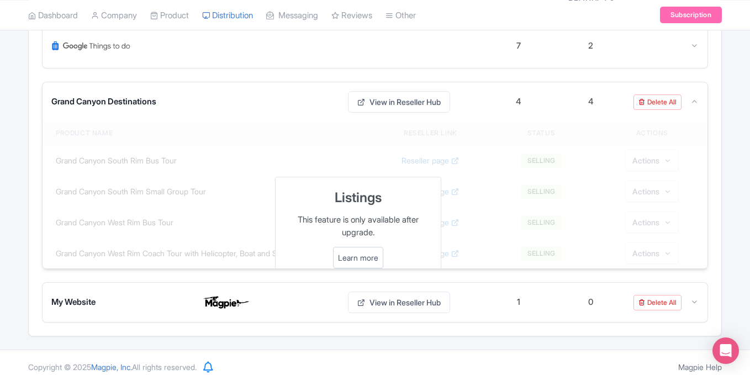
click at [691, 102] on icon at bounding box center [695, 101] width 8 height 8
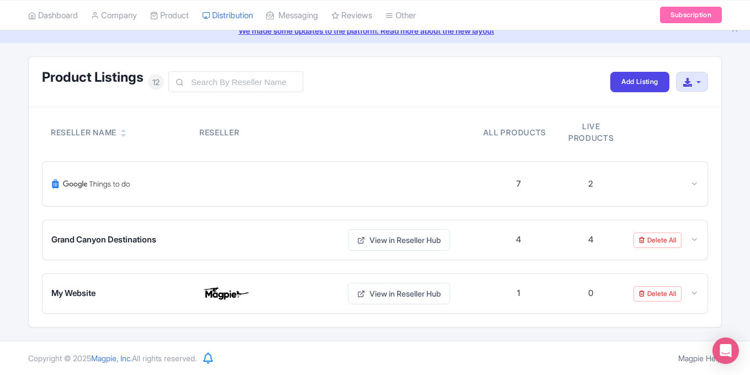
scroll to position [48, 0]
click at [687, 185] on div at bounding box center [663, 184] width 72 height 13
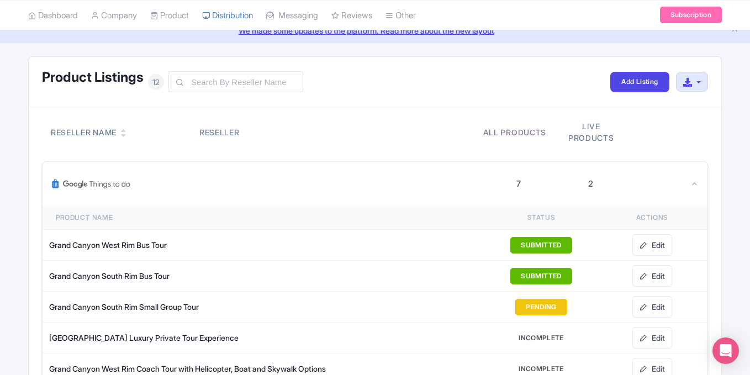
scroll to position [186, 0]
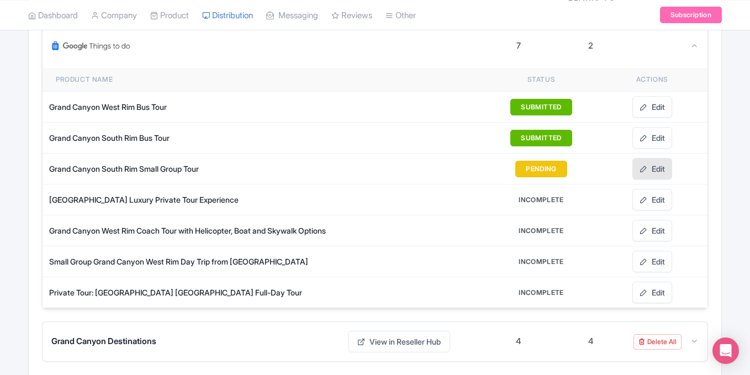
click at [653, 175] on link "Edit" at bounding box center [653, 169] width 40 height 22
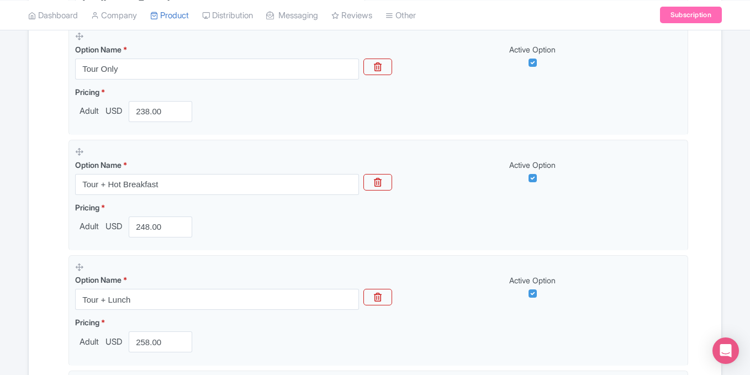
scroll to position [644, 0]
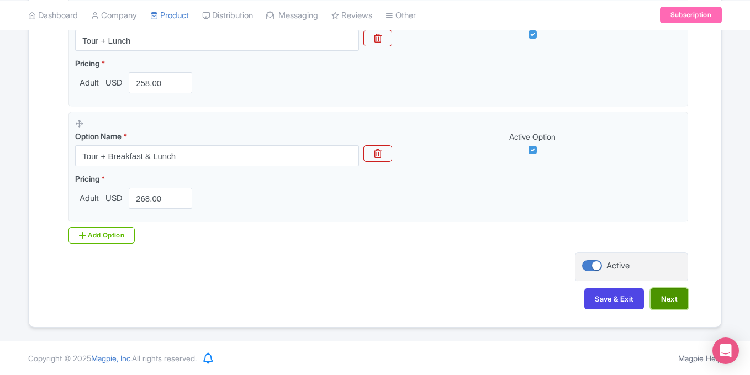
click at [669, 298] on button "Next" at bounding box center [670, 298] width 38 height 21
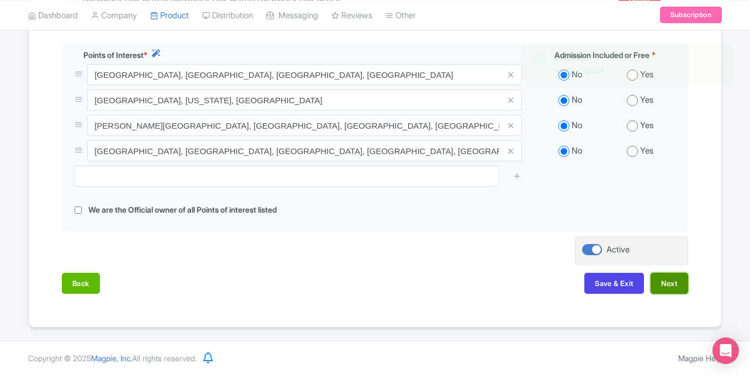
click at [663, 287] on button "Next" at bounding box center [670, 283] width 38 height 21
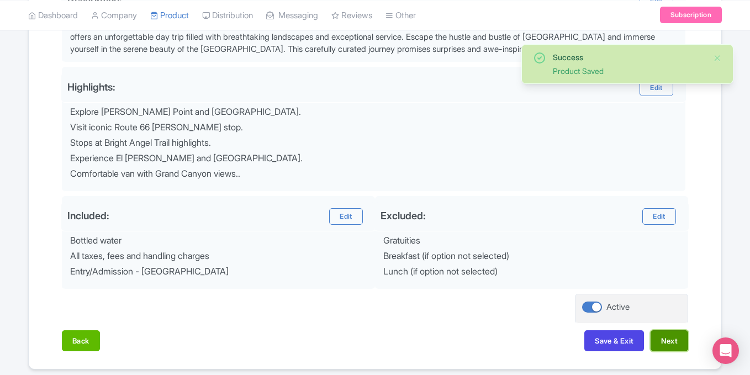
click at [659, 341] on button "Next" at bounding box center [670, 340] width 38 height 21
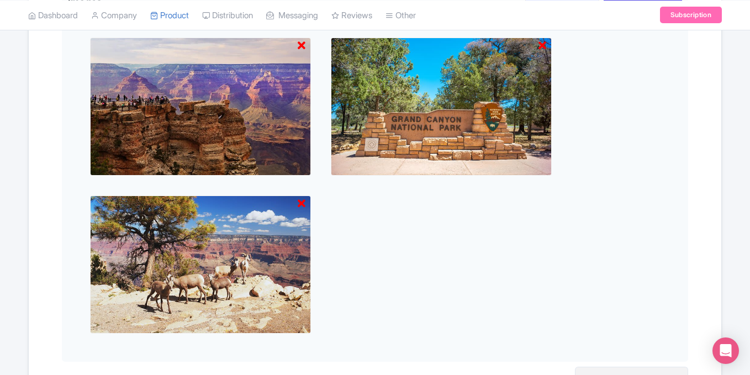
scroll to position [711, 0]
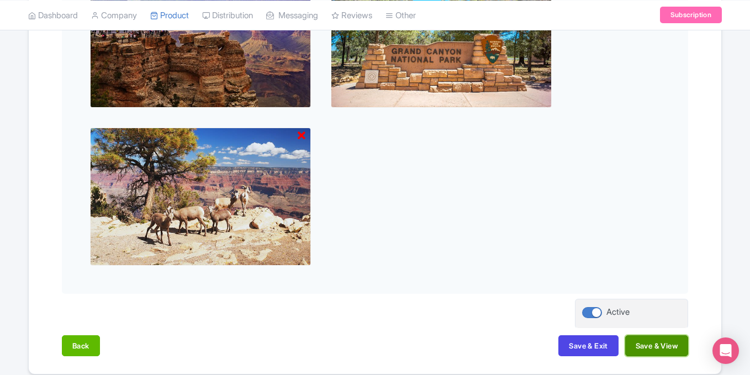
click at [643, 348] on button "Save & View" at bounding box center [656, 345] width 63 height 21
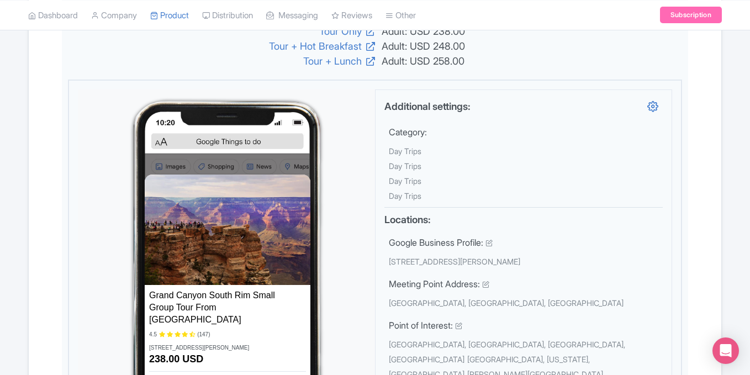
scroll to position [0, 0]
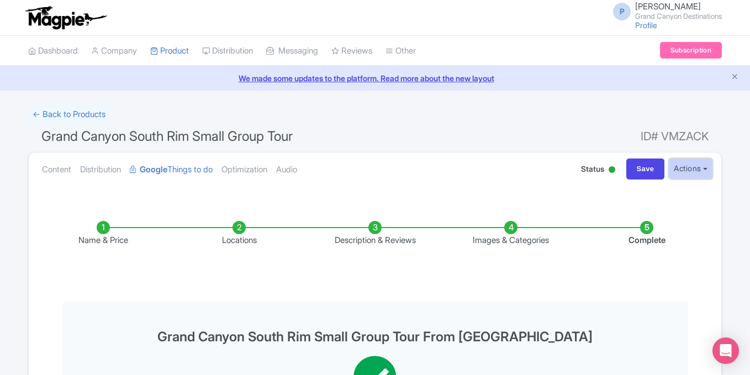
click at [678, 172] on button "Actions" at bounding box center [691, 169] width 44 height 20
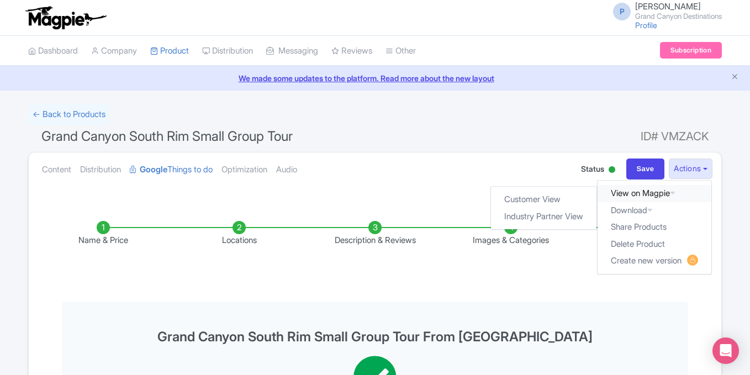
click at [653, 192] on link "View on Magpie" at bounding box center [655, 193] width 114 height 17
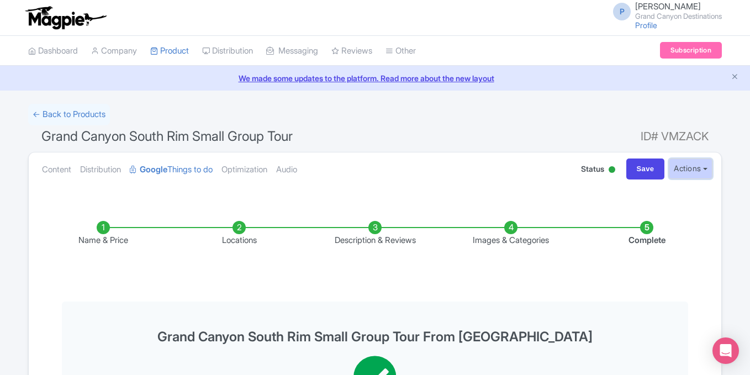
click at [696, 168] on button "Actions" at bounding box center [691, 169] width 44 height 20
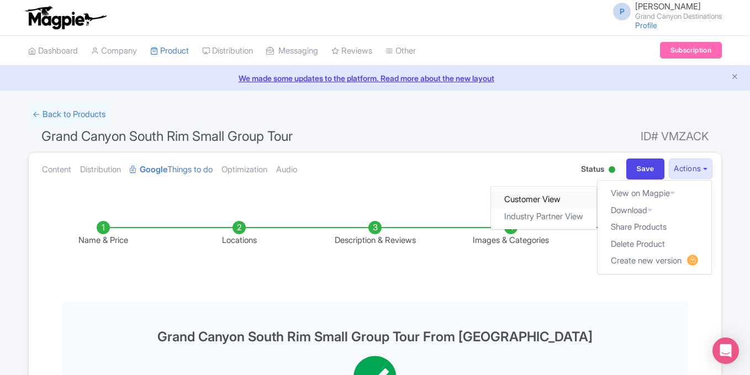
click at [538, 199] on link "Customer View" at bounding box center [545, 199] width 106 height 17
